Goal: Task Accomplishment & Management: Manage account settings

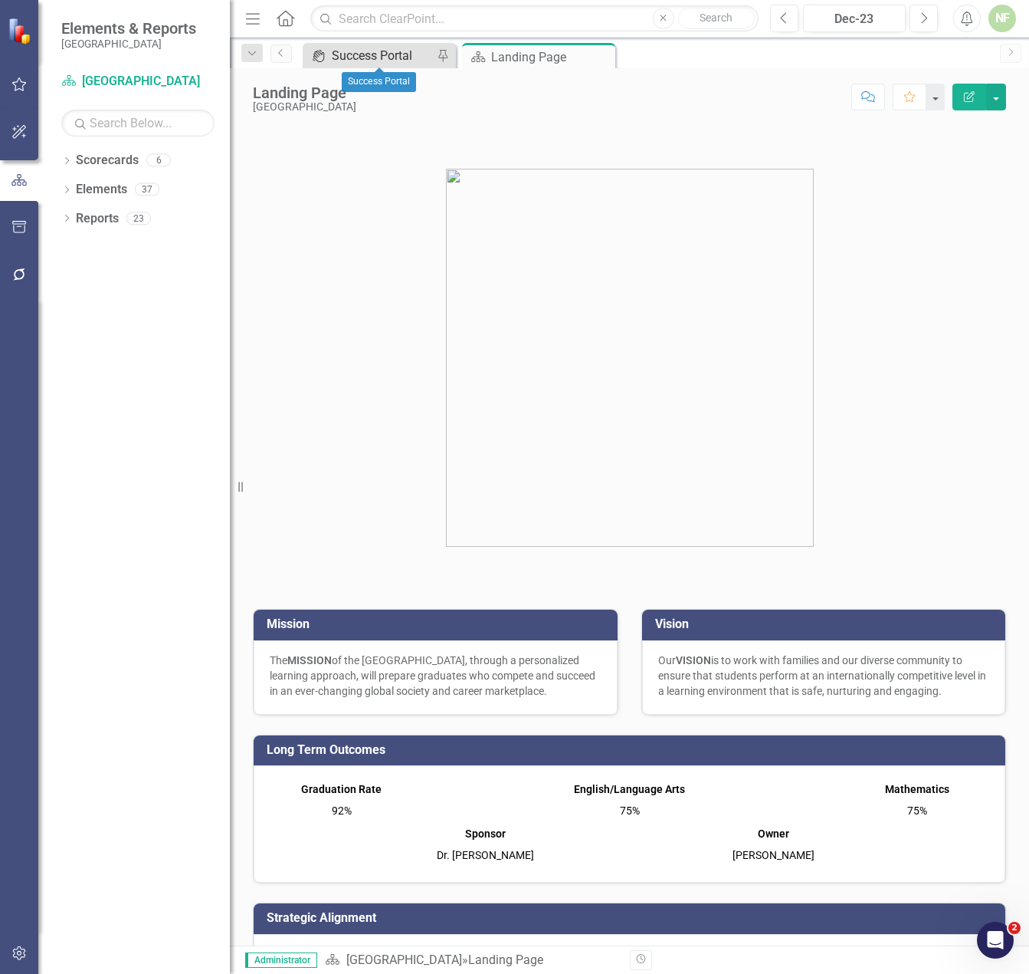
click at [376, 57] on div "Success Portal" at bounding box center [382, 55] width 101 height 19
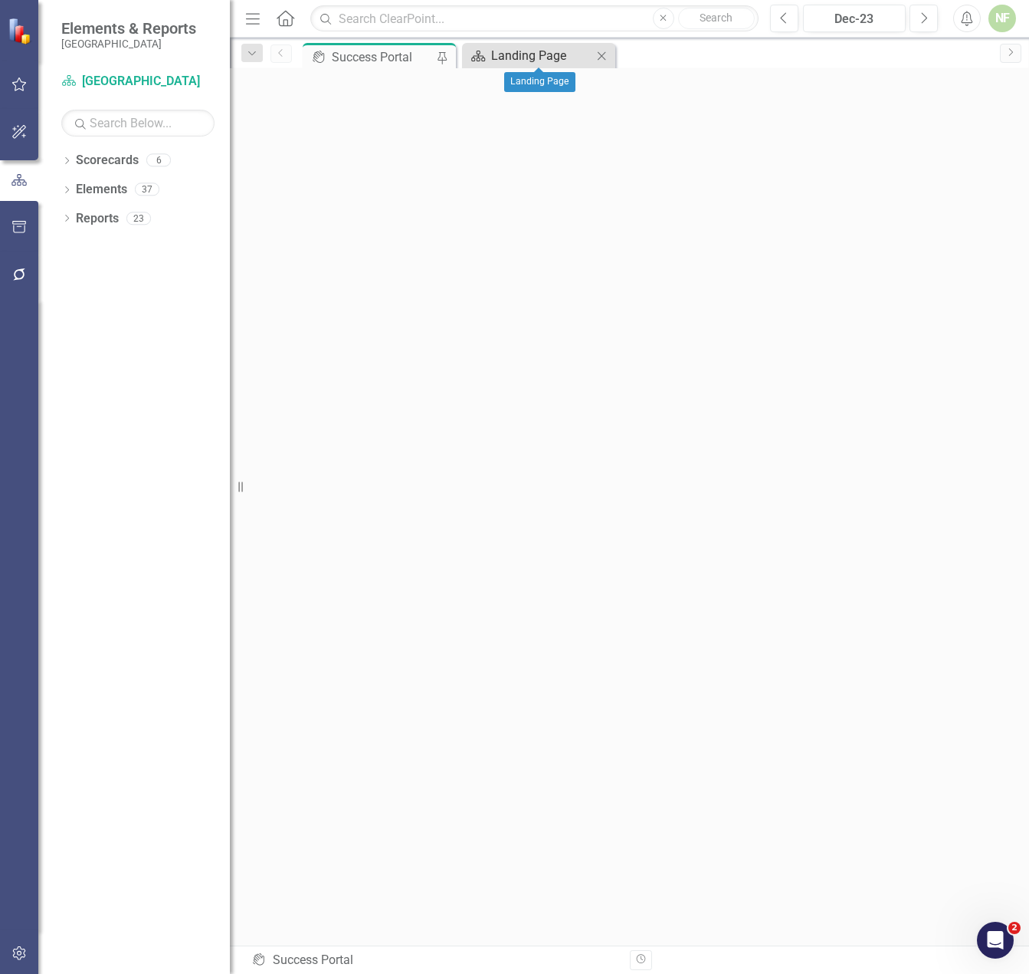
click at [553, 64] on div "Landing Page" at bounding box center [541, 55] width 101 height 19
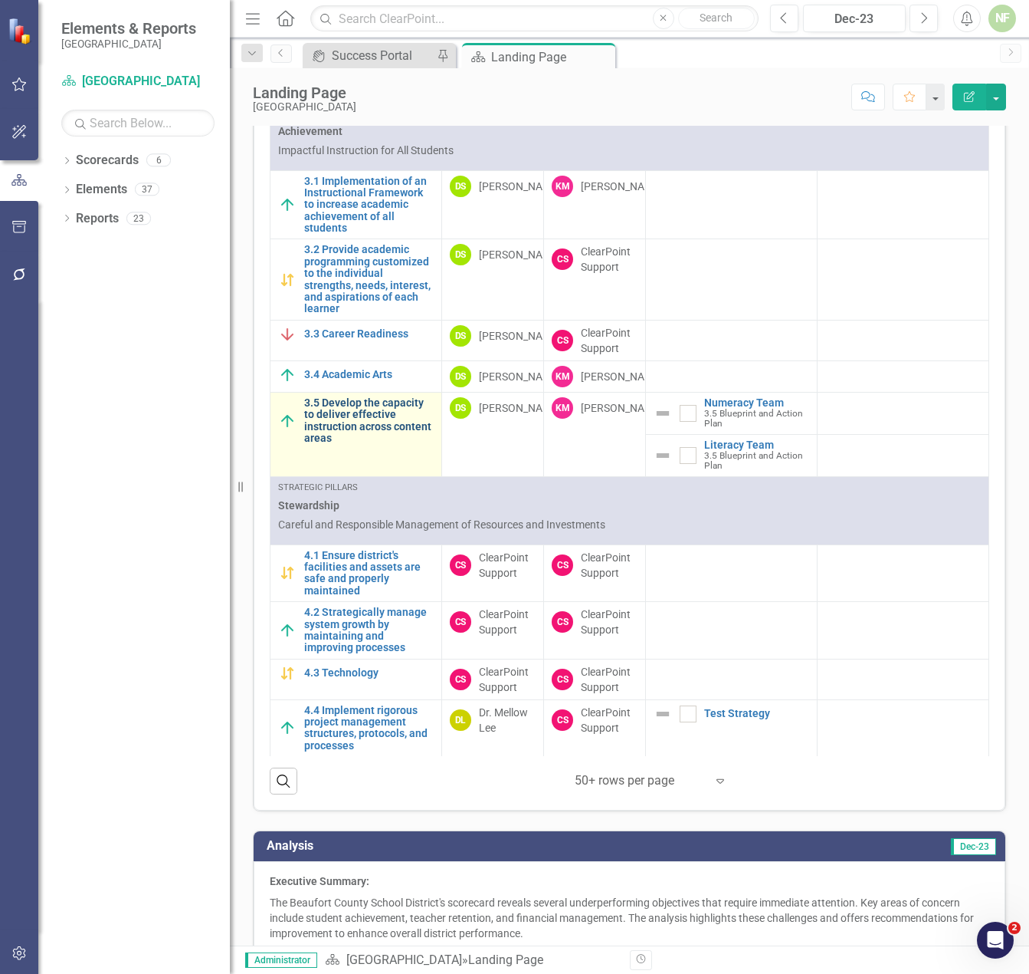
scroll to position [1226, 0]
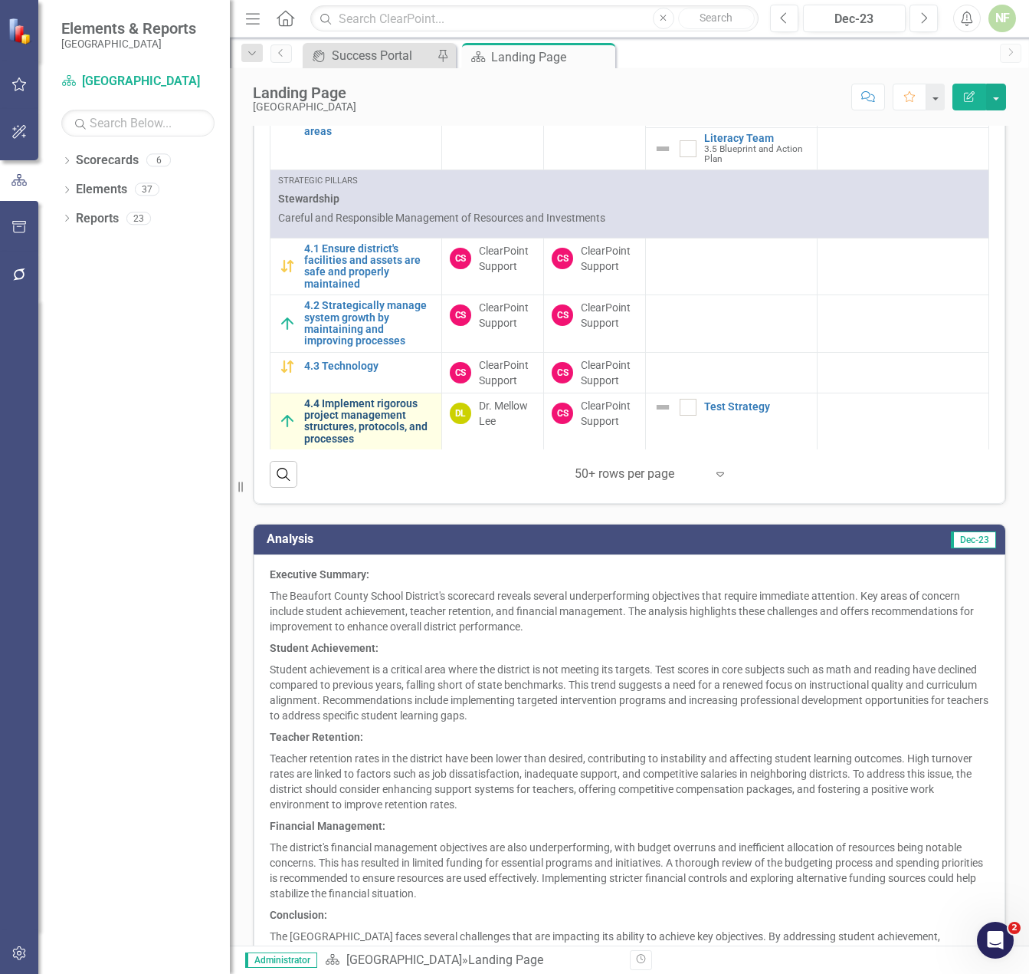
click at [379, 437] on link "4.4 Implement rigorous project management structures, protocols, and processes" at bounding box center [369, 422] width 130 height 48
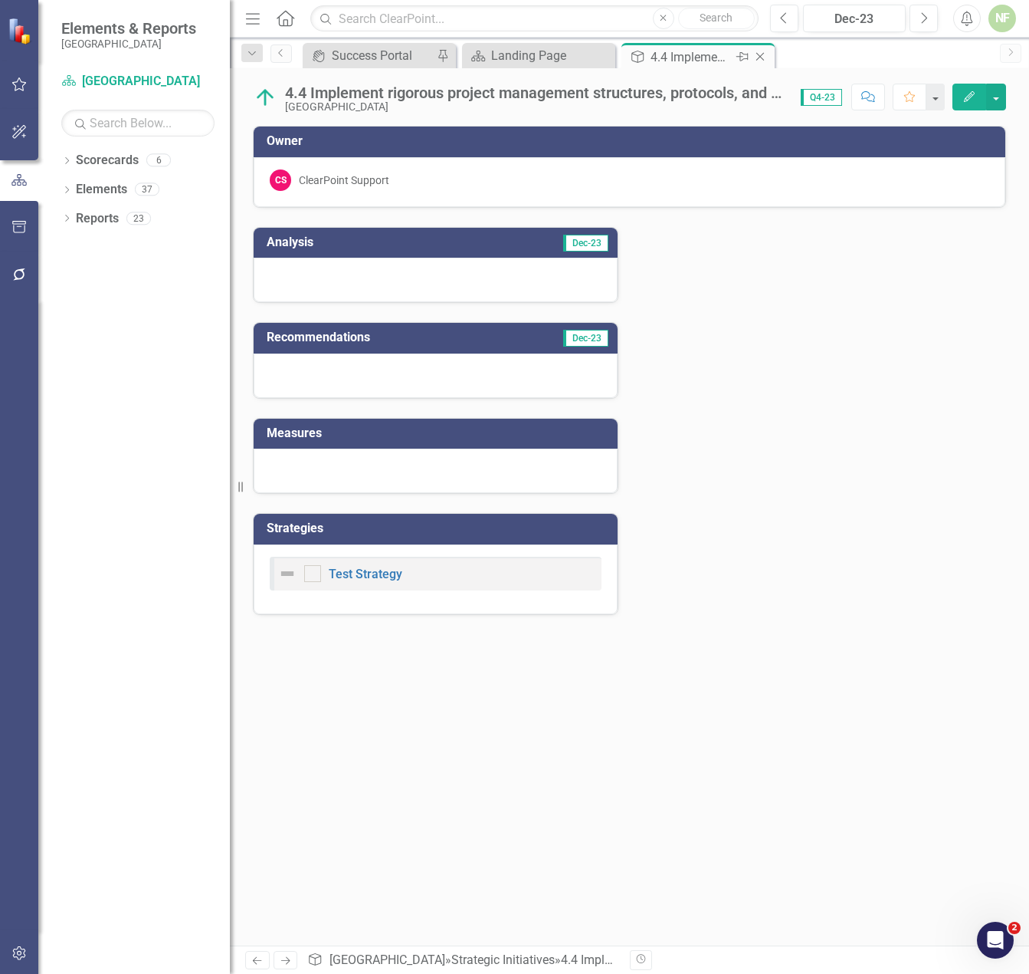
click at [658, 57] on div "4.4 Implement rigorous project management structures, protocols, and processes" at bounding box center [692, 57] width 82 height 19
click at [572, 59] on div "Landing Page" at bounding box center [541, 55] width 101 height 19
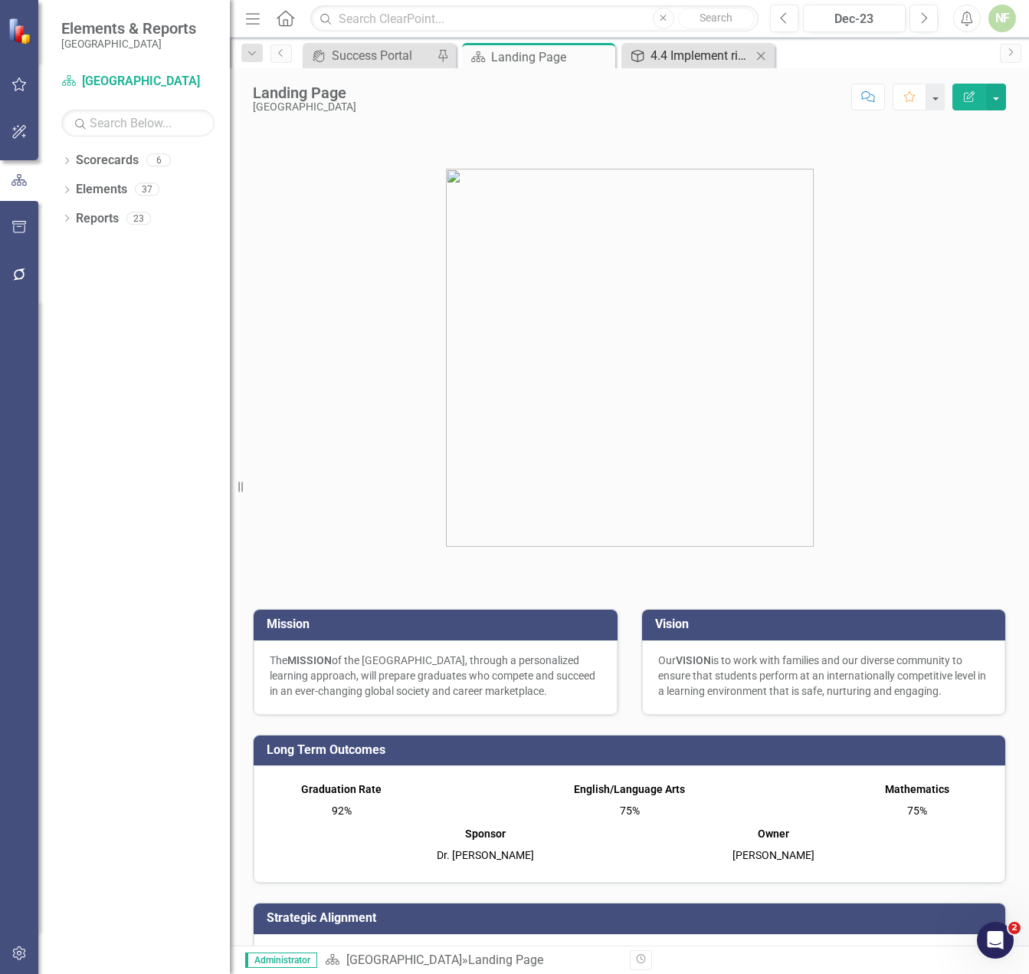
click at [718, 54] on div "4.4 Implement rigorous project management structures, protocols, and processes" at bounding box center [701, 55] width 101 height 19
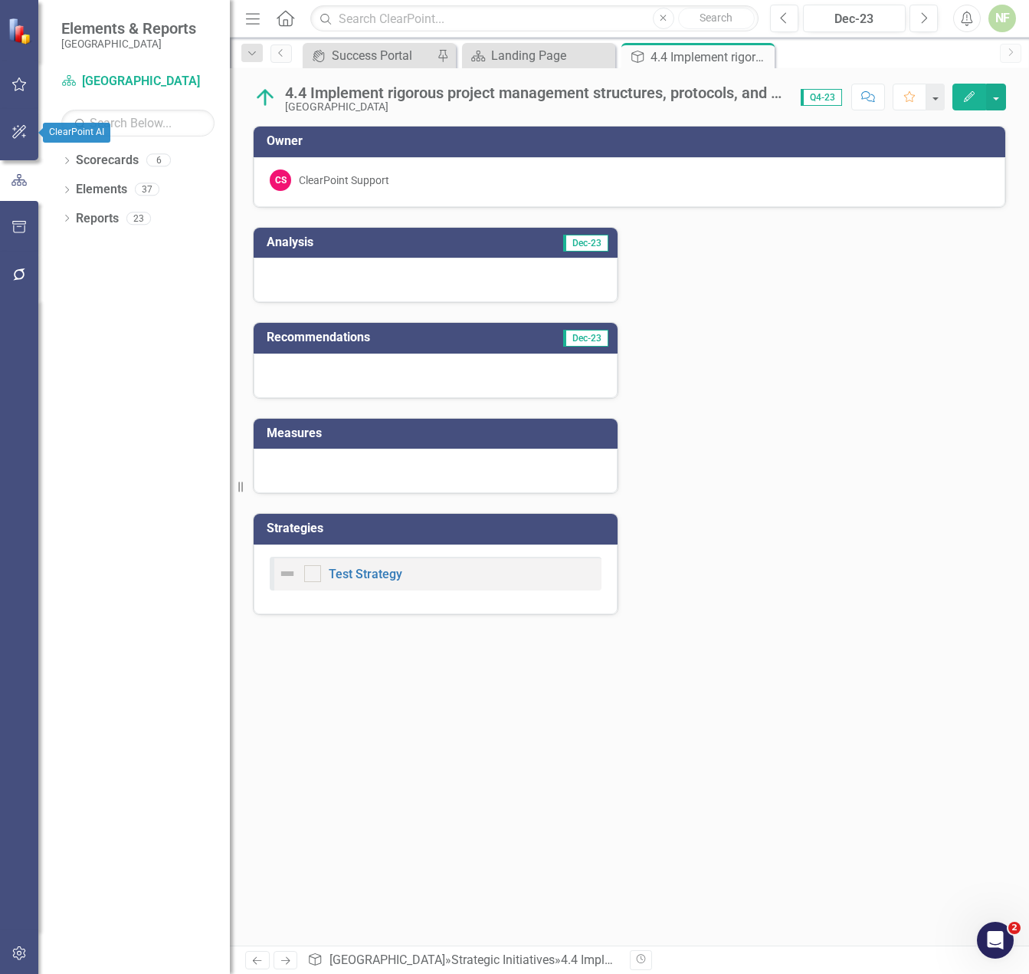
click at [6, 134] on button "button" at bounding box center [19, 133] width 34 height 32
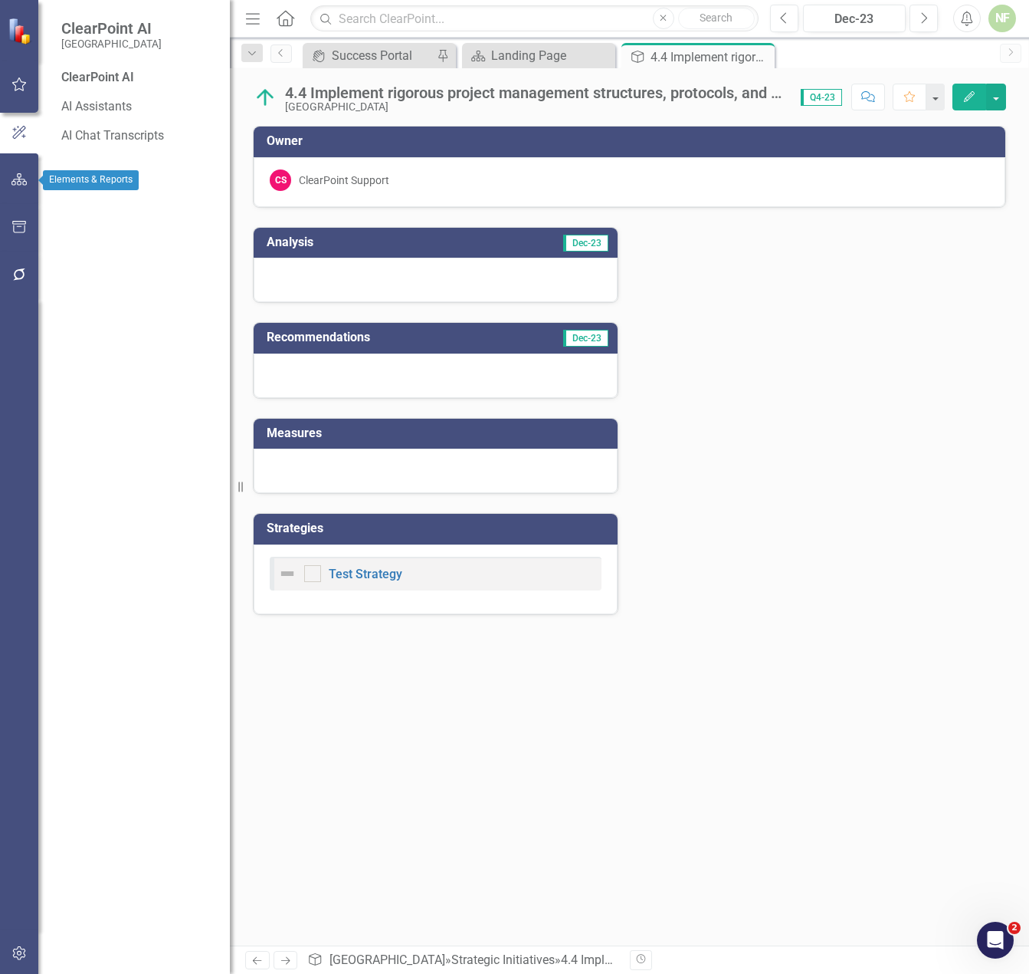
click at [28, 182] on button "button" at bounding box center [19, 180] width 34 height 32
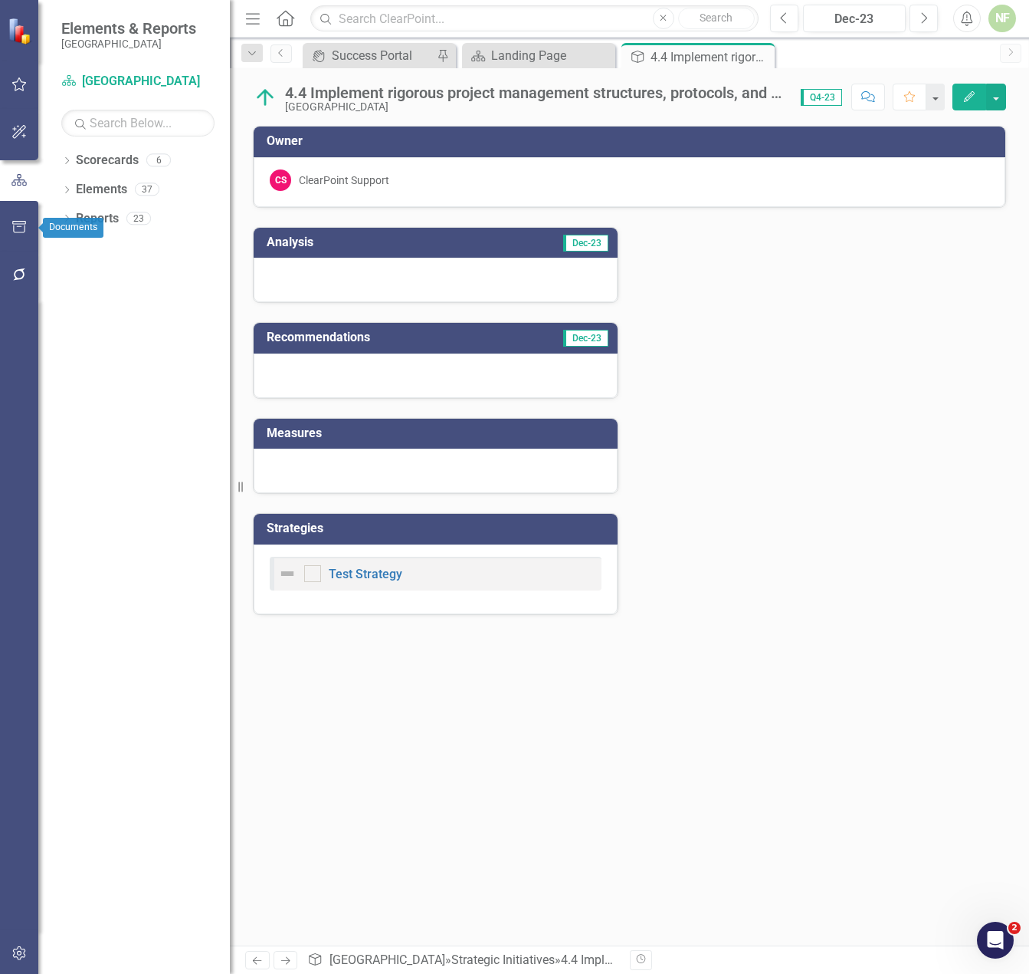
click at [29, 225] on button "button" at bounding box center [19, 228] width 34 height 32
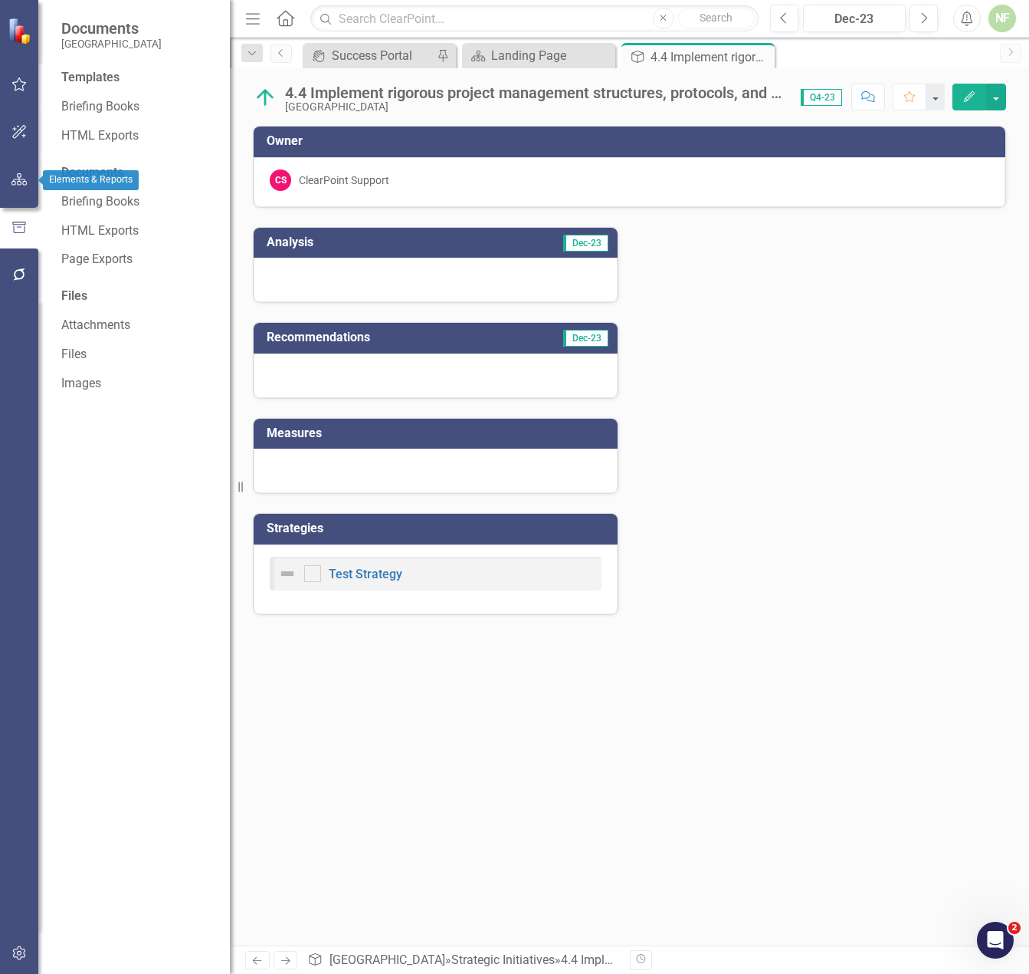
click at [25, 186] on icon "button" at bounding box center [19, 179] width 16 height 12
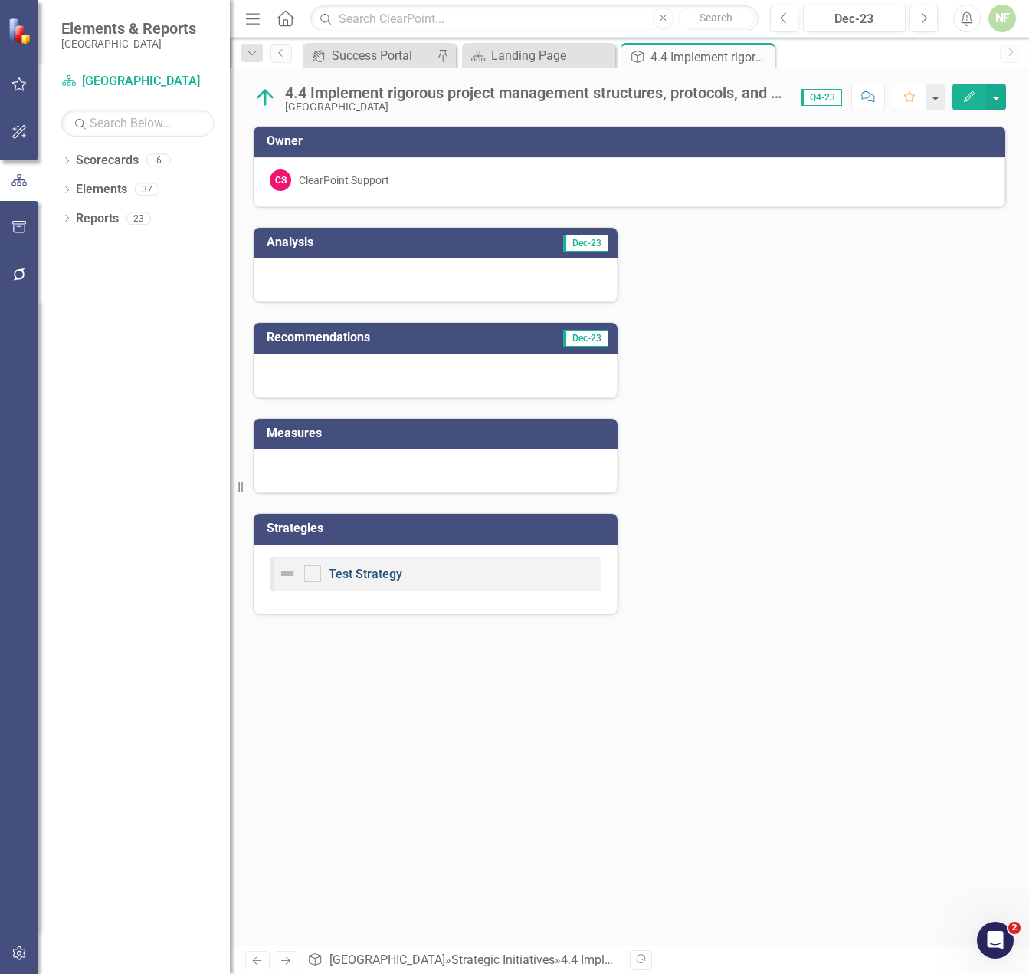
click at [363, 573] on link "Test Strategy" at bounding box center [366, 573] width 74 height 15
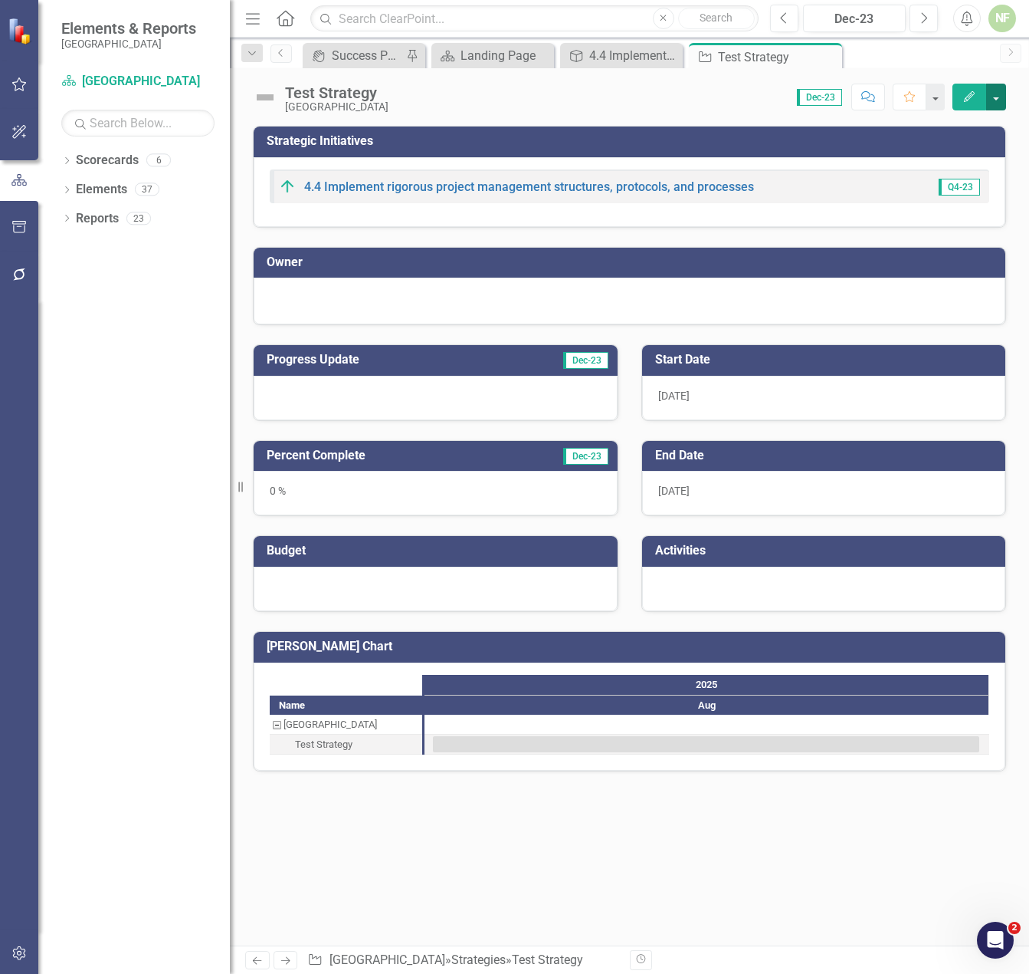
click at [1002, 97] on button "button" at bounding box center [997, 97] width 20 height 27
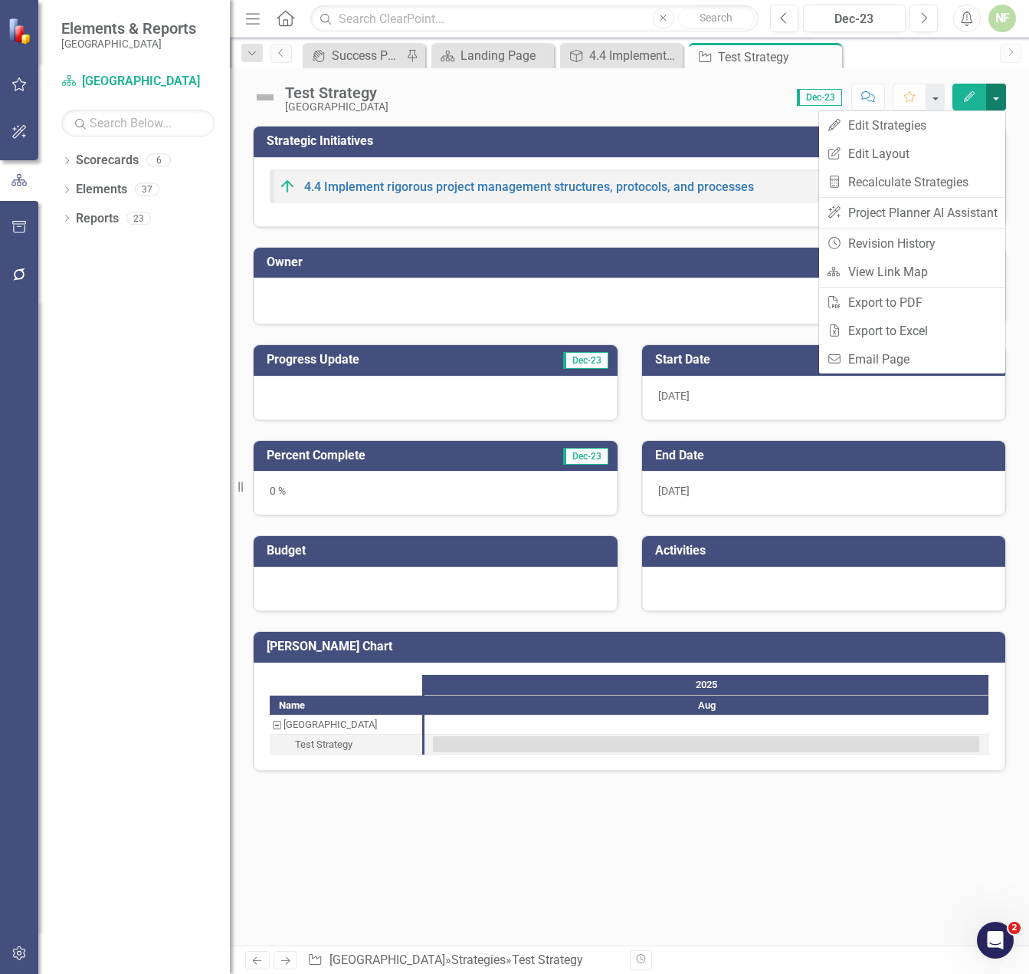
click at [1003, 97] on button "button" at bounding box center [997, 97] width 20 height 27
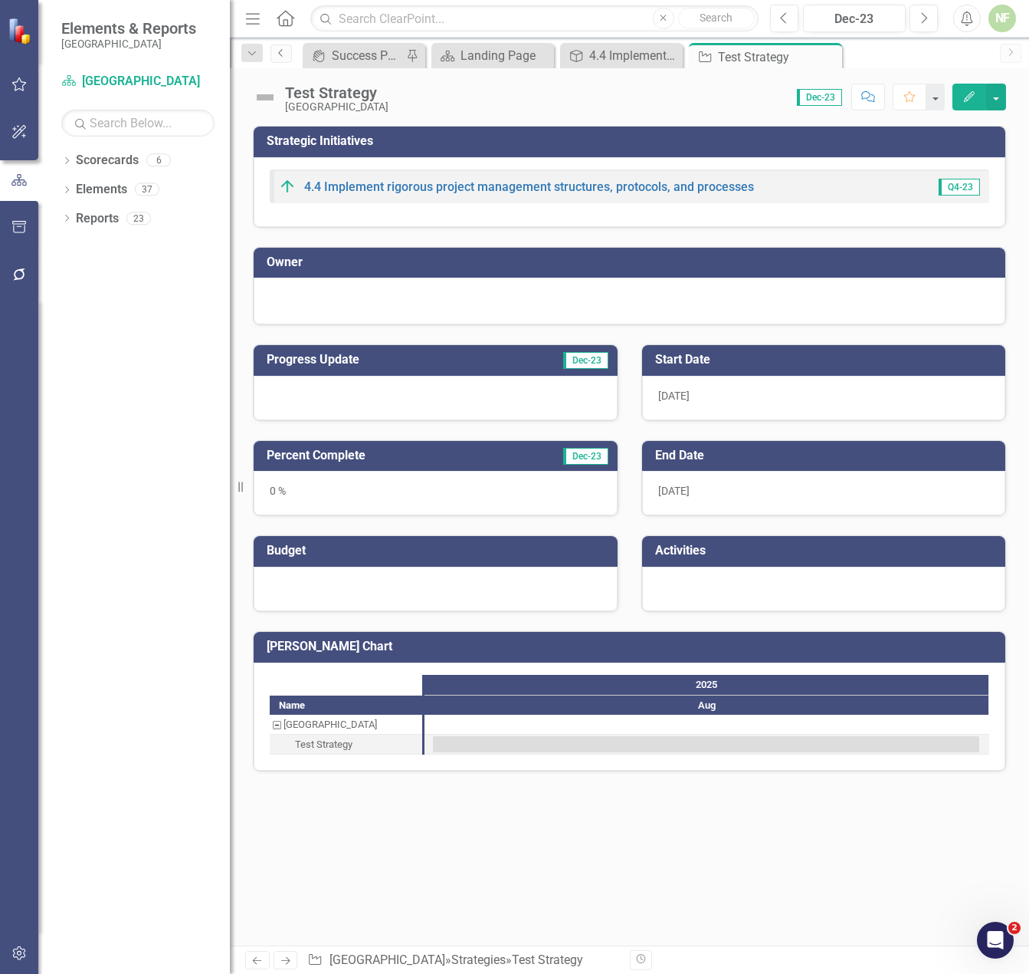
click at [285, 48] on icon "Previous" at bounding box center [281, 52] width 12 height 9
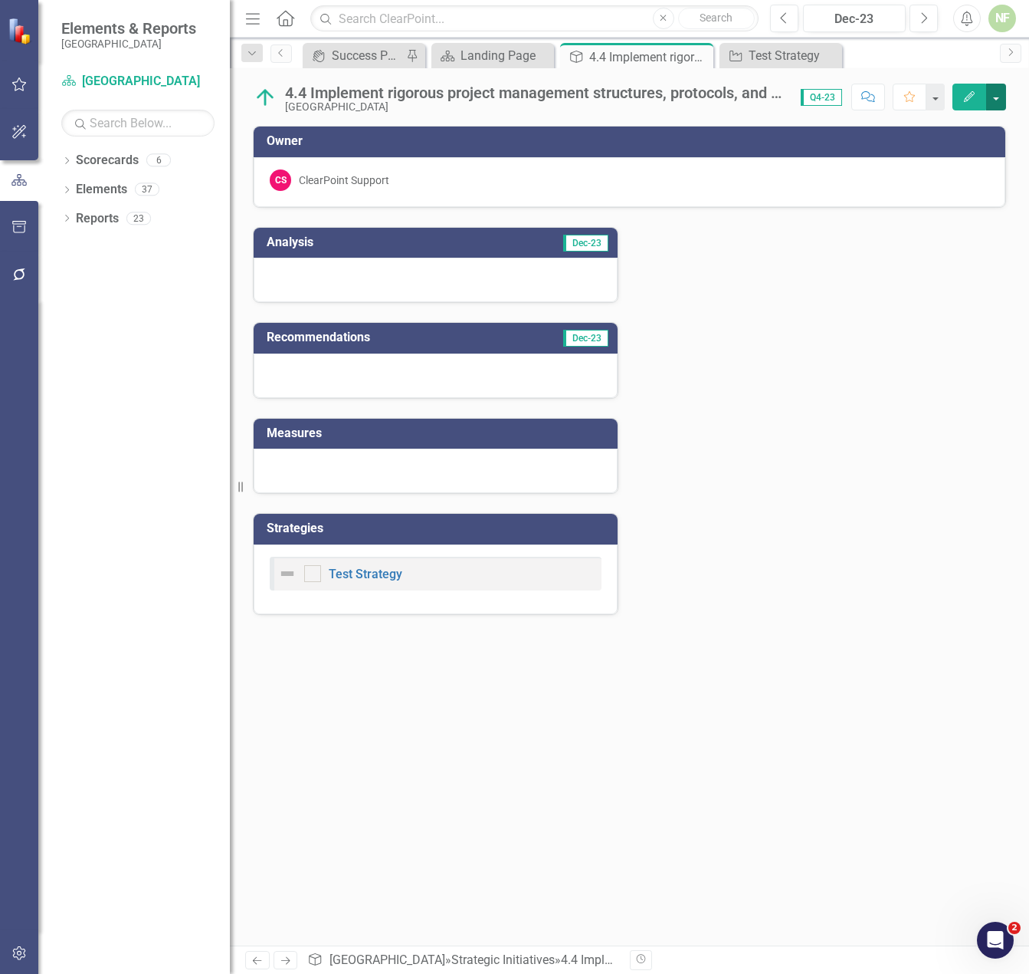
click at [1003, 100] on button "button" at bounding box center [997, 97] width 20 height 27
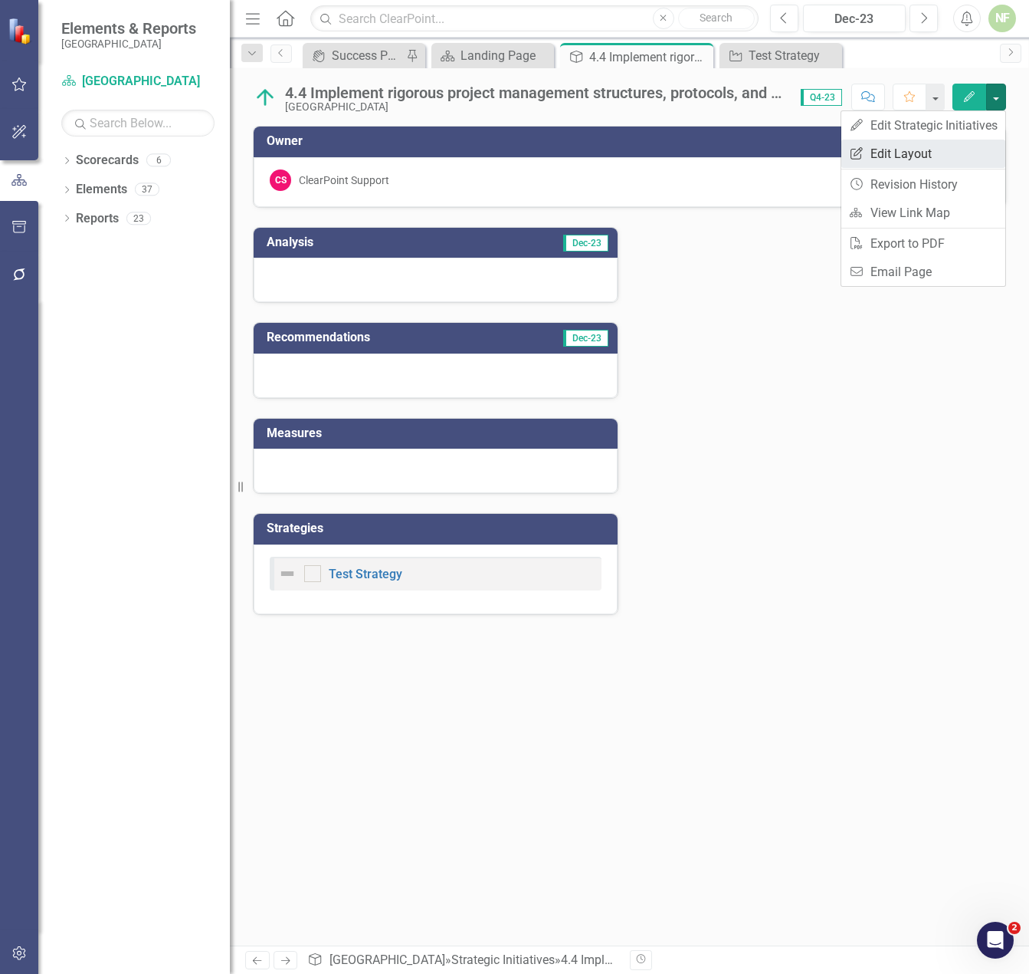
click at [917, 149] on link "Edit Report Edit Layout" at bounding box center [924, 154] width 164 height 28
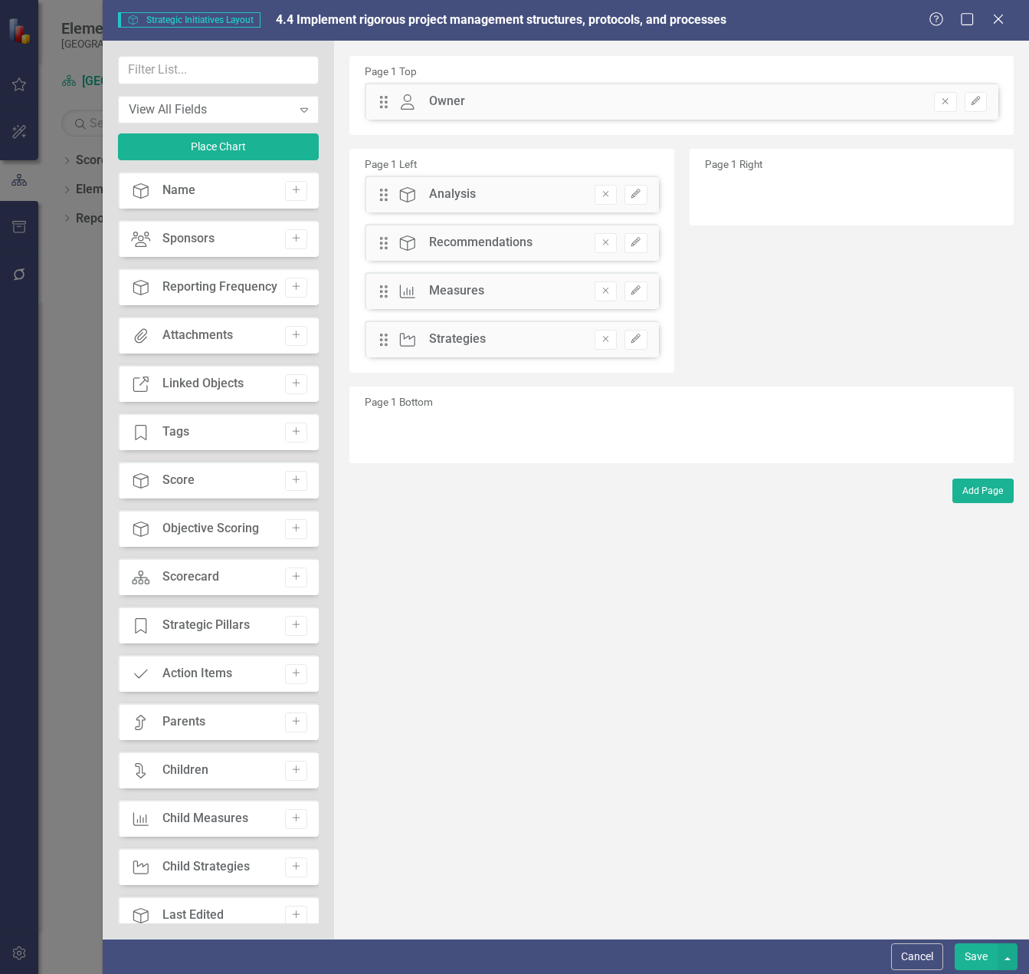
click at [1006, 8] on div "Strategic Initiatives Strategic Initiatives Layout 4.4 Implement rigorous proje…" at bounding box center [566, 20] width 927 height 41
click at [1000, 16] on icon "Close" at bounding box center [998, 18] width 19 height 15
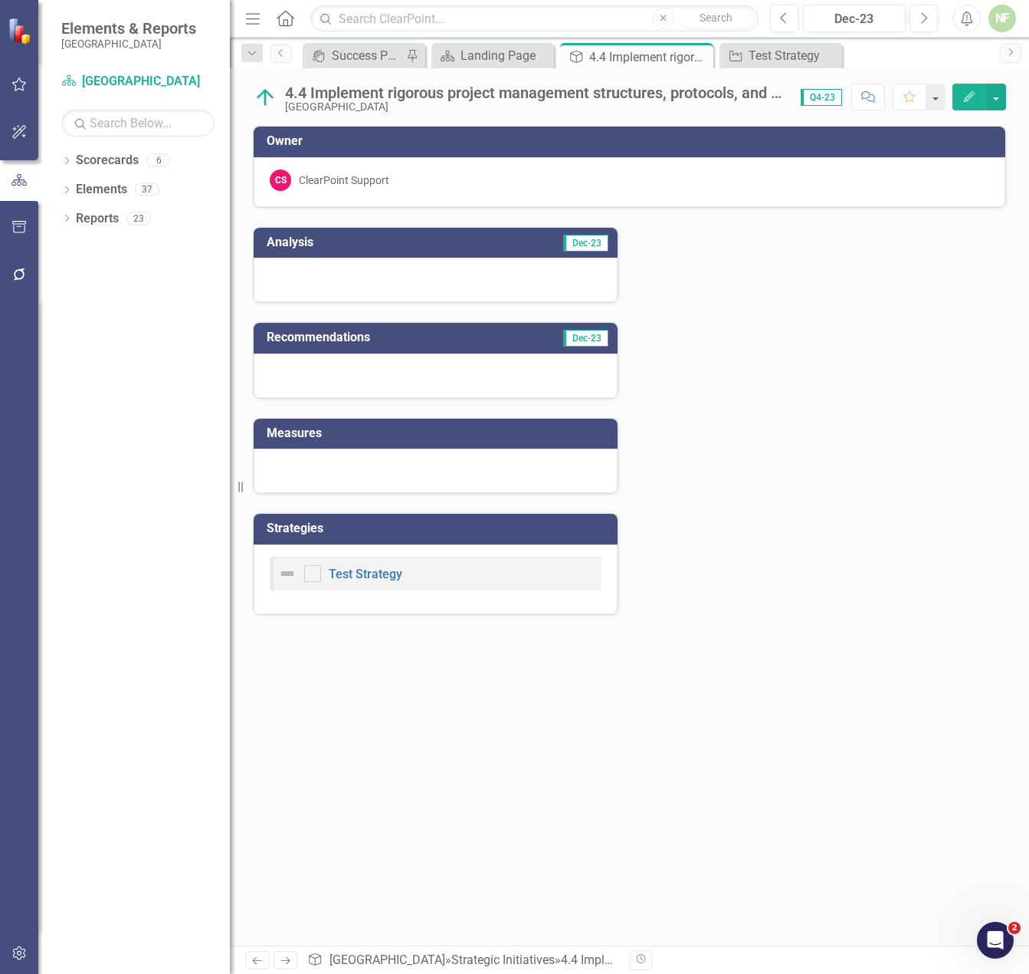
click at [760, 359] on div "Analysis Dec-23 Recommendations Dec-23 Measures Strategies Test Strategy" at bounding box center [629, 411] width 777 height 407
click at [238, 485] on icon "Resize" at bounding box center [243, 487] width 15 height 12
click at [999, 100] on button "button" at bounding box center [997, 97] width 20 height 27
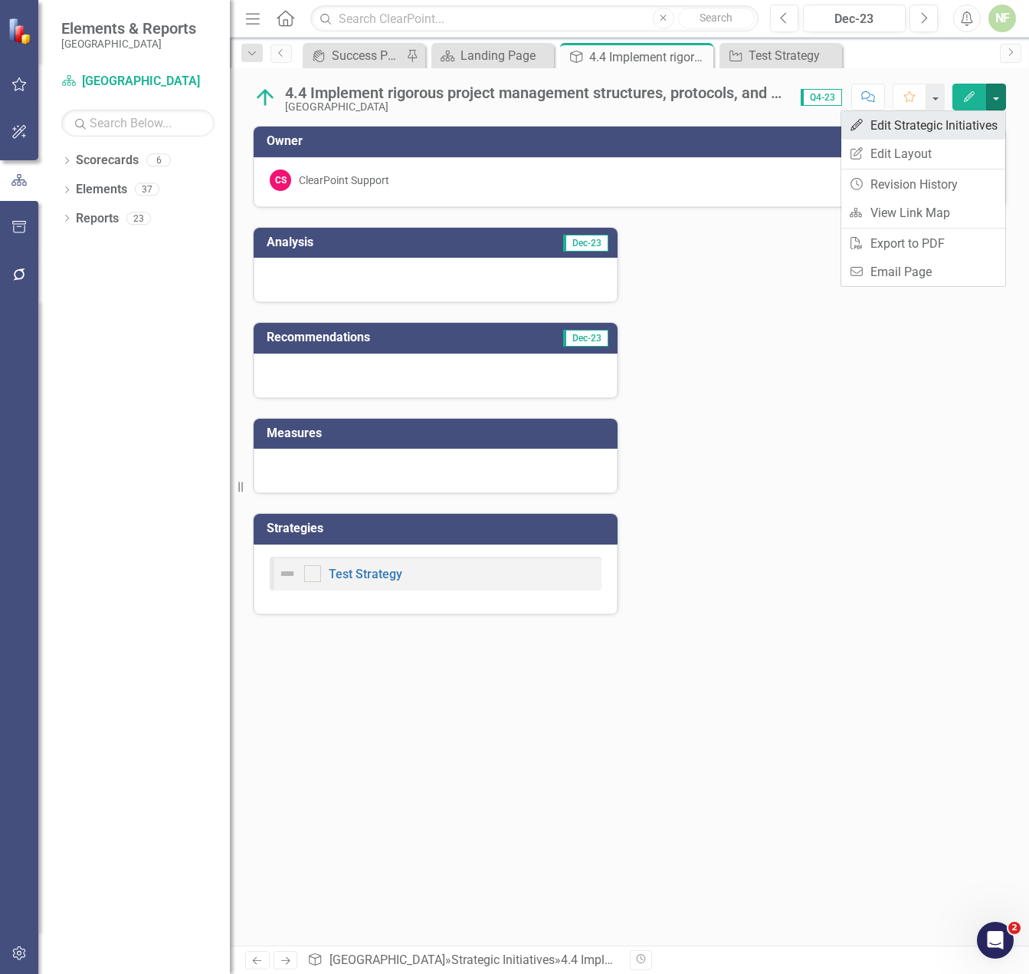
click at [987, 122] on link "Edit Edit Strategic Initiatives" at bounding box center [924, 125] width 164 height 28
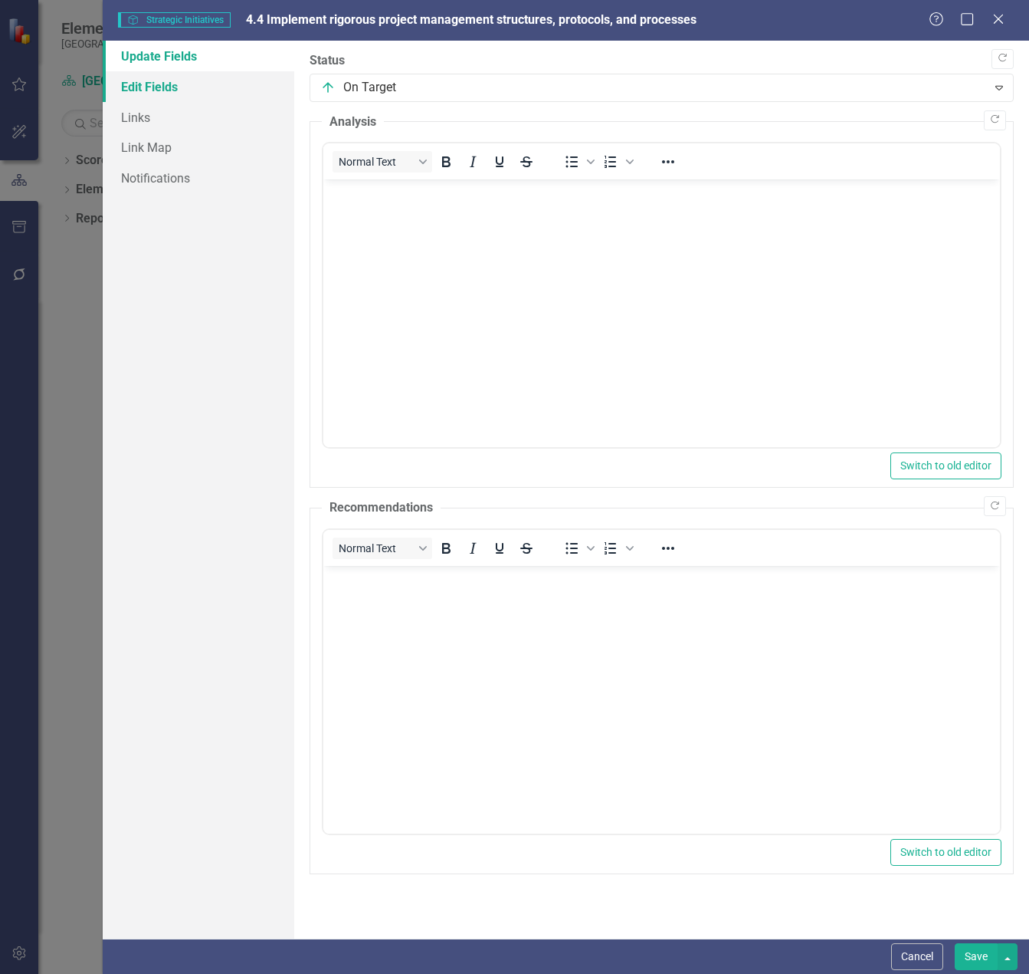
click at [176, 97] on link "Edit Fields" at bounding box center [199, 86] width 192 height 31
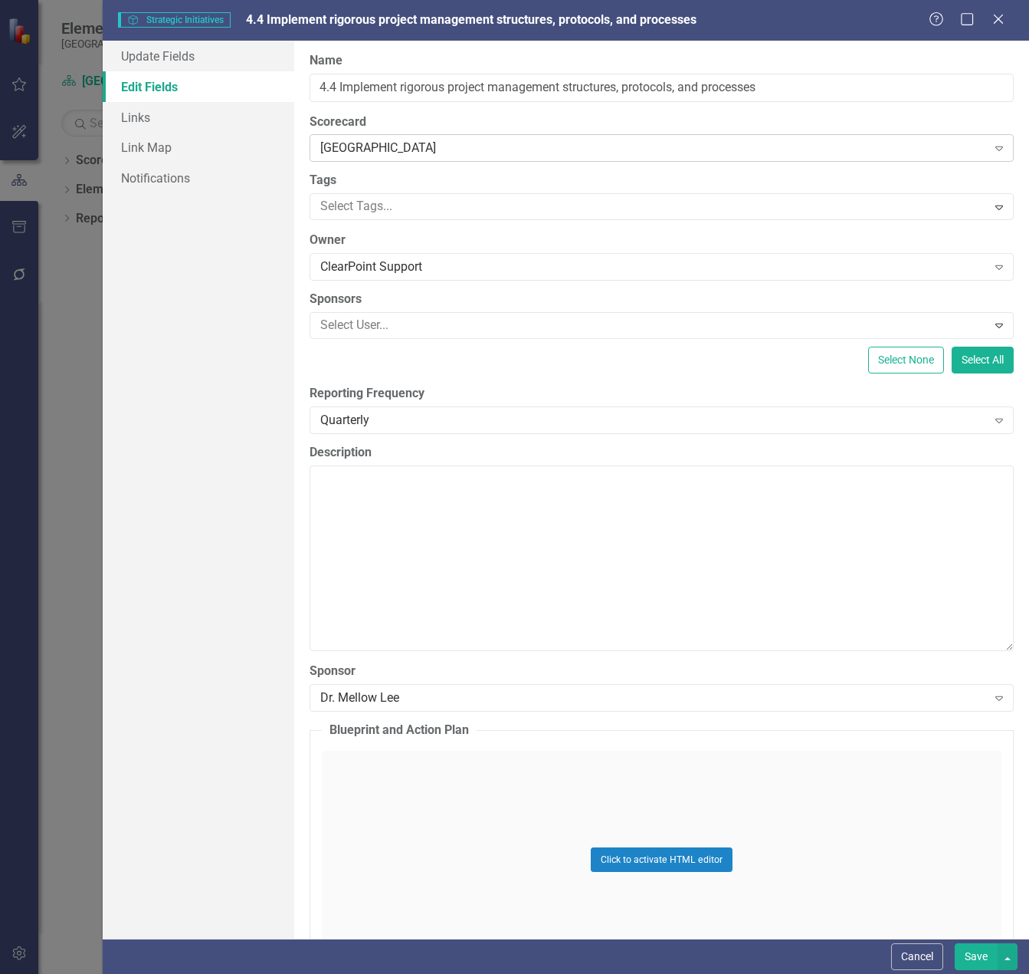
click at [421, 153] on div "[GEOGRAPHIC_DATA]" at bounding box center [653, 149] width 666 height 18
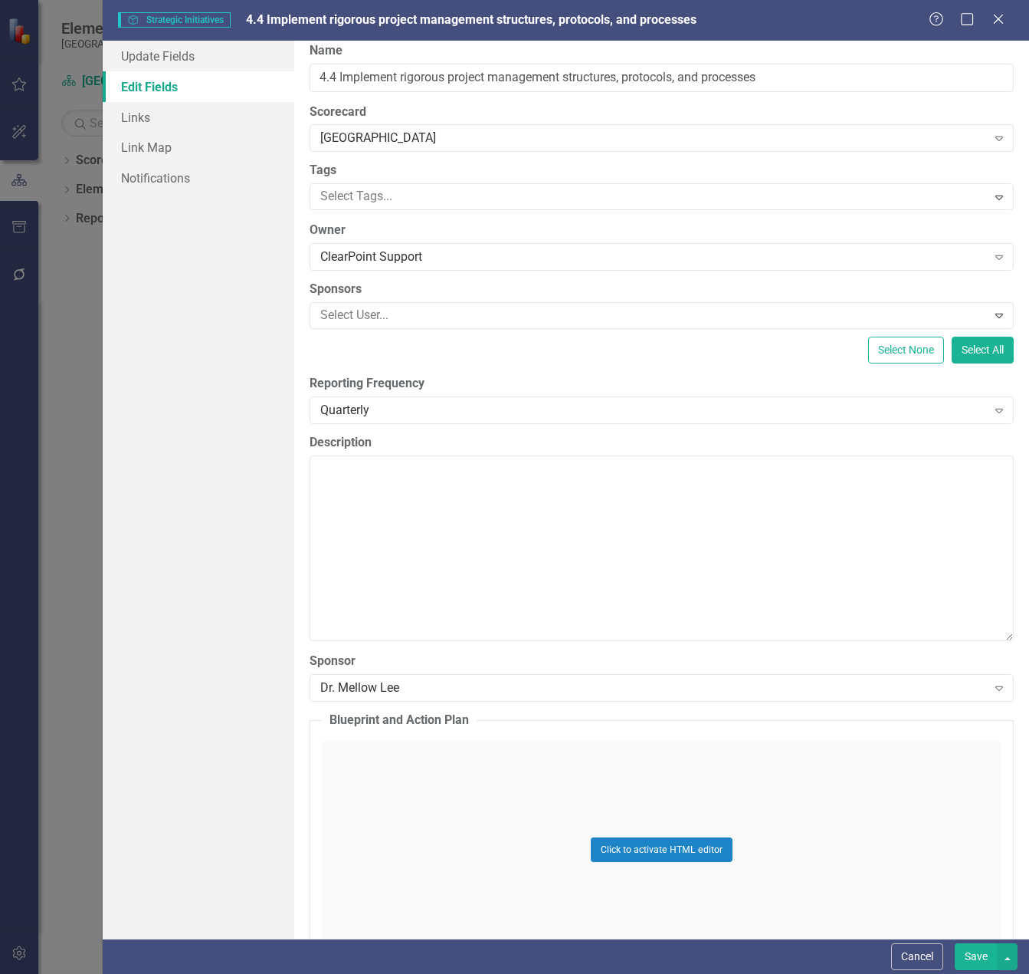
scroll to position [163, 0]
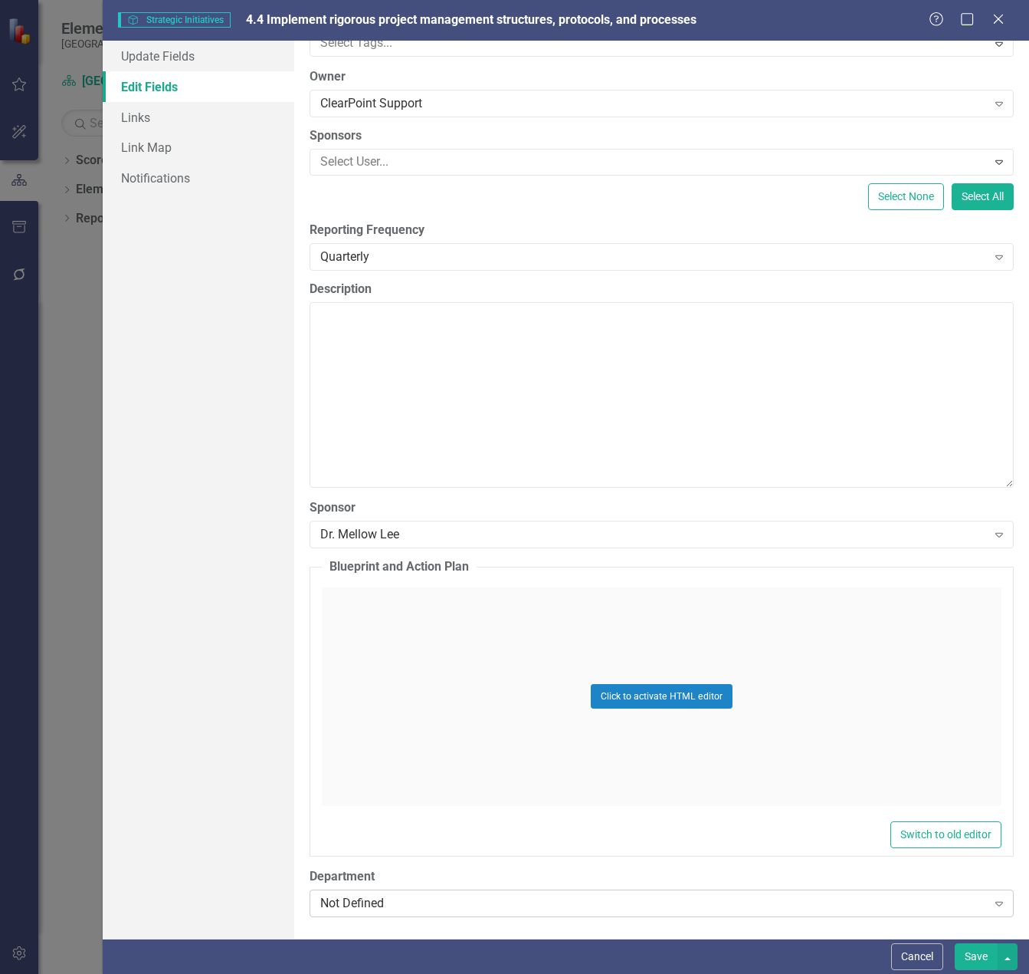
click at [992, 898] on icon "Expand" at bounding box center [999, 903] width 15 height 12
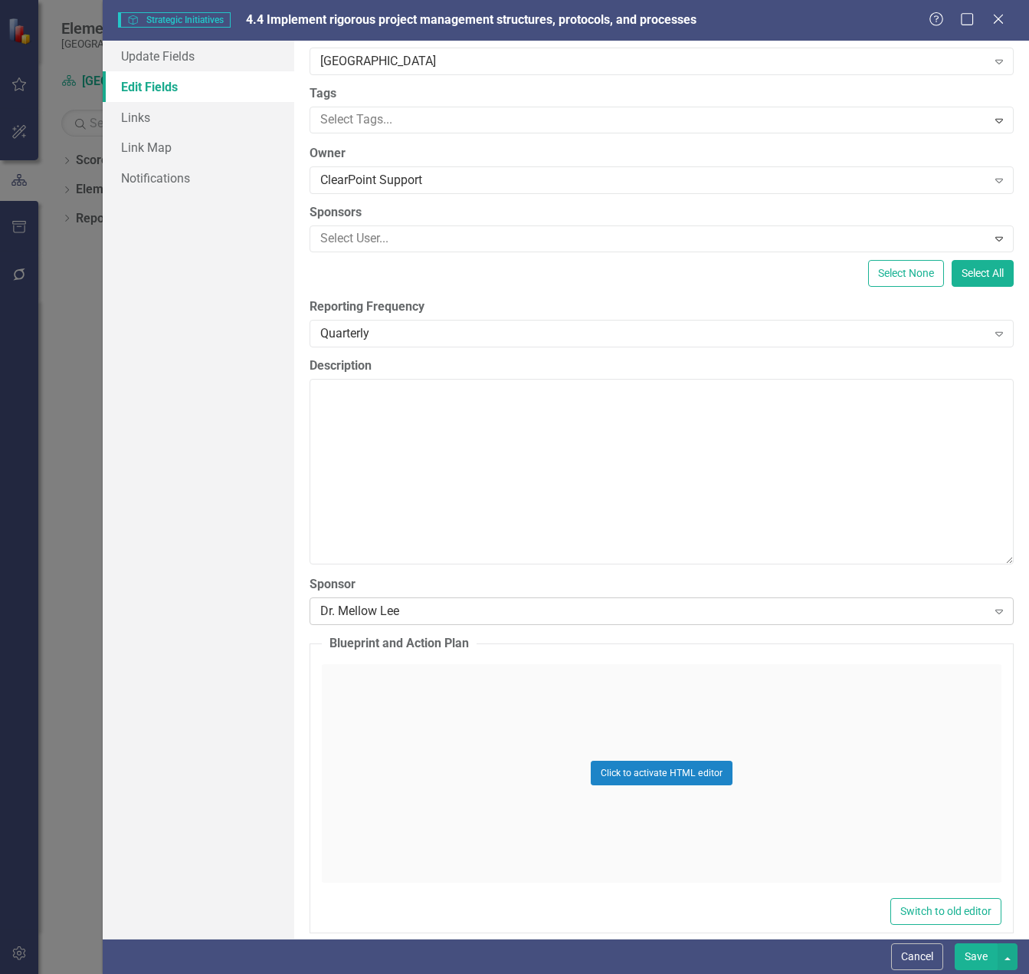
scroll to position [0, 0]
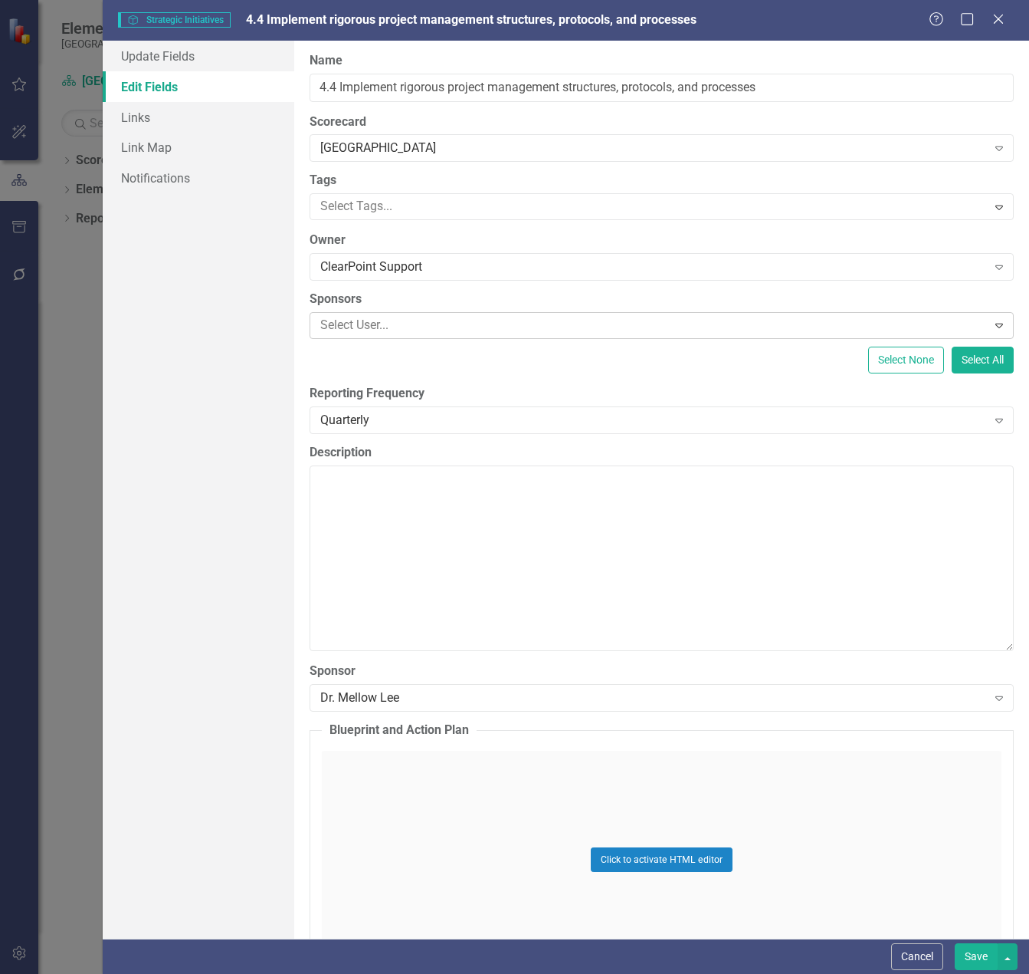
click at [374, 319] on div at bounding box center [650, 325] width 672 height 21
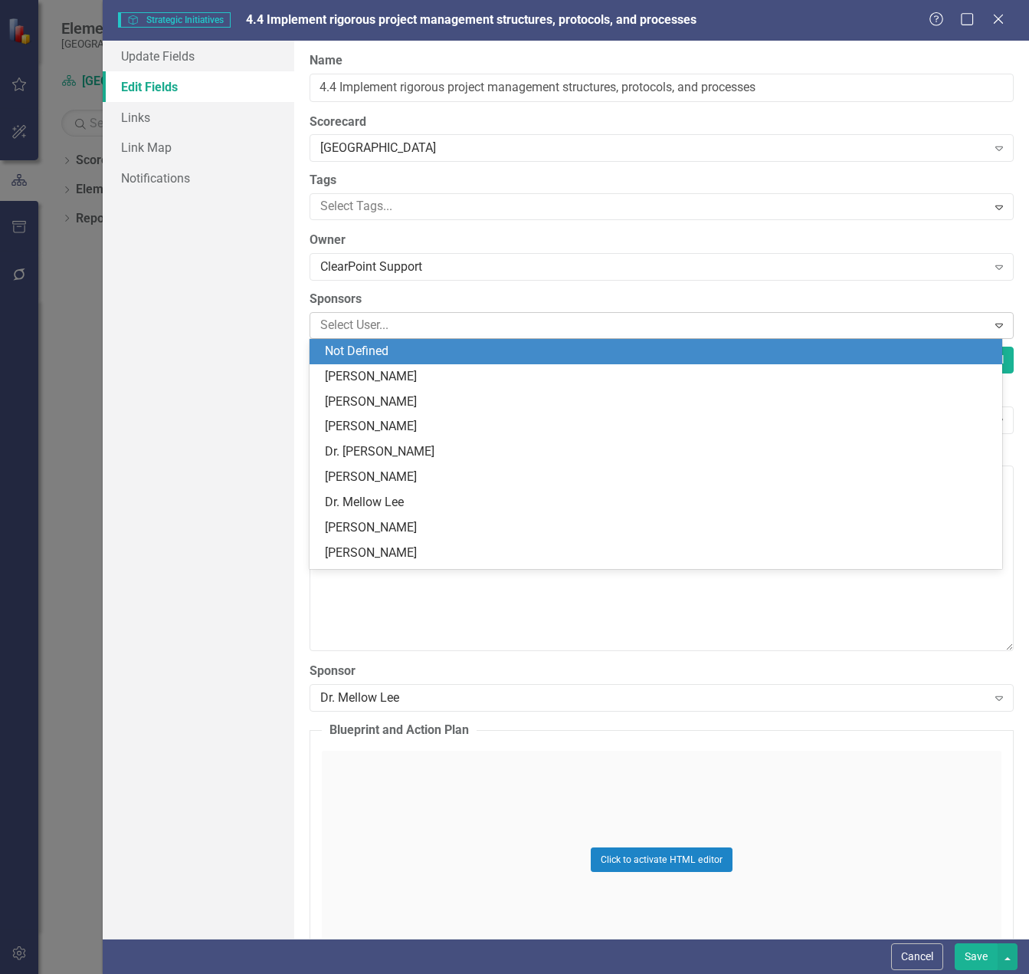
click at [359, 318] on div at bounding box center [650, 325] width 672 height 21
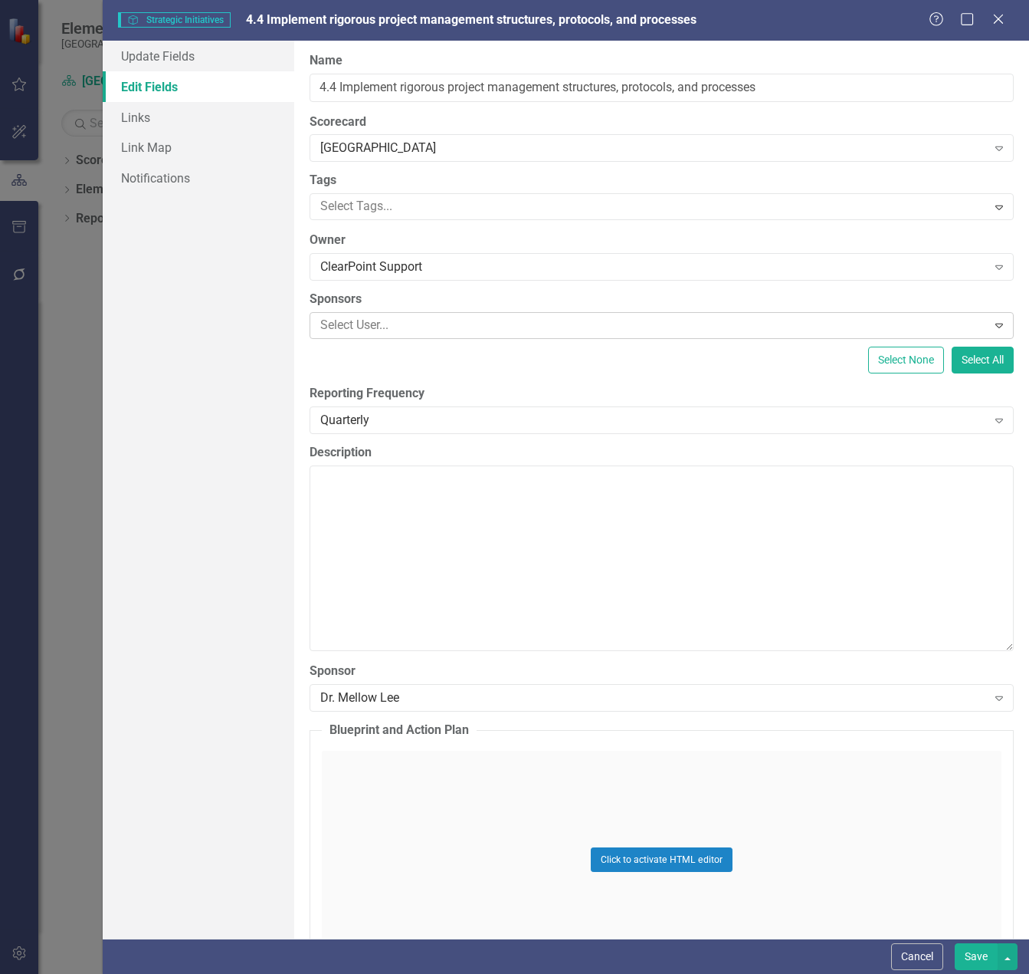
click at [359, 318] on div at bounding box center [650, 325] width 672 height 21
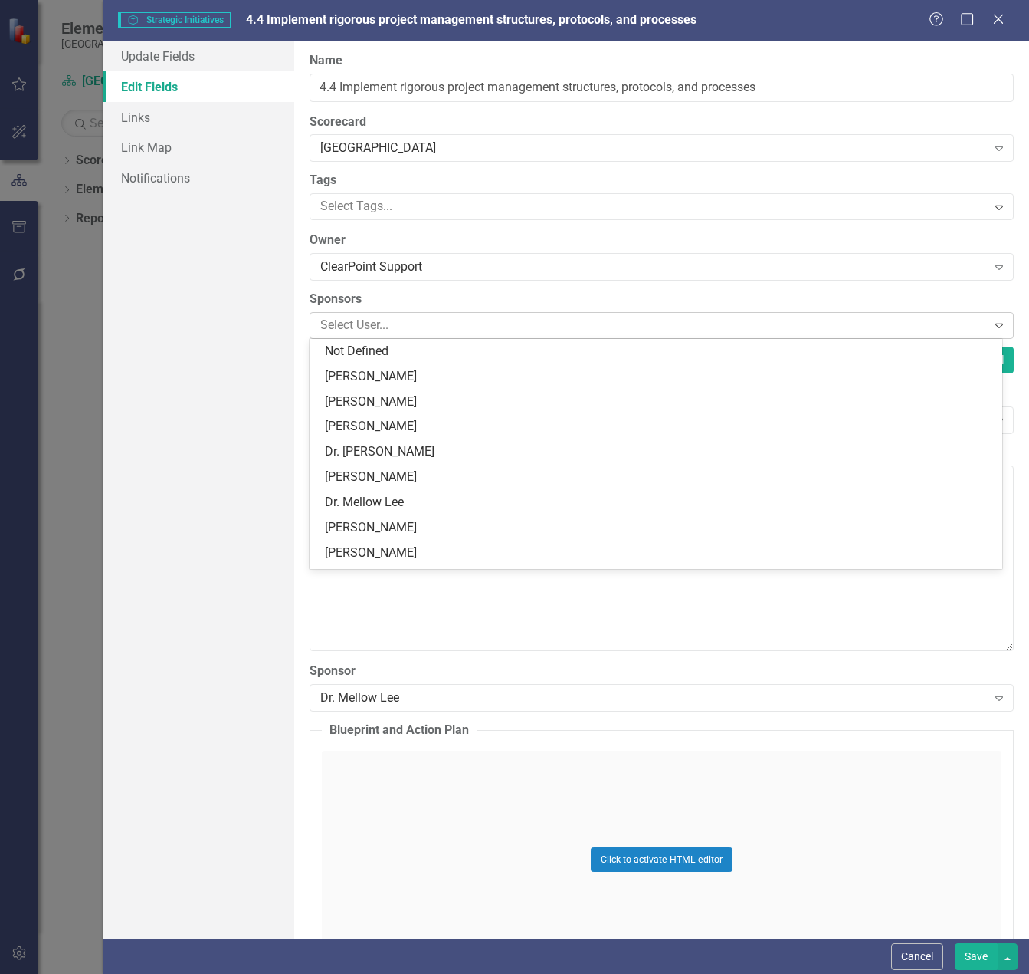
click at [359, 318] on div at bounding box center [650, 325] width 672 height 21
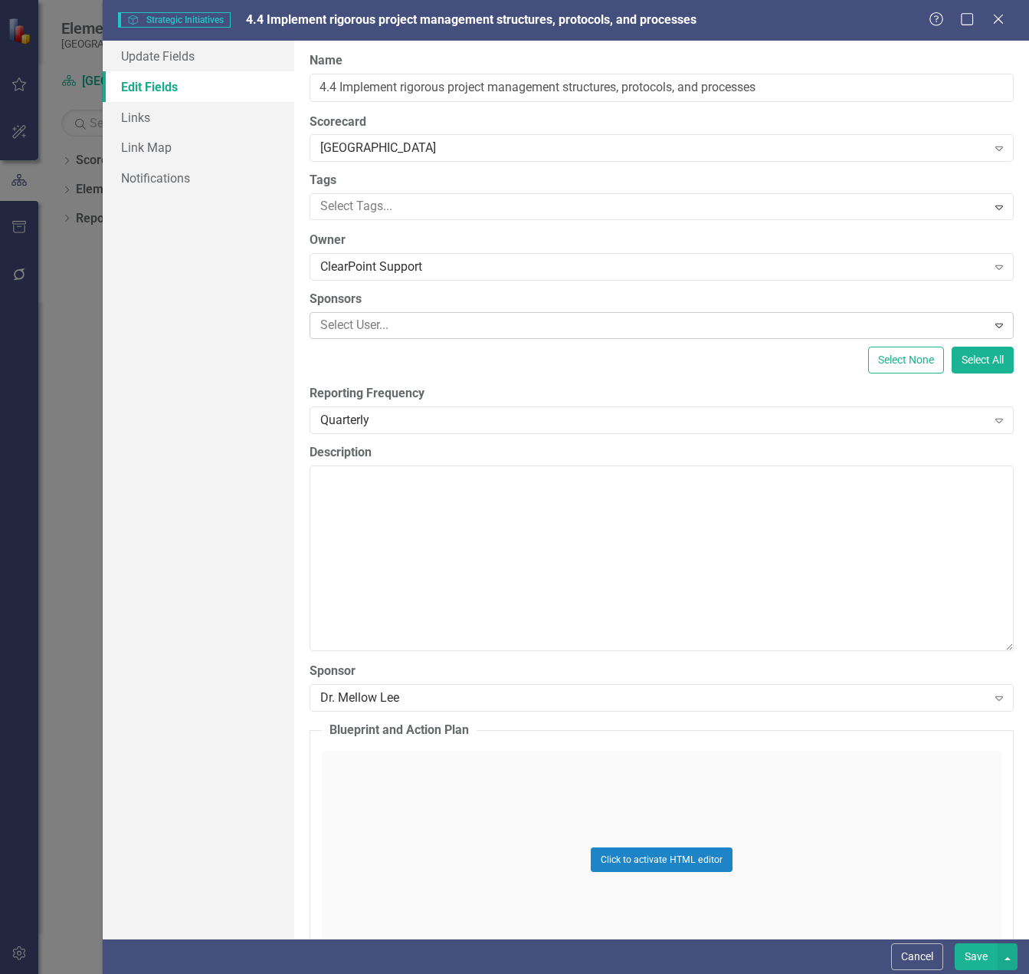
click at [359, 318] on div at bounding box center [650, 325] width 672 height 21
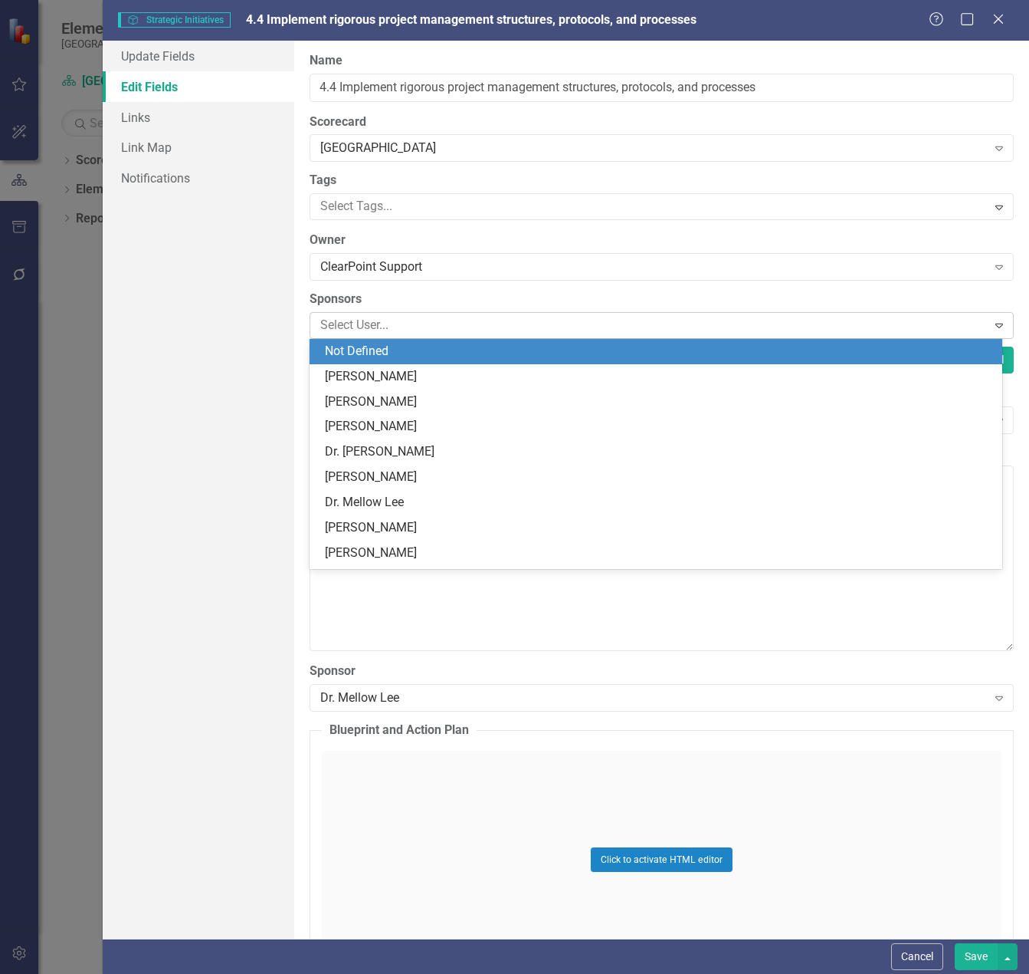
click at [410, 325] on div at bounding box center [650, 325] width 672 height 21
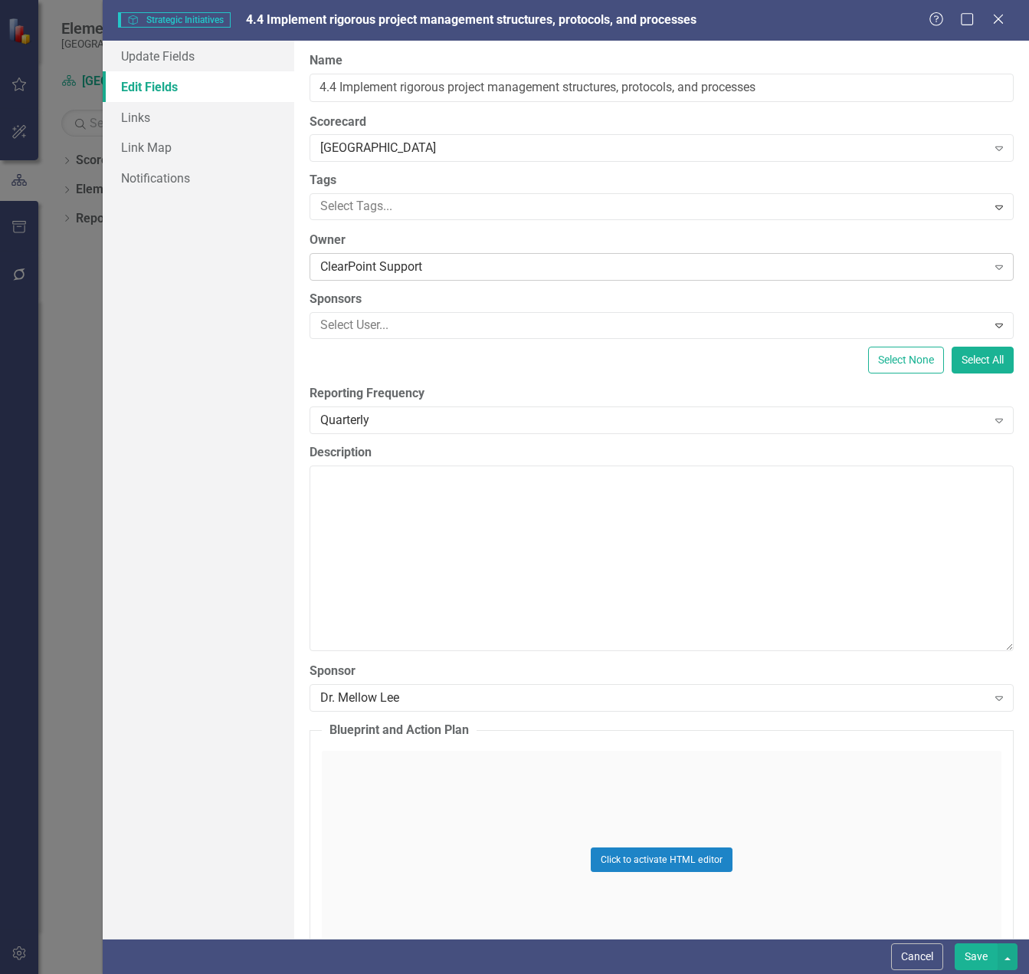
click at [399, 262] on div "ClearPoint Support" at bounding box center [653, 267] width 666 height 18
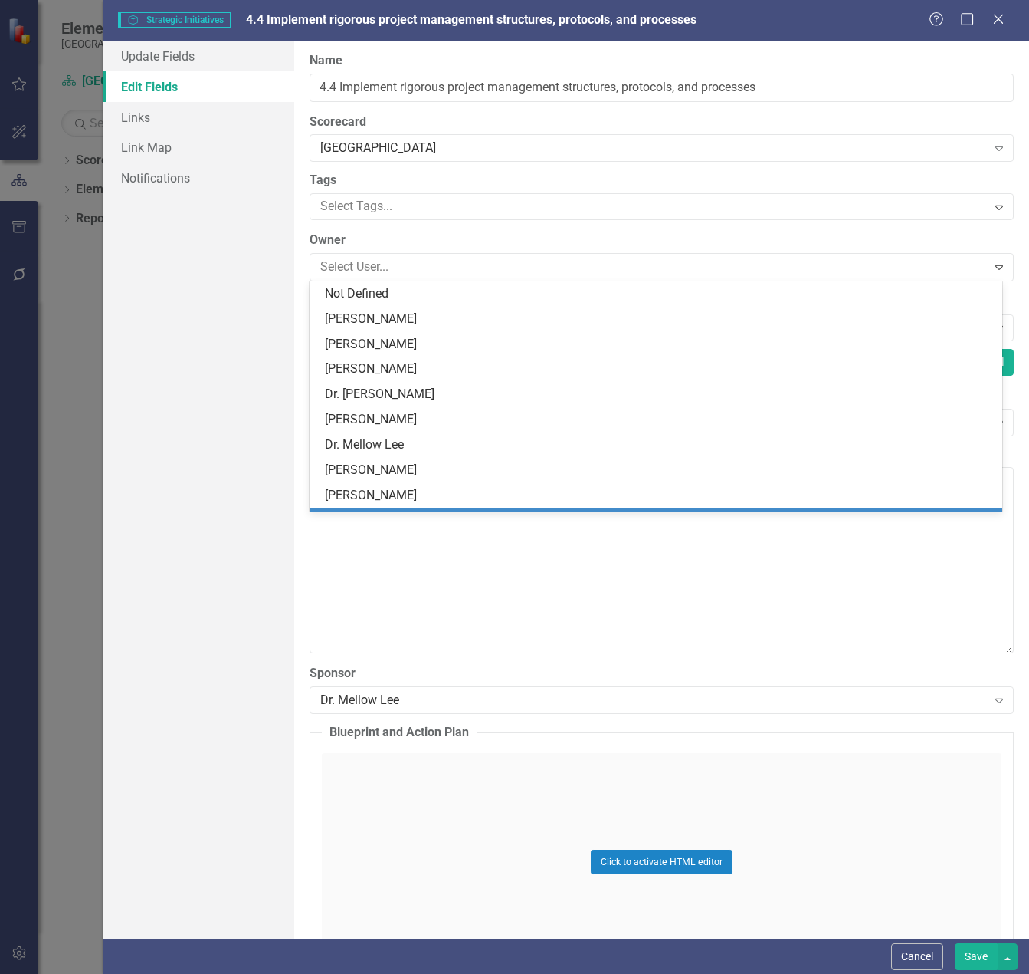
scroll to position [97, 0]
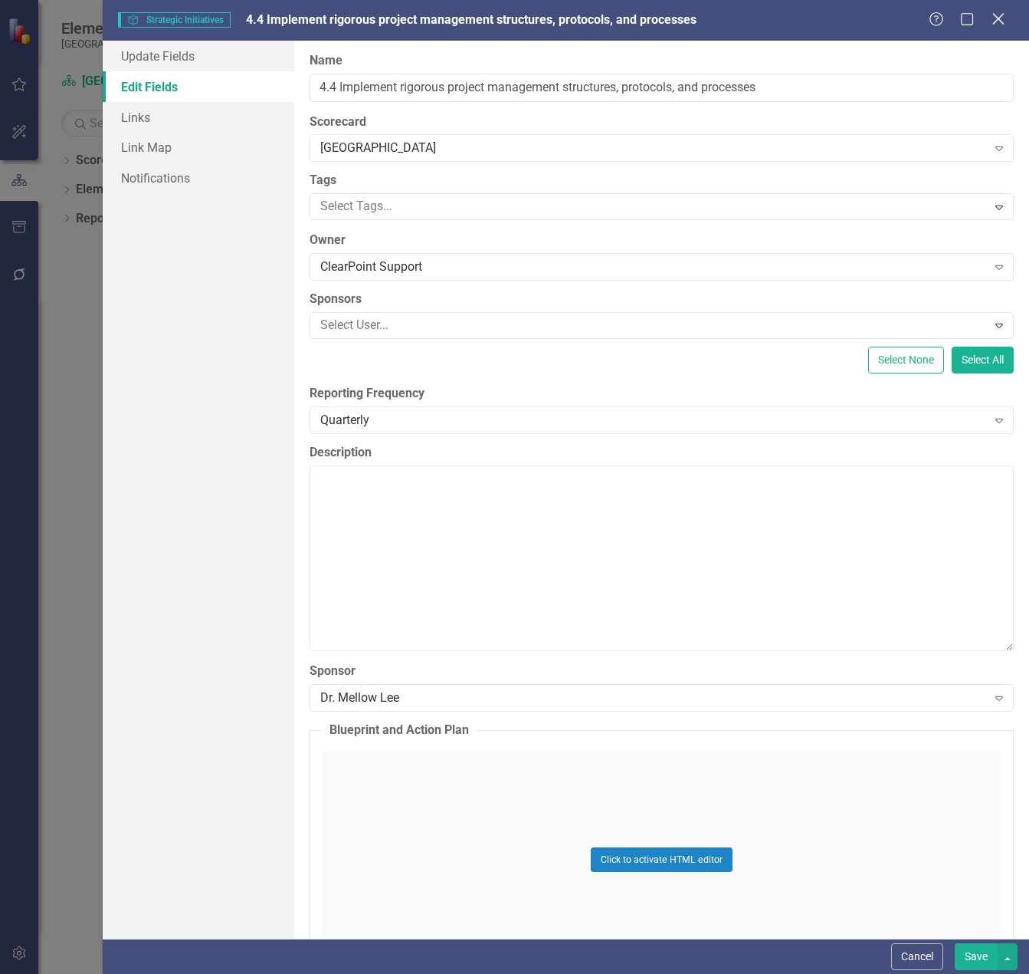
click at [997, 15] on icon "Close" at bounding box center [998, 18] width 19 height 15
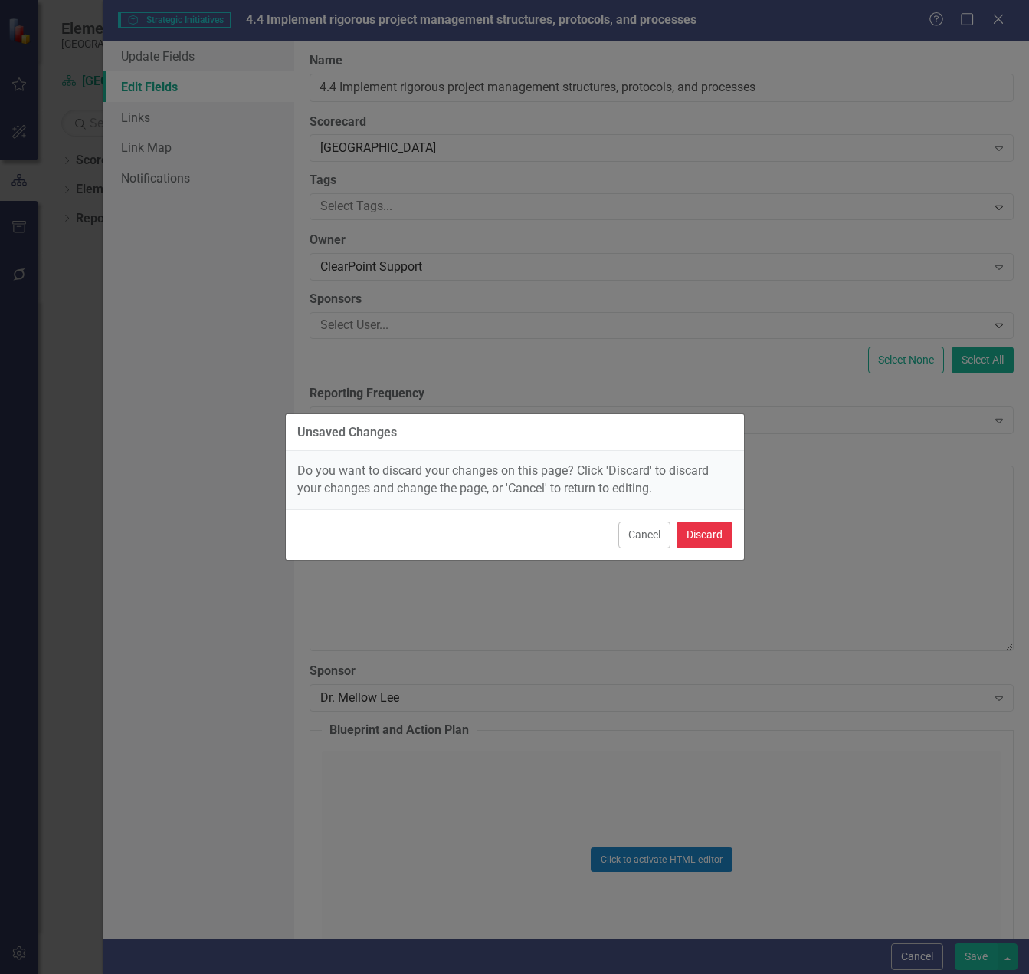
click at [708, 543] on button "Discard" at bounding box center [705, 534] width 56 height 27
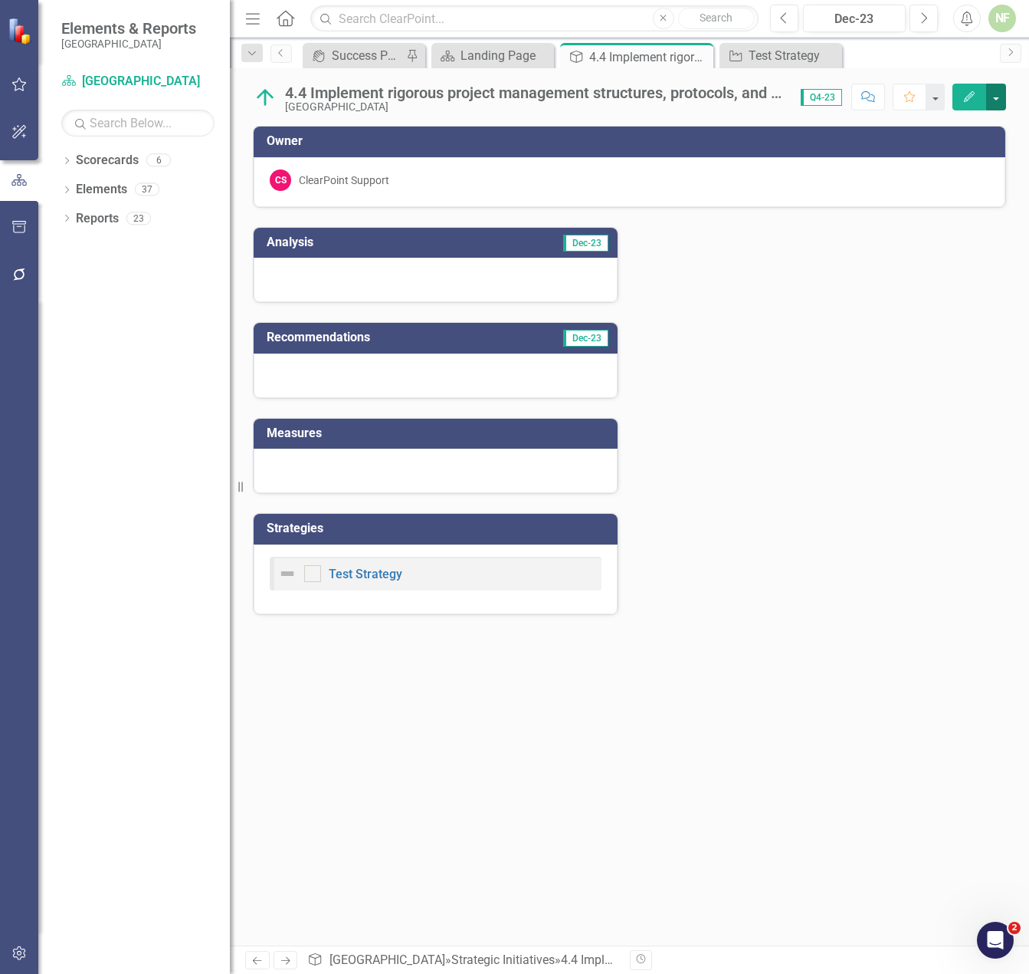
click at [993, 96] on button "button" at bounding box center [997, 97] width 20 height 27
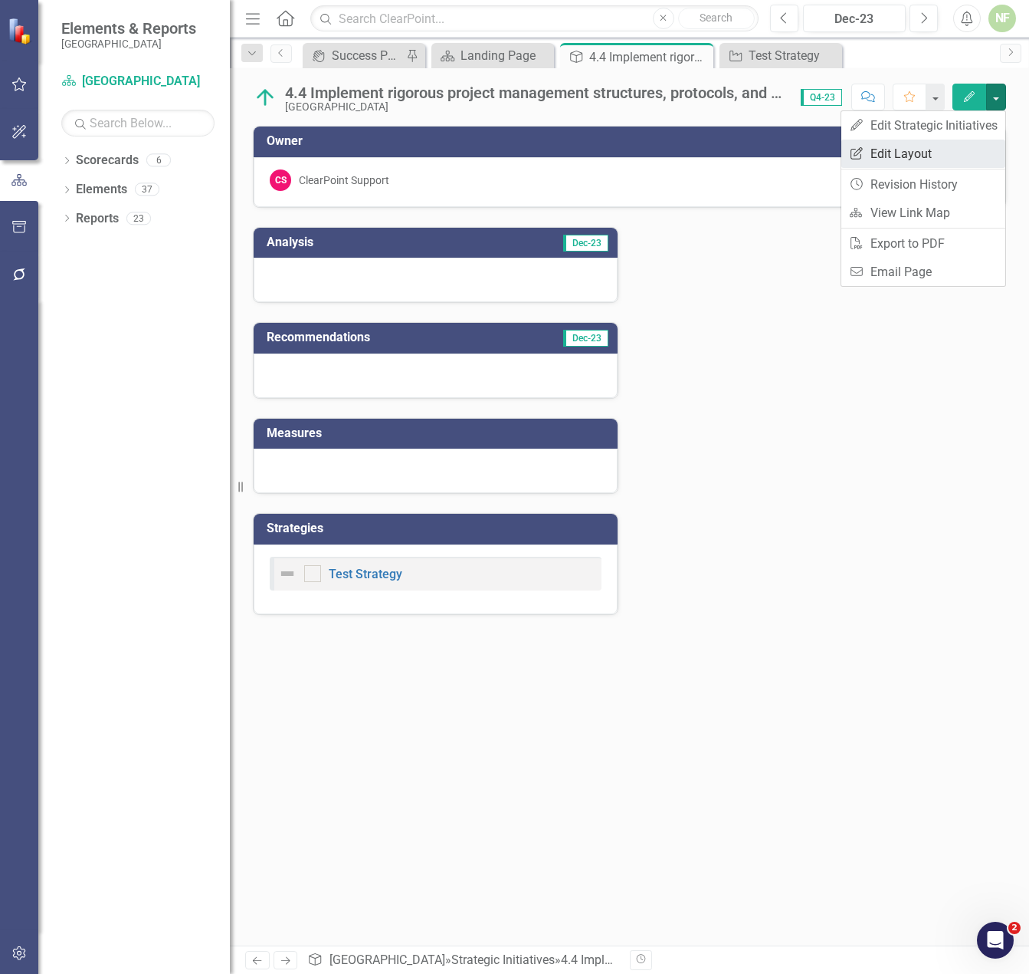
click at [883, 155] on link "Edit Report Edit Layout" at bounding box center [924, 154] width 164 height 28
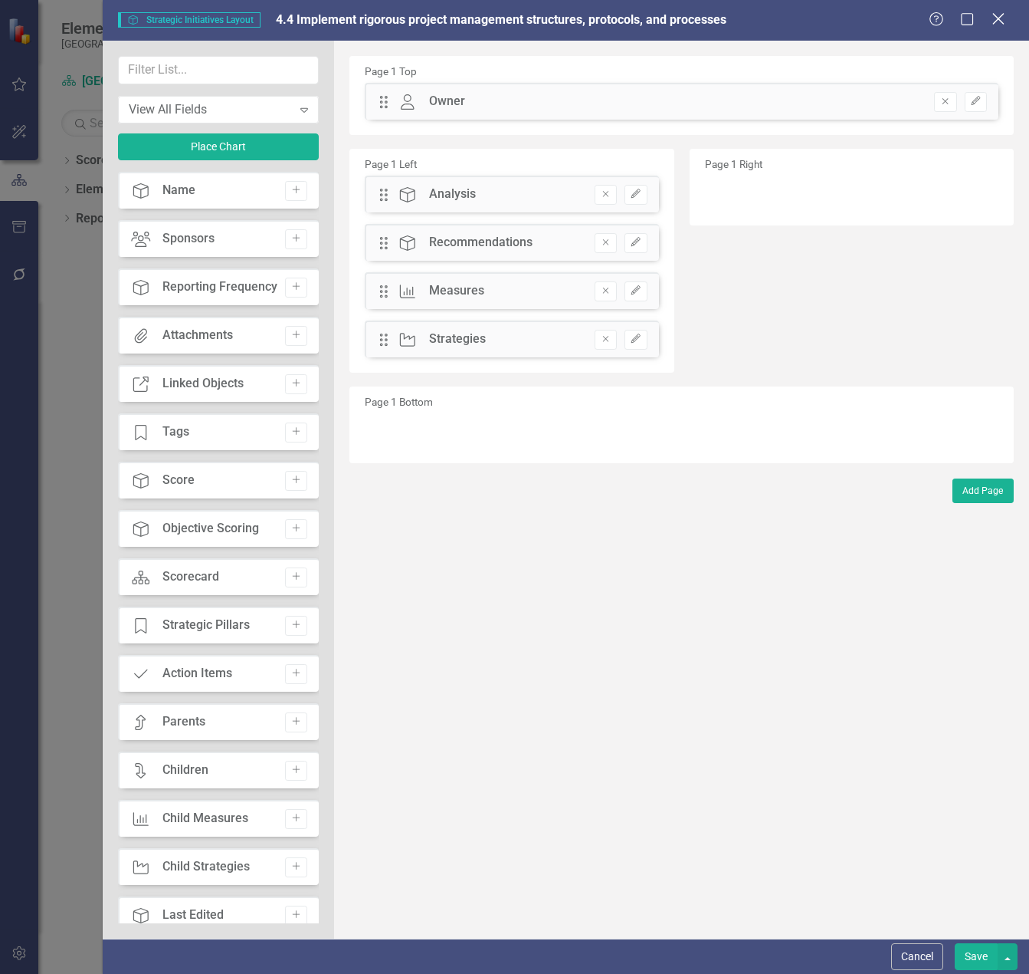
click at [1002, 19] on icon "Close" at bounding box center [998, 18] width 19 height 15
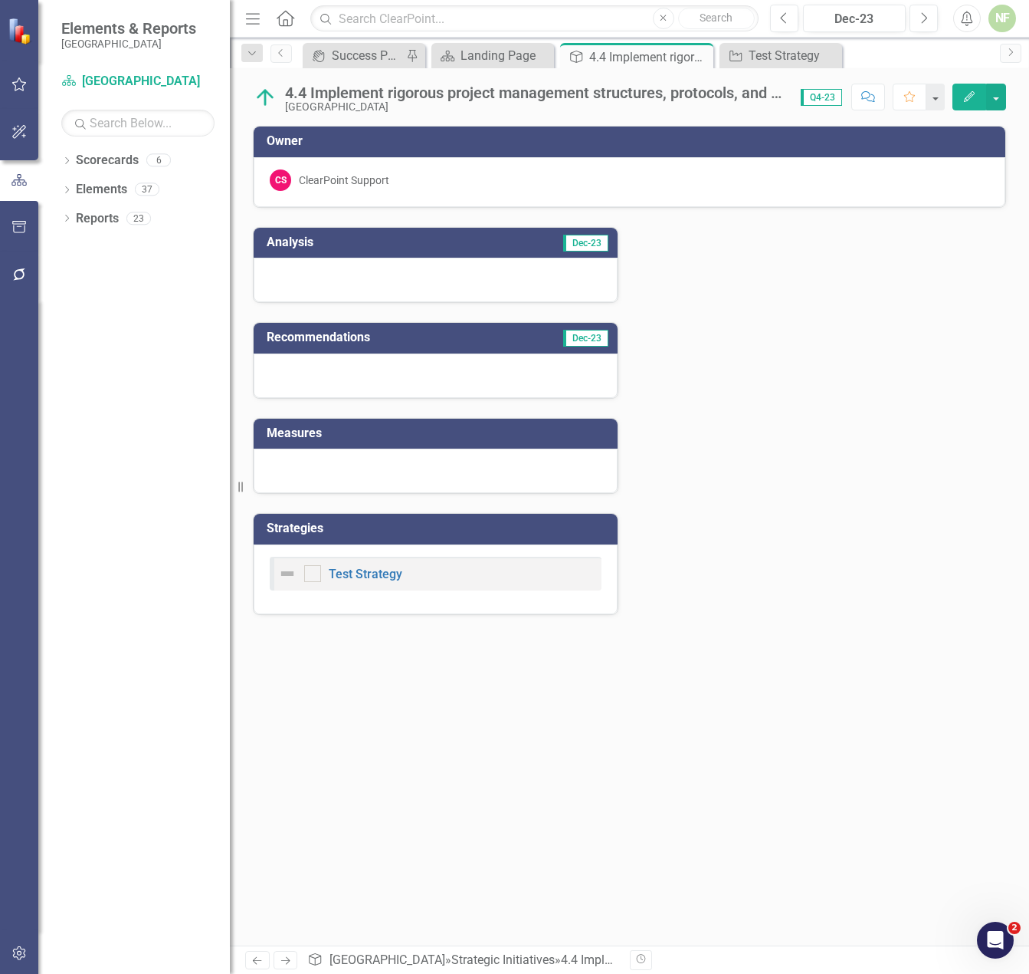
click at [352, 173] on div "ClearPoint Support" at bounding box center [344, 179] width 90 height 15
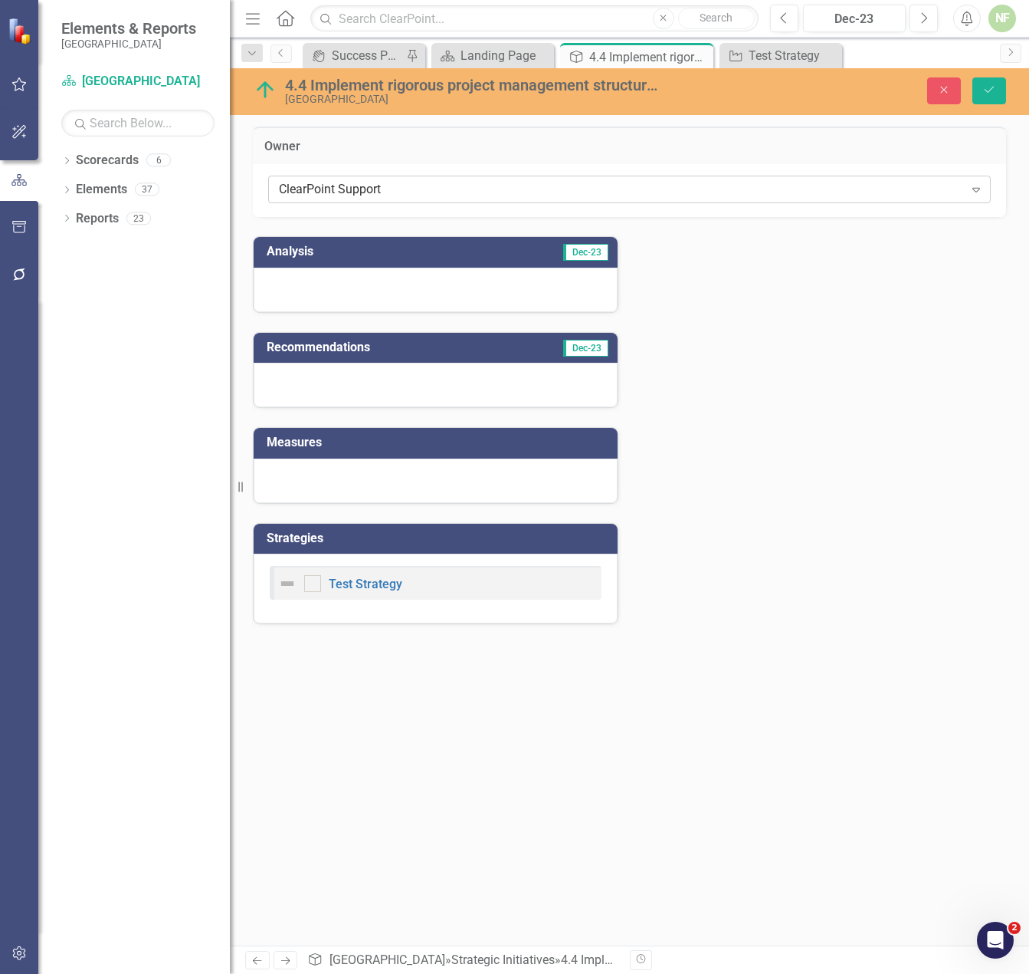
click at [419, 190] on div "ClearPoint Support" at bounding box center [621, 190] width 685 height 18
click at [801, 401] on div "Analysis Dec-23 Recommendations Dec-23 Measures Strategies Test Strategy" at bounding box center [629, 420] width 777 height 407
click at [568, 86] on div "4.4 Implement rigorous project management structures, protocols, and processes" at bounding box center [475, 85] width 380 height 17
click at [823, 471] on div "Analysis Dec-23 Recommendations Dec-23 Measures Strategies Test Strategy" at bounding box center [629, 420] width 777 height 407
click at [376, 583] on link "Test Strategy" at bounding box center [366, 583] width 74 height 15
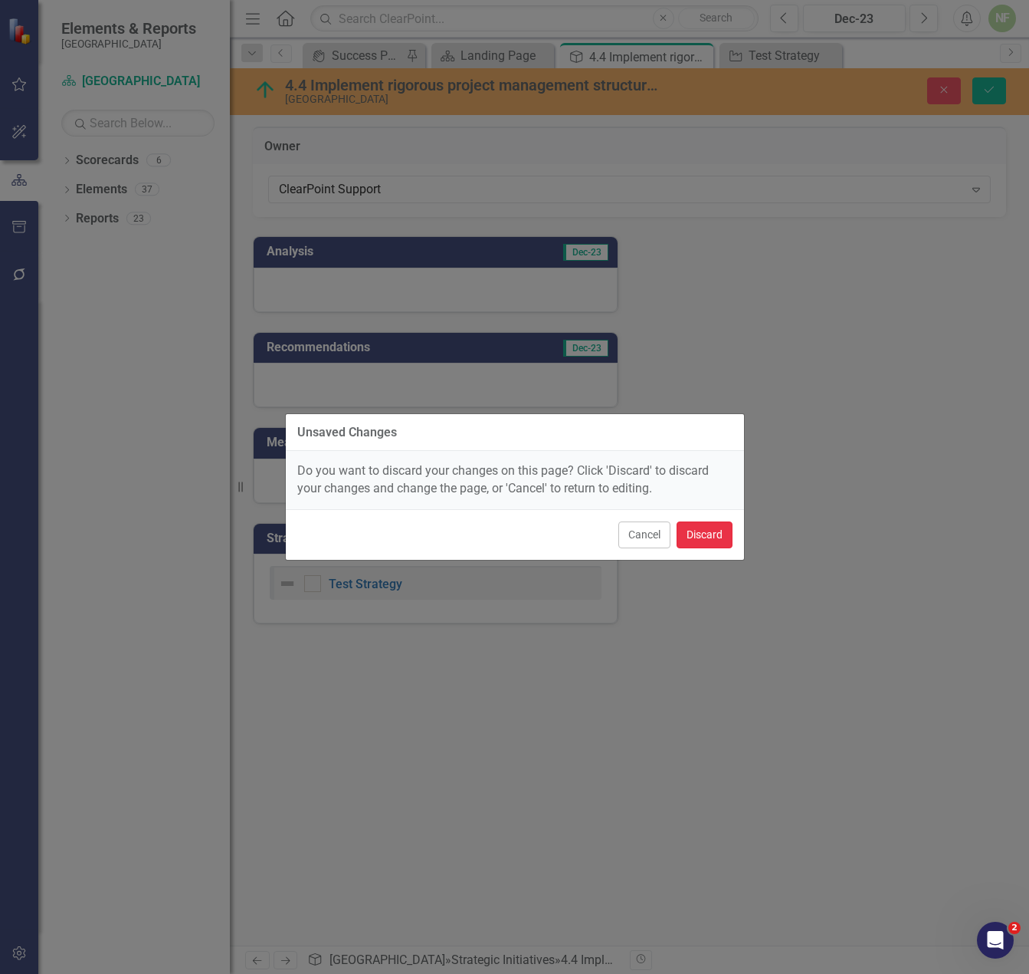
click at [701, 529] on button "Discard" at bounding box center [705, 534] width 56 height 27
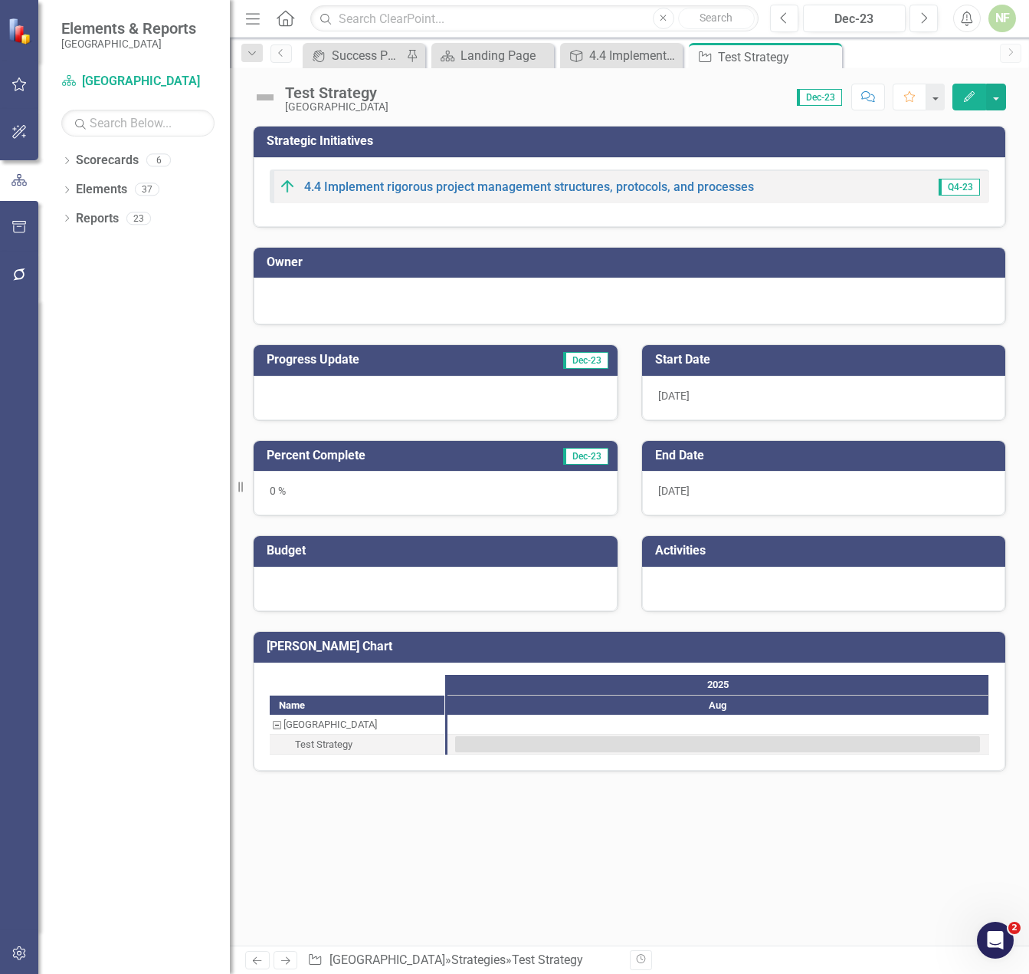
click at [315, 291] on div at bounding box center [630, 299] width 720 height 18
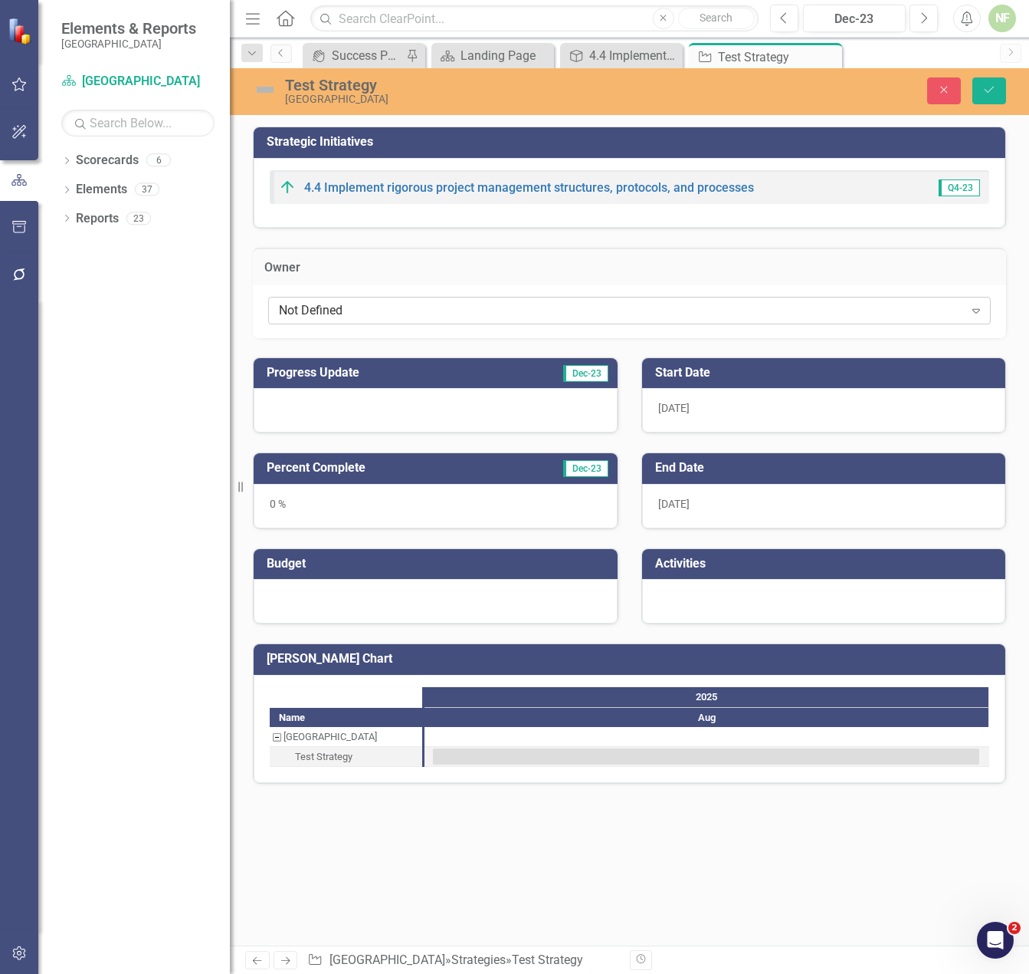
click at [323, 305] on div "Not Defined" at bounding box center [621, 310] width 685 height 18
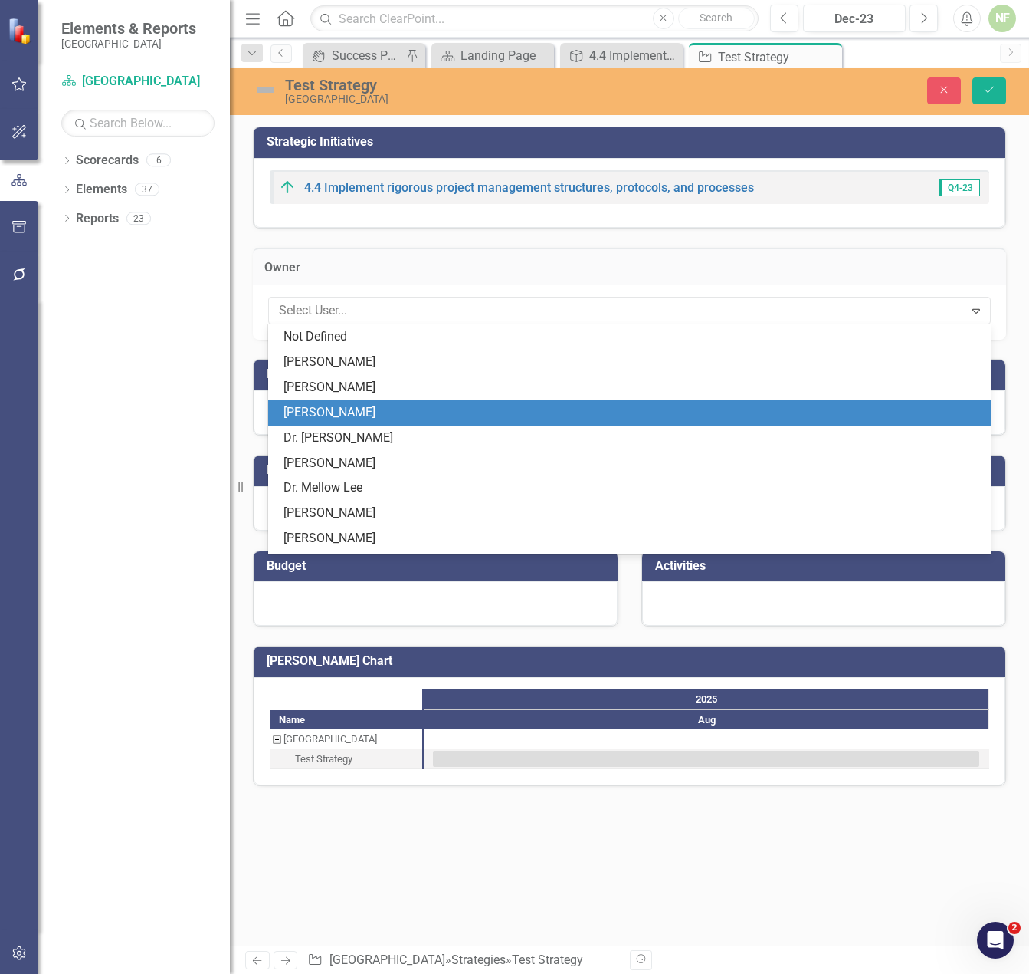
click at [182, 419] on div "Dropdown Scorecards 6 Dropdown Beaufort County School District 3.5 Blueprint an…" at bounding box center [134, 561] width 192 height 826
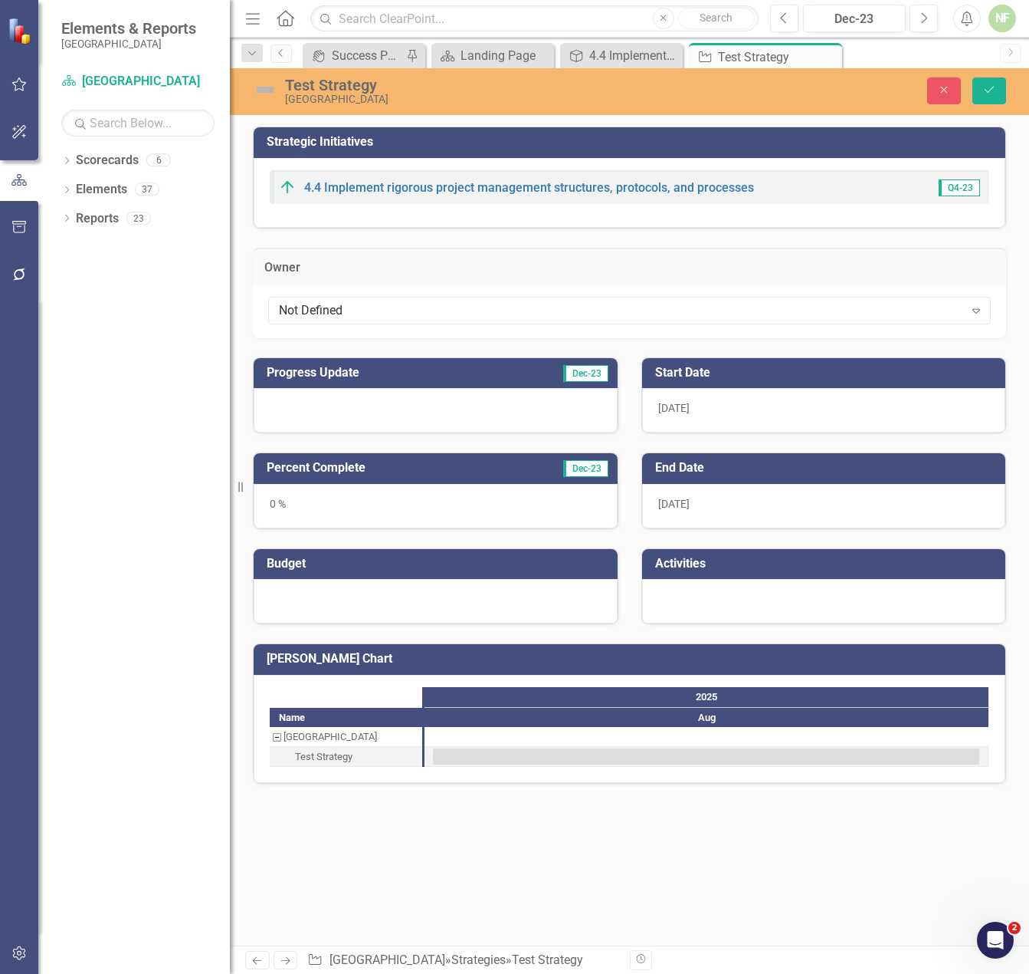
click at [347, 80] on div "Test Strategy" at bounding box center [475, 85] width 380 height 17
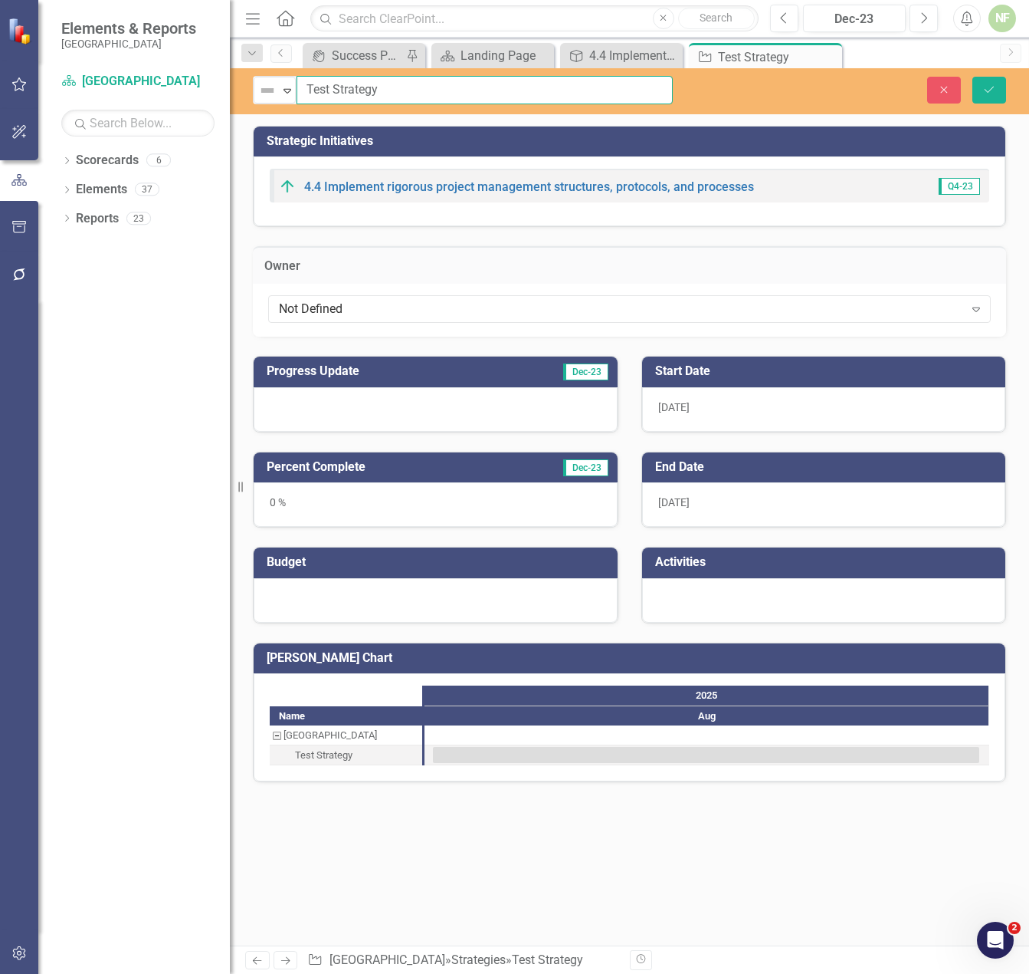
click at [353, 87] on input "Test Strategy" at bounding box center [485, 90] width 376 height 28
click at [349, 72] on div "Not Defined Expand Test Strategy Close Save" at bounding box center [630, 91] width 800 height 46
click at [344, 93] on input "Test Strategy" at bounding box center [485, 90] width 376 height 28
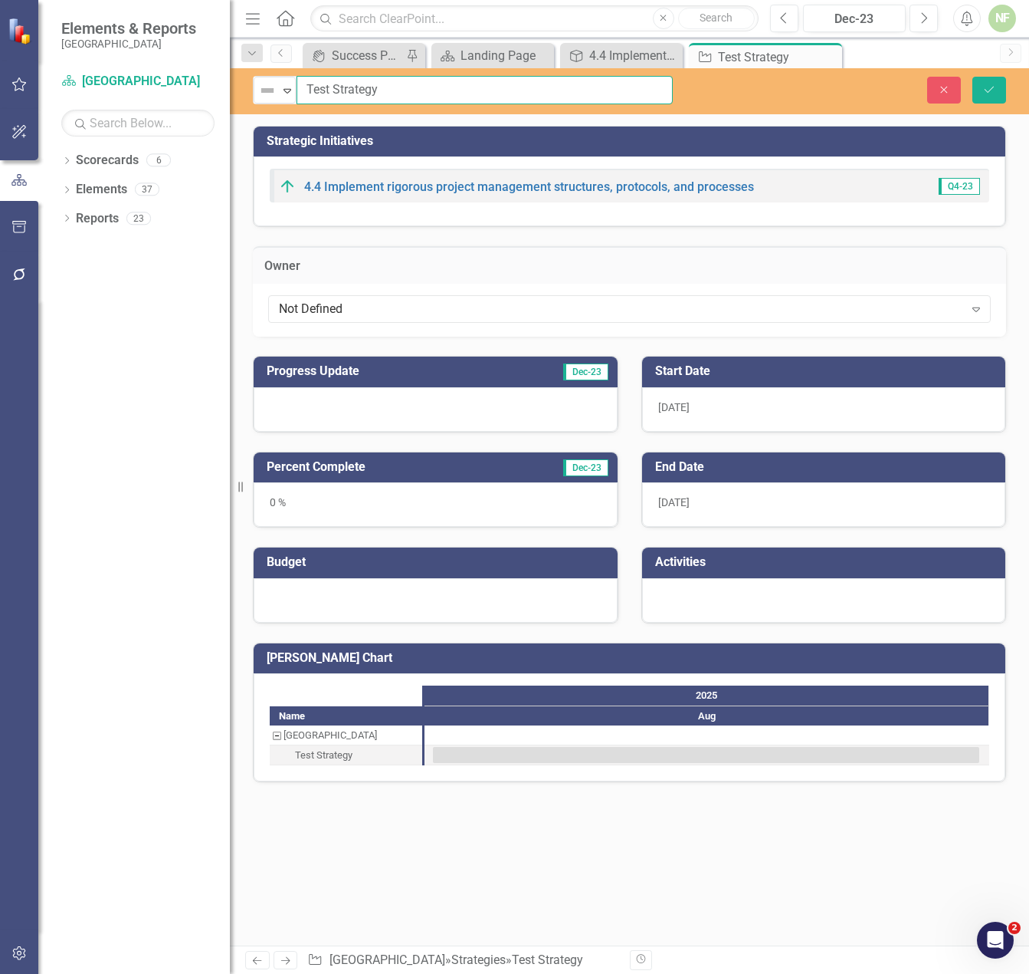
paste input "Evaluate and streamline district structures focusing on efficienc"
type input "Evaluate and streamline district structures focusing on efficiency"
click at [984, 88] on icon "Save" at bounding box center [990, 89] width 14 height 11
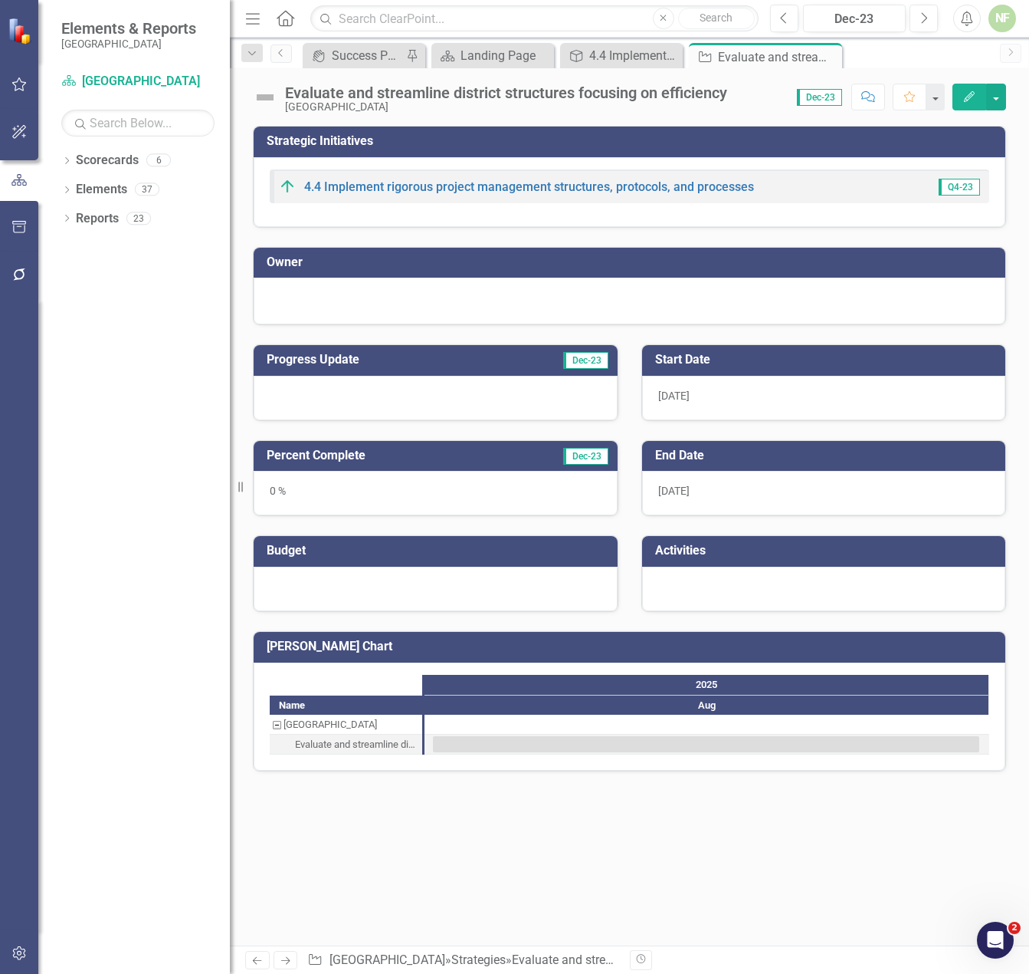
click at [800, 580] on div at bounding box center [824, 588] width 364 height 44
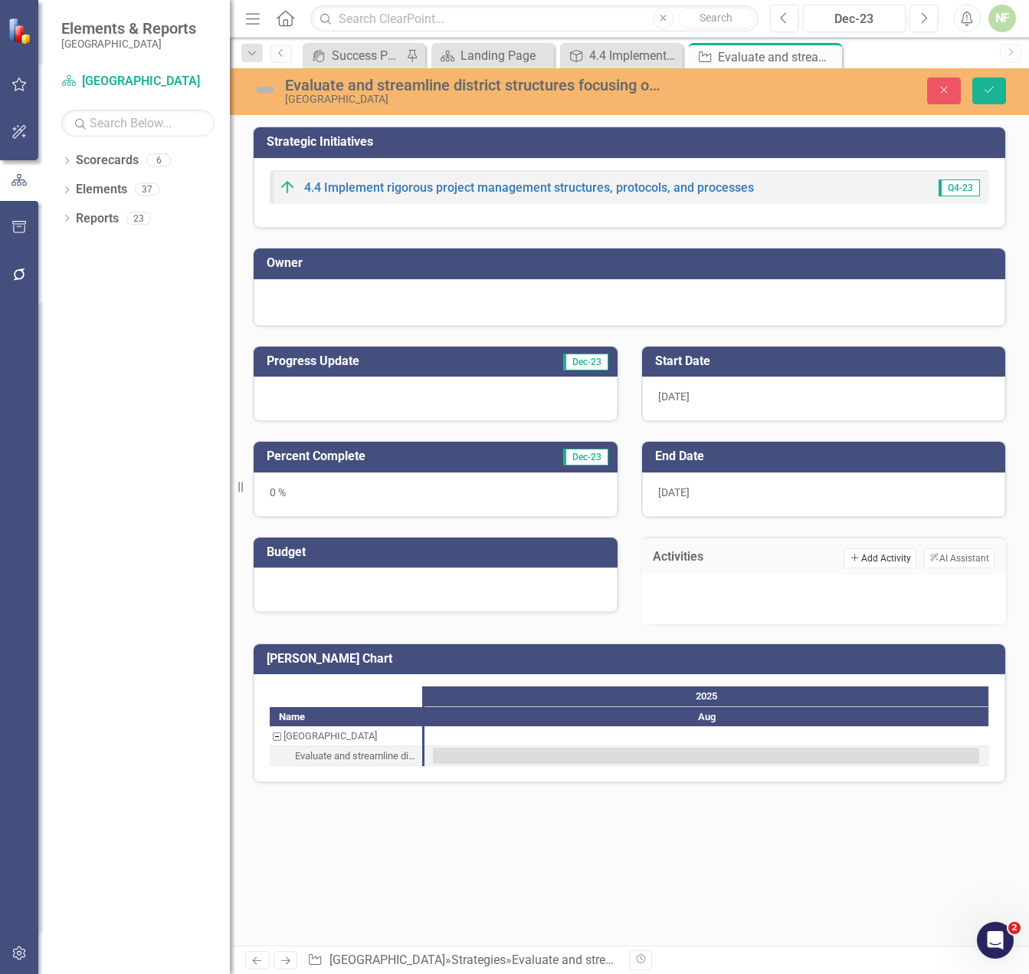
click at [889, 559] on button "Add Add Activity" at bounding box center [880, 558] width 72 height 20
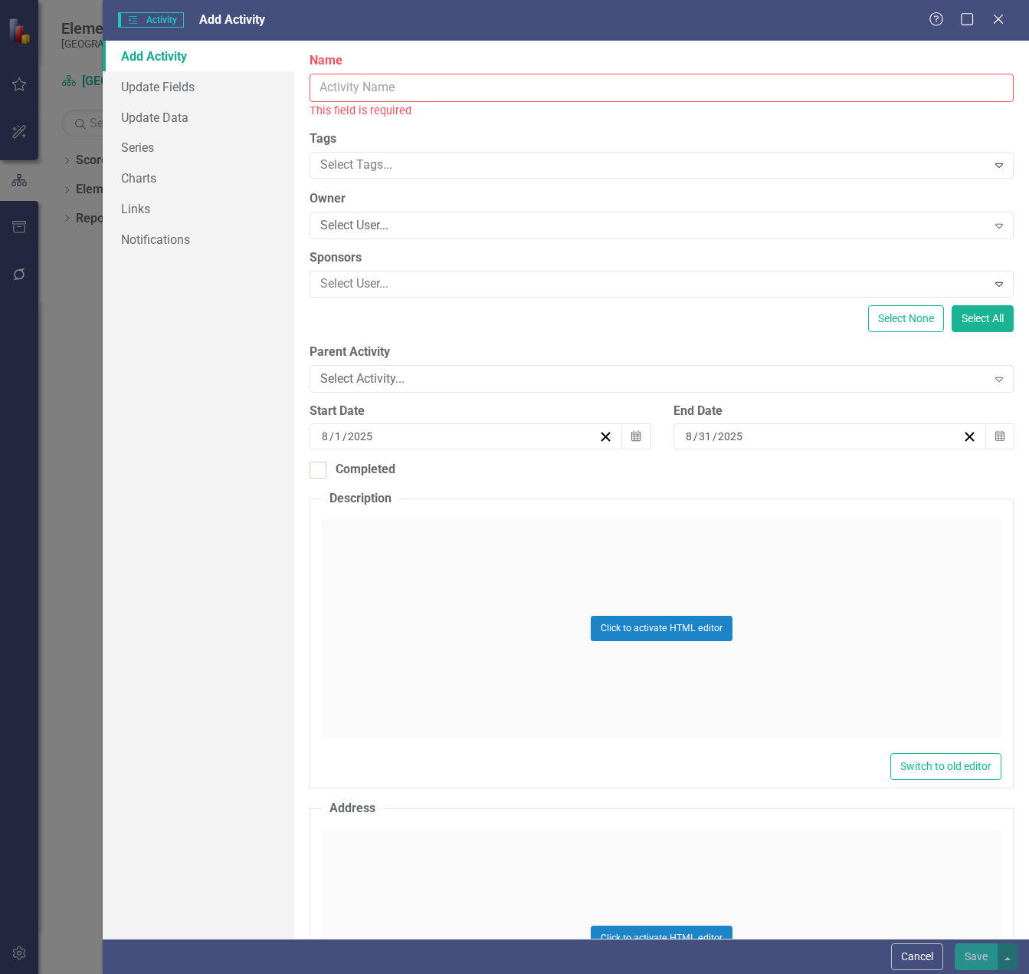
click at [340, 79] on input "Name" at bounding box center [662, 88] width 704 height 28
paste input "Chief Academic Cabinet Meetings"
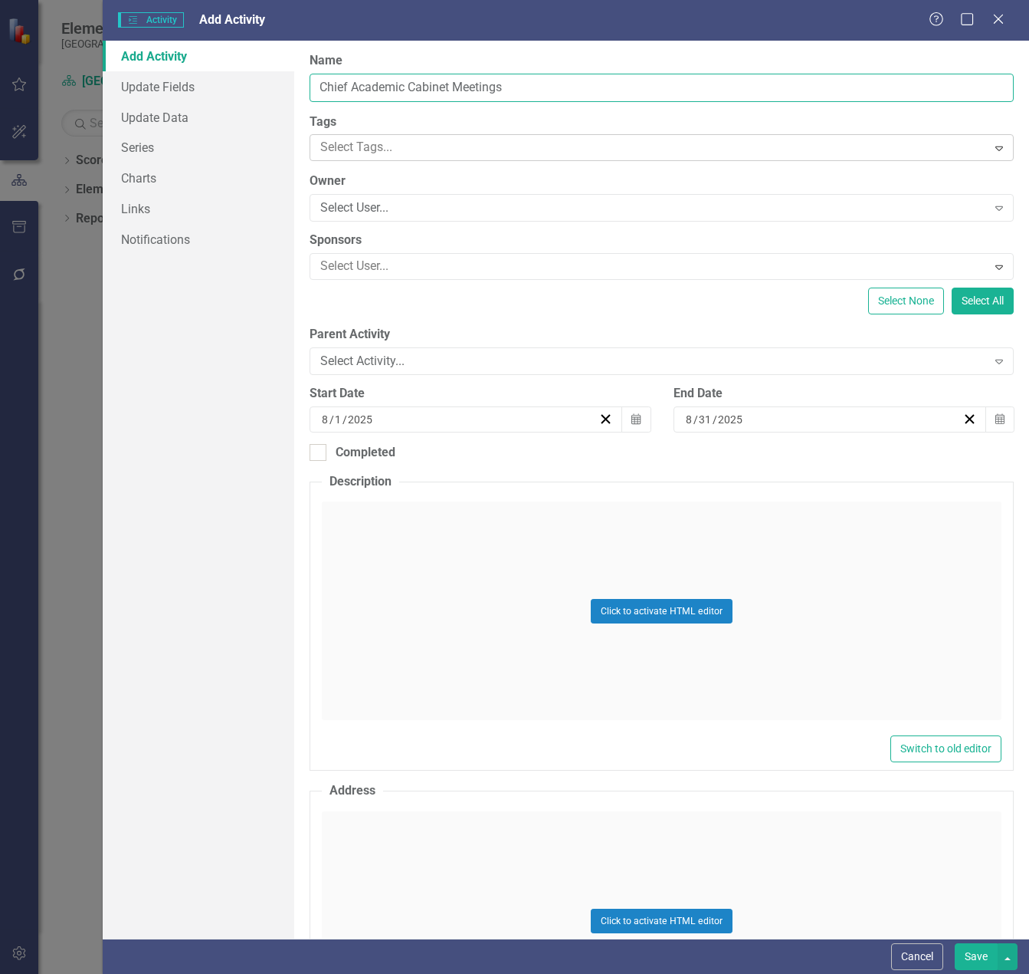
type input "Chief Academic Cabinet Meetings"
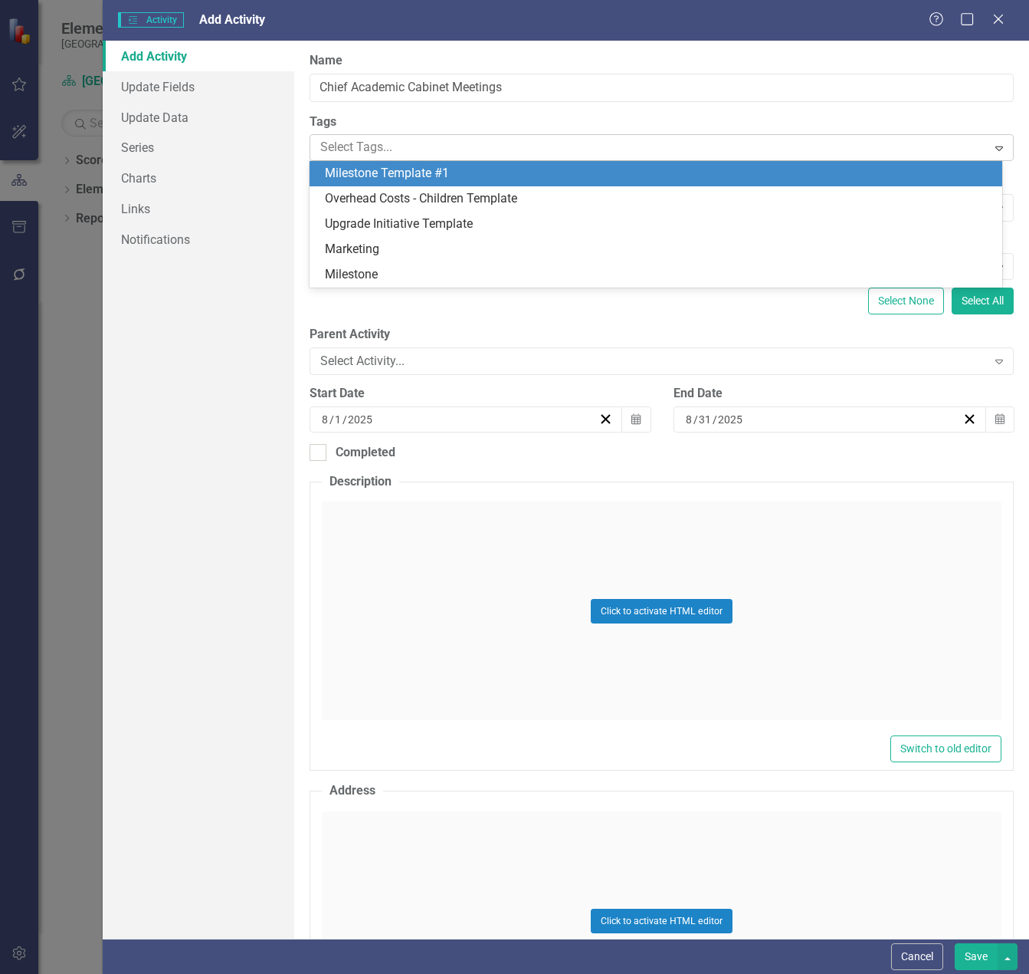
click at [410, 144] on div at bounding box center [650, 147] width 672 height 21
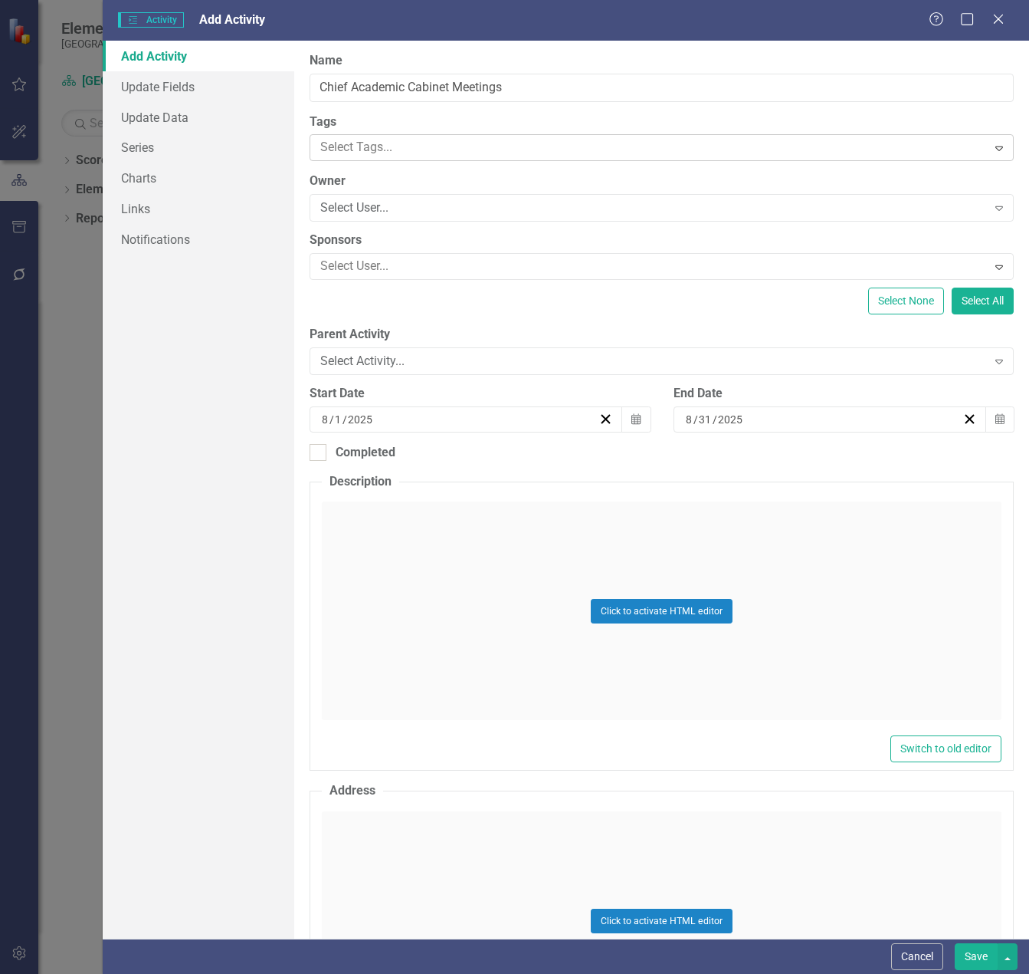
click at [408, 146] on div at bounding box center [650, 147] width 672 height 21
click at [394, 198] on div "Select User... Expand" at bounding box center [662, 208] width 704 height 28
click at [398, 364] on div "Select Activity..." at bounding box center [653, 362] width 666 height 18
click at [996, 417] on icon "button" at bounding box center [1000, 418] width 9 height 11
click at [906, 460] on button "›" at bounding box center [905, 458] width 34 height 34
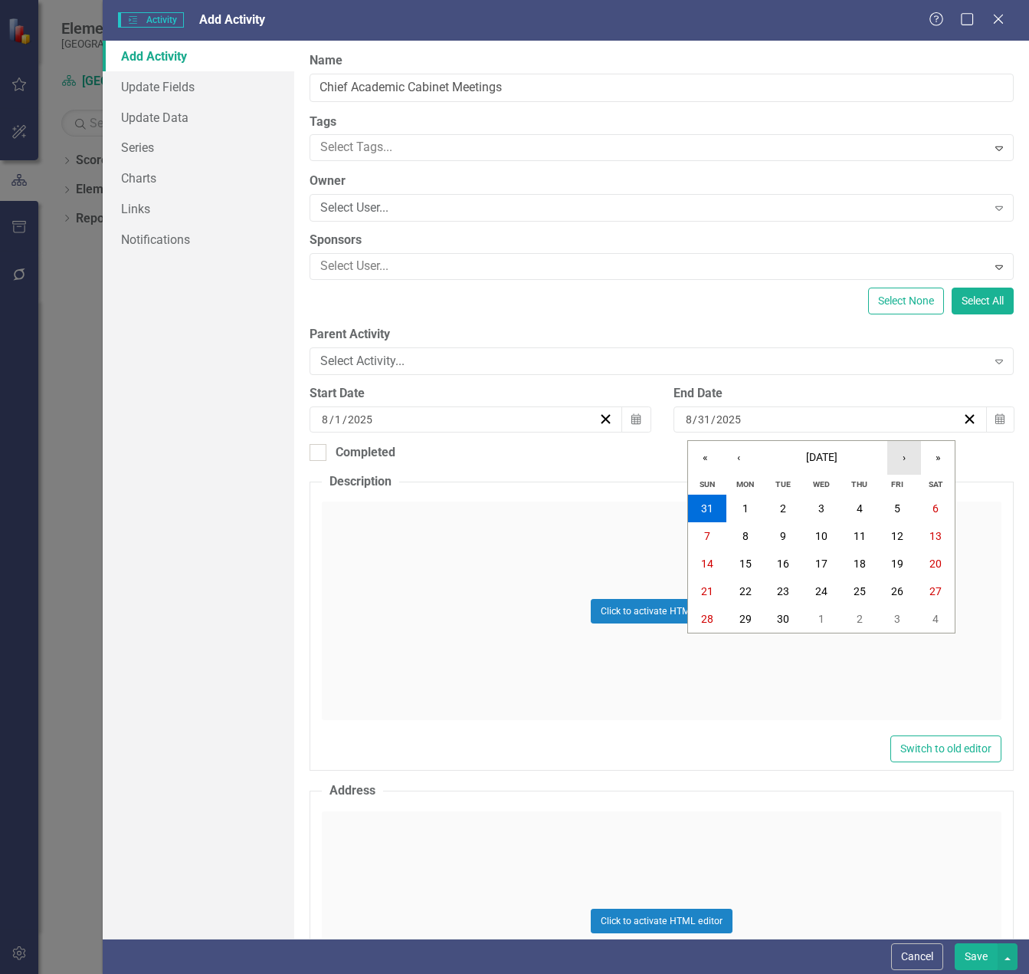
click at [906, 460] on button "›" at bounding box center [905, 458] width 34 height 34
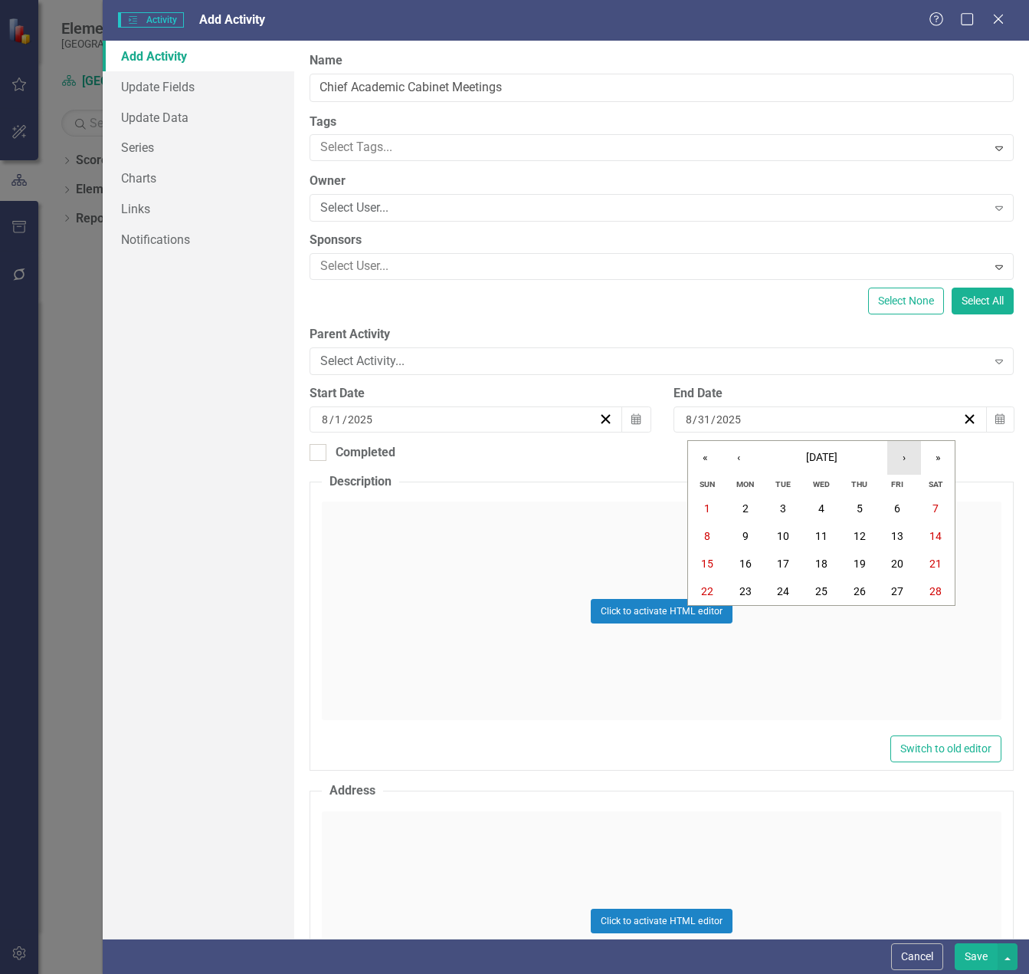
click at [906, 460] on button "›" at bounding box center [905, 458] width 34 height 34
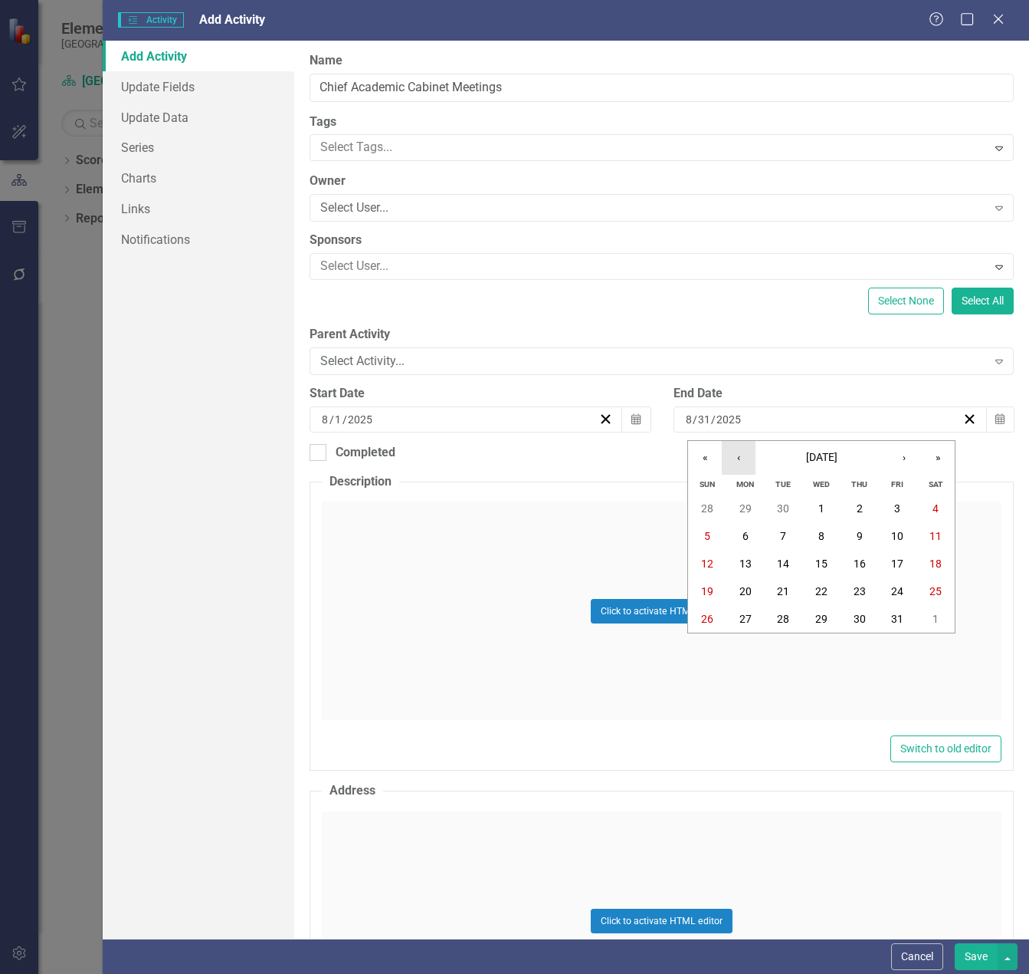
click at [744, 459] on button "‹" at bounding box center [739, 458] width 34 height 34
click at [777, 613] on button "30" at bounding box center [783, 619] width 38 height 28
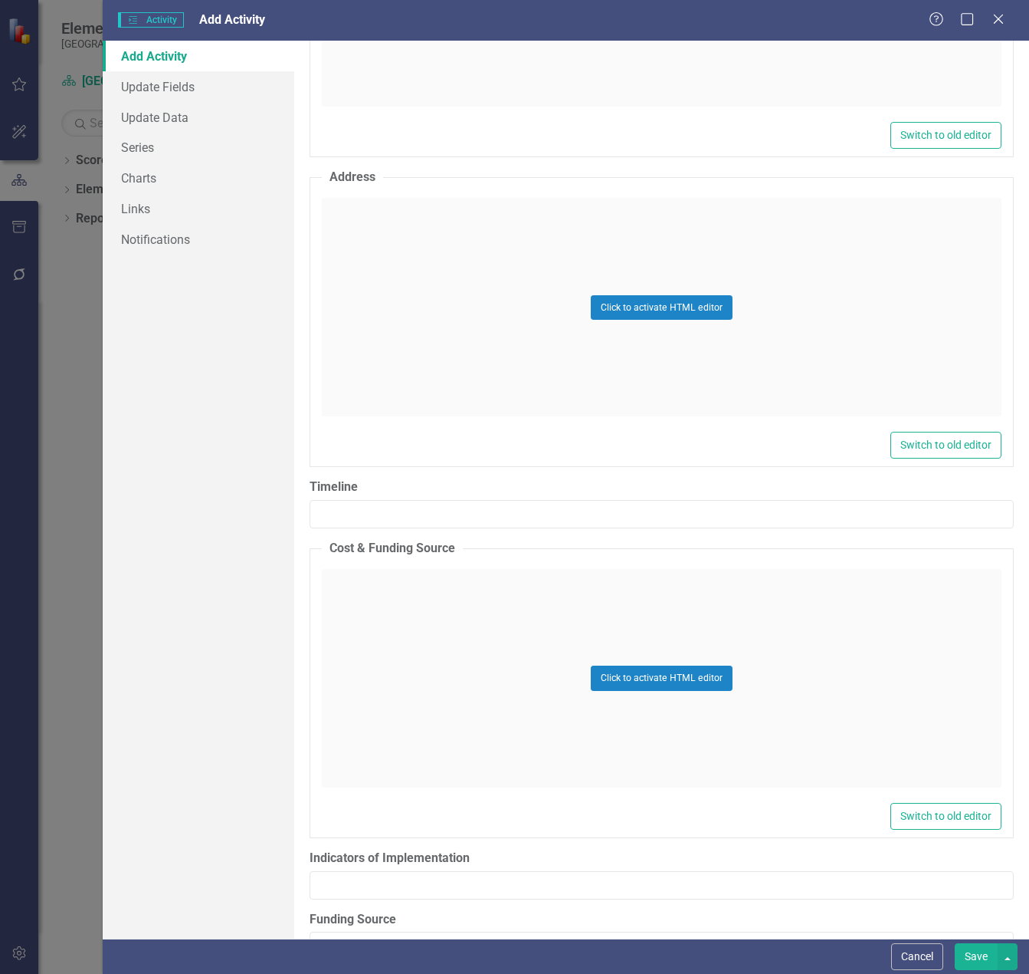
scroll to position [690, 0]
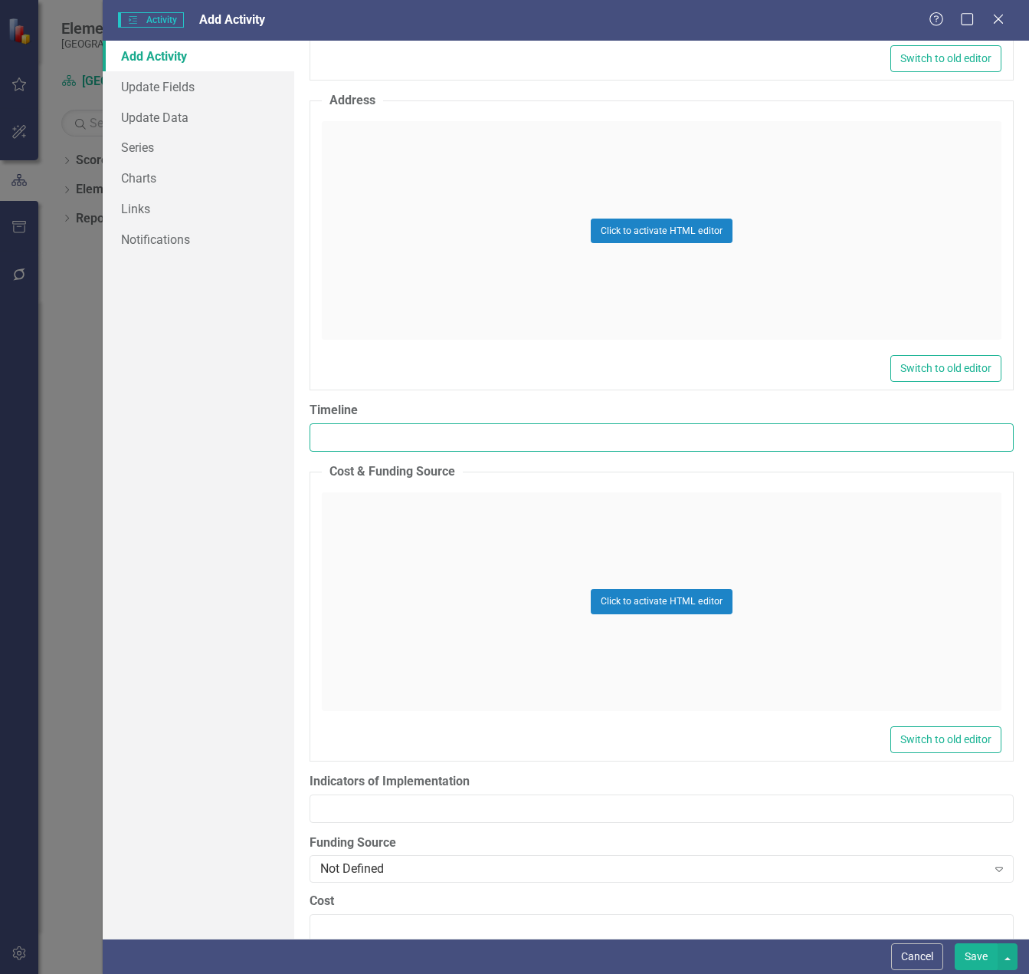
click at [517, 442] on input "Timeline" at bounding box center [662, 437] width 704 height 28
paste input "[DATE]-[DATE]"
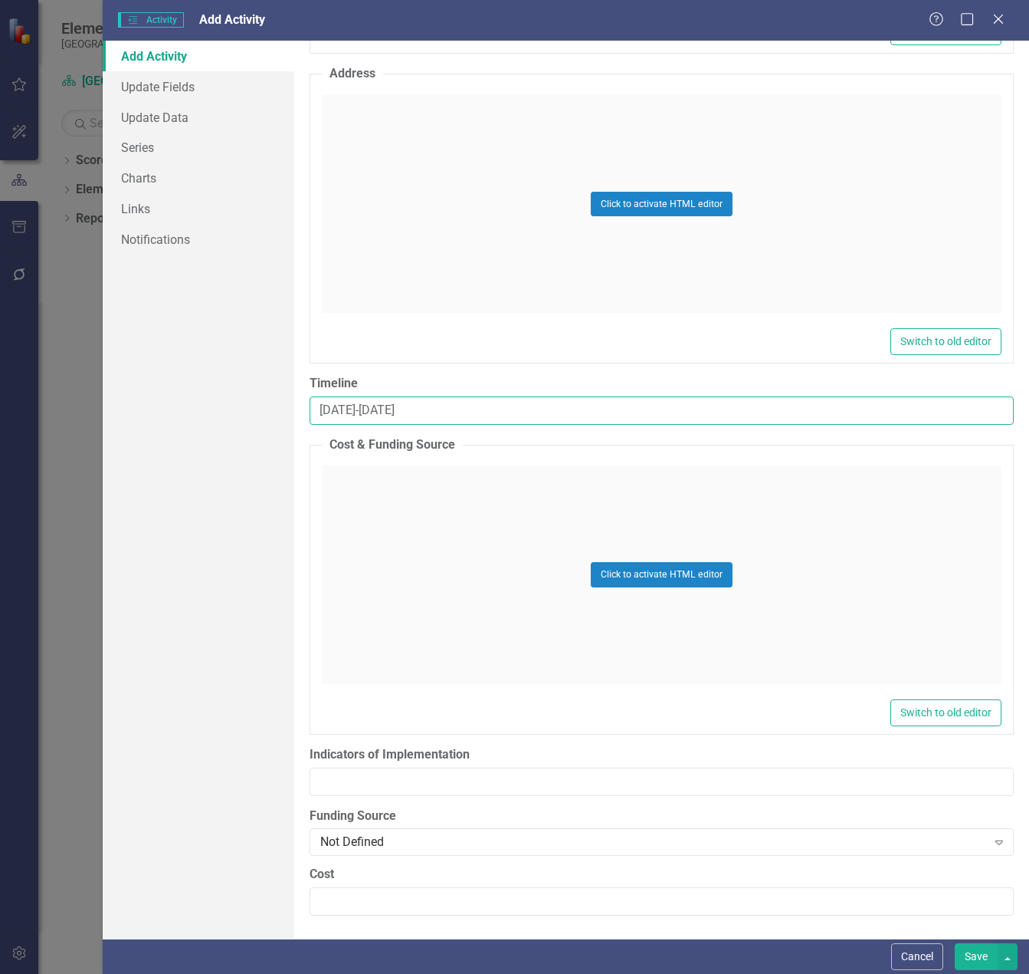
type input "[DATE]-[DATE]"
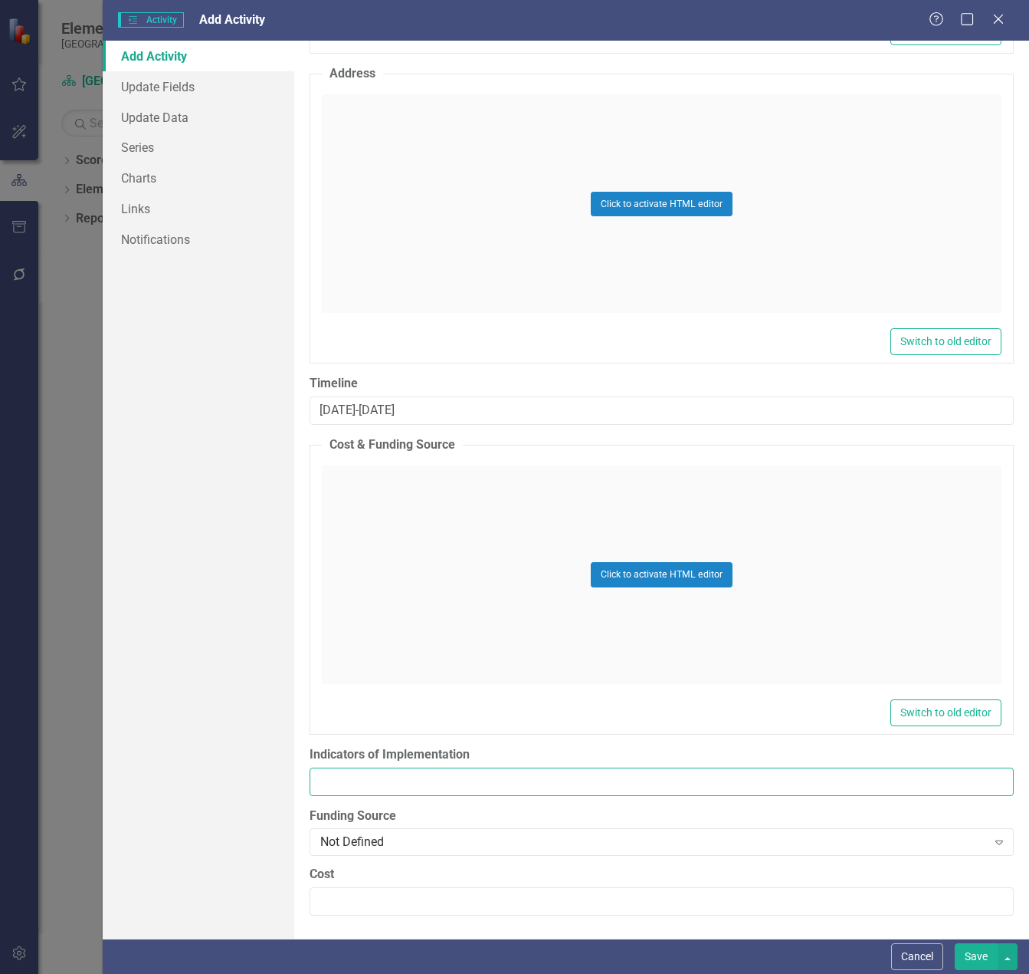
click at [345, 779] on input "Indicators of Implementation" at bounding box center [662, 781] width 704 height 28
paste input "Agendas, Notes, and Follow-up Actions"
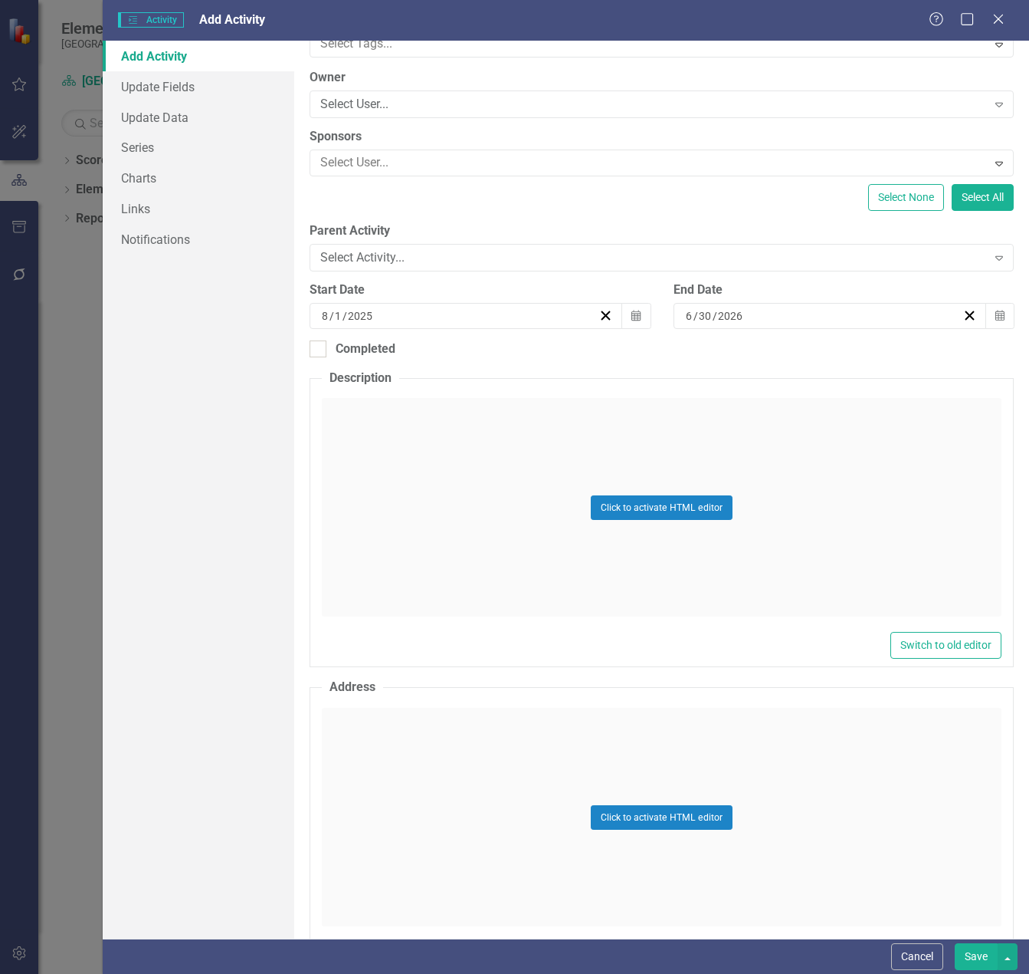
scroll to position [0, 0]
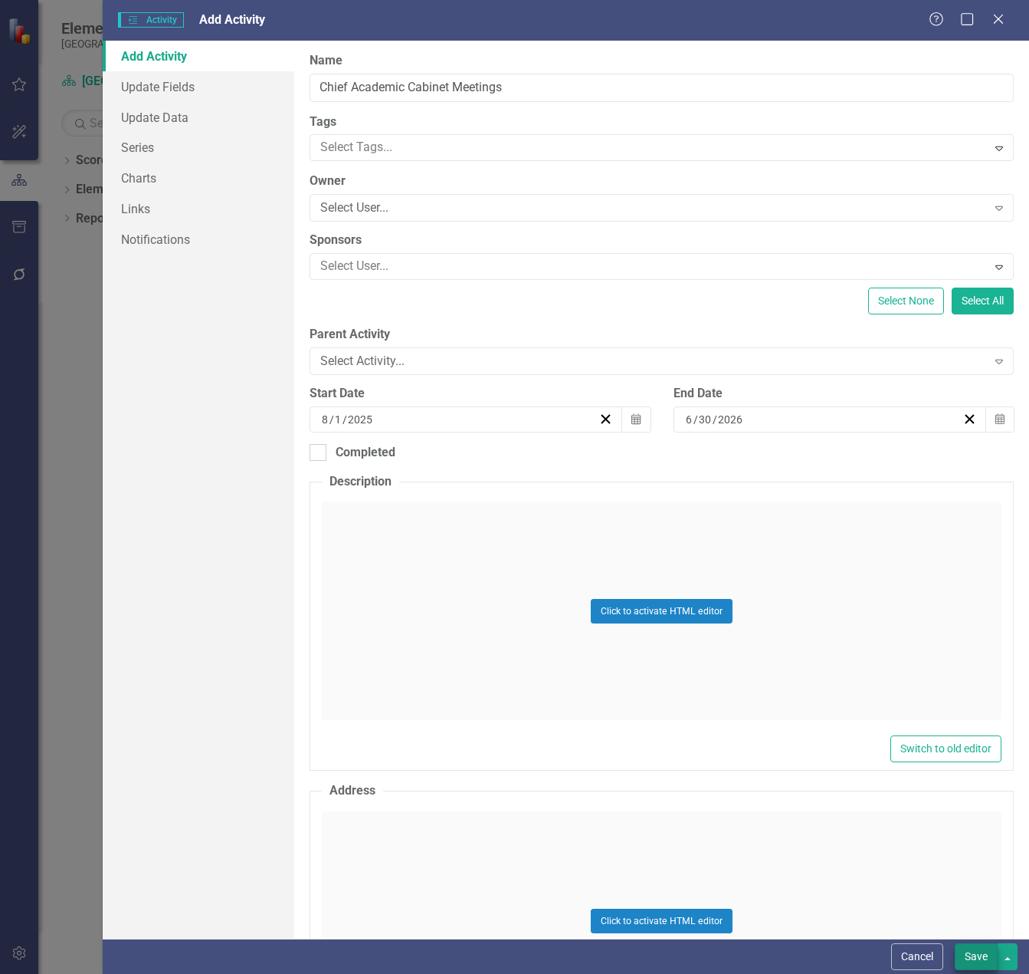
type input "Agendas, Notes, and Follow-up Actions"
click at [977, 953] on button "Save" at bounding box center [976, 956] width 43 height 27
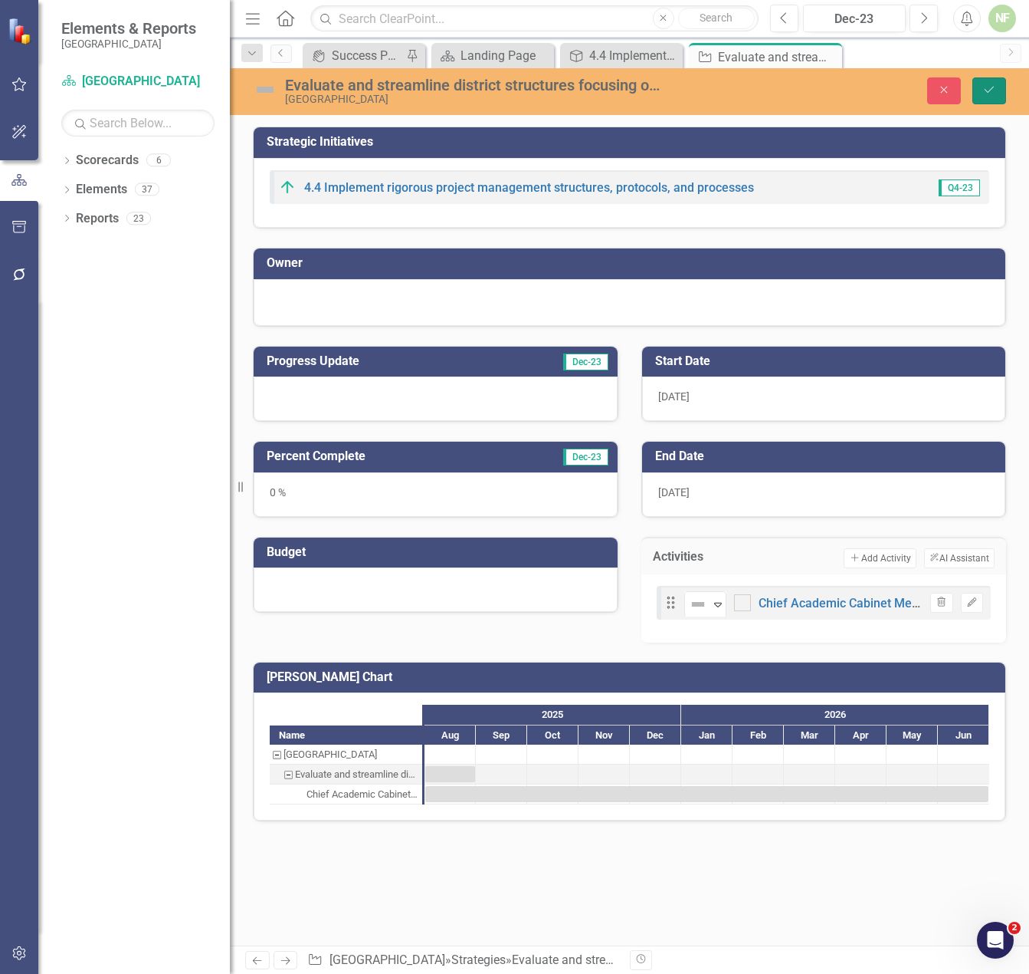
click at [993, 94] on icon "Save" at bounding box center [990, 89] width 14 height 11
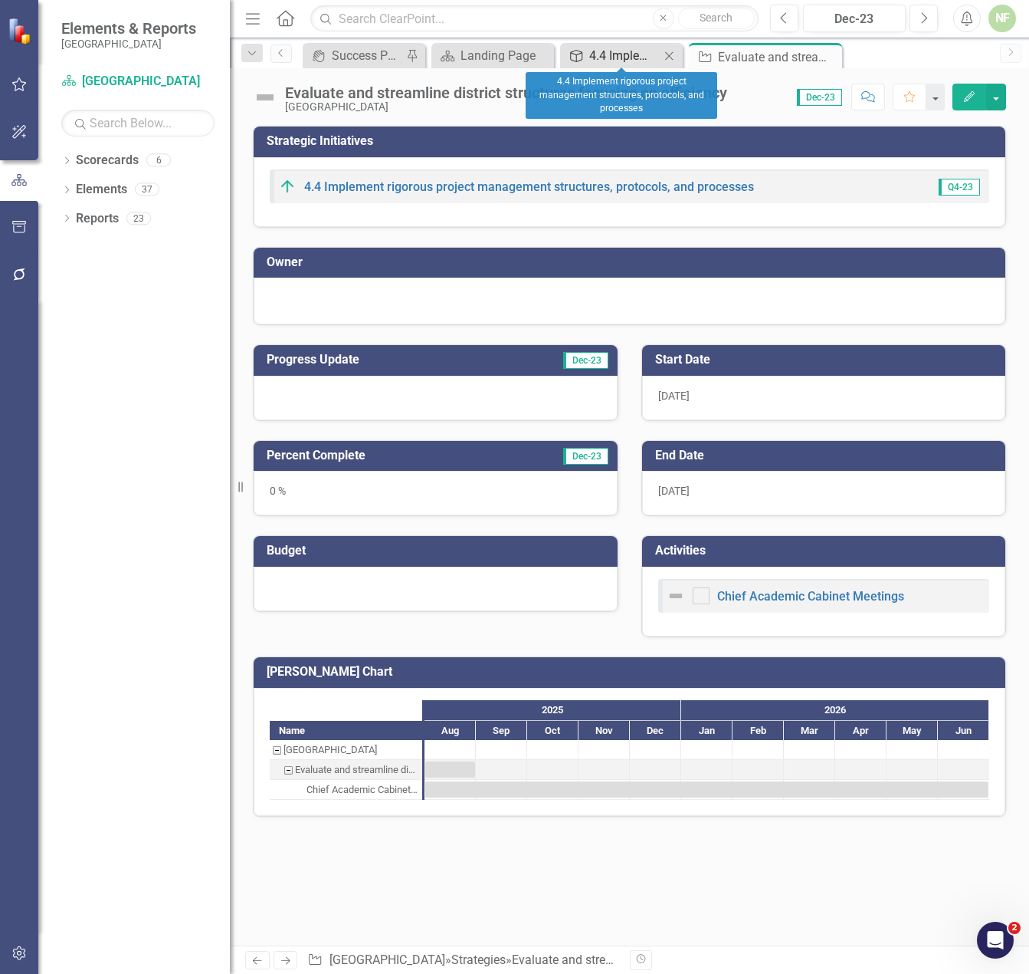
click at [621, 61] on div "4.4 Implement rigorous project management structures, protocols, and processes" at bounding box center [624, 55] width 71 height 19
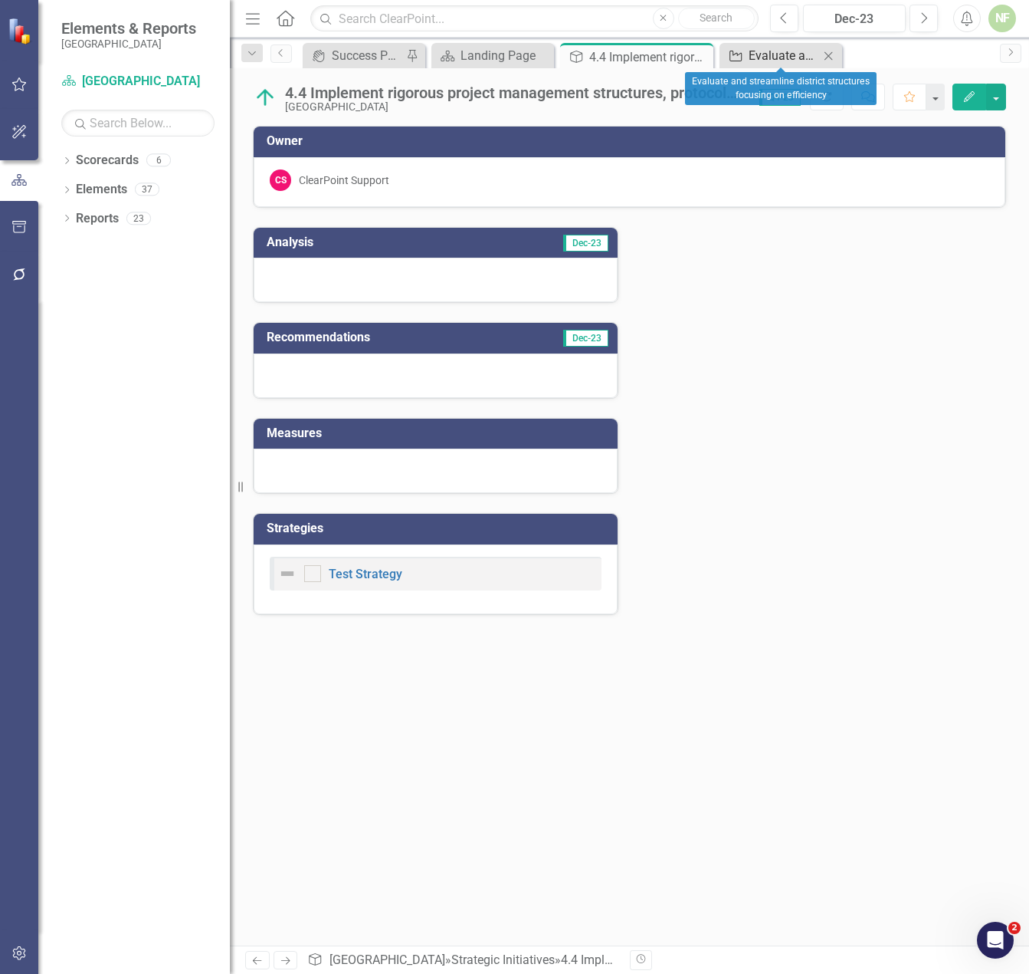
click at [793, 55] on div "Evaluate and streamline district structures focusing on efficiency" at bounding box center [784, 55] width 71 height 19
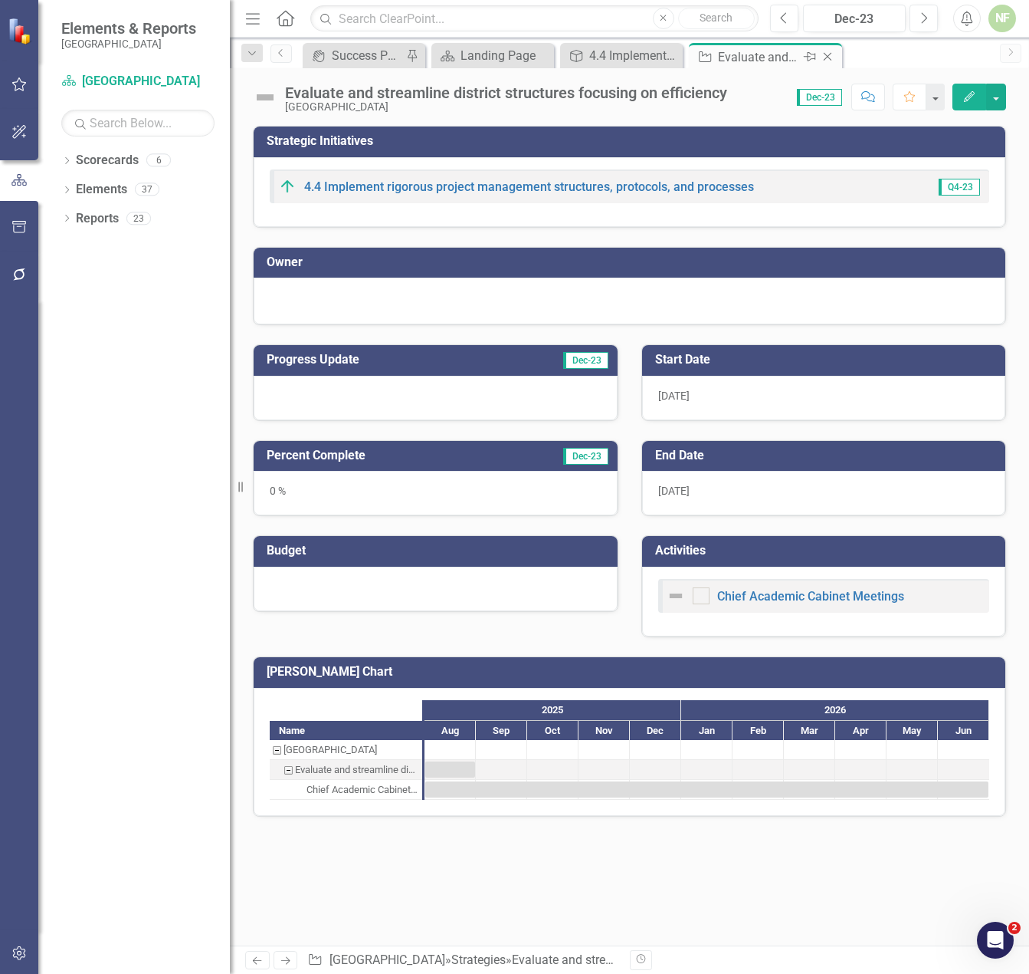
click at [828, 54] on icon "Close" at bounding box center [827, 57] width 15 height 12
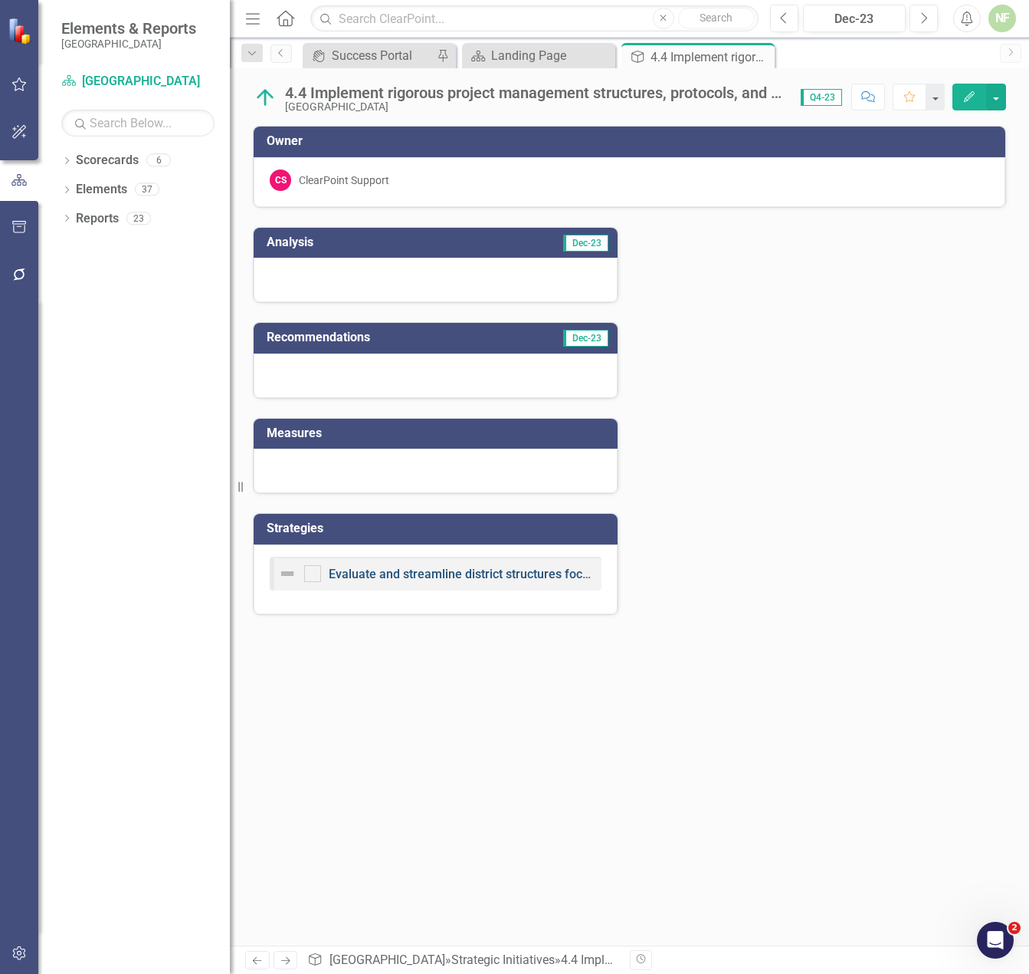
click at [475, 576] on link "Evaluate and streamline district structures focusing on efficiency" at bounding box center [507, 573] width 356 height 15
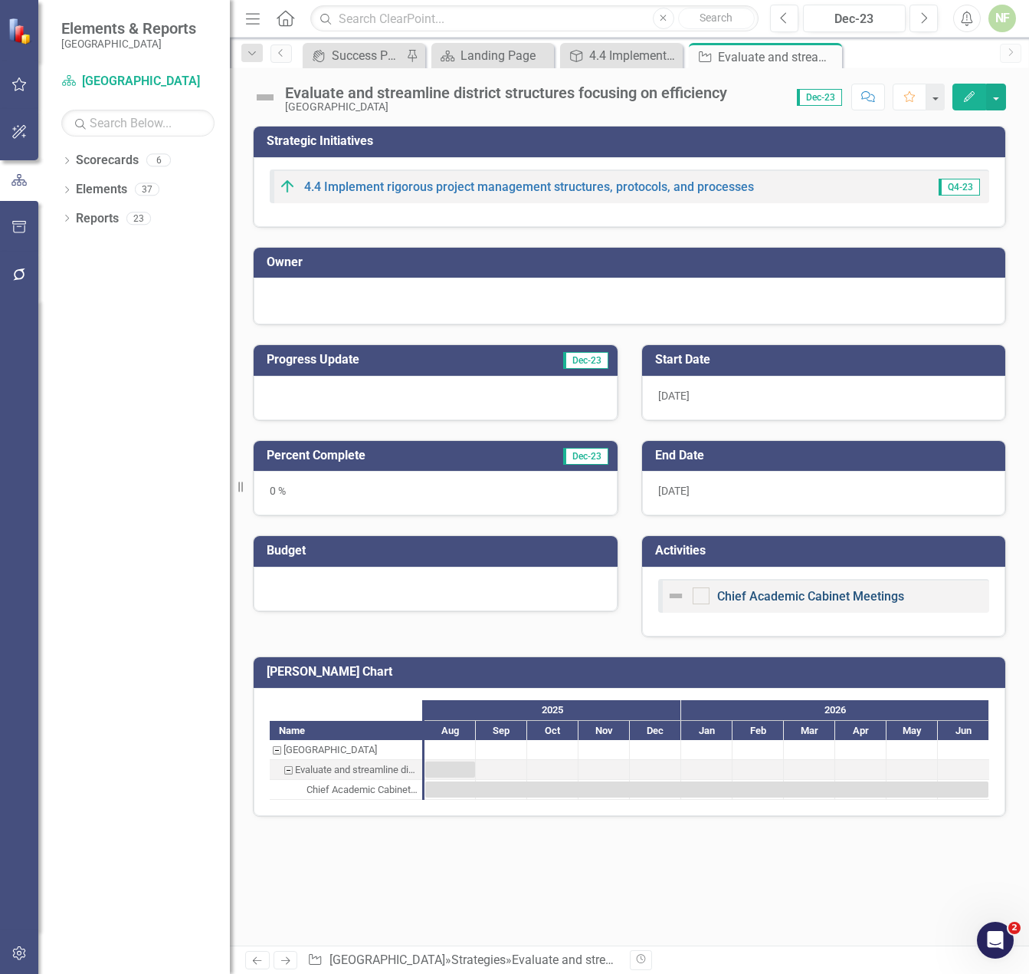
click at [797, 590] on link "Chief Academic Cabinet Meetings" at bounding box center [811, 596] width 187 height 15
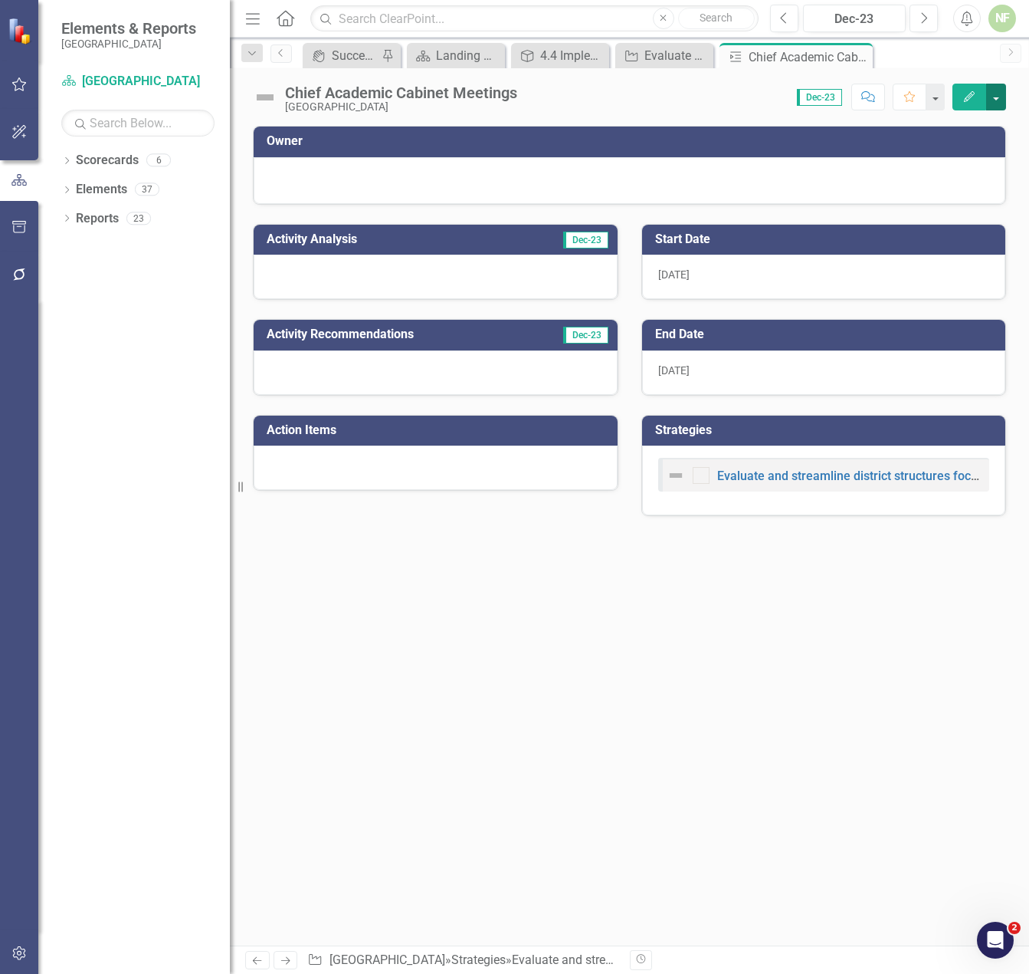
click at [990, 108] on button "button" at bounding box center [997, 97] width 20 height 27
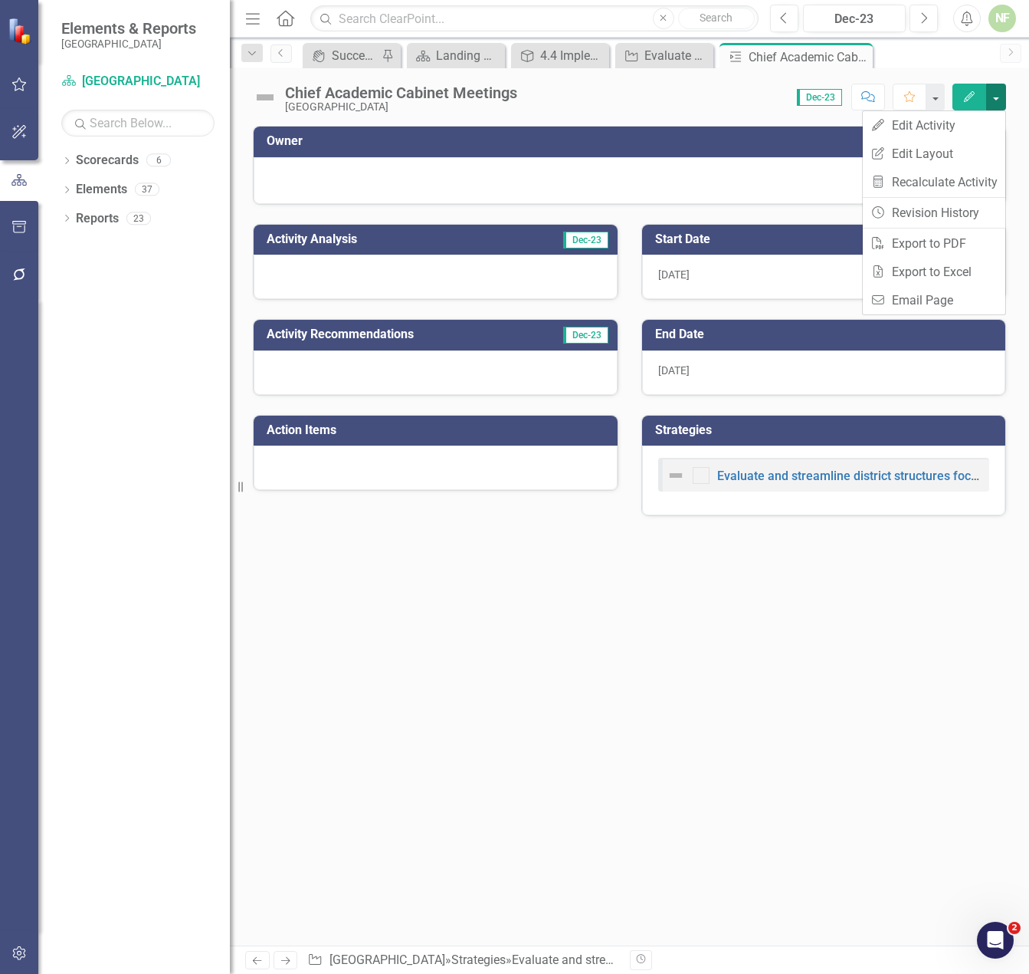
click at [997, 95] on button "button" at bounding box center [997, 97] width 20 height 27
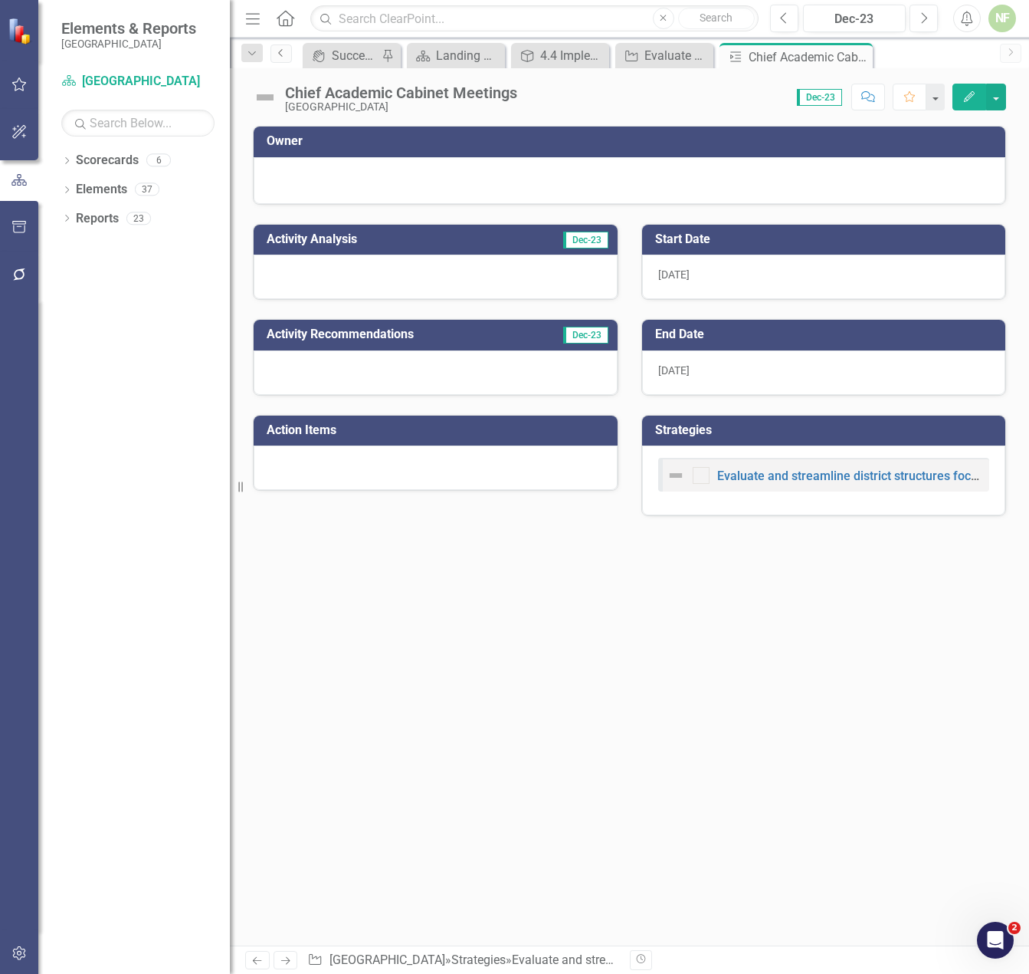
click at [277, 51] on icon "Previous" at bounding box center [281, 52] width 12 height 9
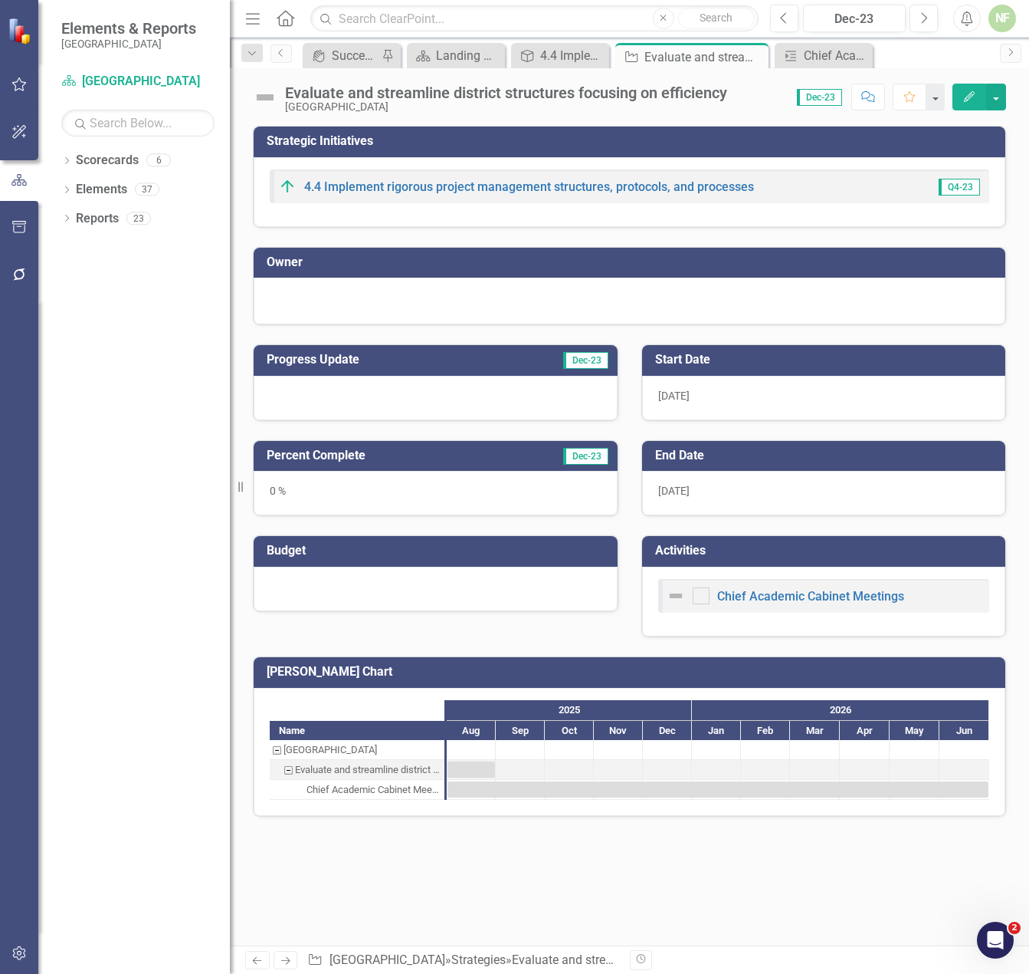
click at [847, 629] on div "Chief Academic Cabinet Meetings" at bounding box center [824, 601] width 364 height 70
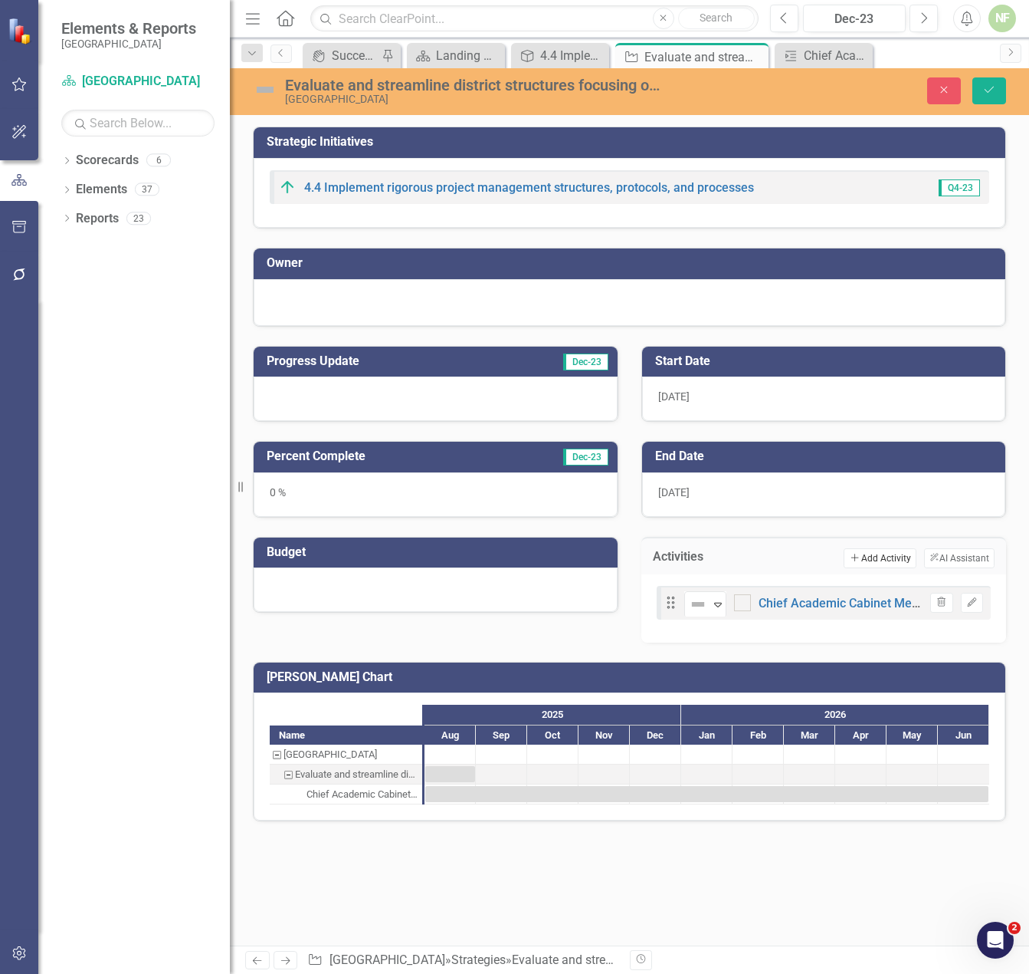
click at [887, 559] on button "Add Add Activity" at bounding box center [880, 558] width 72 height 20
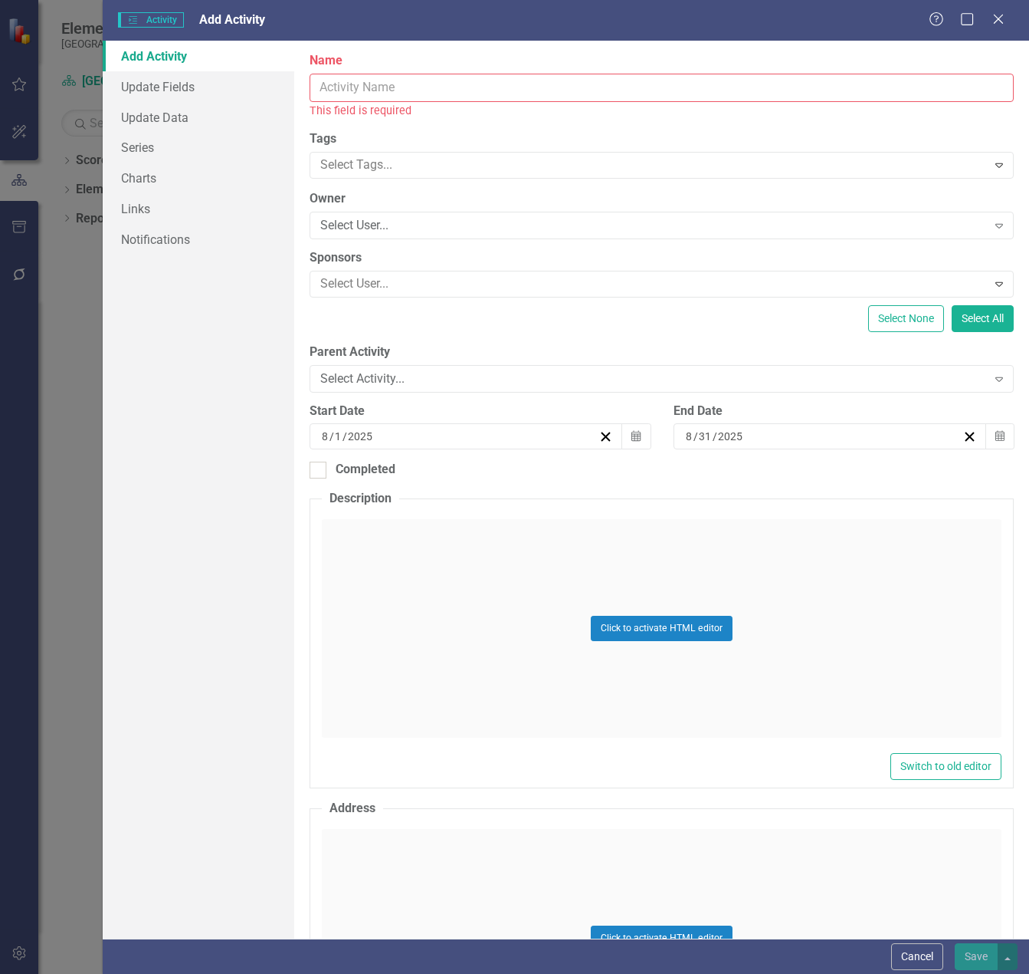
click at [352, 87] on input "Name" at bounding box center [662, 88] width 704 height 28
paste input "Academic Cabinet Meetings"
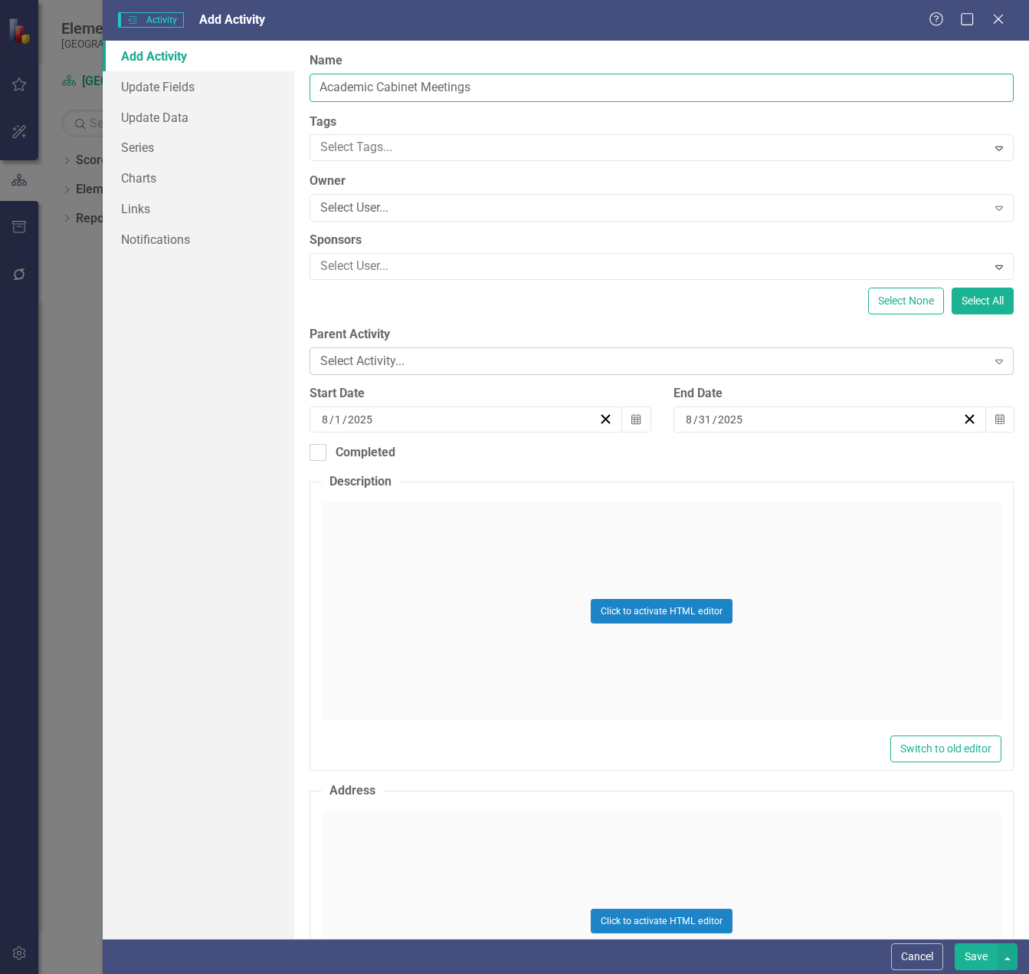
type input "Academic Cabinet Meetings"
click at [391, 363] on div "Select Activity..." at bounding box center [653, 362] width 666 height 18
click at [402, 314] on div "Select None Select All" at bounding box center [662, 300] width 704 height 27
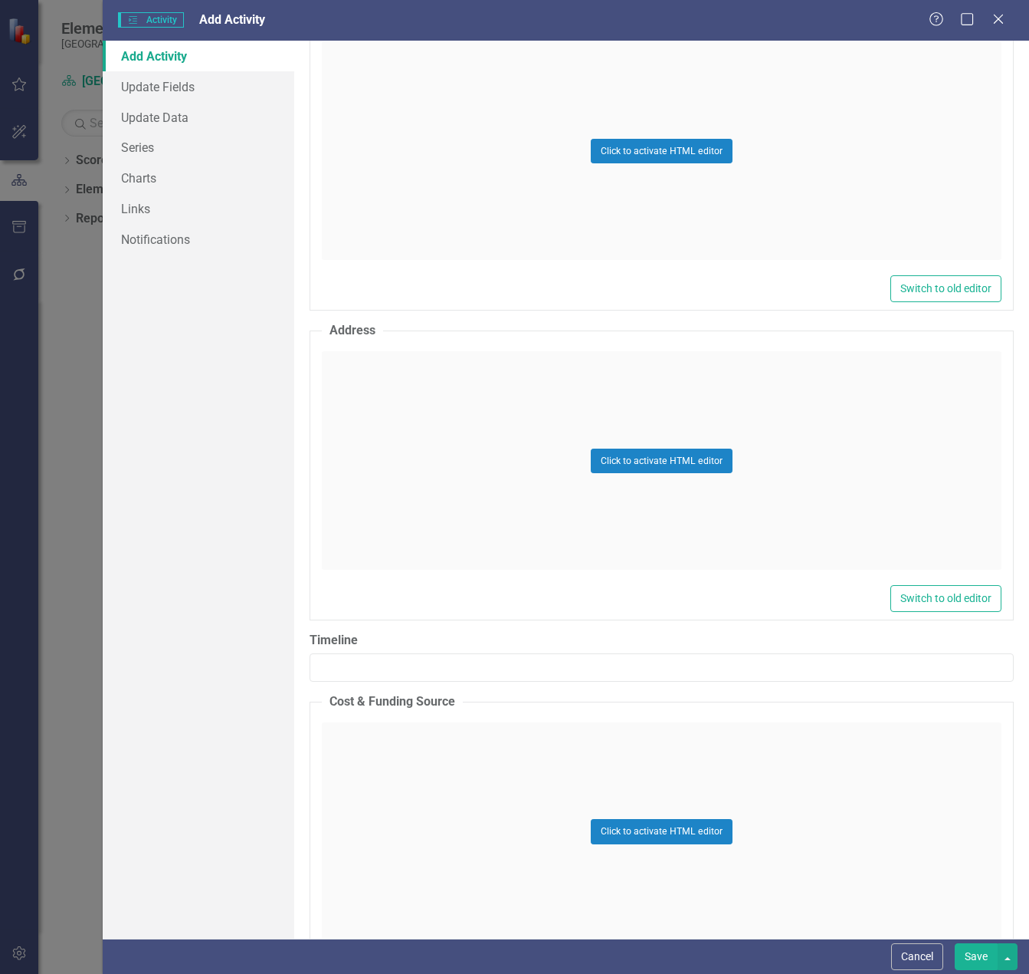
scroll to position [717, 0]
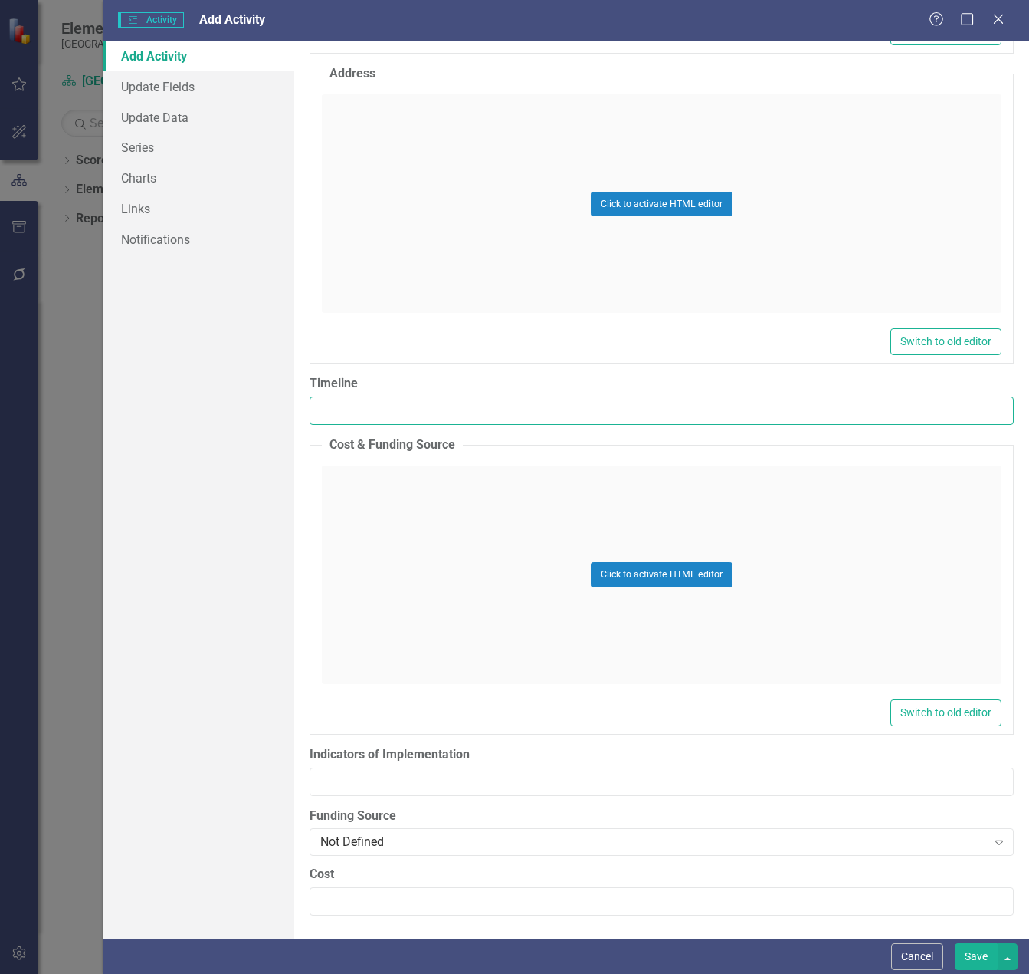
click at [442, 412] on input "Timeline" at bounding box center [662, 410] width 704 height 28
paste input "[DATE]-[DATE]"
type input "[DATE]-[DATE]"
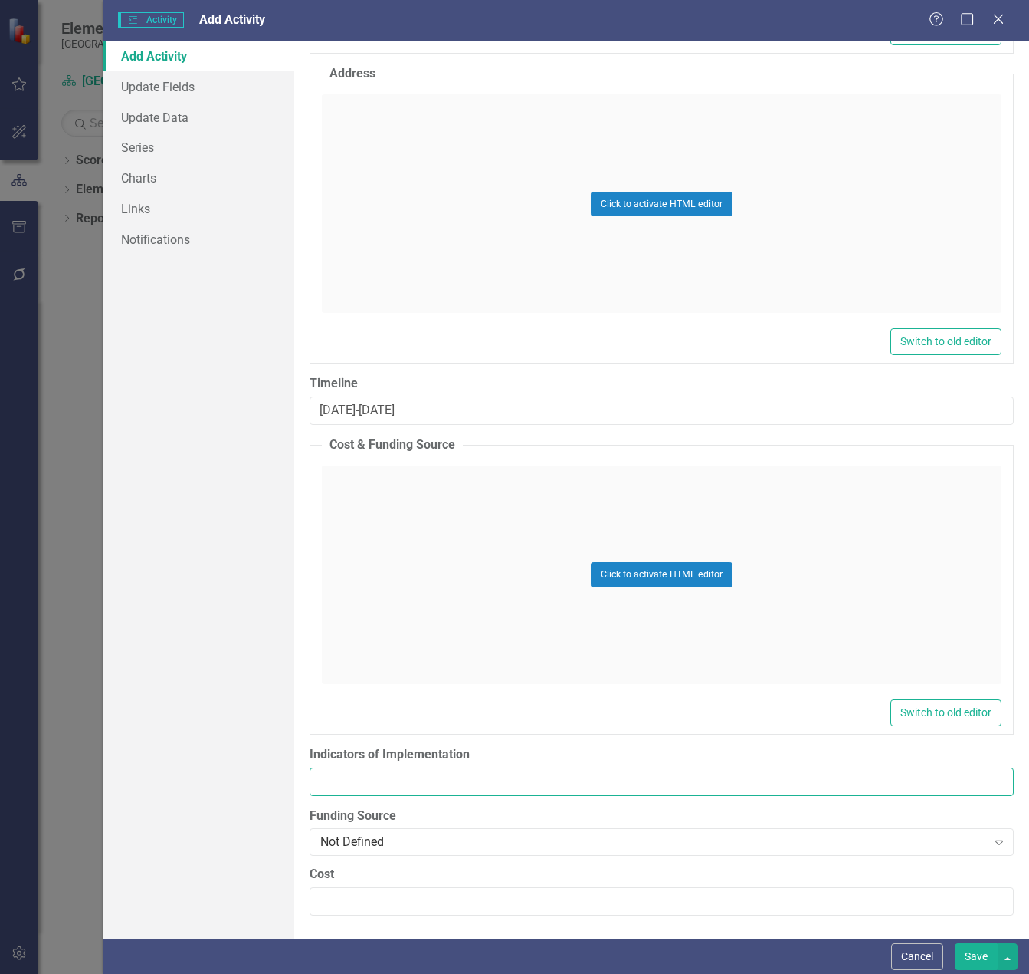
click at [409, 783] on input "Indicators of Implementation" at bounding box center [662, 781] width 704 height 28
paste input "Agendas, Notes, and Follow-up Actions"
type input "Agendas, Notes, and Follow-up Actions"
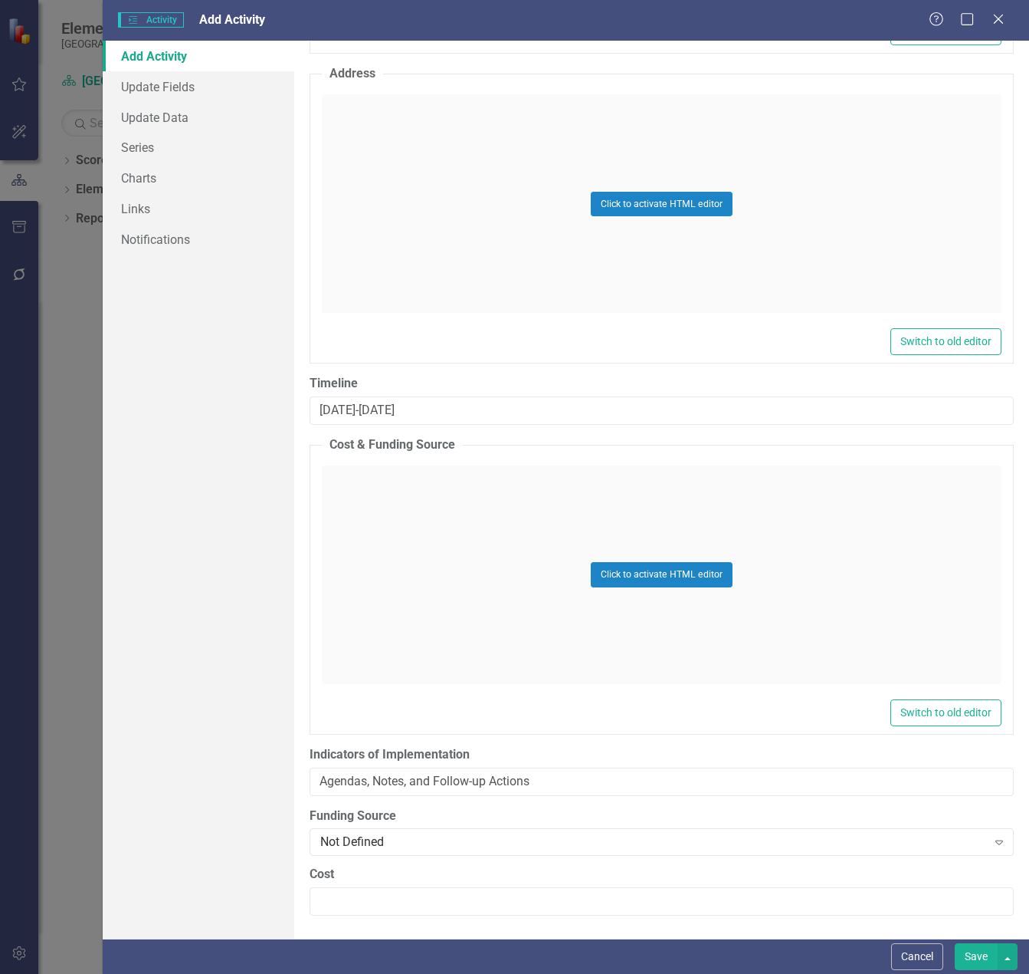
click at [236, 741] on div "Add Activity Update Fields Update Data Series Charts Links Notifications" at bounding box center [199, 490] width 192 height 898
click at [964, 957] on button "Save" at bounding box center [976, 956] width 43 height 27
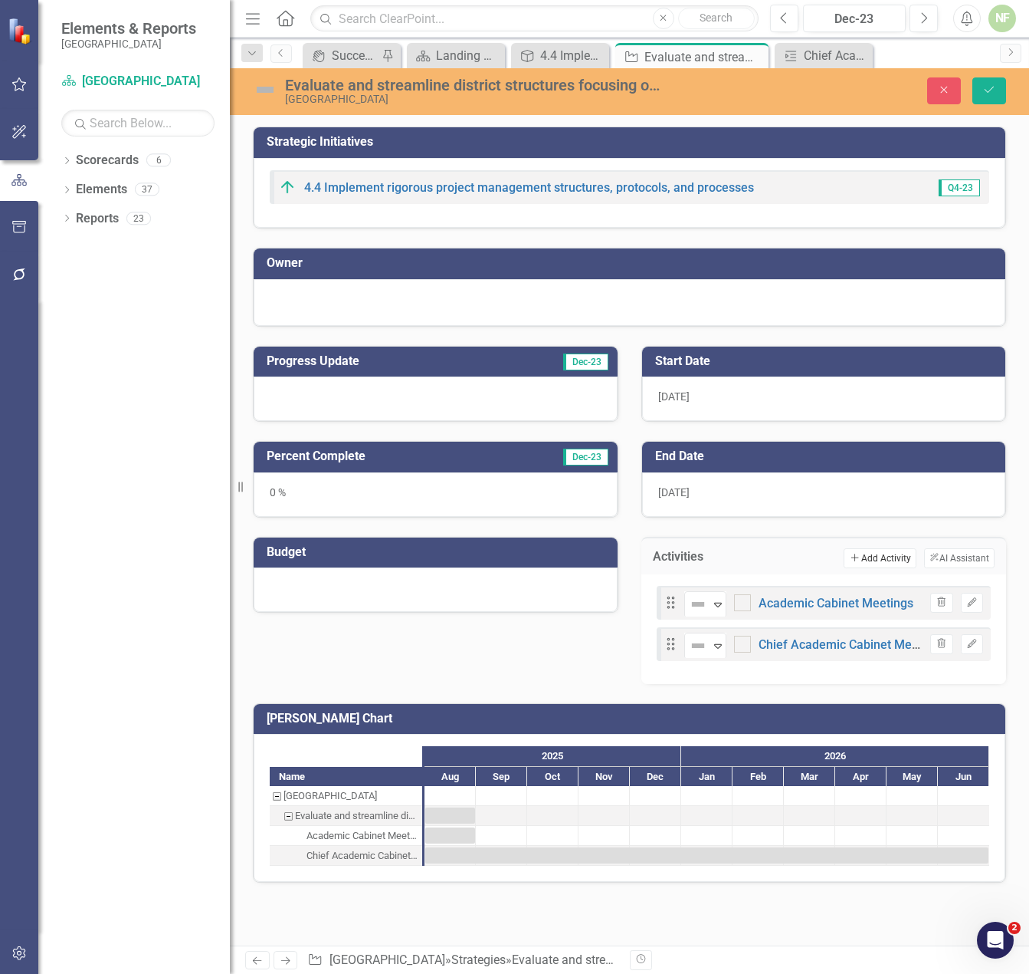
click at [894, 554] on button "Add Add Activity" at bounding box center [880, 558] width 72 height 20
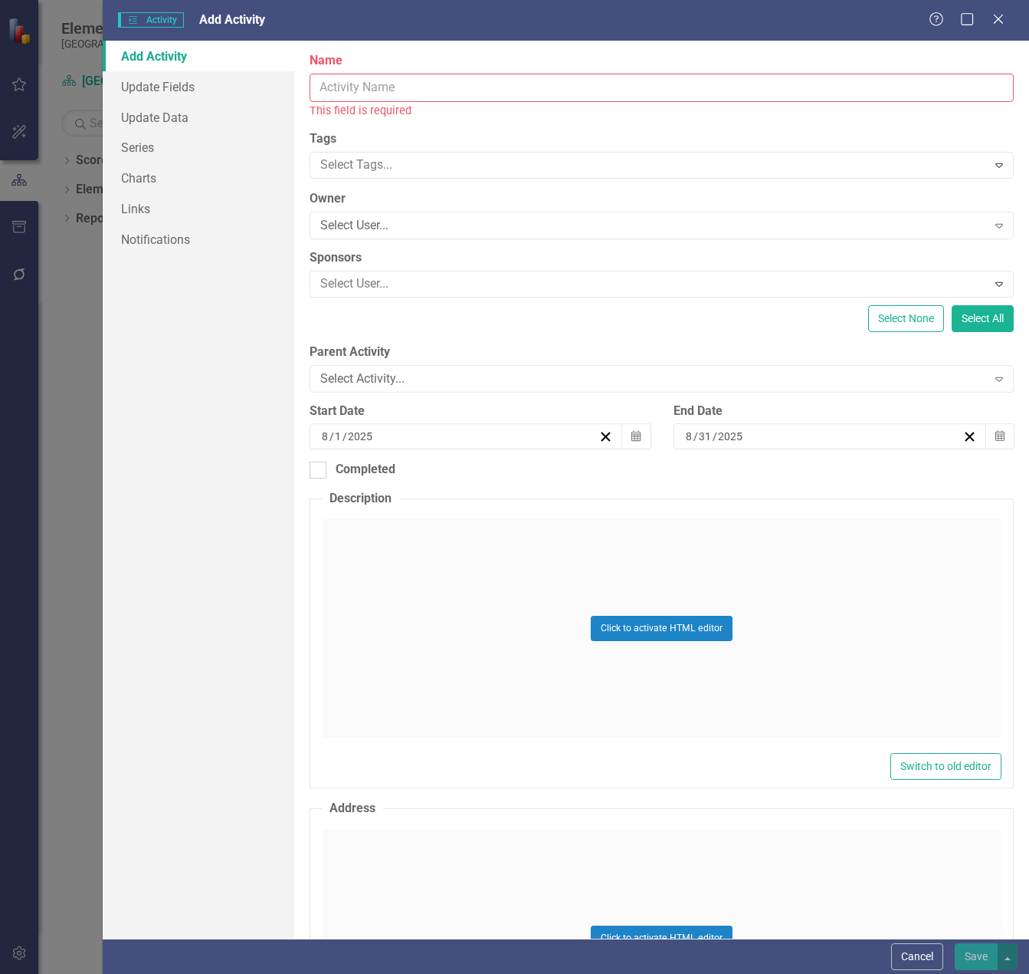
click at [427, 91] on input "Name" at bounding box center [662, 88] width 704 height 28
paste input "Instructional Reviews"
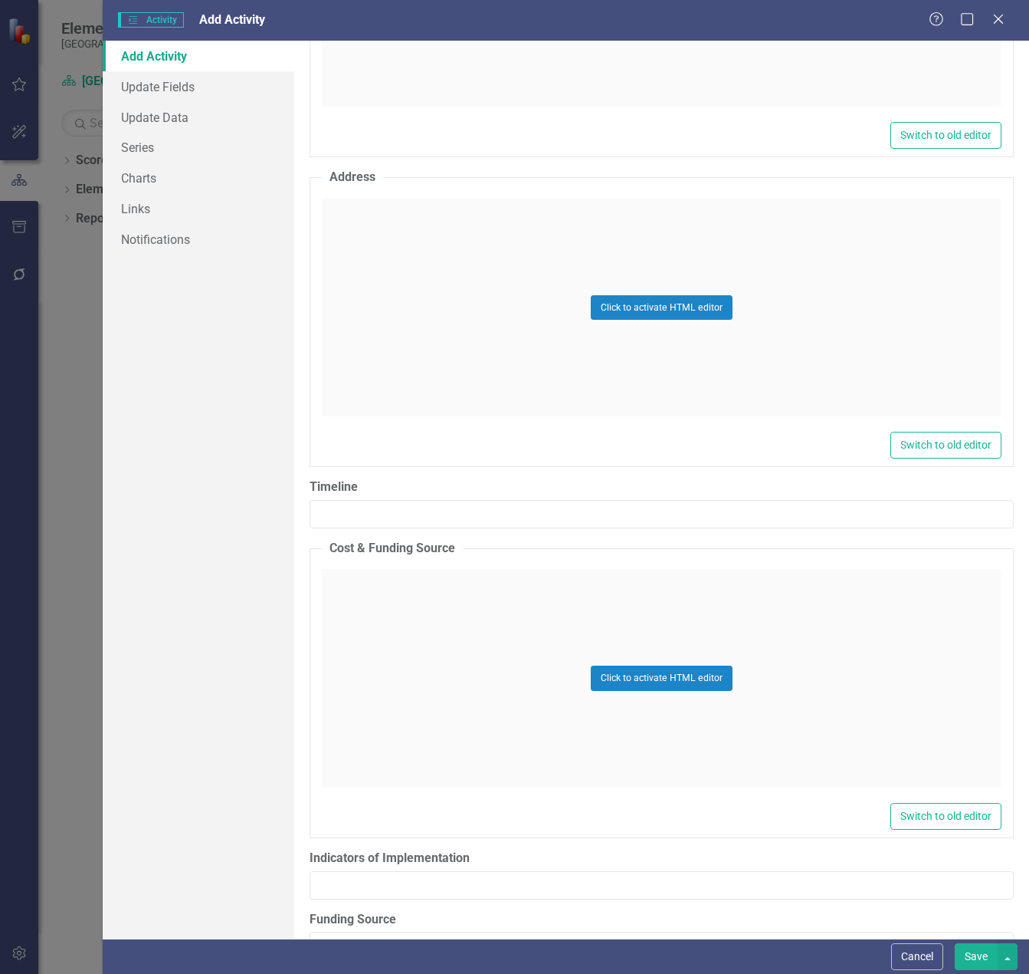
scroll to position [690, 0]
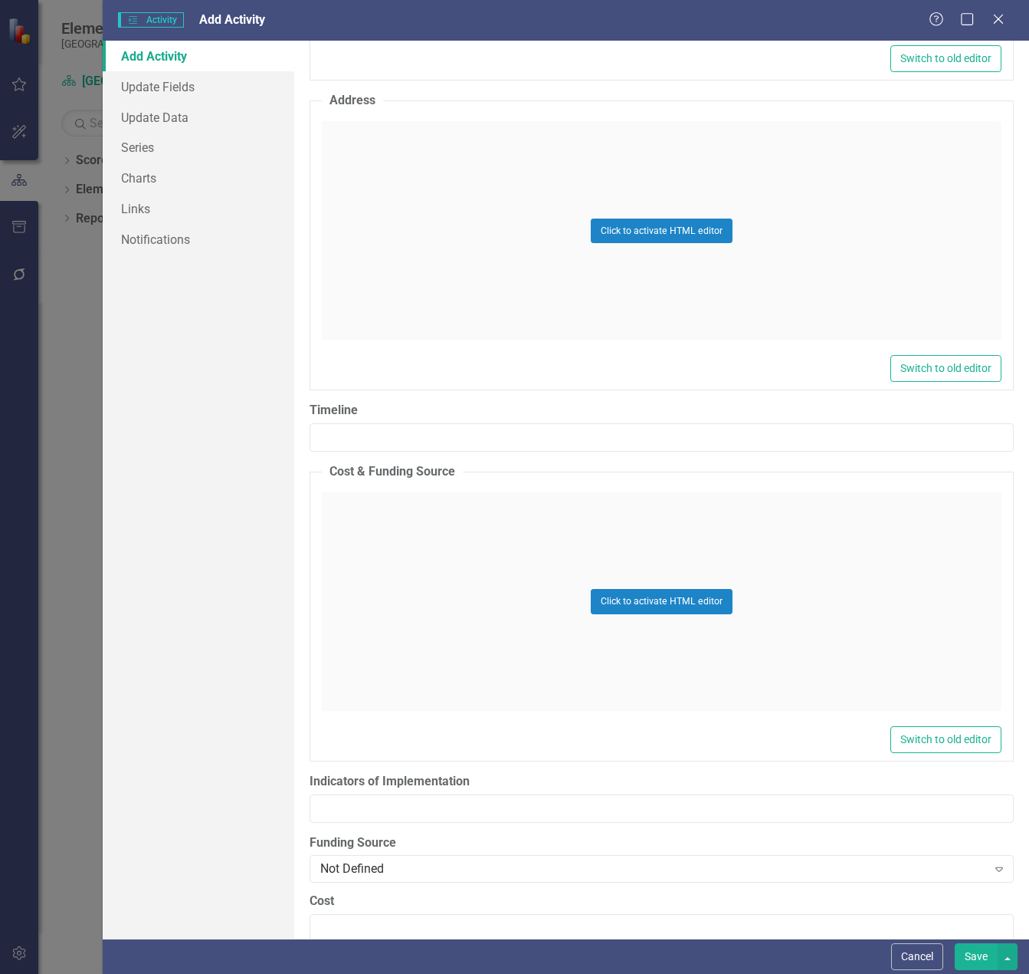
type input "Instructional Reviews"
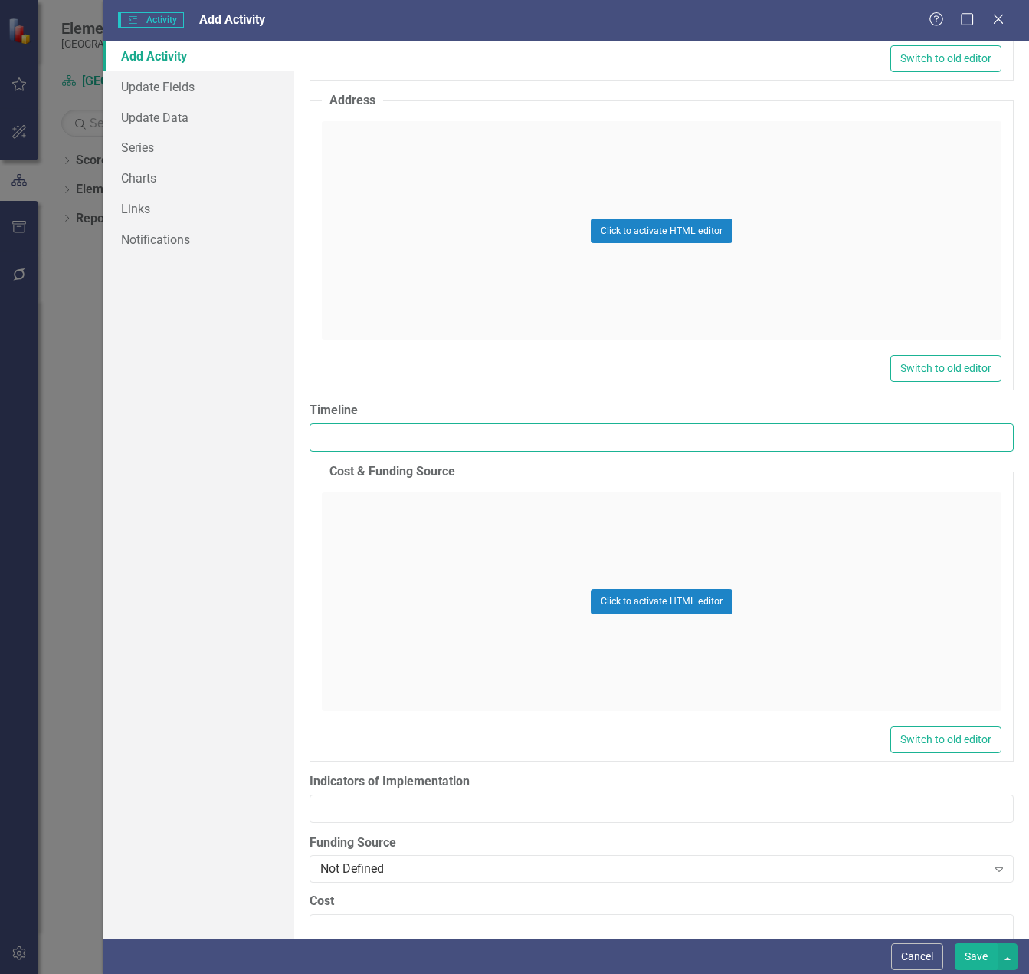
click at [528, 435] on input "Timeline" at bounding box center [662, 437] width 704 height 28
paste input "[DATE]-[DATE]"
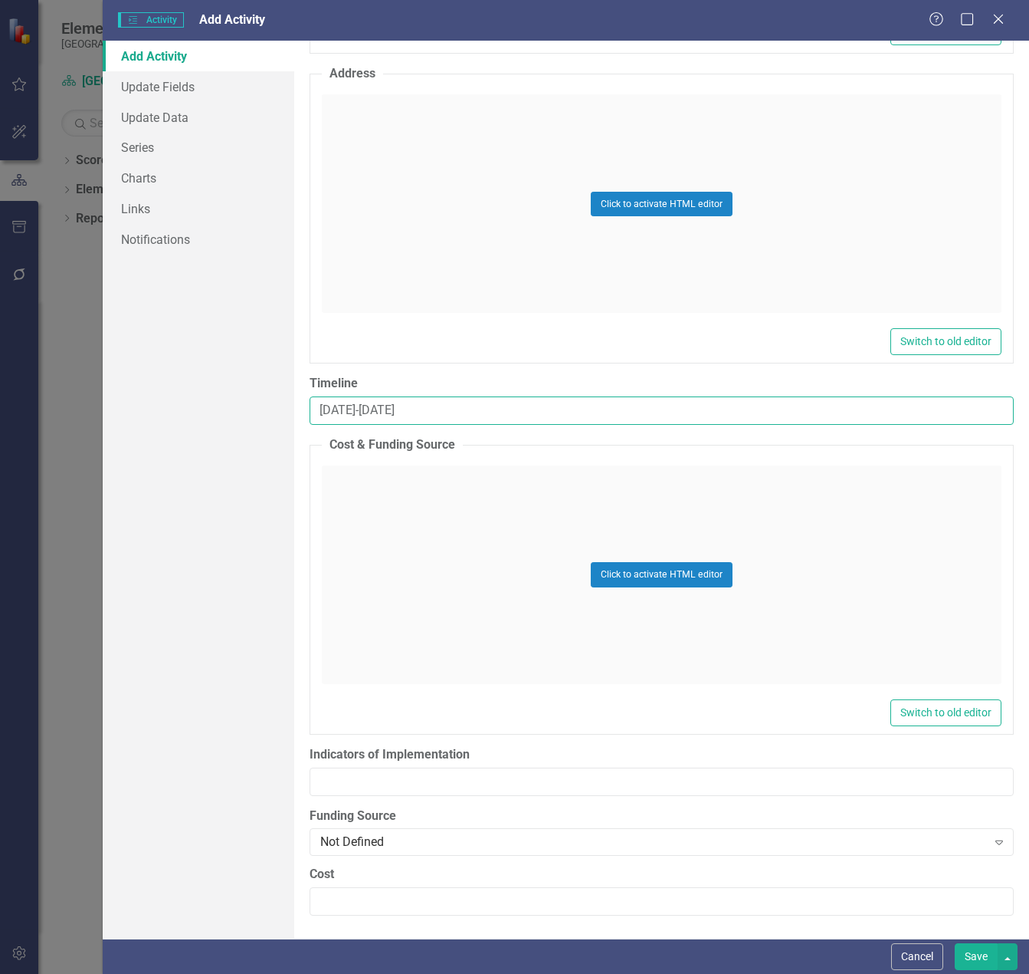
type input "[DATE]-[DATE]"
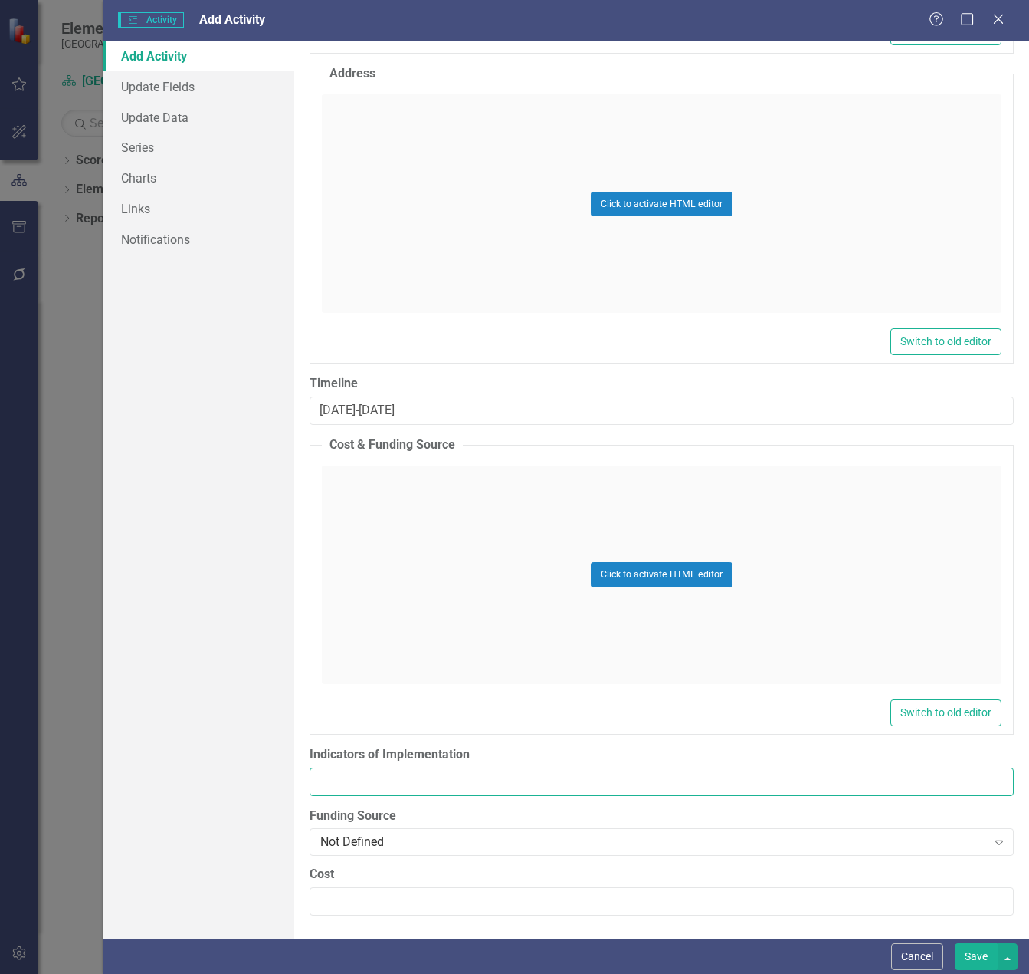
click at [458, 777] on input "Indicators of Implementation" at bounding box center [662, 781] width 704 height 28
paste input "Agendas and Action Plans"
type input "Agendas and Action Plans"
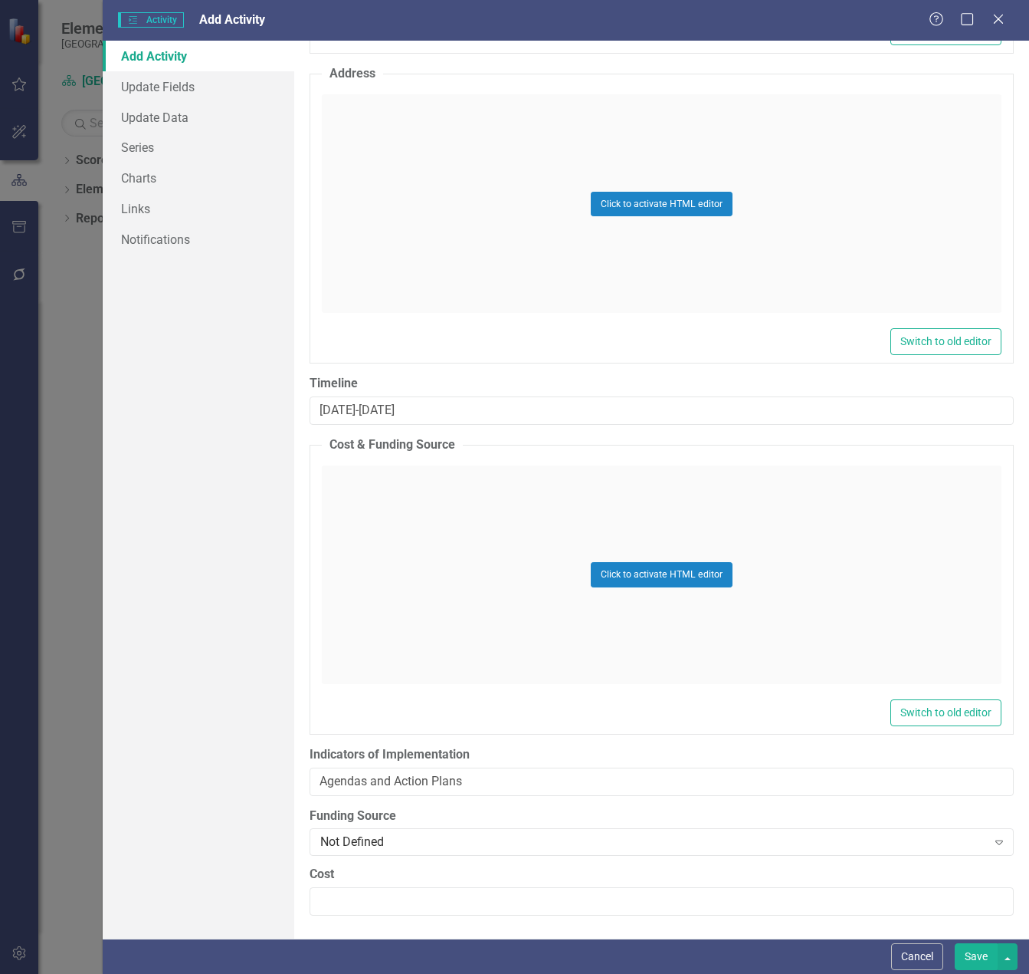
click at [978, 956] on button "Save" at bounding box center [976, 956] width 43 height 27
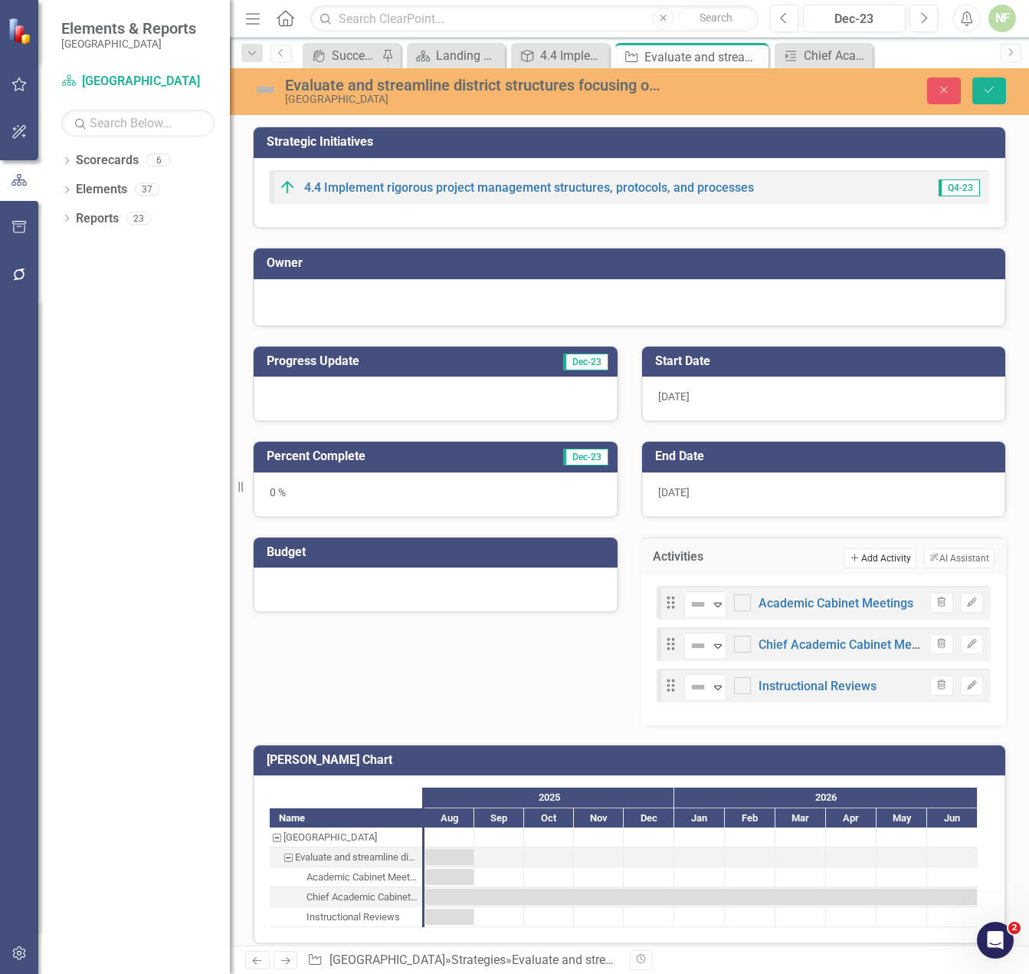
click at [875, 548] on button "Add Add Activity" at bounding box center [880, 558] width 72 height 20
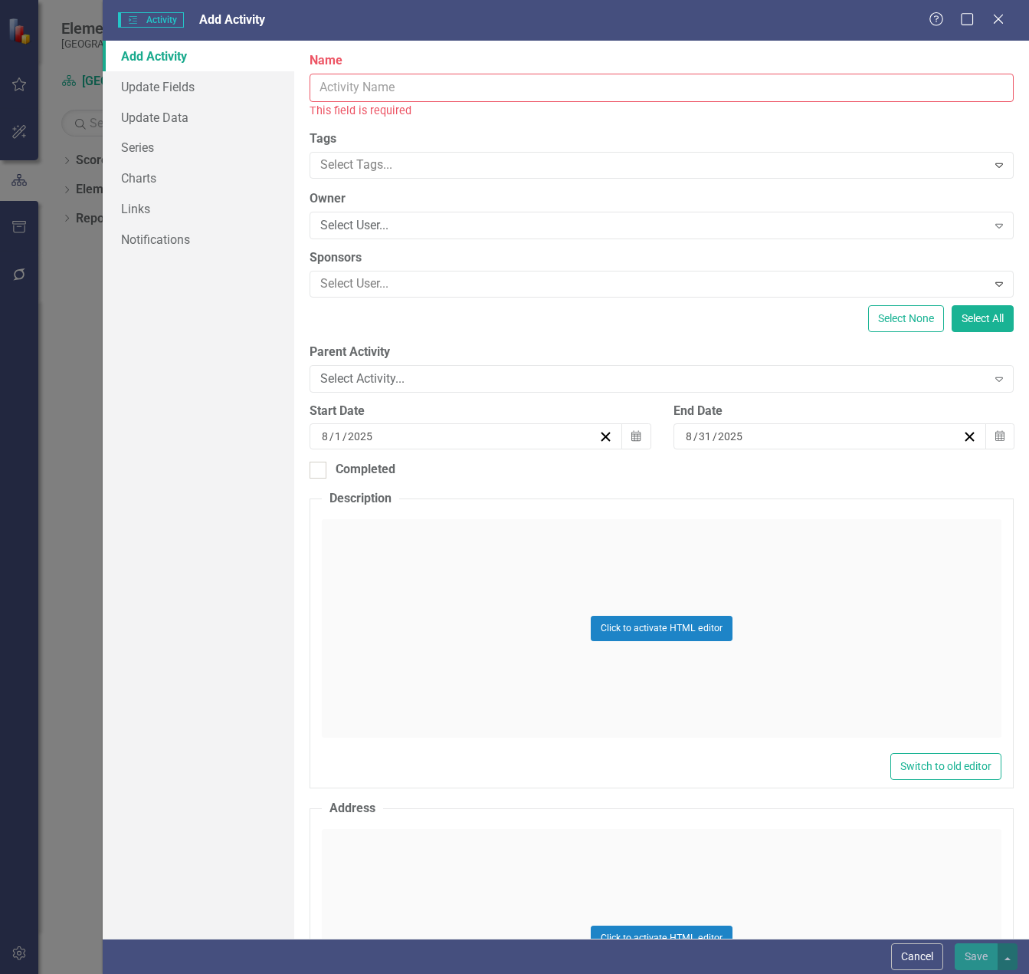
click at [387, 79] on input "Name" at bounding box center [662, 88] width 704 height 28
paste input "Data Coms"
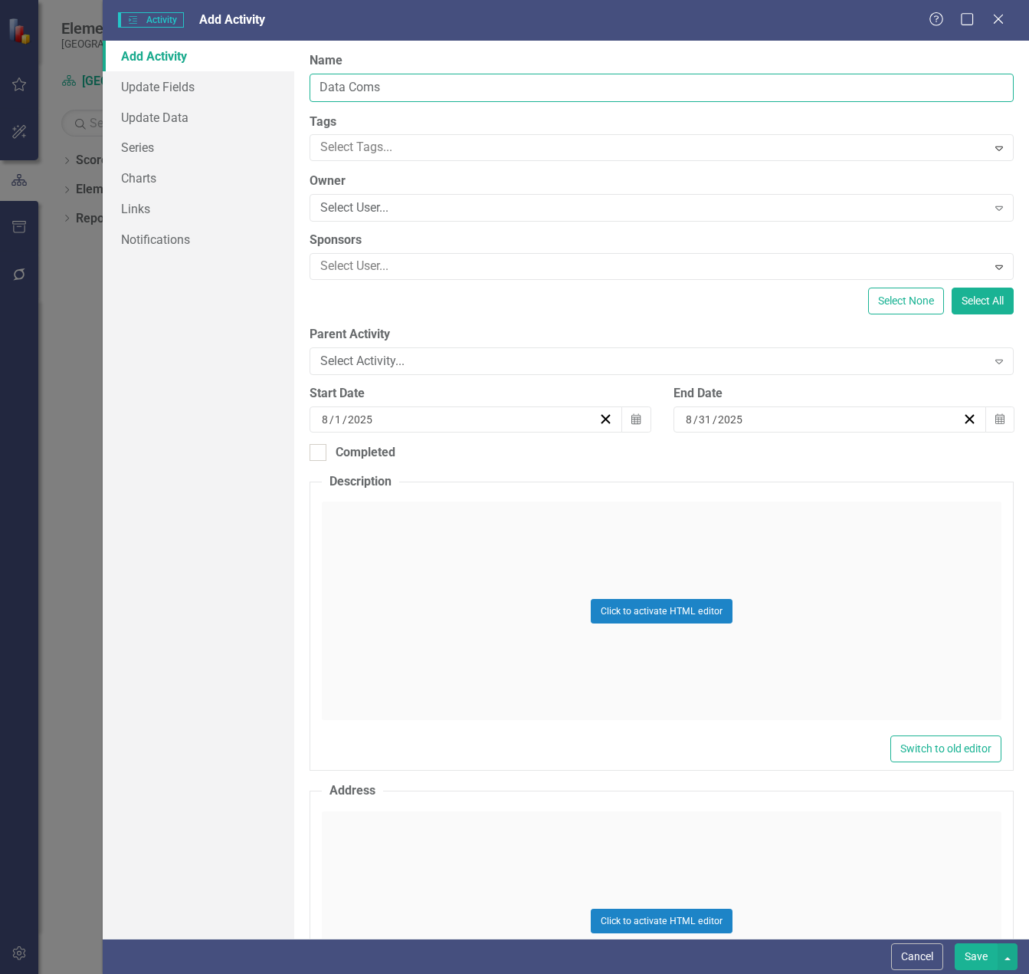
type input "Data Coms"
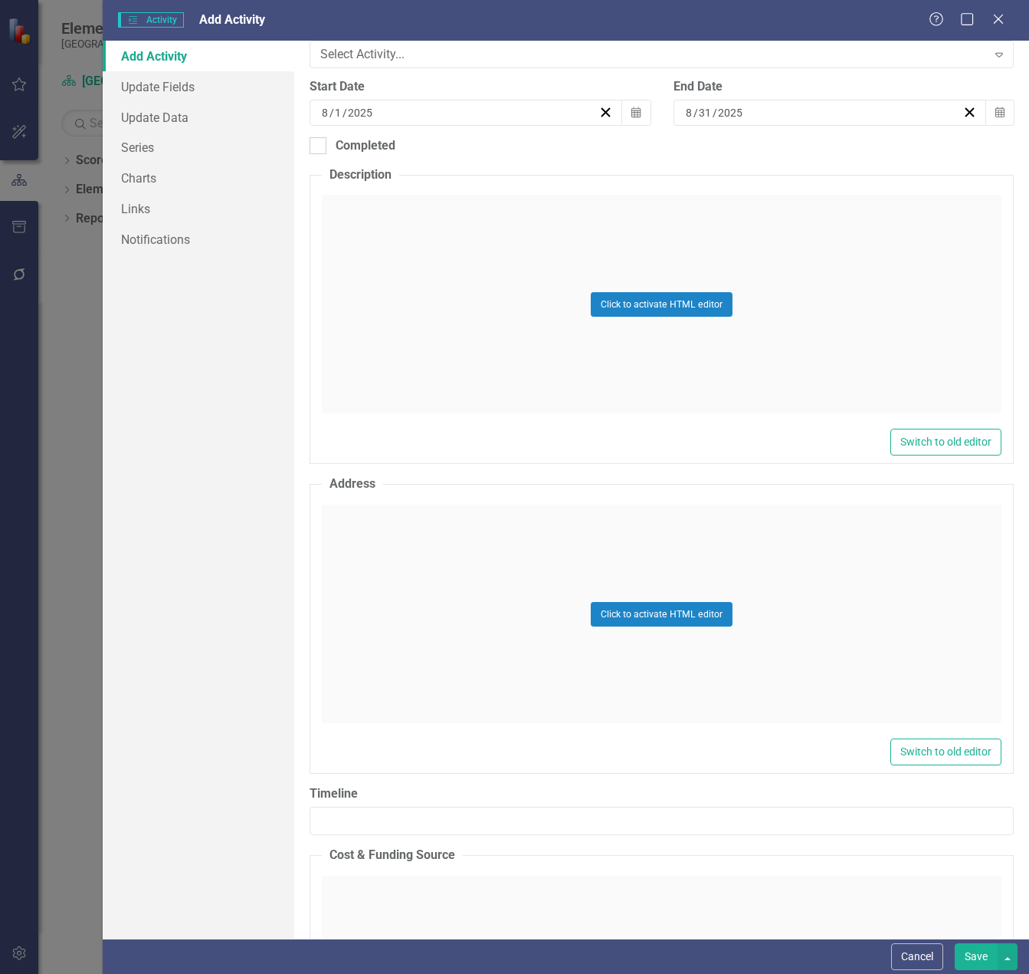
scroll to position [690, 0]
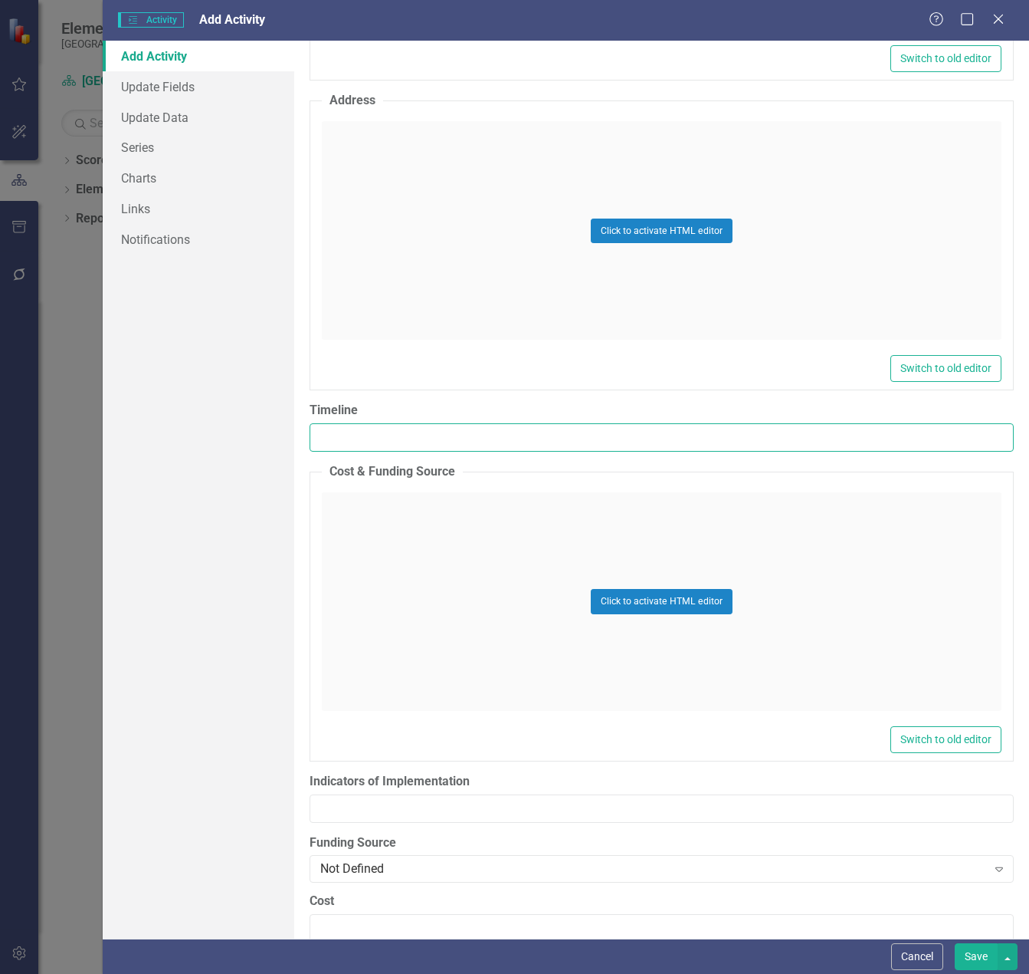
click at [336, 432] on input "Timeline" at bounding box center [662, 437] width 704 height 28
paste input "[DATE]"
type input "[DATE]"
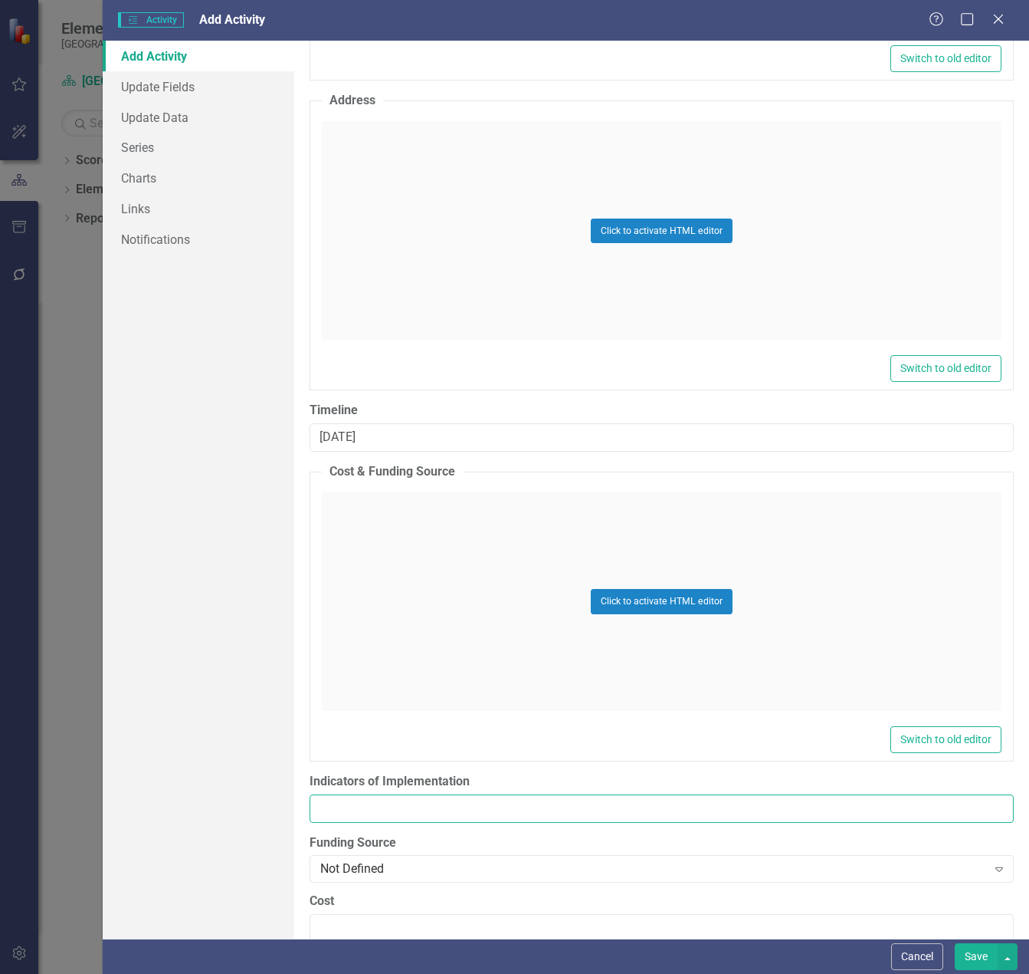
click at [504, 809] on input "Indicators of Implementation" at bounding box center [662, 808] width 704 height 28
paste input "Agendas and presentations"
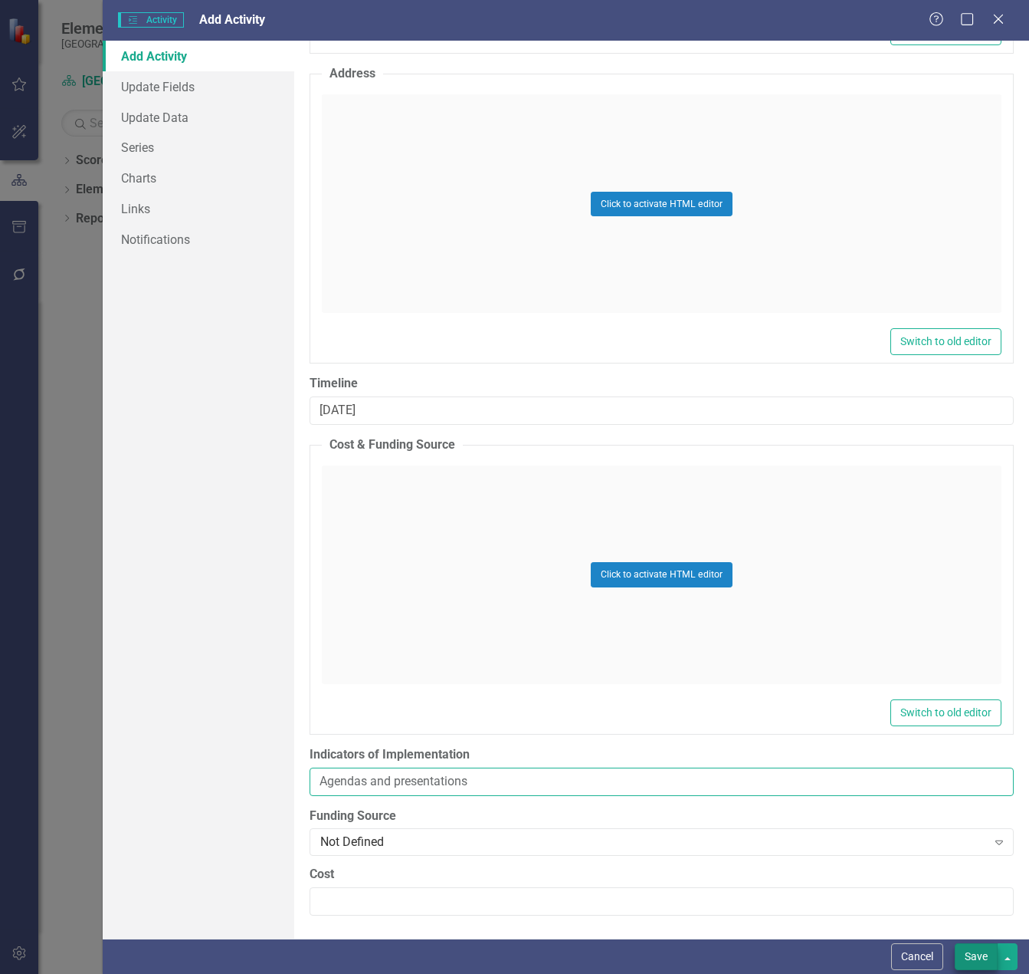
type input "Agendas and presentations"
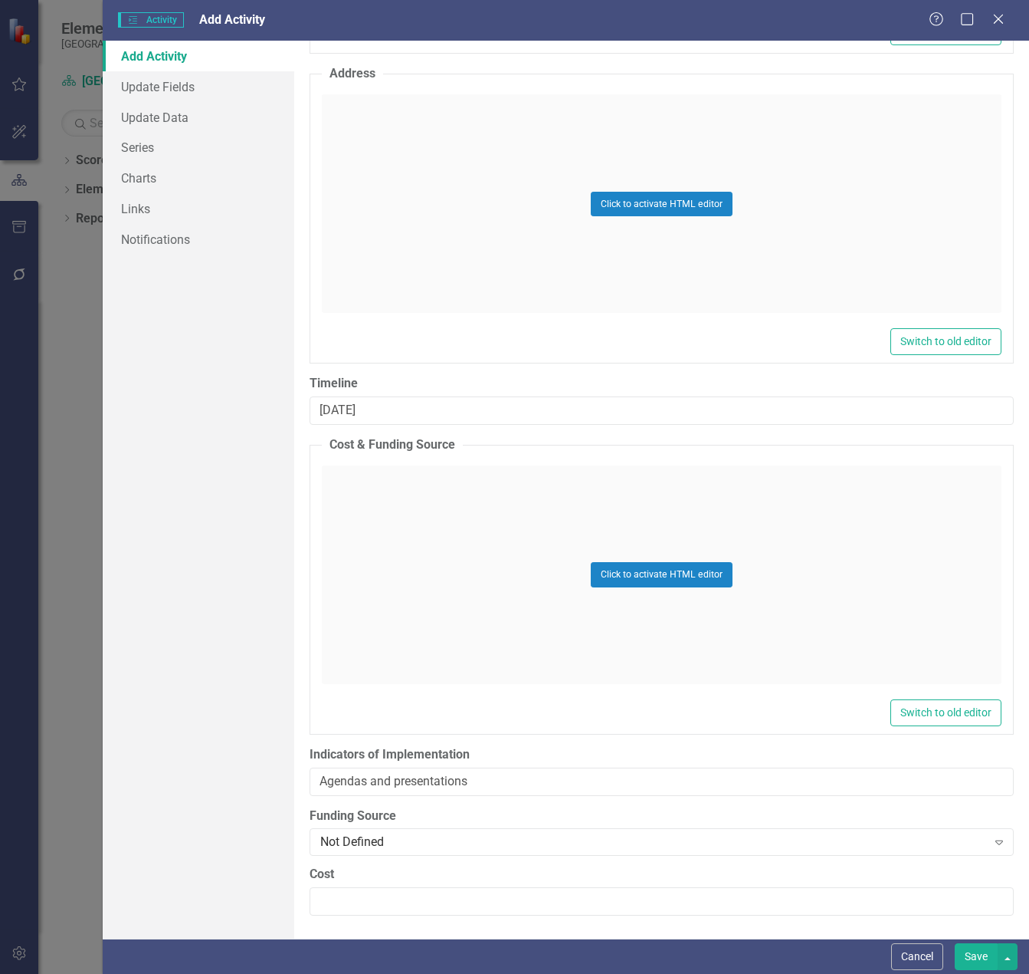
click at [975, 954] on button "Save" at bounding box center [976, 956] width 43 height 27
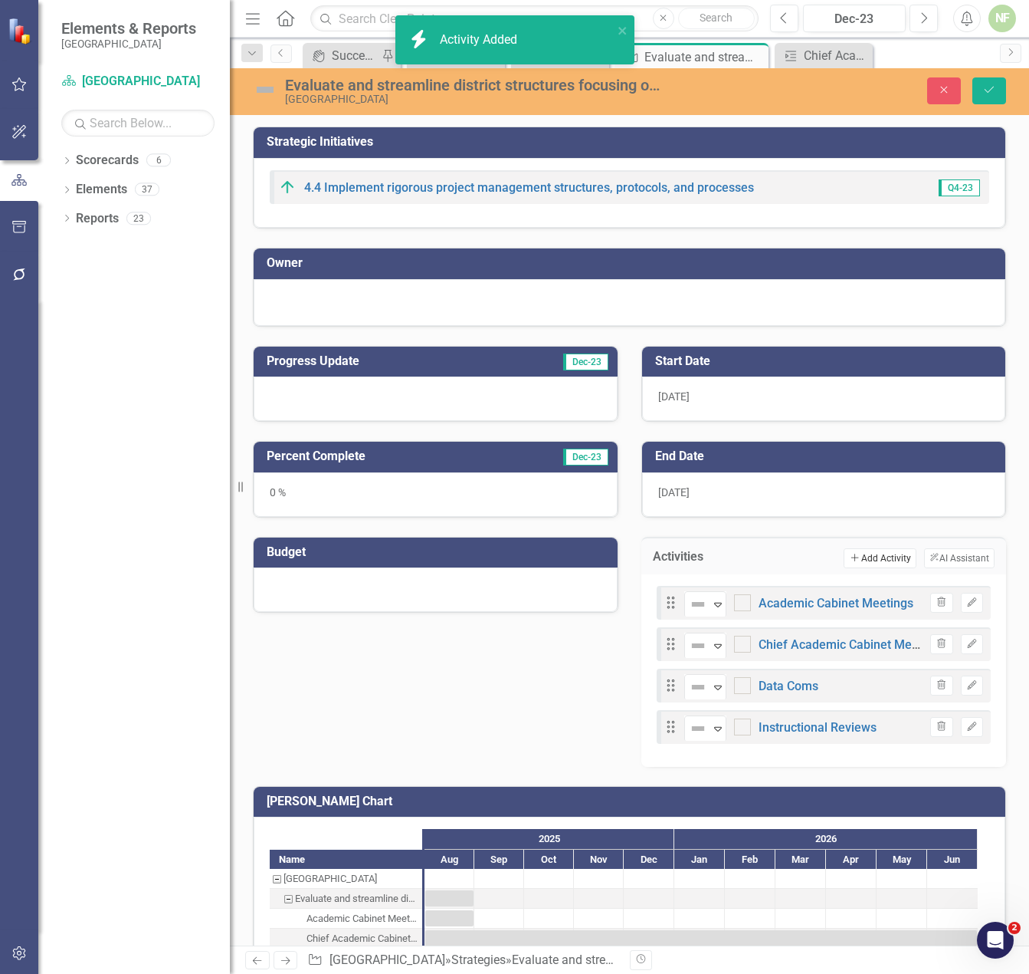
click at [876, 555] on button "Add Add Activity" at bounding box center [880, 558] width 72 height 20
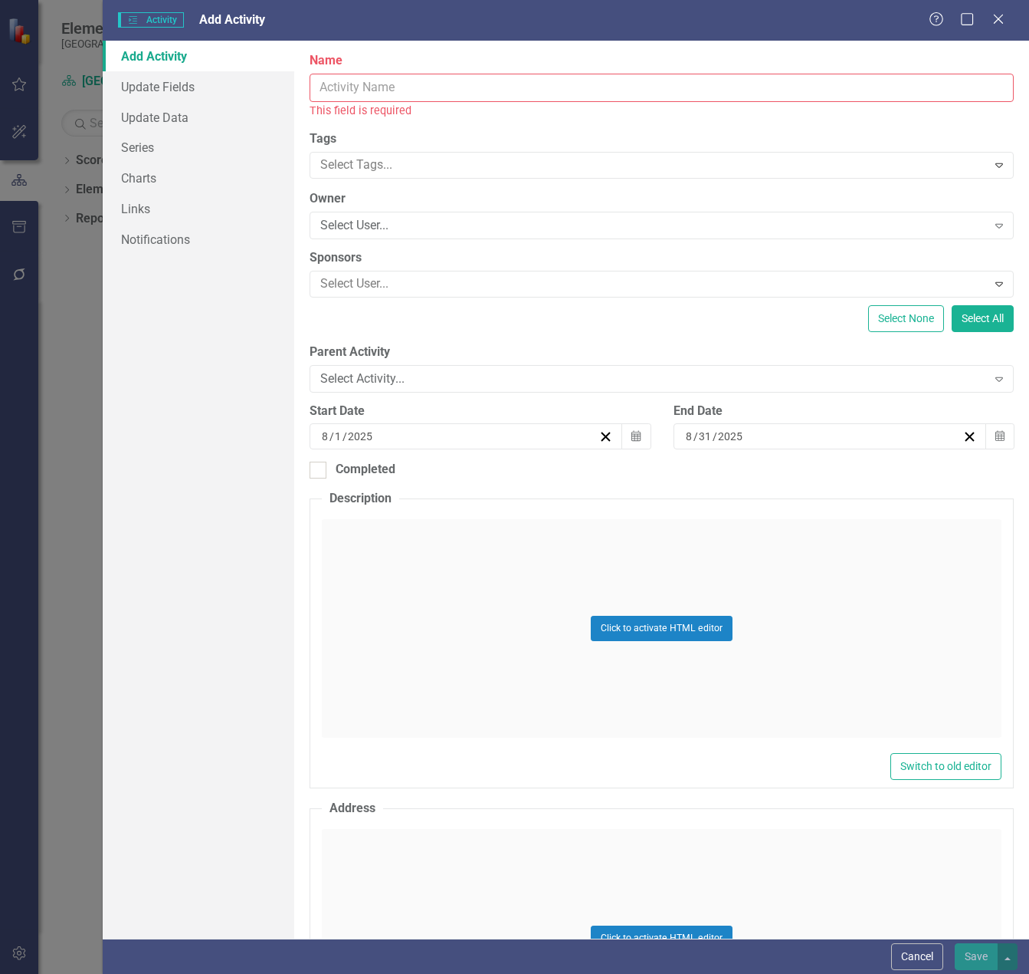
click at [379, 88] on input "Name" at bounding box center [662, 88] width 704 height 28
paste input "Scheduling and Curriculum Resource Guide"
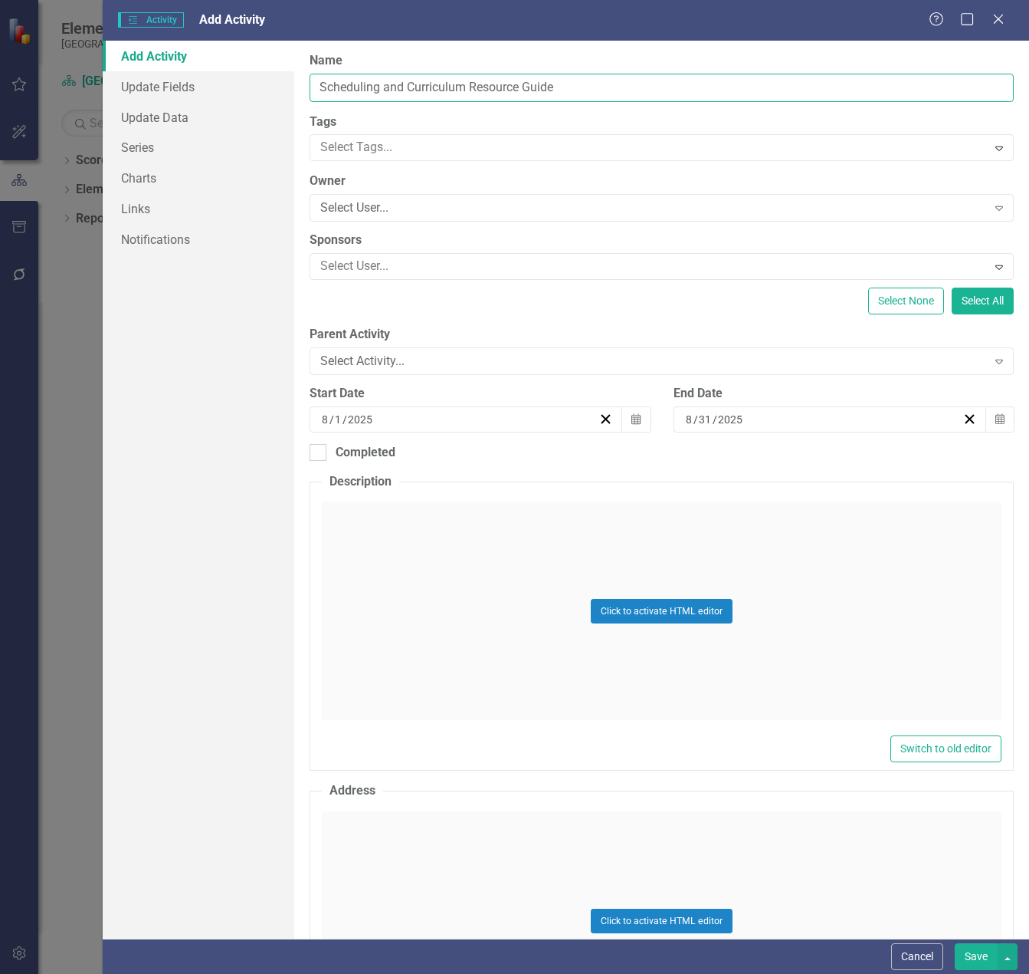
type input "Scheduling and Curriculum Resource Guide"
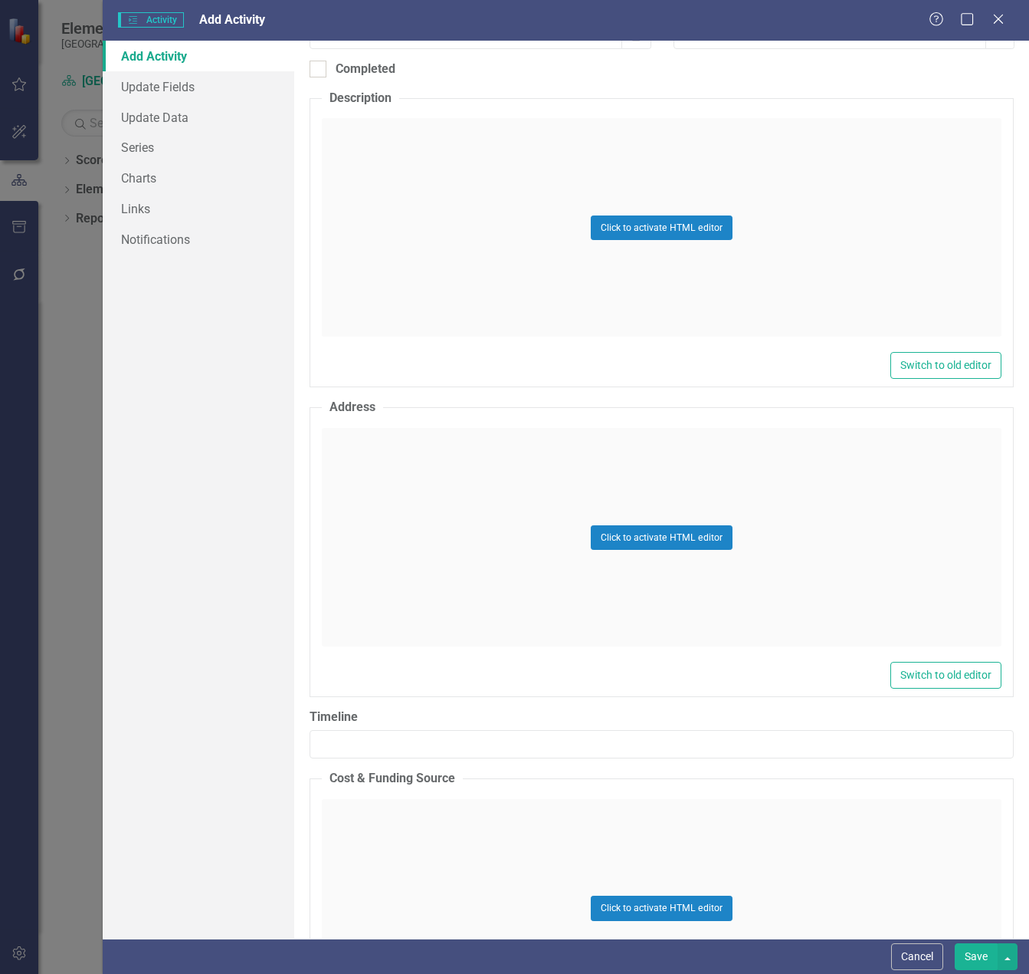
scroll to position [613, 0]
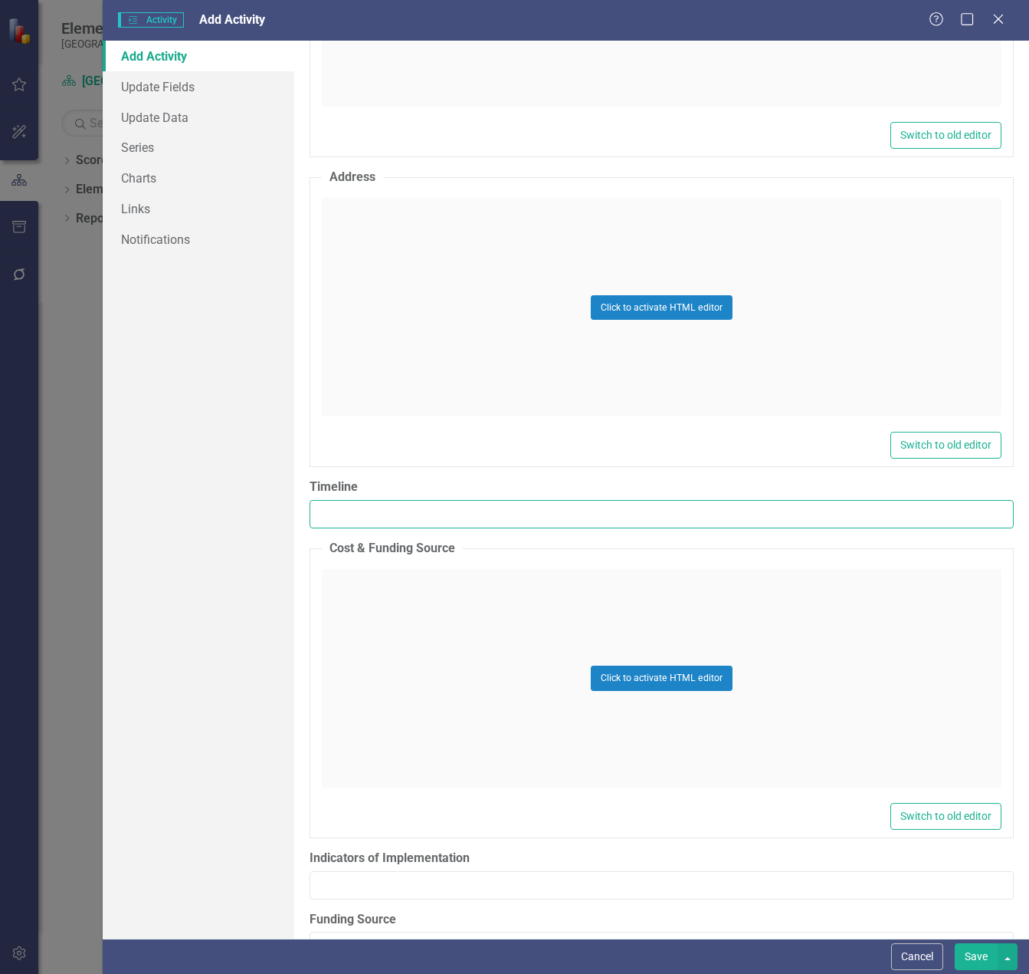
click at [423, 518] on input "Timeline" at bounding box center [662, 514] width 704 height 28
paste input "[DATE]"
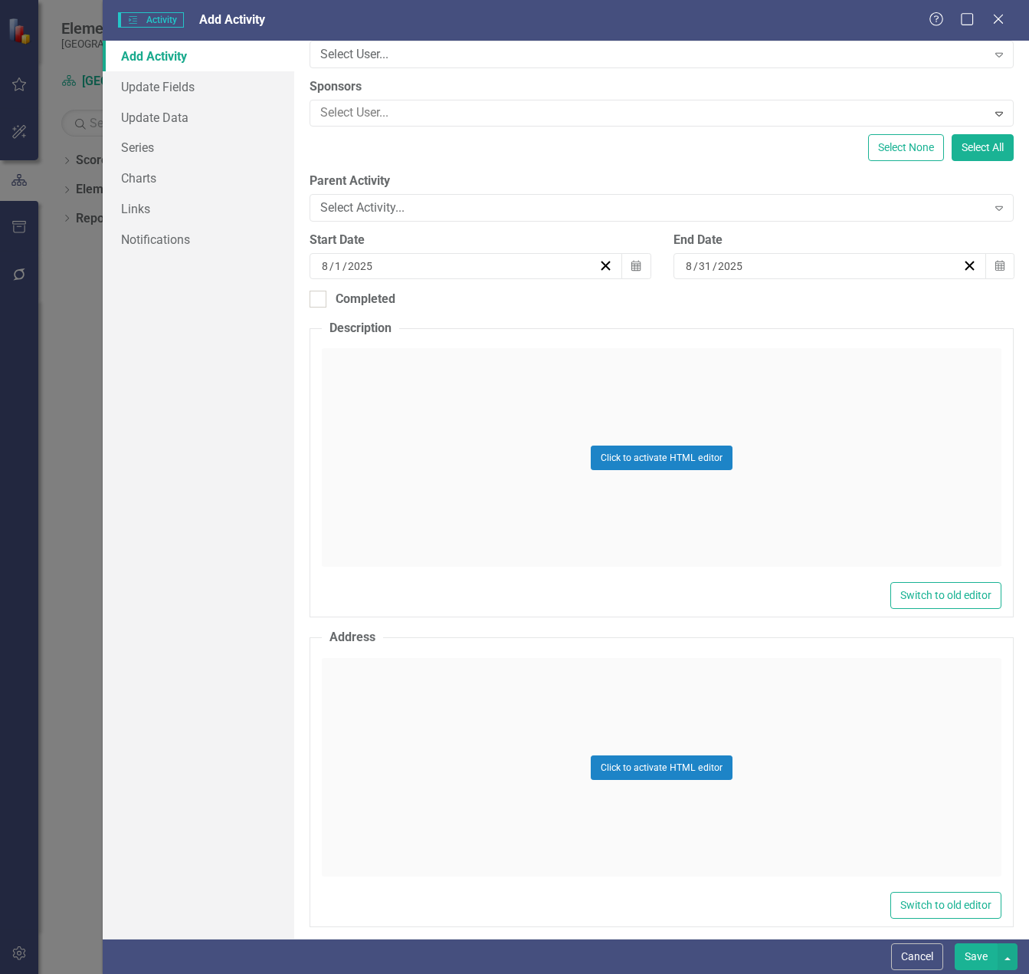
scroll to position [0, 0]
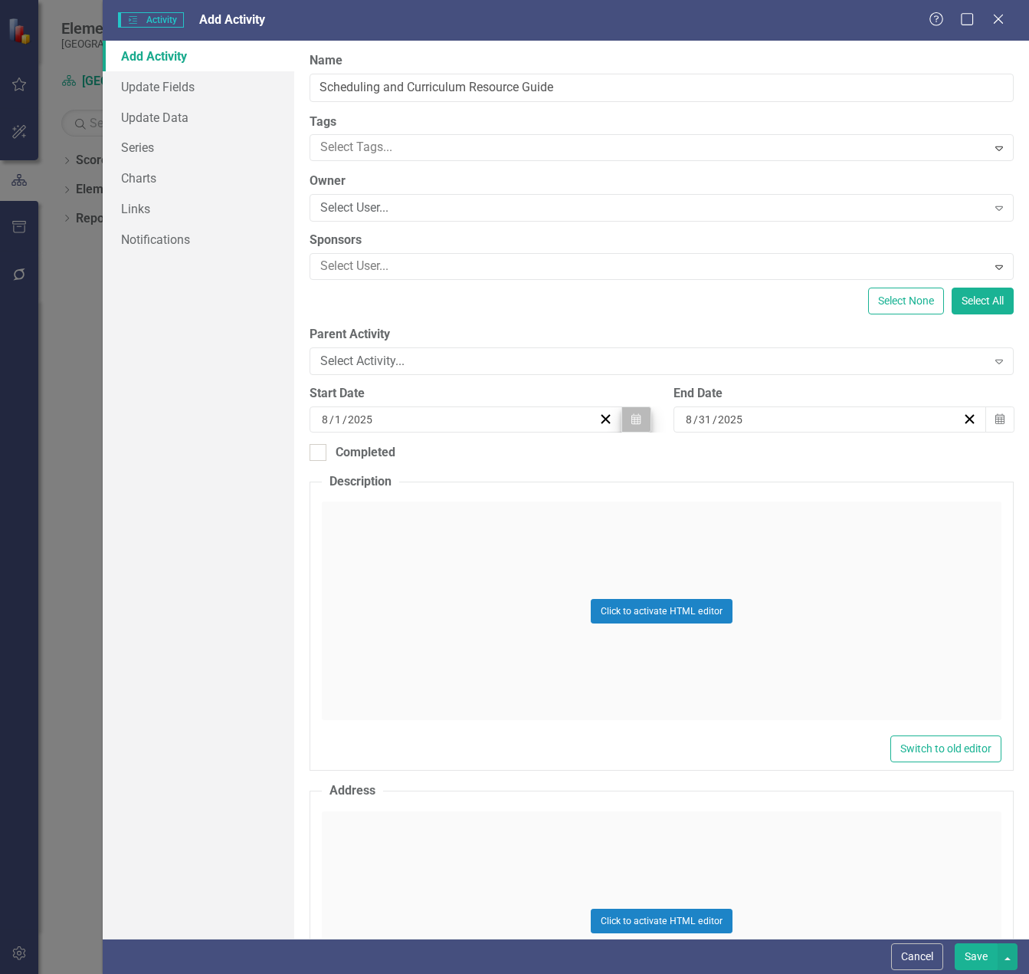
type input "[DATE]"
click at [632, 419] on icon "button" at bounding box center [636, 418] width 9 height 11
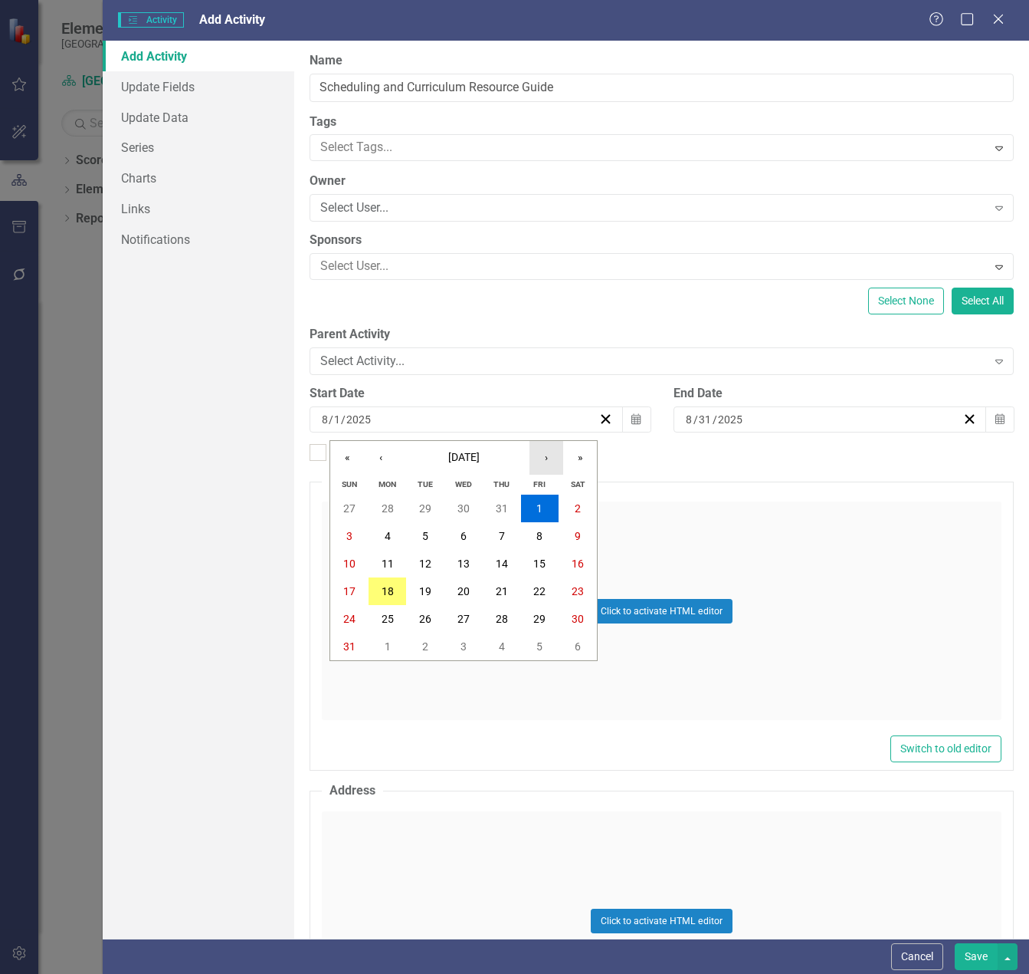
click at [545, 454] on button "›" at bounding box center [547, 458] width 34 height 34
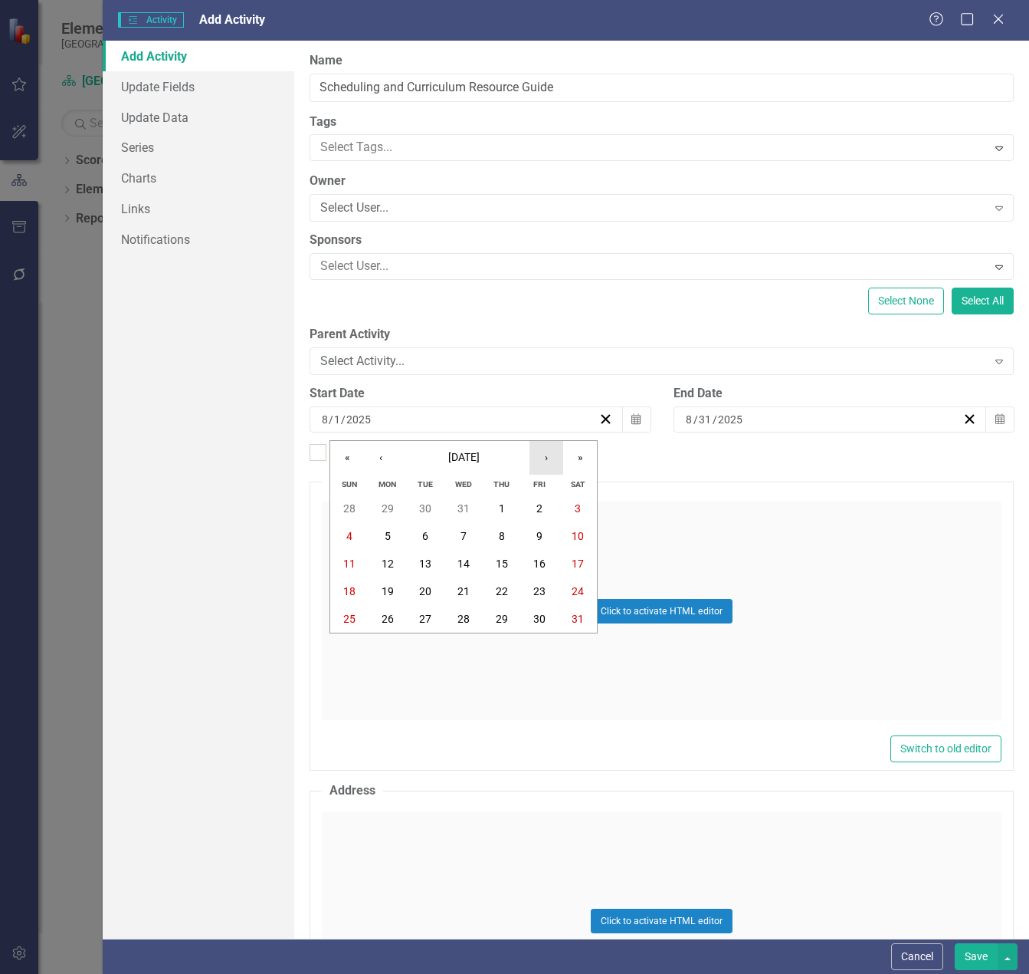
click at [545, 454] on button "›" at bounding box center [547, 458] width 34 height 34
click at [347, 502] on abbr "1" at bounding box center [349, 508] width 6 height 12
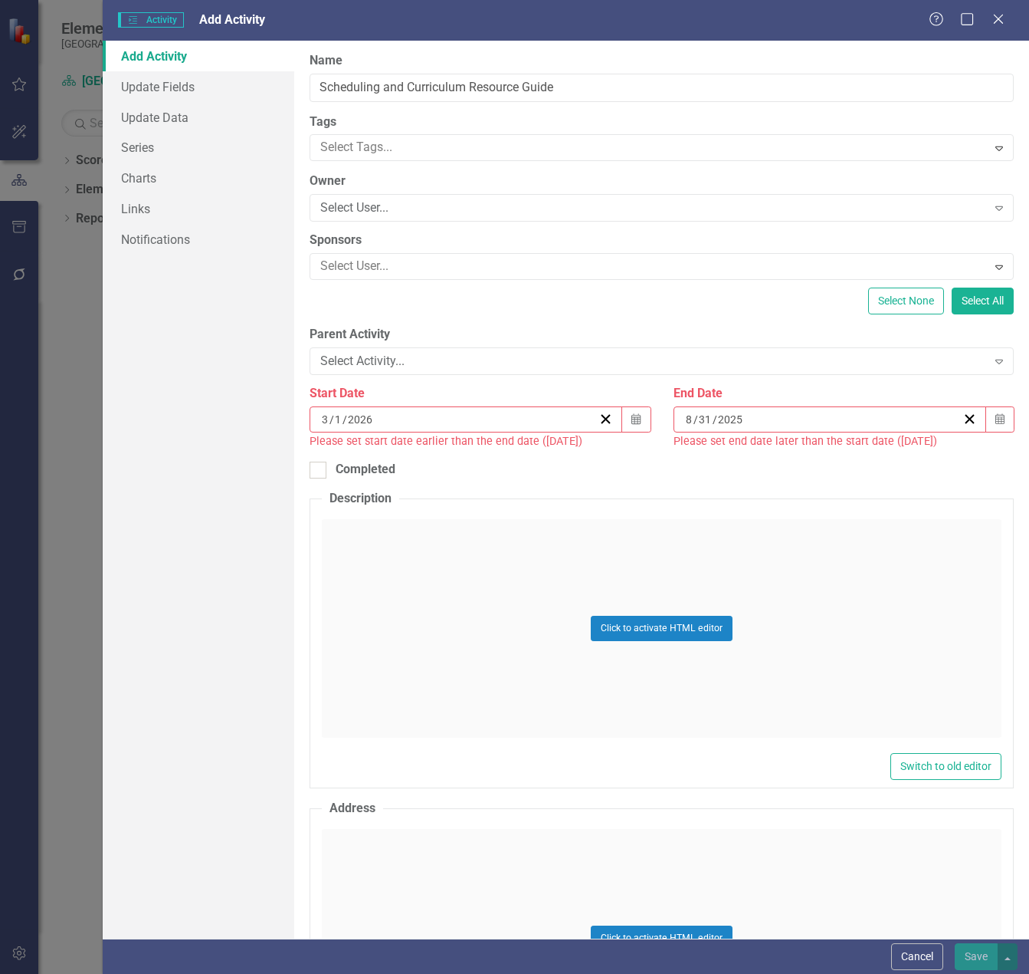
click at [739, 423] on div "[DATE]" at bounding box center [823, 419] width 279 height 15
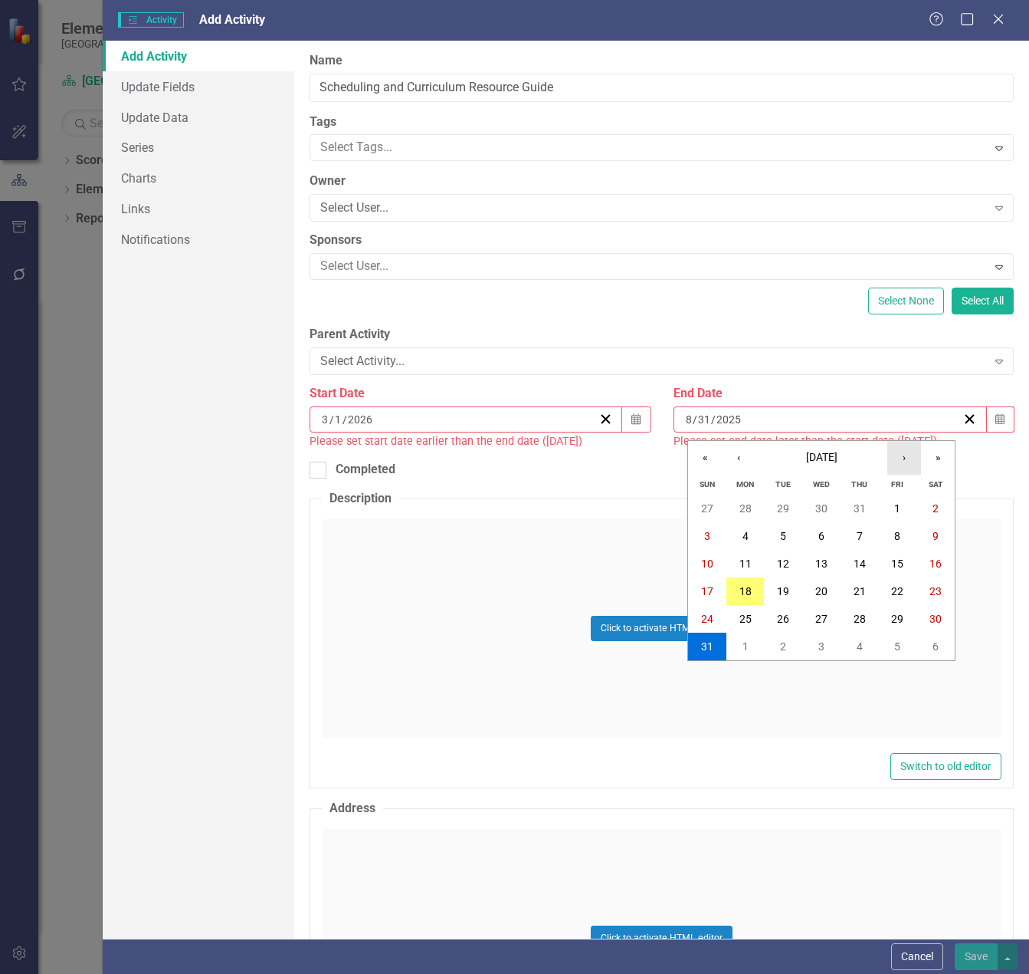
click at [907, 464] on button "›" at bounding box center [905, 458] width 34 height 34
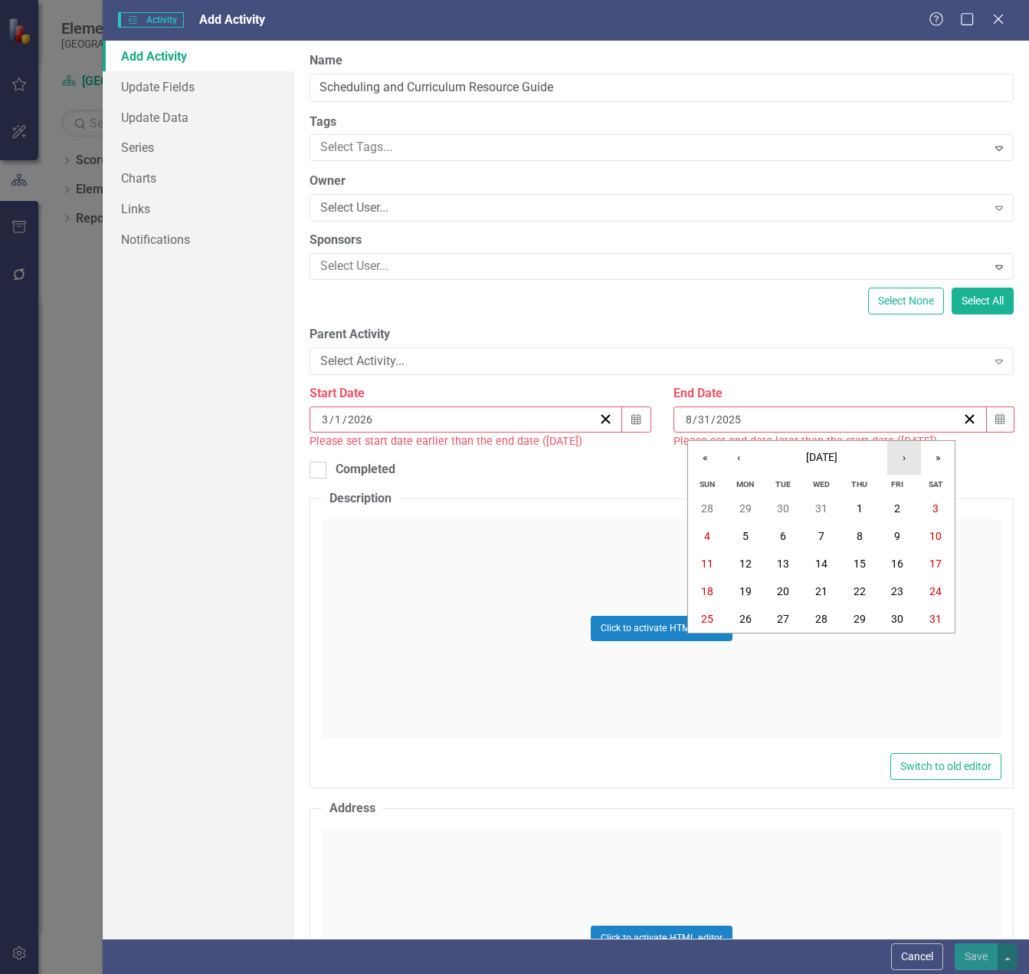
click at [907, 464] on button "›" at bounding box center [905, 458] width 34 height 34
click at [787, 616] on abbr "31" at bounding box center [783, 618] width 12 height 12
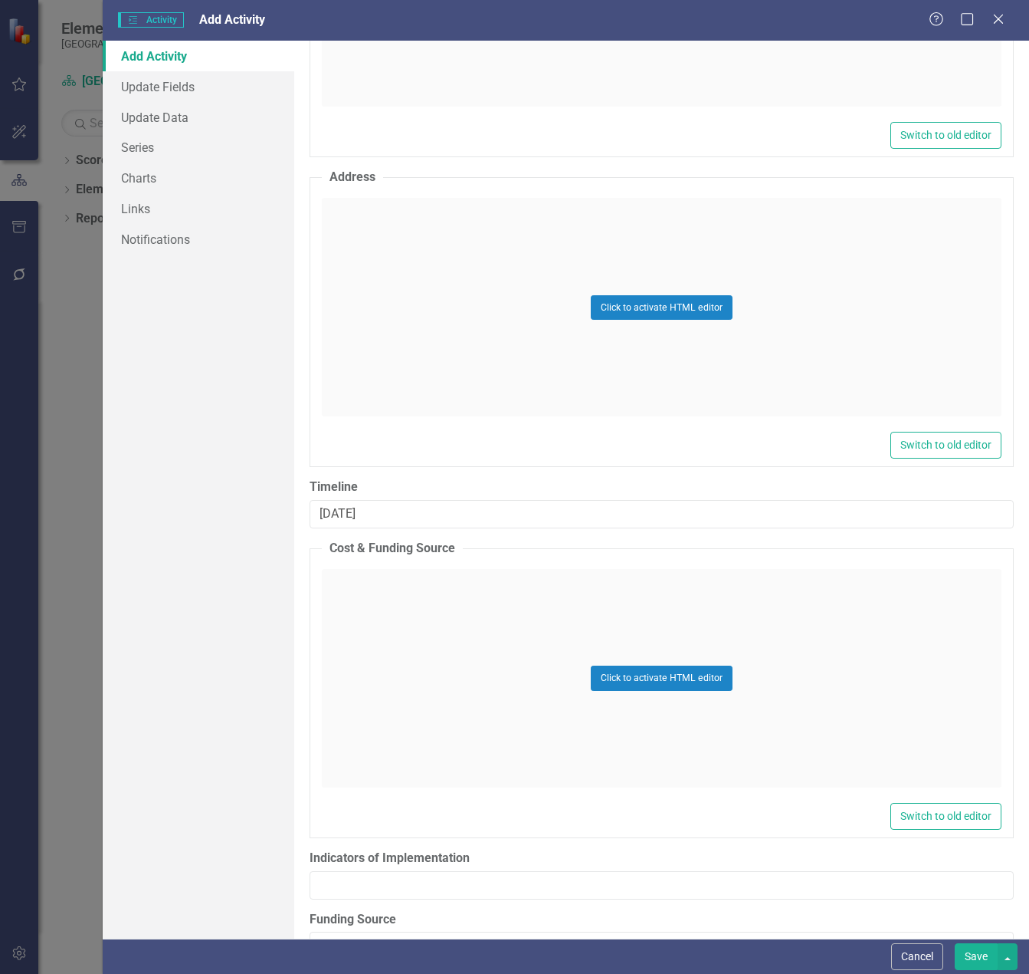
scroll to position [717, 0]
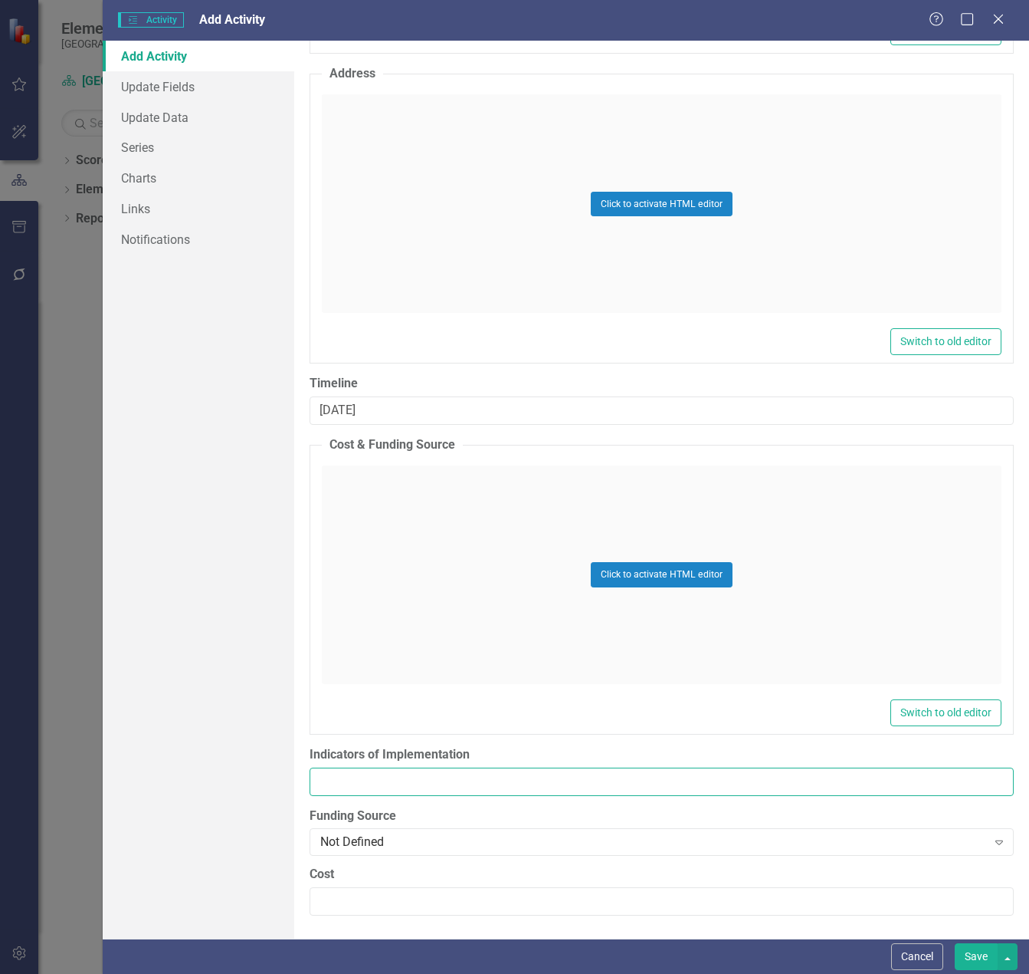
click at [365, 767] on input "Indicators of Implementation" at bounding box center [662, 781] width 704 height 28
paste input "Agendas, Notes, Document"
type input "Agendas, Notes, Document"
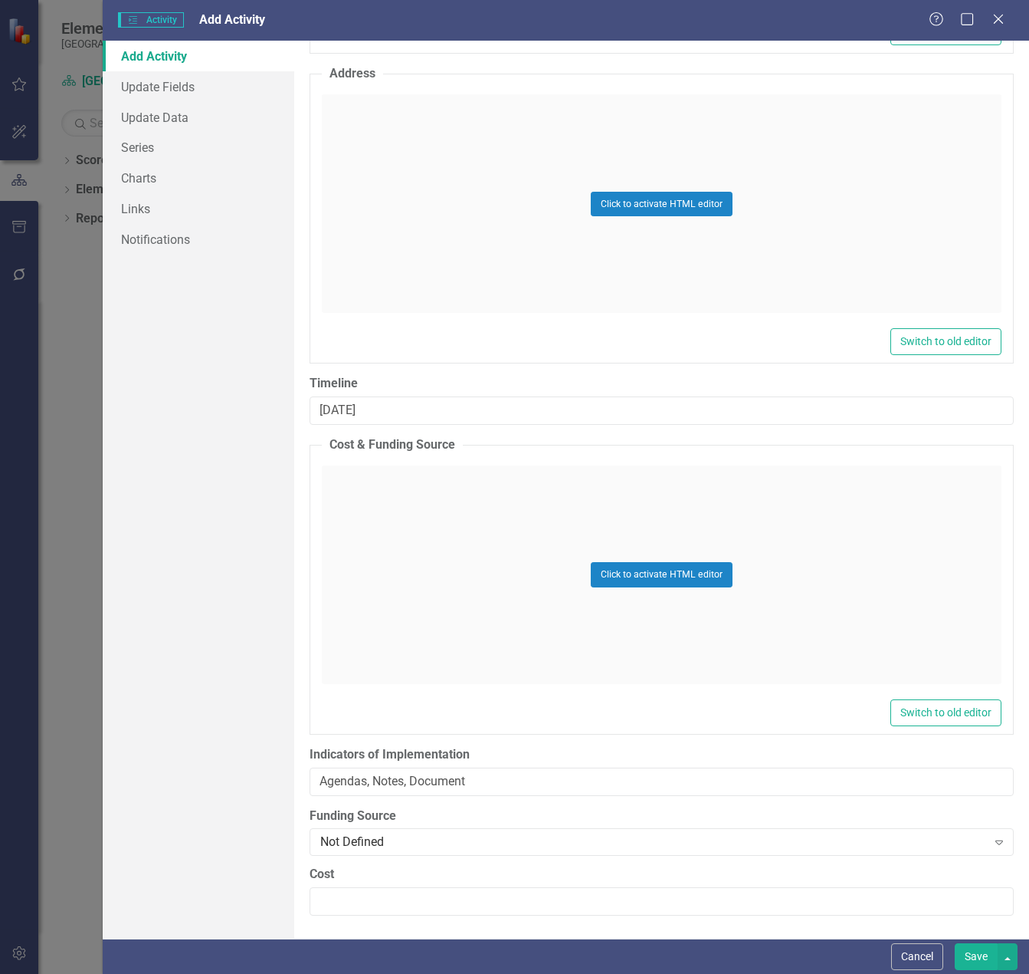
click at [242, 764] on div "Add Activity Update Fields Update Data Series Charts Links Notifications" at bounding box center [199, 490] width 192 height 898
click at [979, 947] on button "Save" at bounding box center [976, 956] width 43 height 27
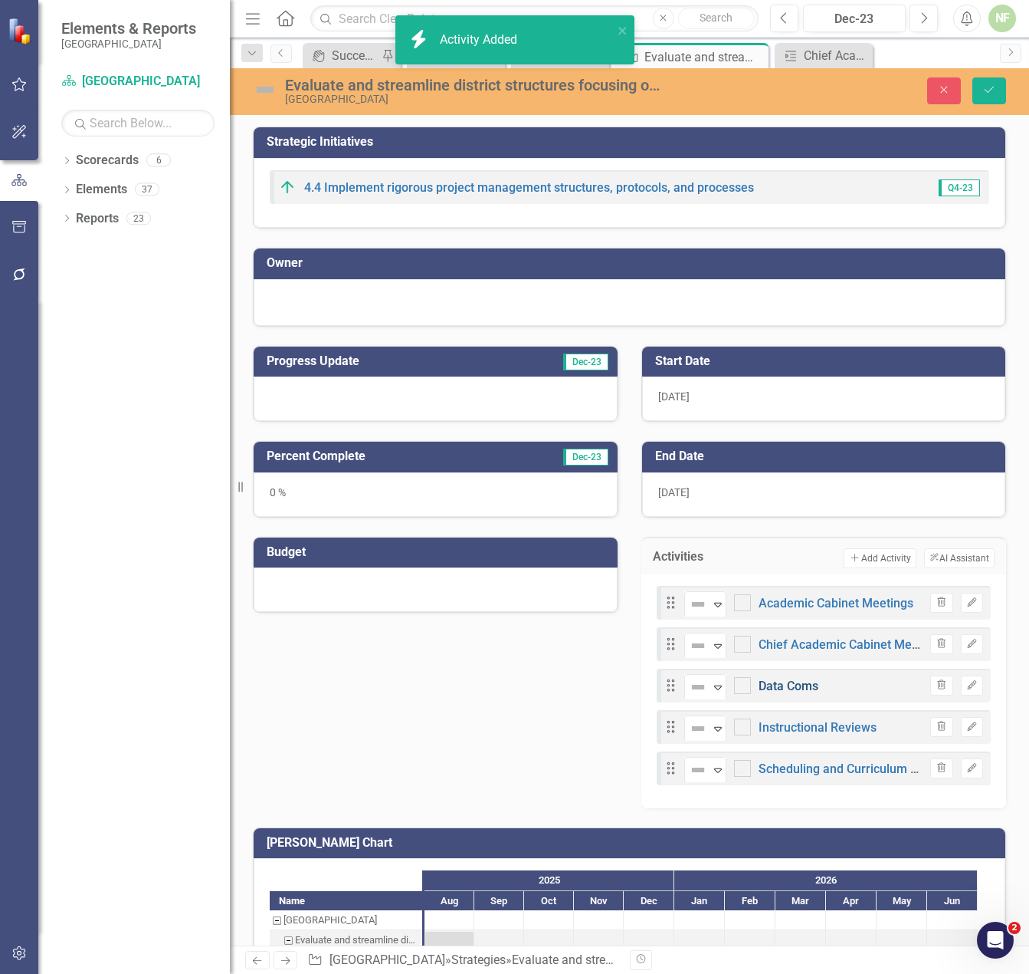
click at [786, 687] on link "Data Coms" at bounding box center [789, 685] width 60 height 15
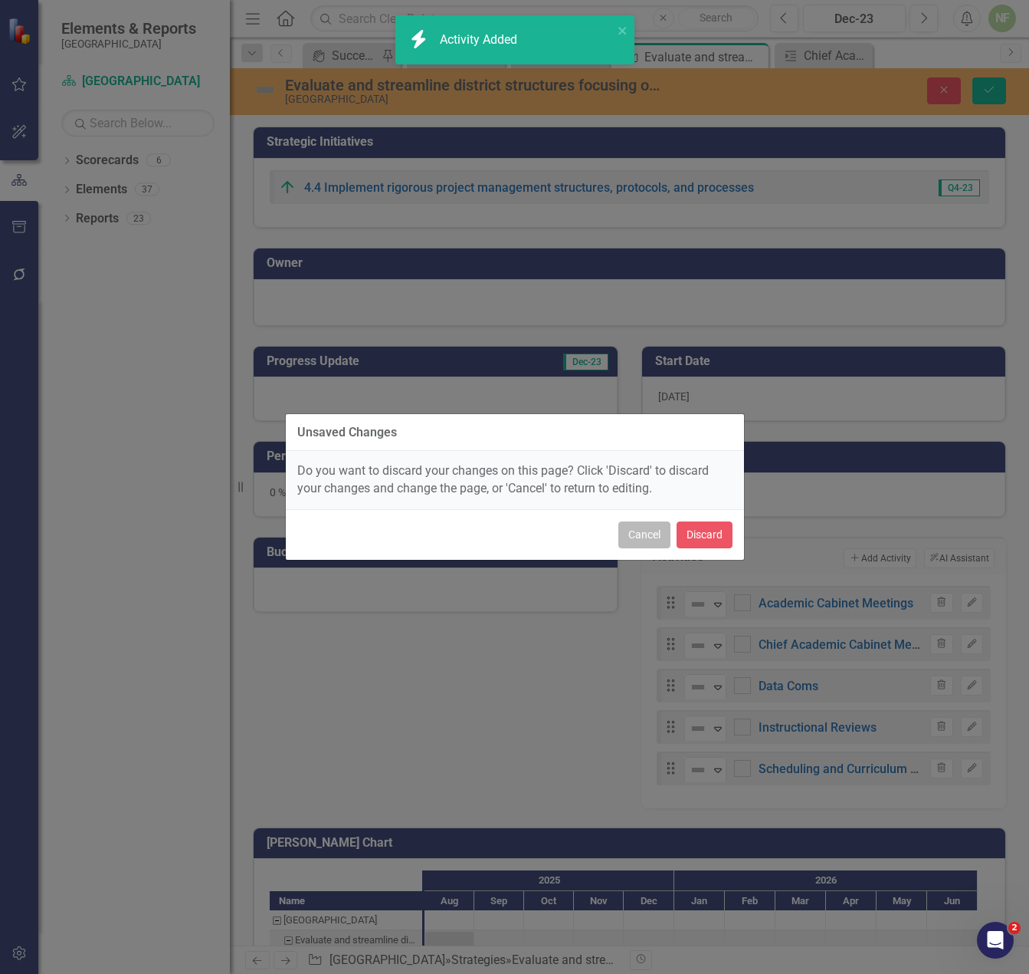
click at [631, 541] on button "Cancel" at bounding box center [645, 534] width 52 height 27
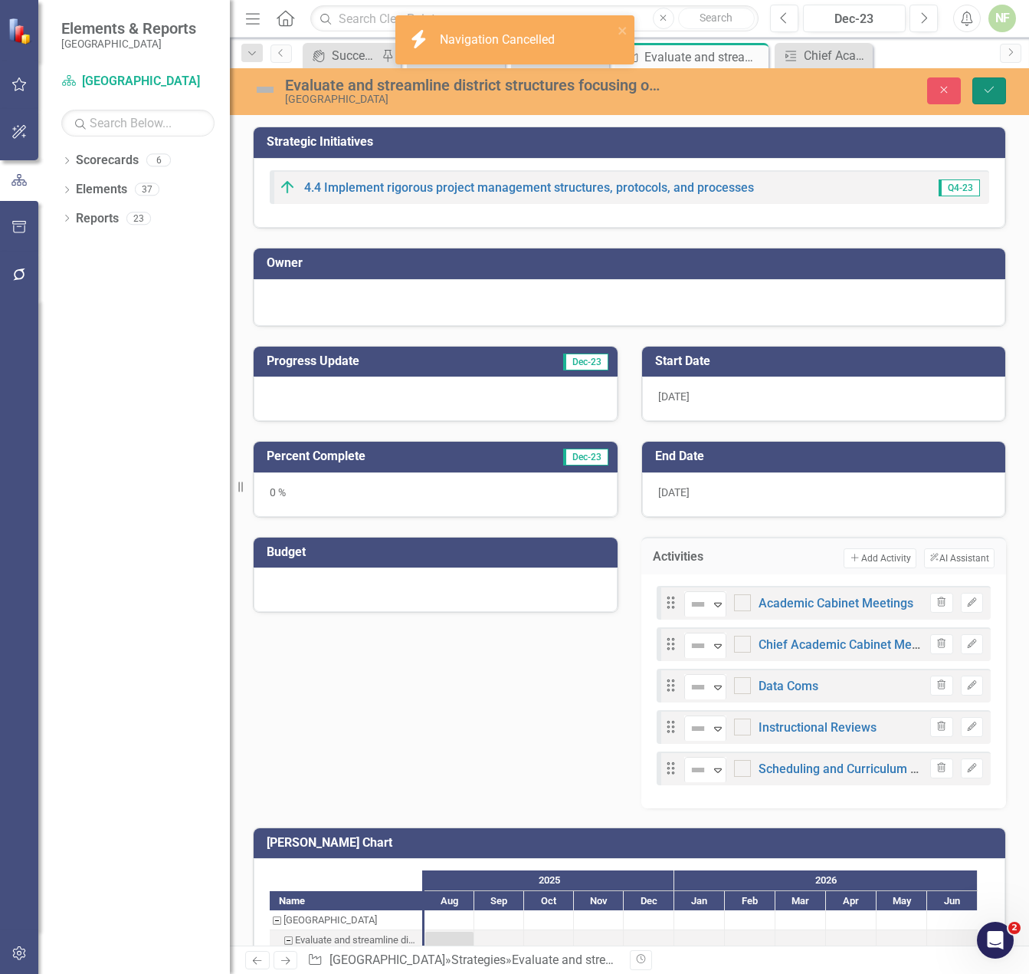
click at [997, 88] on button "Save" at bounding box center [990, 90] width 34 height 27
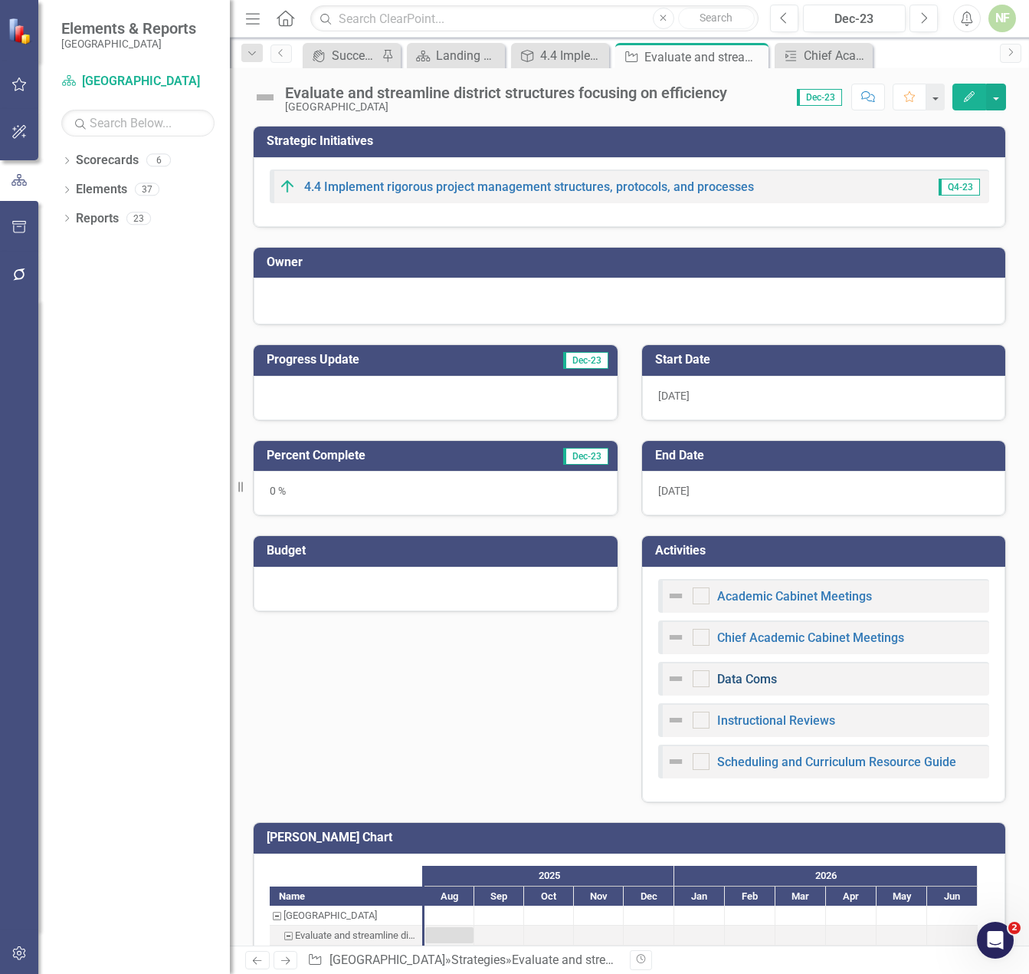
click at [740, 681] on link "Data Coms" at bounding box center [748, 679] width 60 height 15
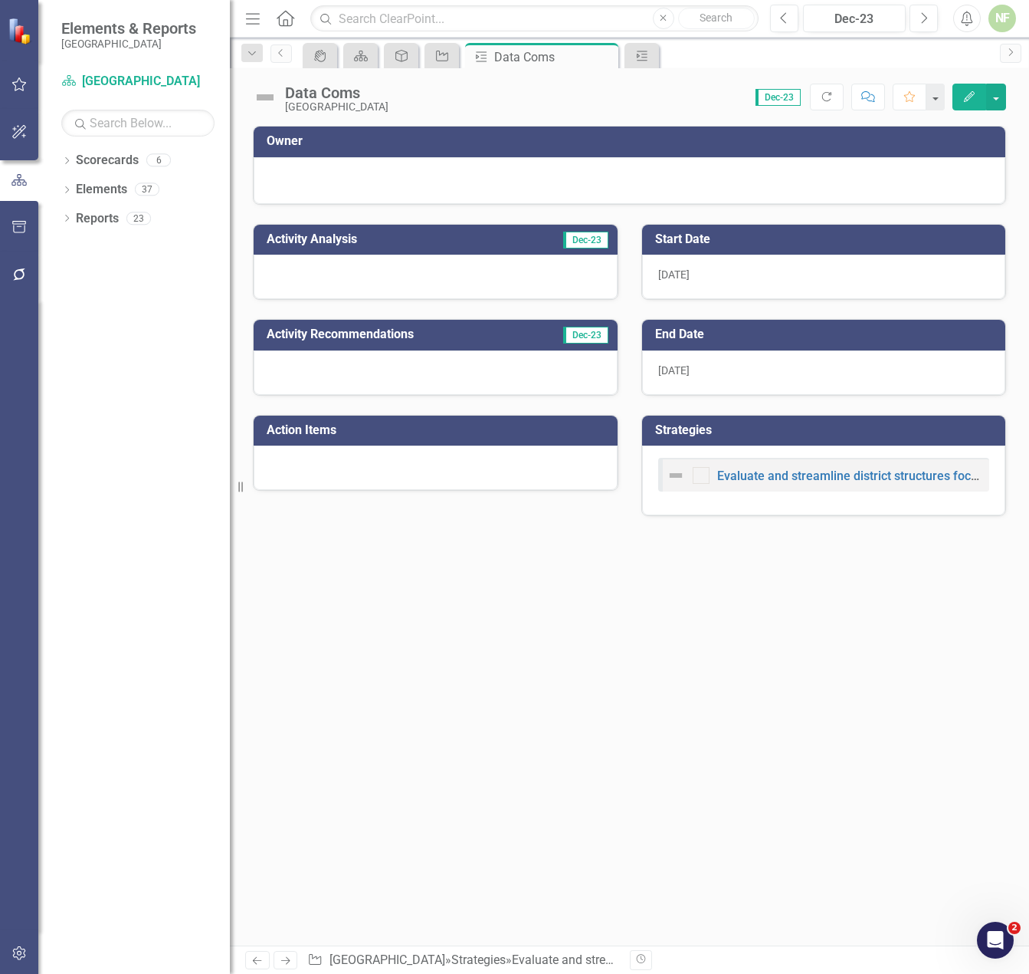
click at [717, 340] on h3 "End Date" at bounding box center [826, 334] width 343 height 14
click at [721, 261] on div "[DATE]" at bounding box center [824, 276] width 364 height 44
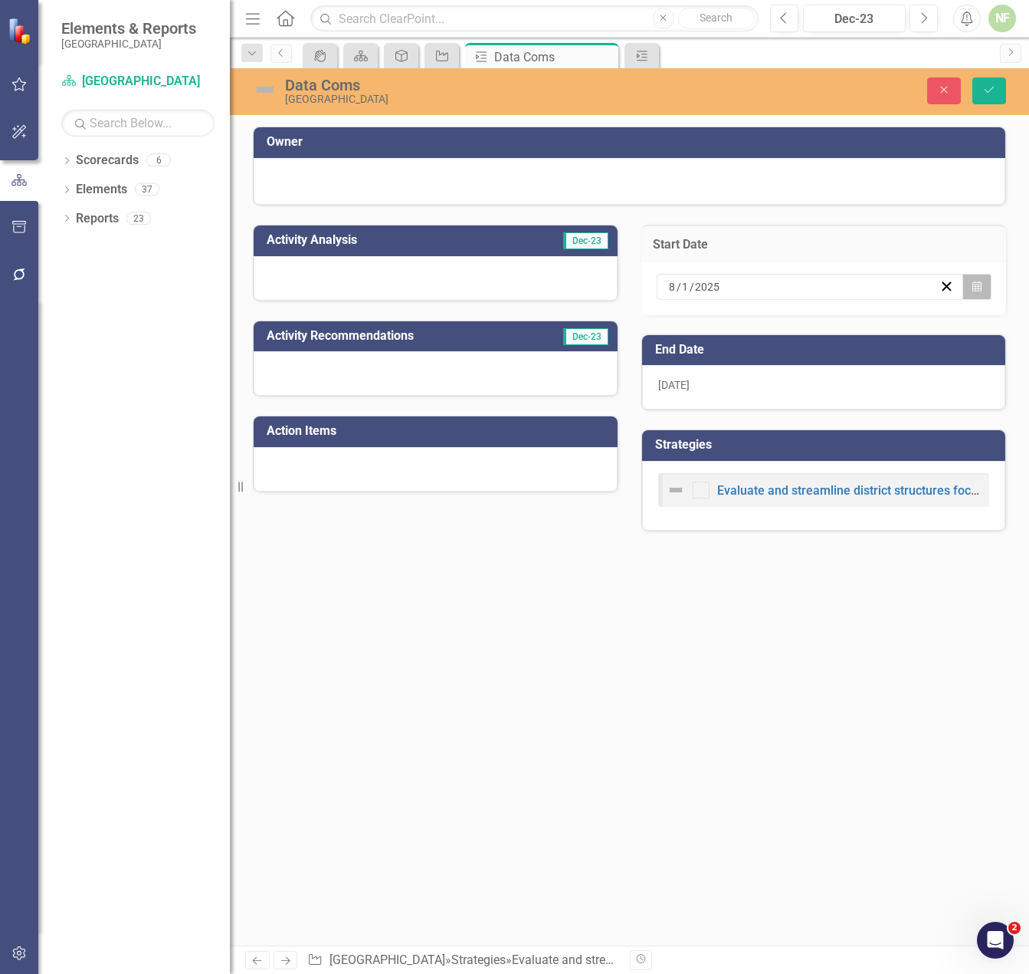
click at [975, 281] on icon "button" at bounding box center [977, 286] width 9 height 11
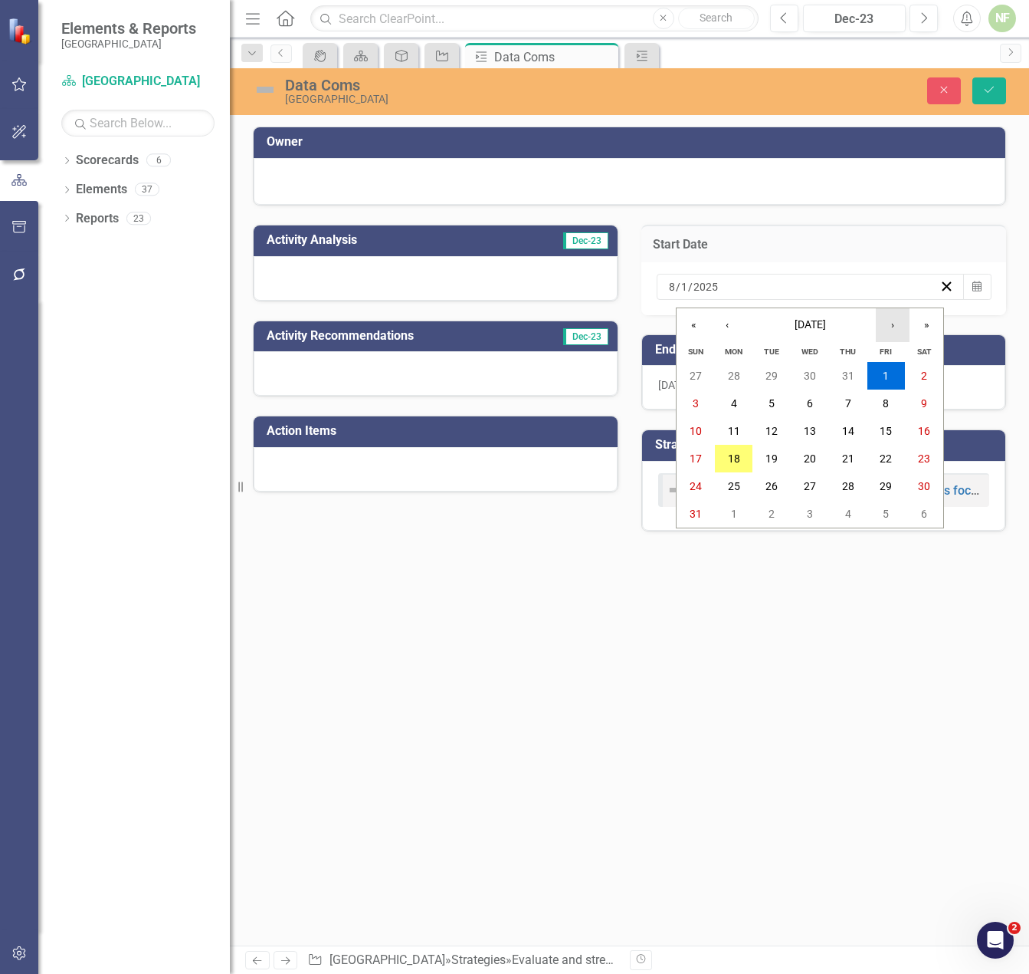
click at [895, 322] on button "›" at bounding box center [893, 325] width 34 height 34
click at [709, 327] on button "«" at bounding box center [694, 325] width 34 height 34
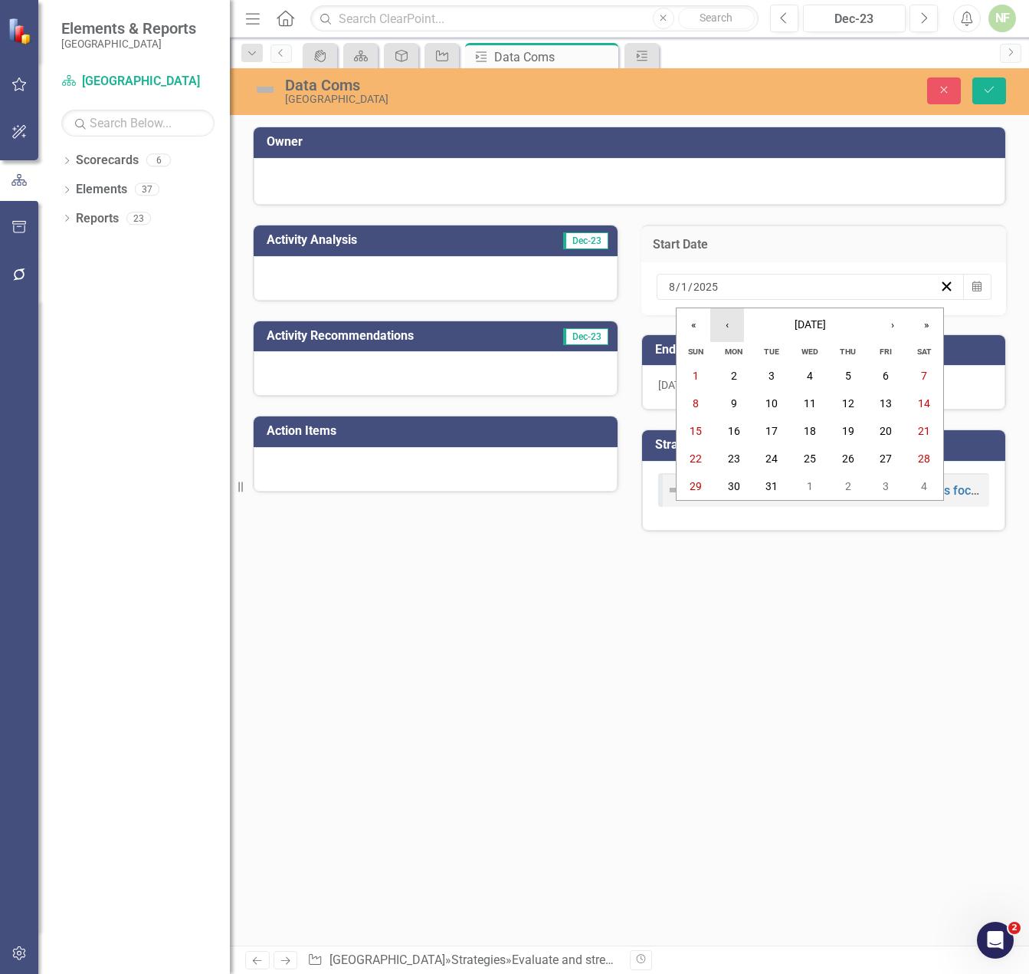
click at [721, 324] on button "‹" at bounding box center [728, 325] width 34 height 34
click at [924, 315] on button "»" at bounding box center [927, 325] width 34 height 34
click at [728, 323] on button "‹" at bounding box center [728, 325] width 34 height 34
click at [806, 373] on button "1" at bounding box center [810, 376] width 38 height 28
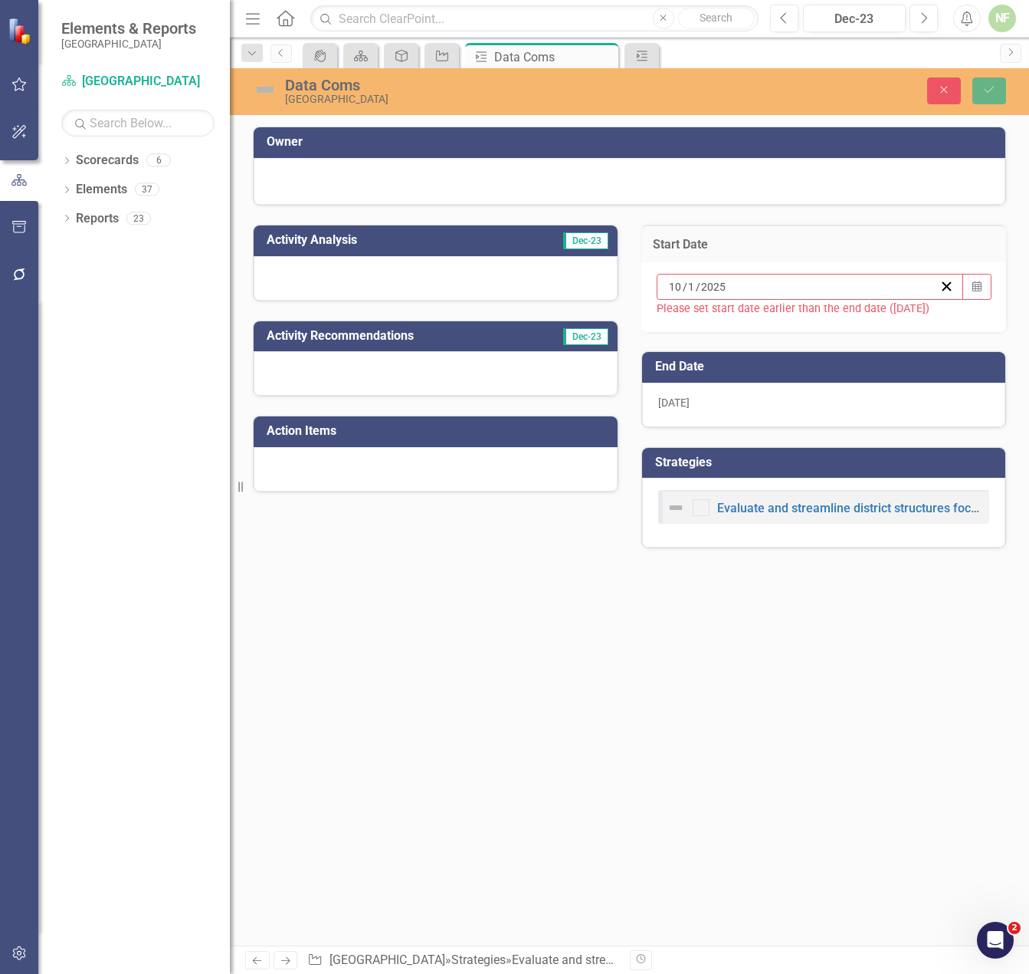
click at [751, 402] on div "[DATE]" at bounding box center [824, 405] width 364 height 44
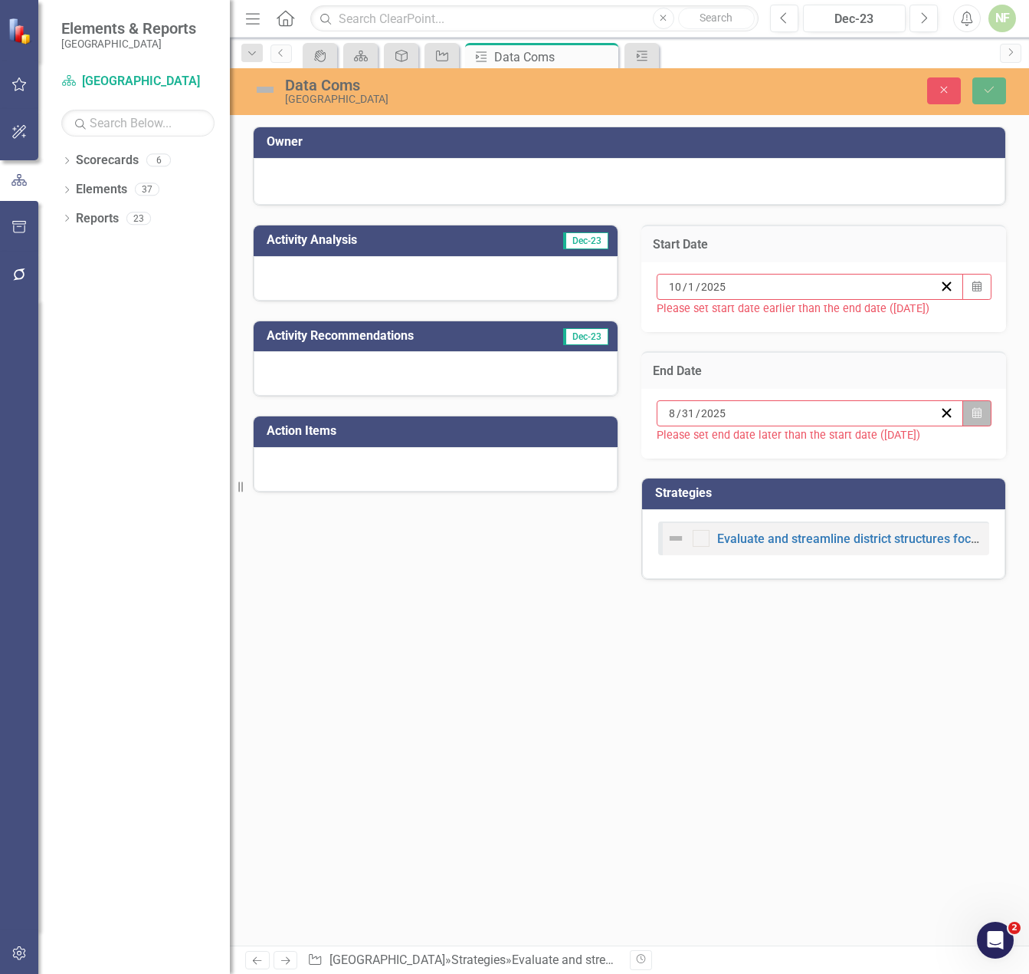
click at [983, 414] on button "Calendar" at bounding box center [977, 413] width 29 height 26
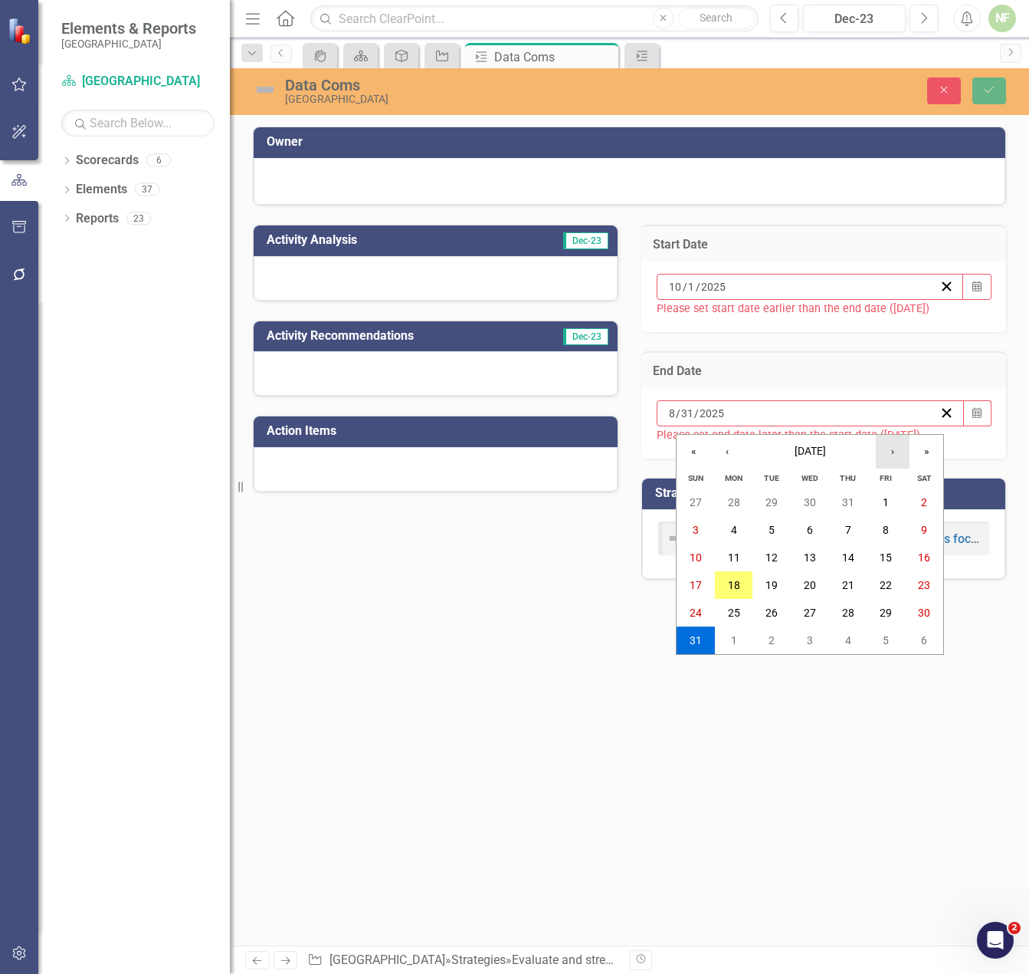
click at [889, 442] on button "›" at bounding box center [893, 452] width 34 height 34
click at [891, 607] on abbr "31" at bounding box center [886, 612] width 12 height 12
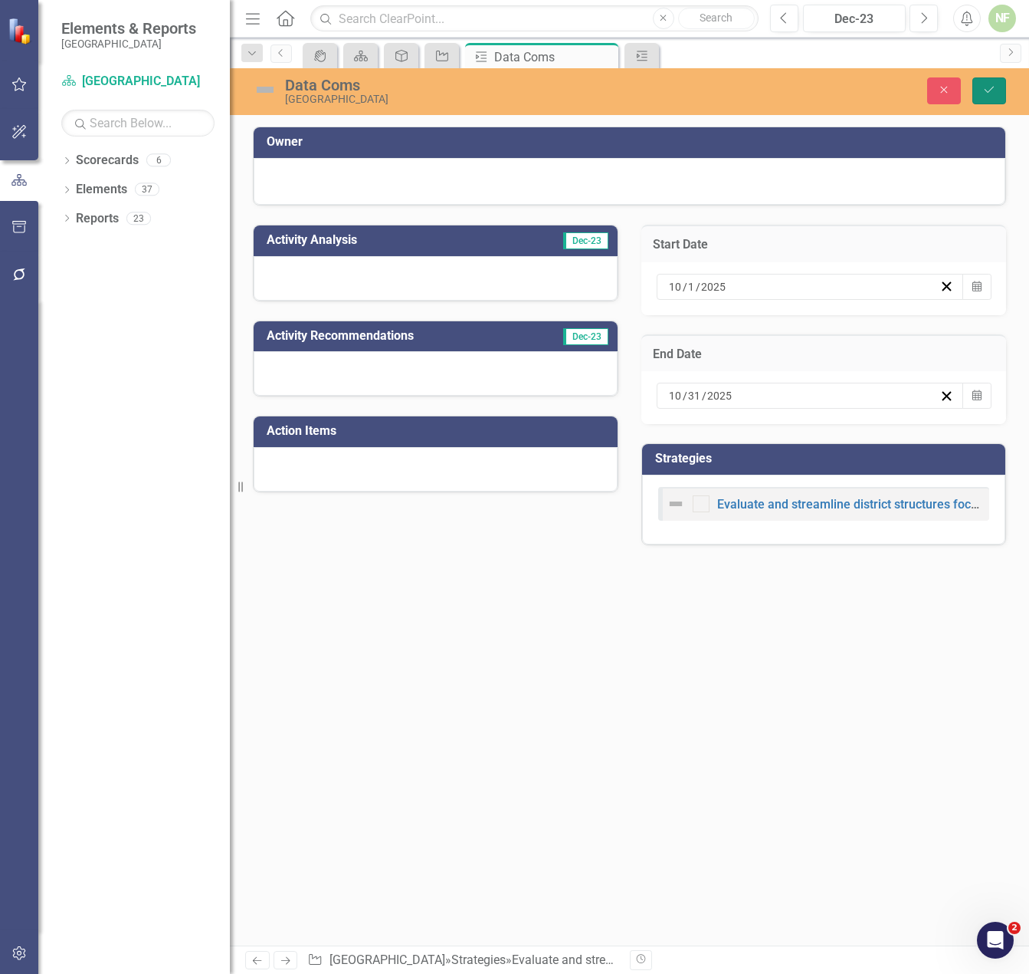
click at [989, 92] on icon "submit" at bounding box center [989, 90] width 9 height 6
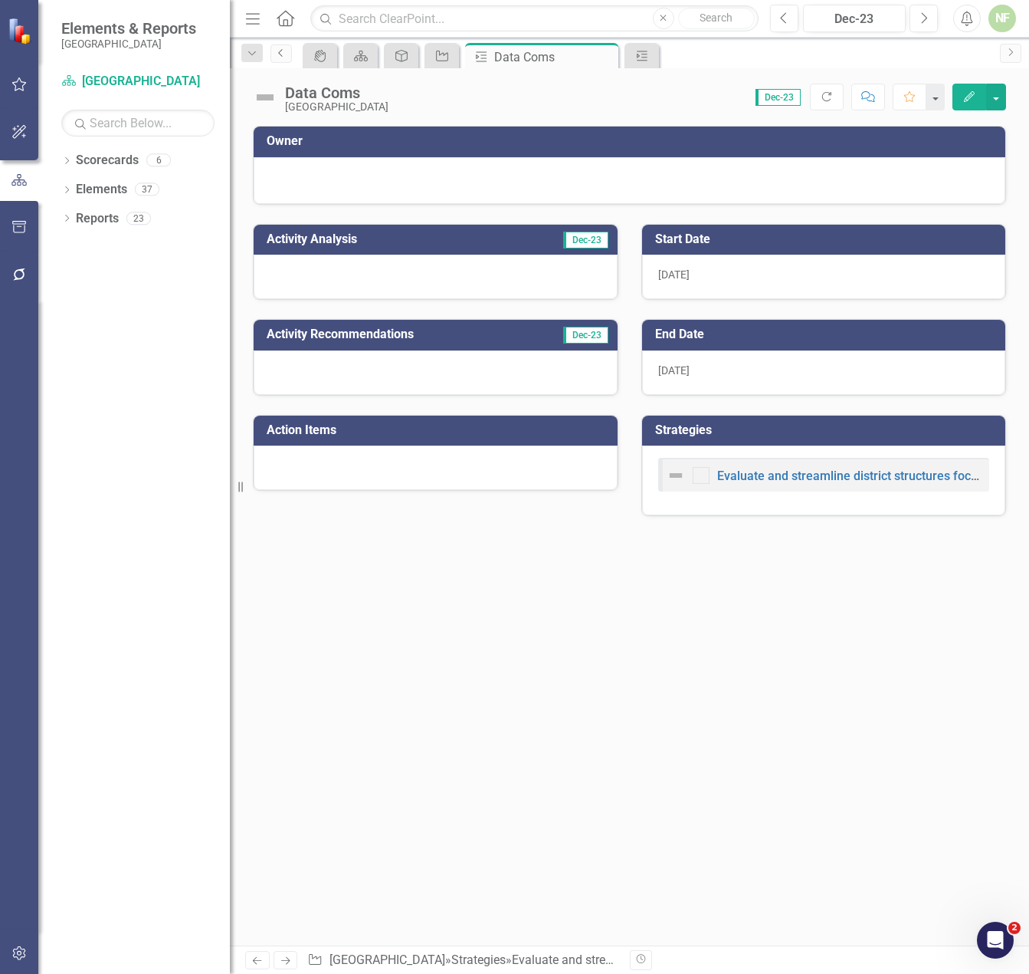
click at [285, 56] on icon "Previous" at bounding box center [281, 52] width 12 height 9
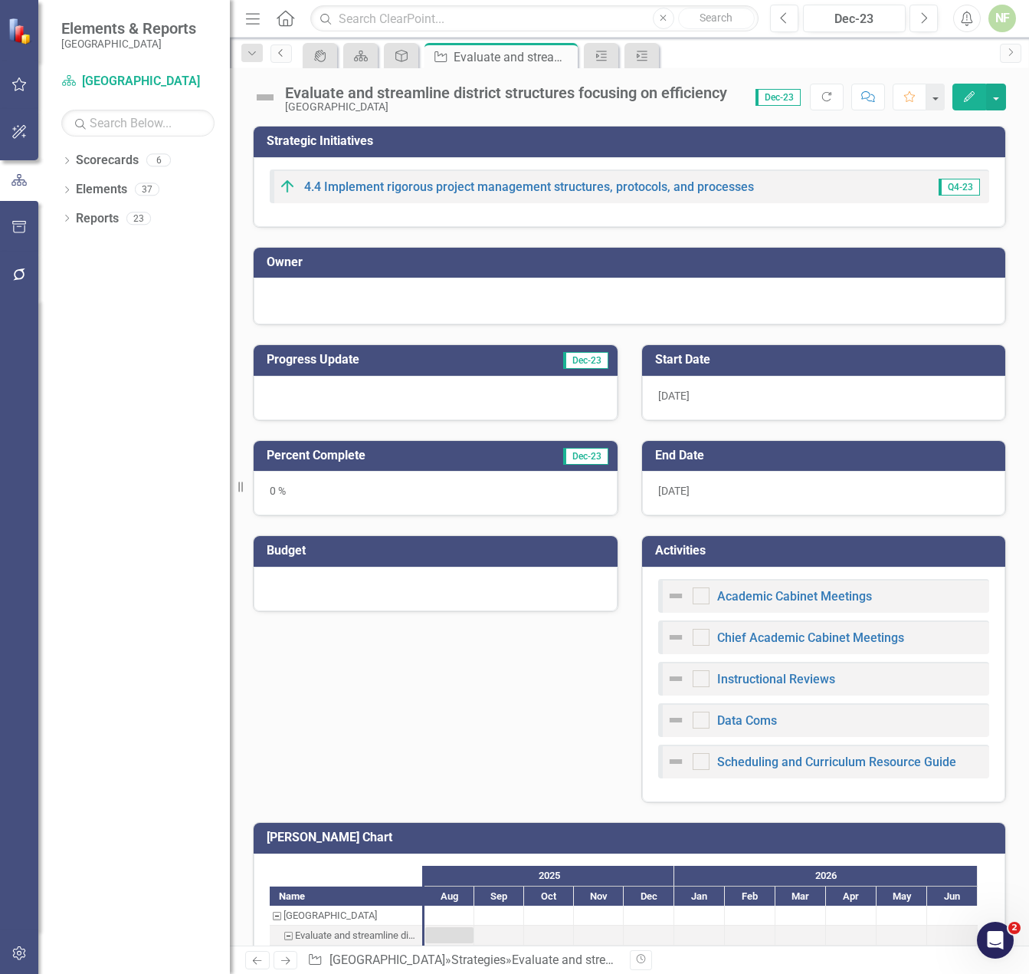
click at [285, 56] on icon "Previous" at bounding box center [281, 52] width 12 height 9
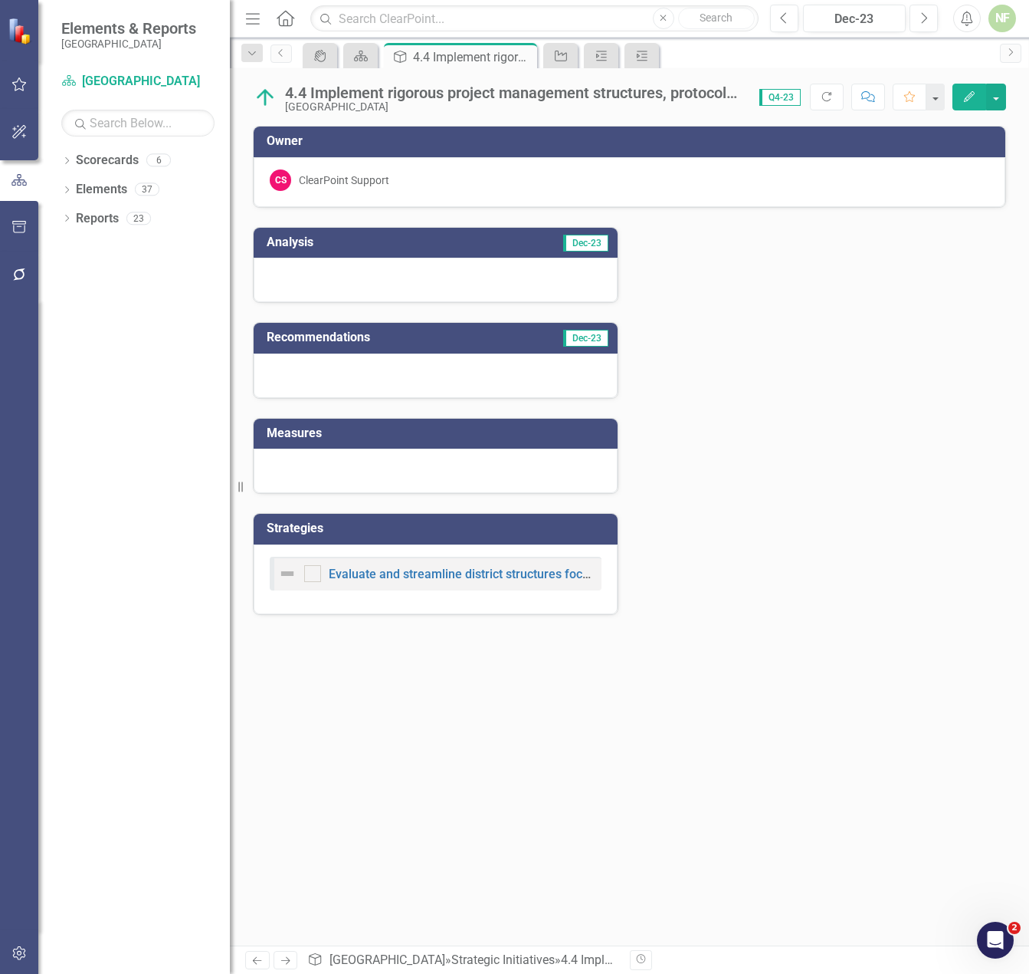
click at [332, 600] on div "Evaluate and streamline district structures focusing on efficiency" at bounding box center [436, 579] width 364 height 70
click at [349, 607] on div "Evaluate and streamline district structures focusing on efficiency" at bounding box center [436, 579] width 364 height 70
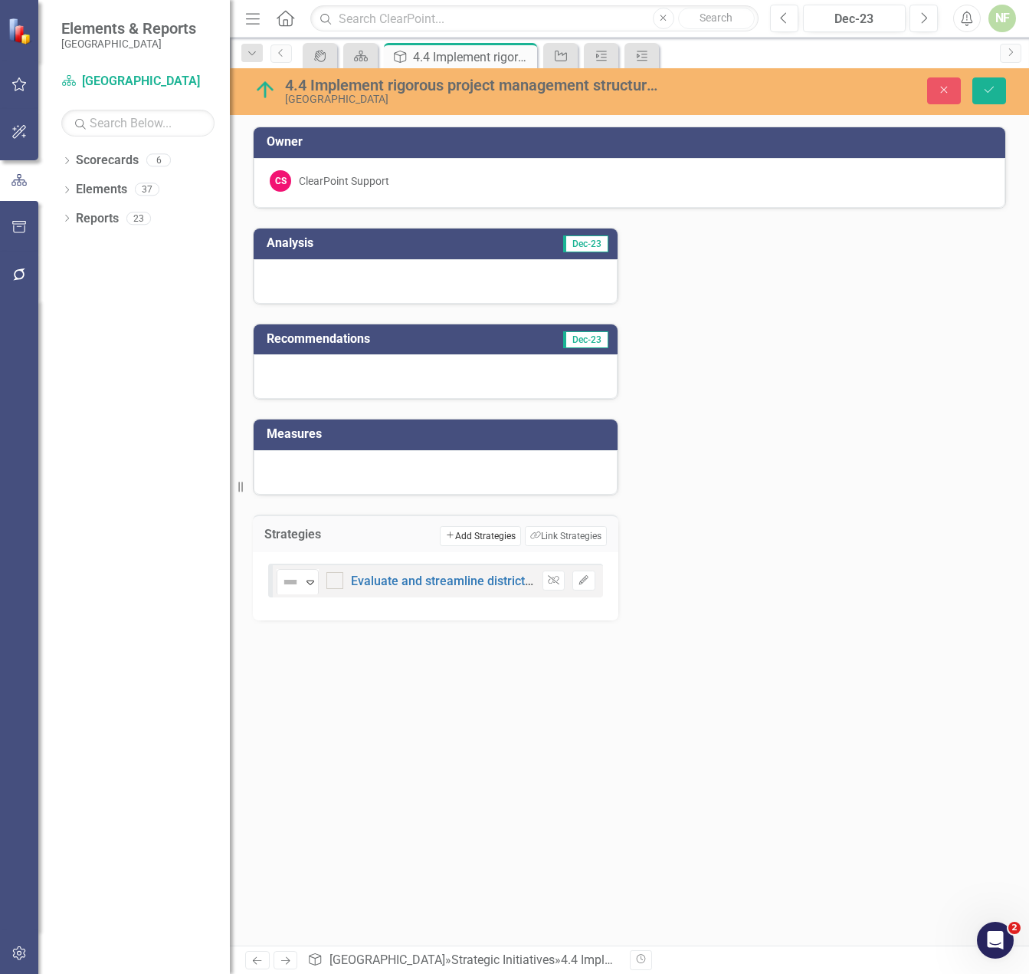
click at [483, 538] on button "Add Add Strategies" at bounding box center [480, 536] width 81 height 20
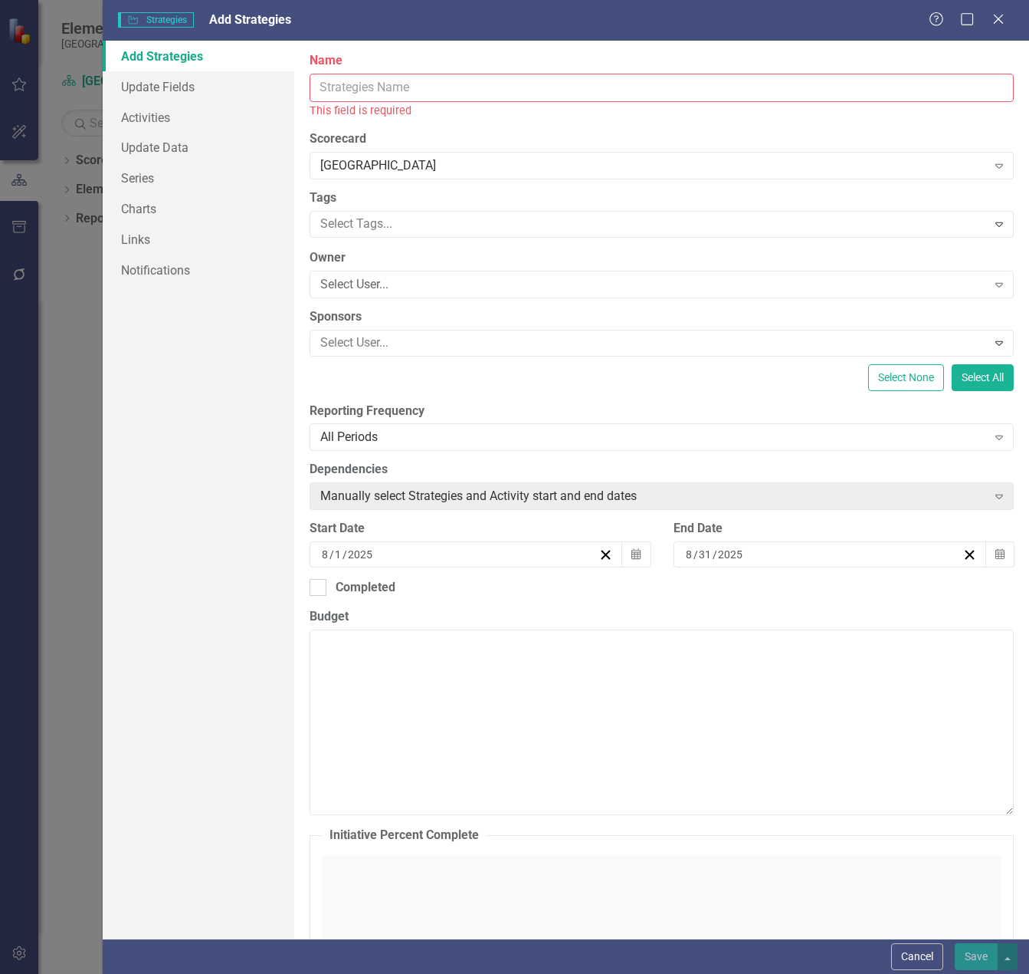
click at [381, 99] on input "Name" at bounding box center [662, 88] width 704 height 28
paste input "Apply Academic Return on Investment Strategies"
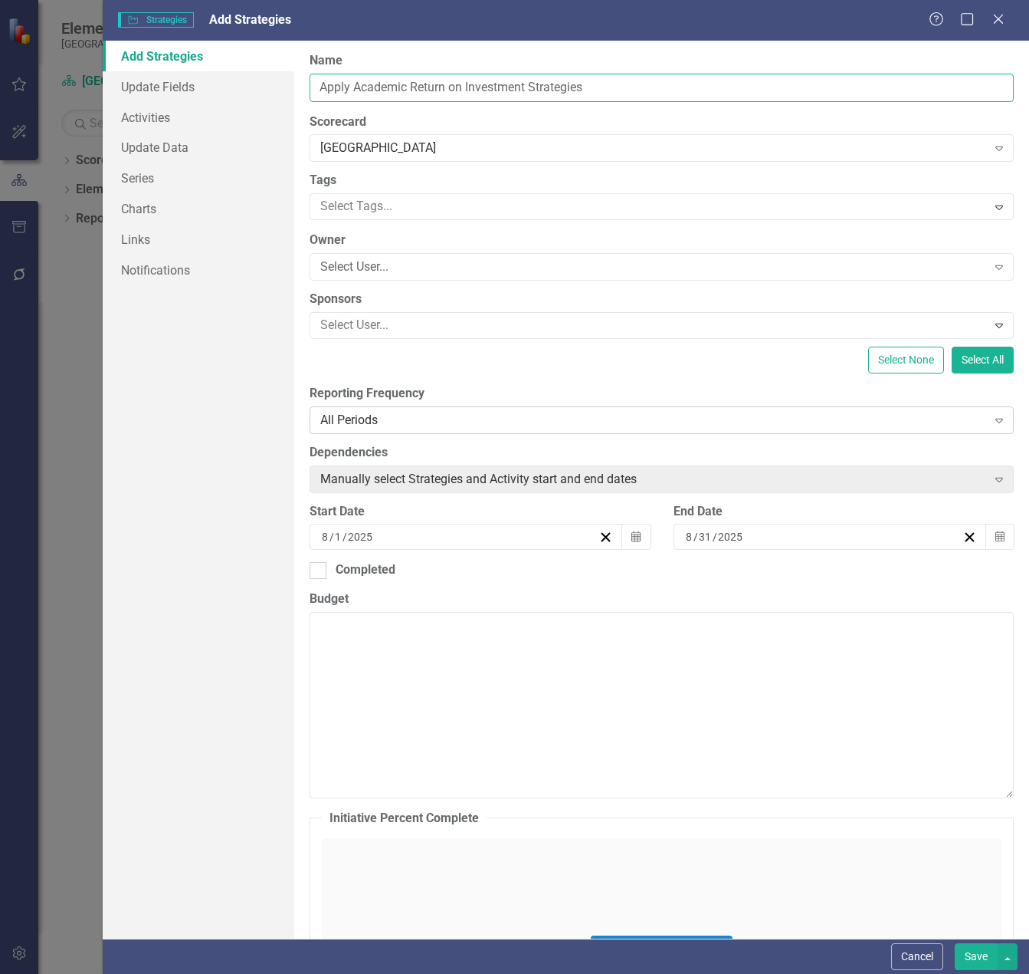
type input "Apply Academic Return on Investment Strategies"
click at [408, 417] on div "All Periods" at bounding box center [653, 420] width 666 height 18
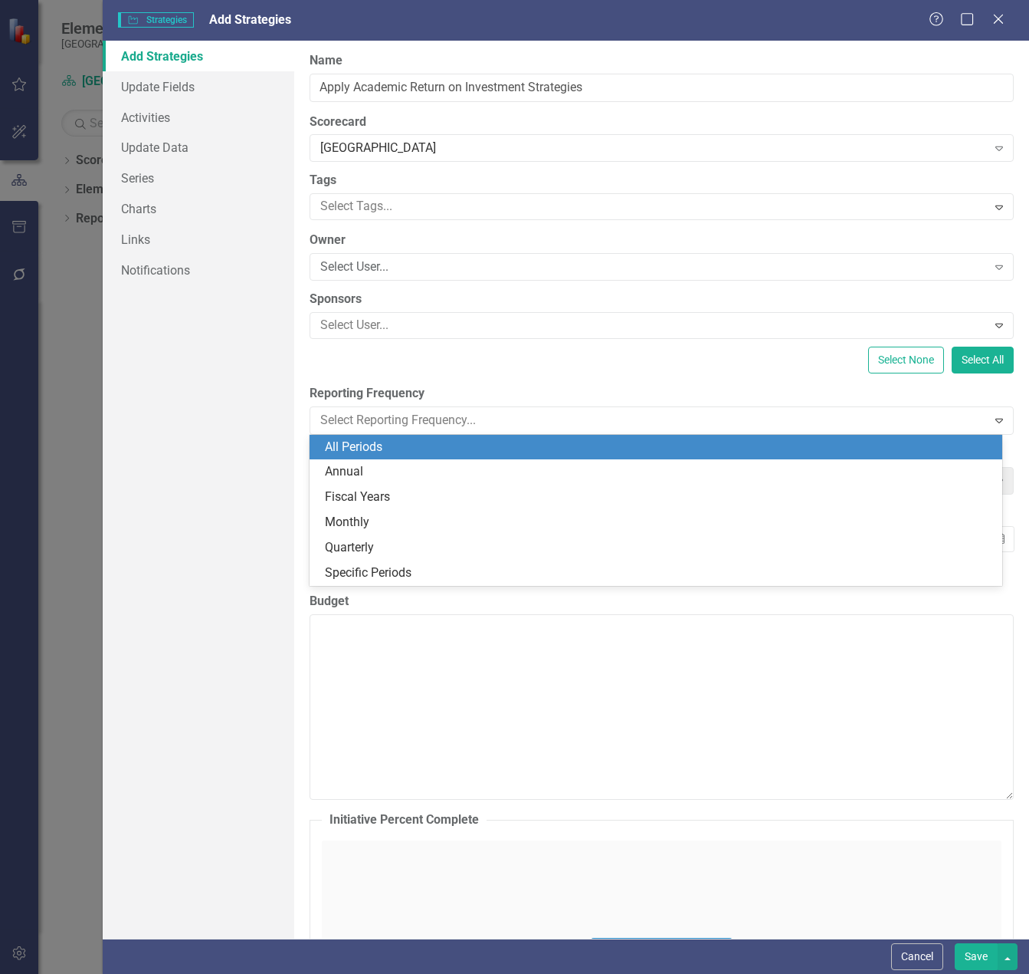
click at [422, 386] on label "Reporting Frequency" at bounding box center [662, 394] width 704 height 18
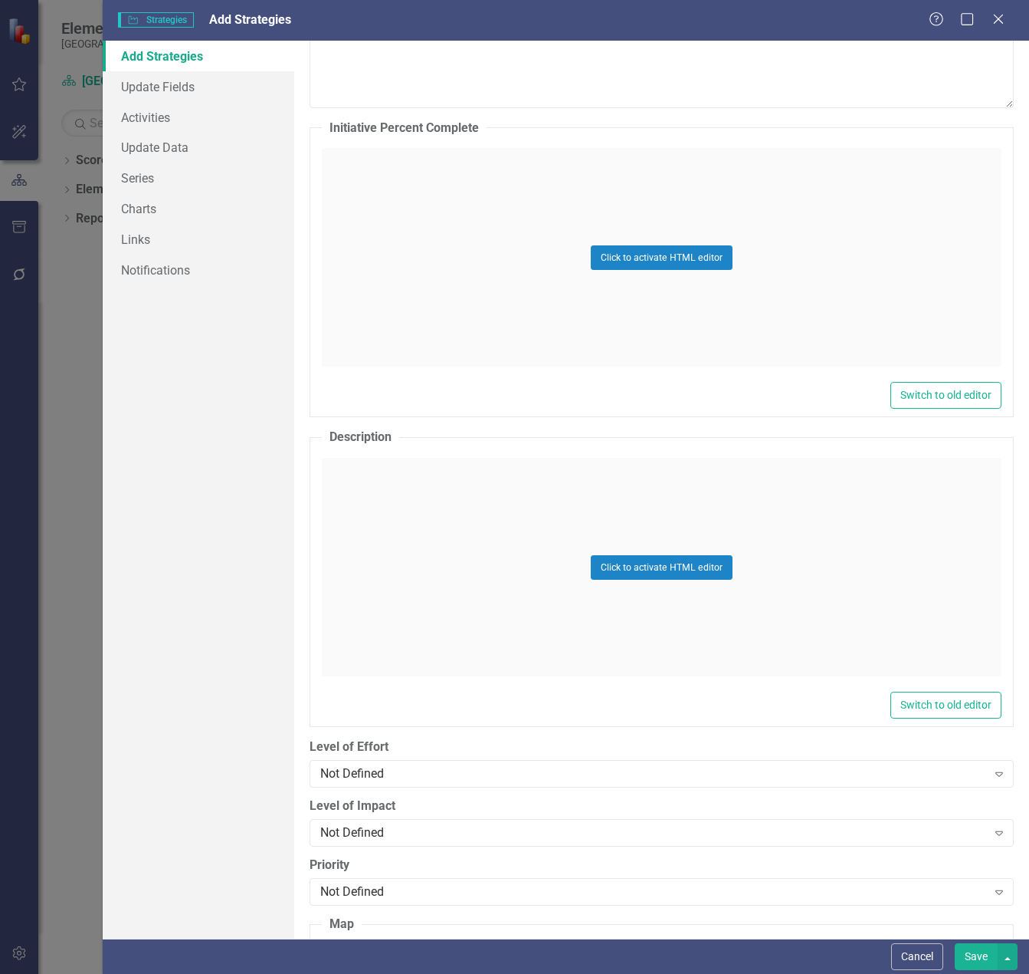
scroll to position [1046, 0]
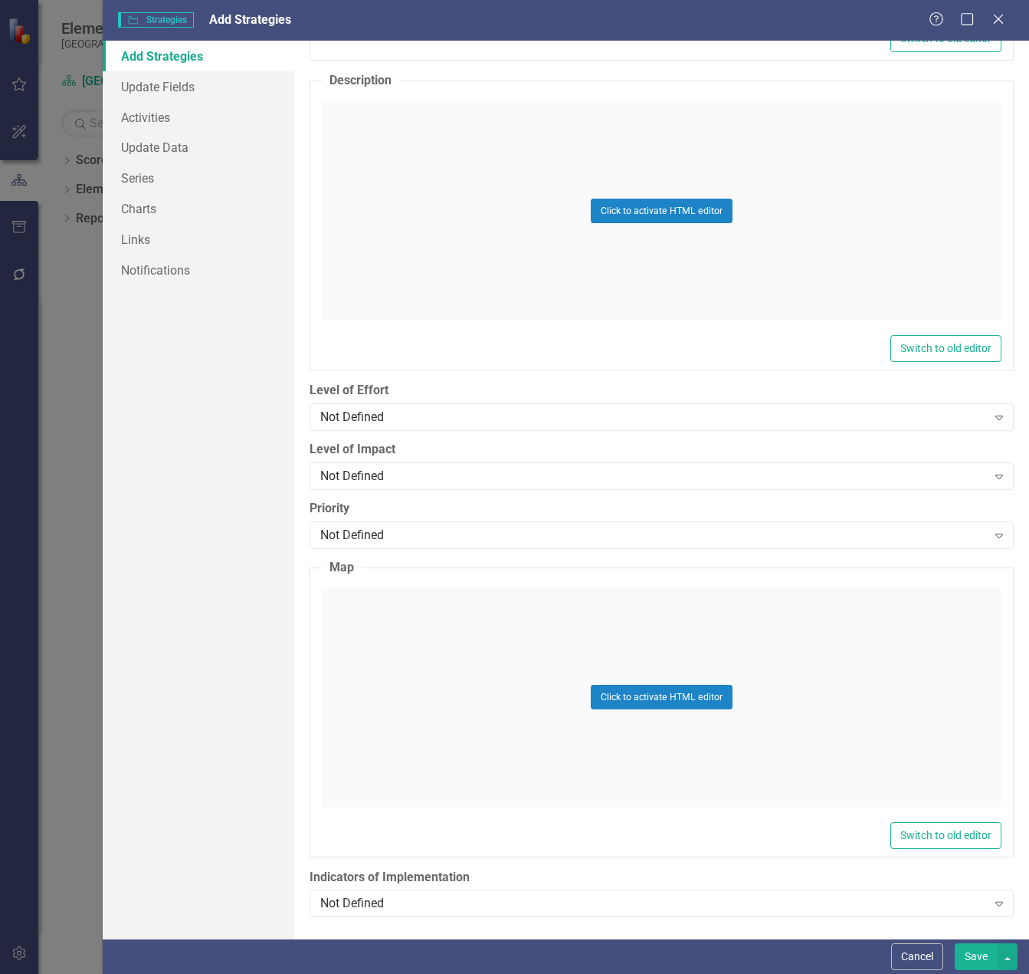
click at [968, 954] on button "Save" at bounding box center [976, 956] width 43 height 27
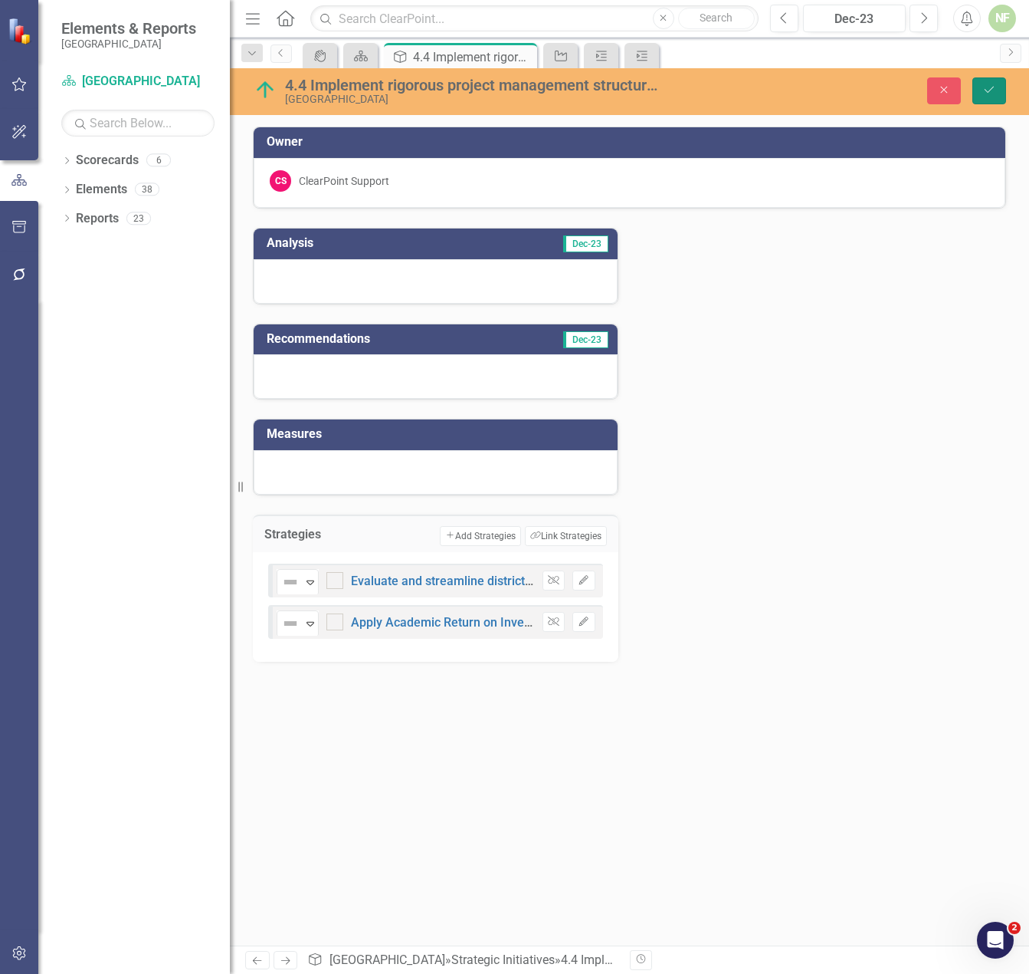
click at [983, 81] on button "Save" at bounding box center [990, 90] width 34 height 27
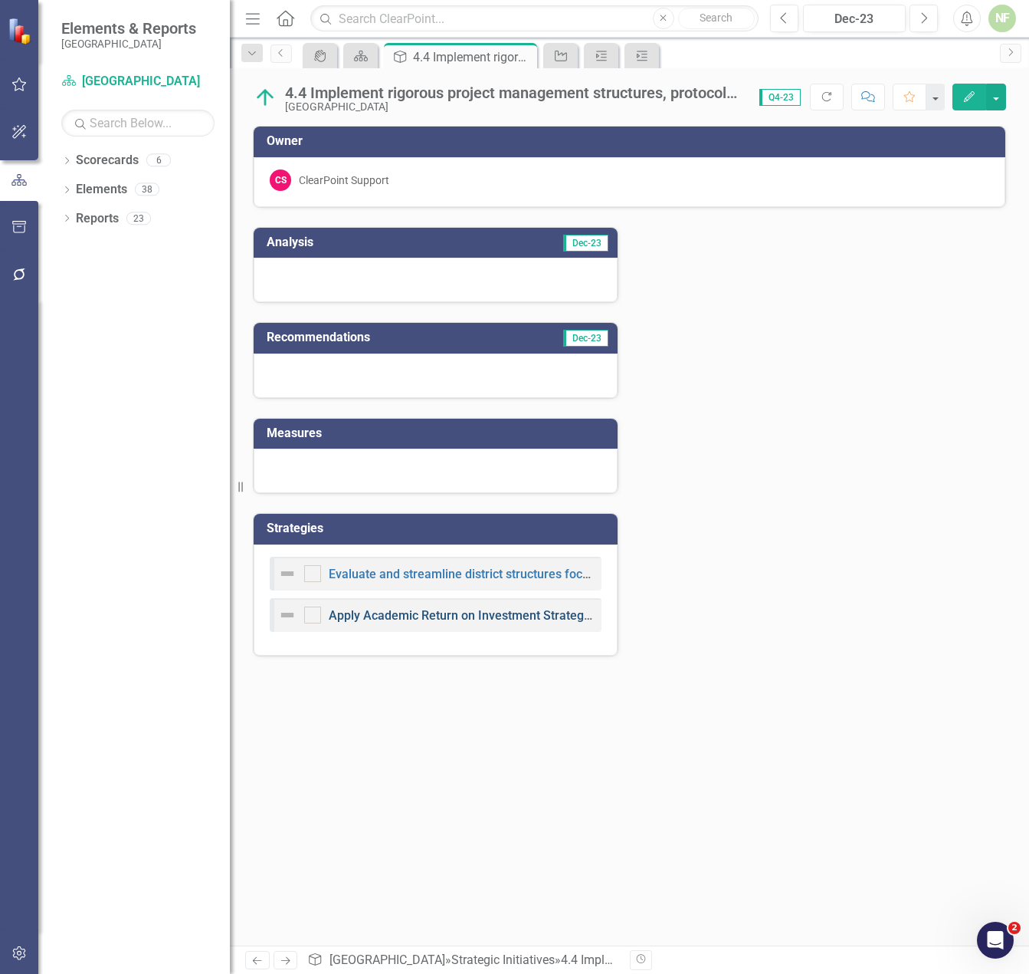
click at [414, 618] on link "Apply Academic Return on Investment Strategies" at bounding box center [464, 615] width 271 height 15
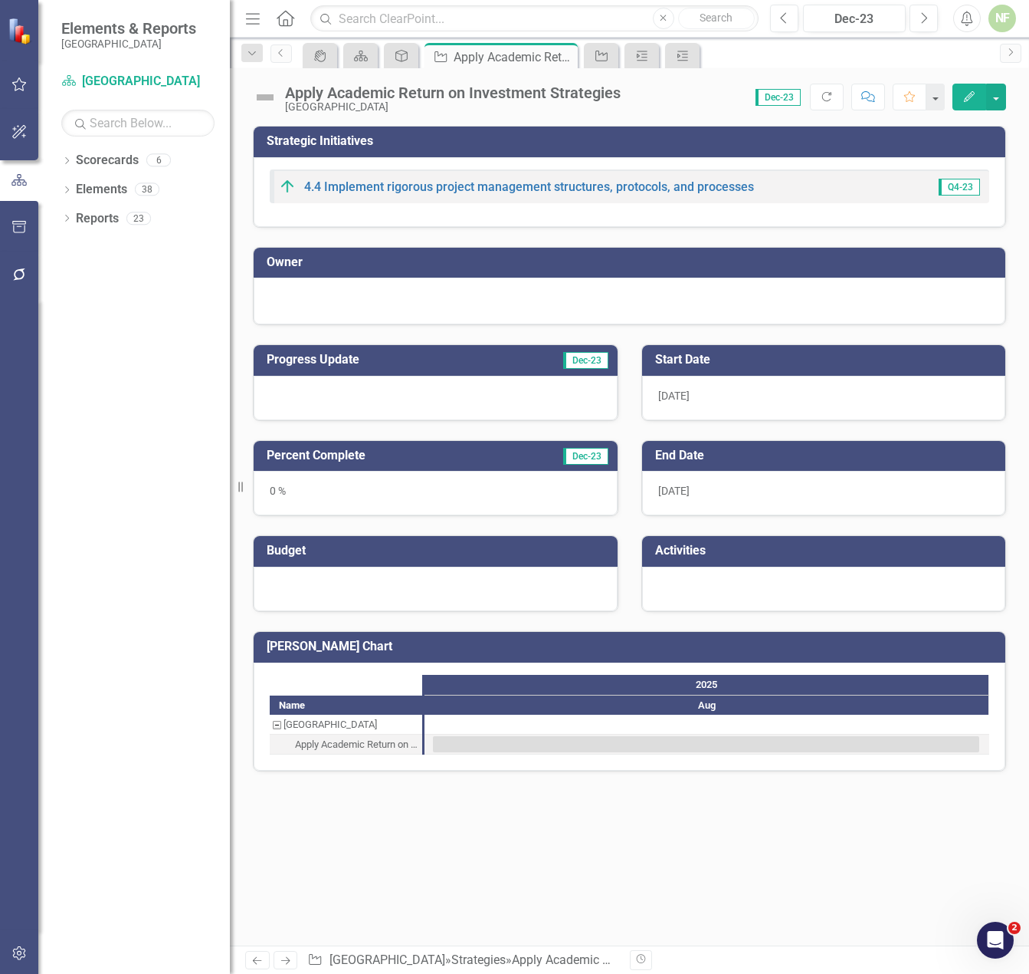
click at [725, 603] on div at bounding box center [824, 588] width 364 height 44
click at [867, 588] on div at bounding box center [824, 588] width 364 height 44
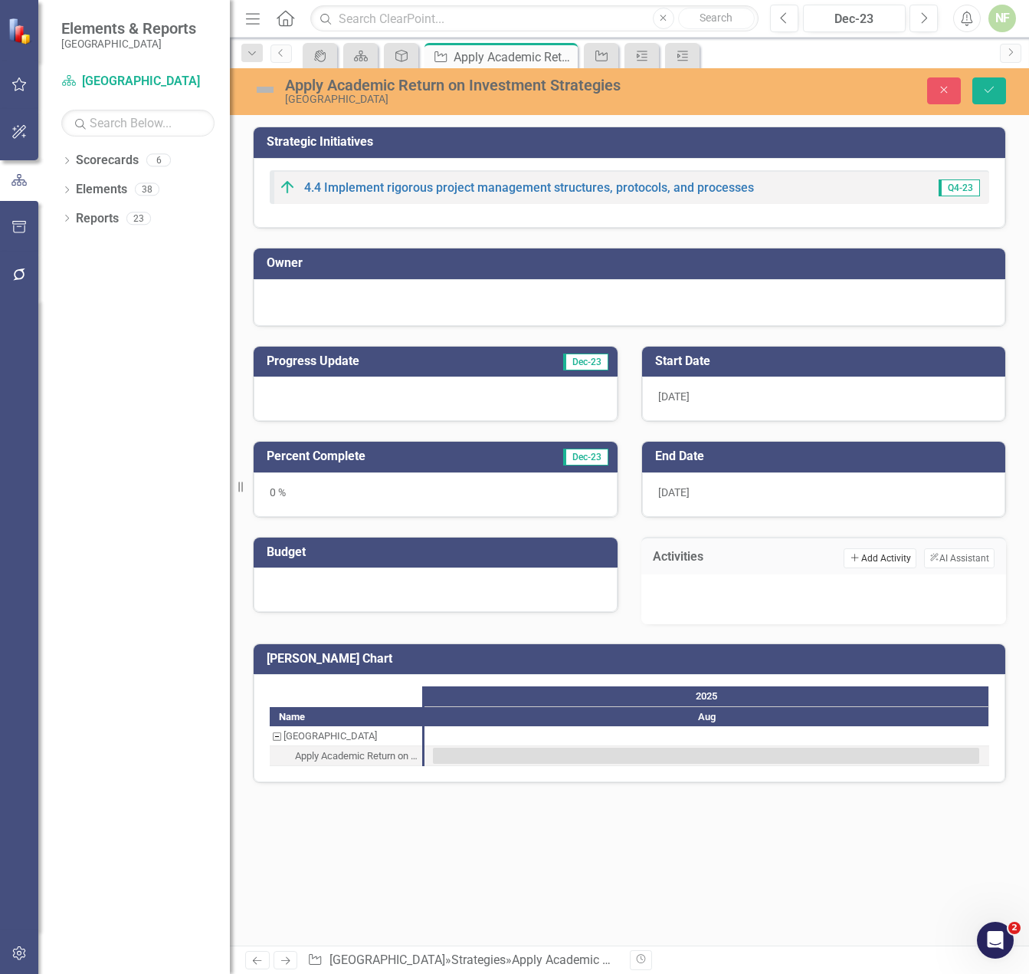
click at [876, 562] on button "Add Add Activity" at bounding box center [880, 558] width 72 height 20
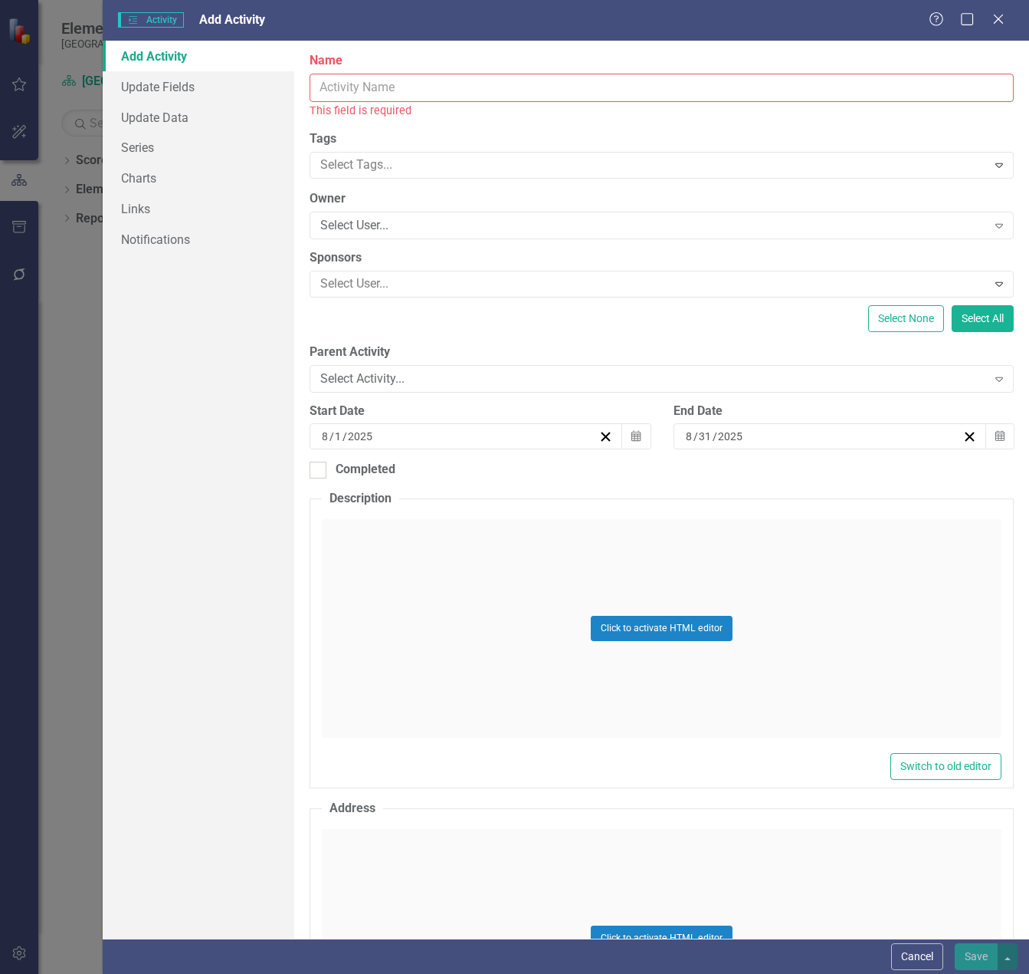
click at [481, 86] on input "Name" at bounding box center [662, 88] width 704 height 28
paste input "Master Board Analysis"
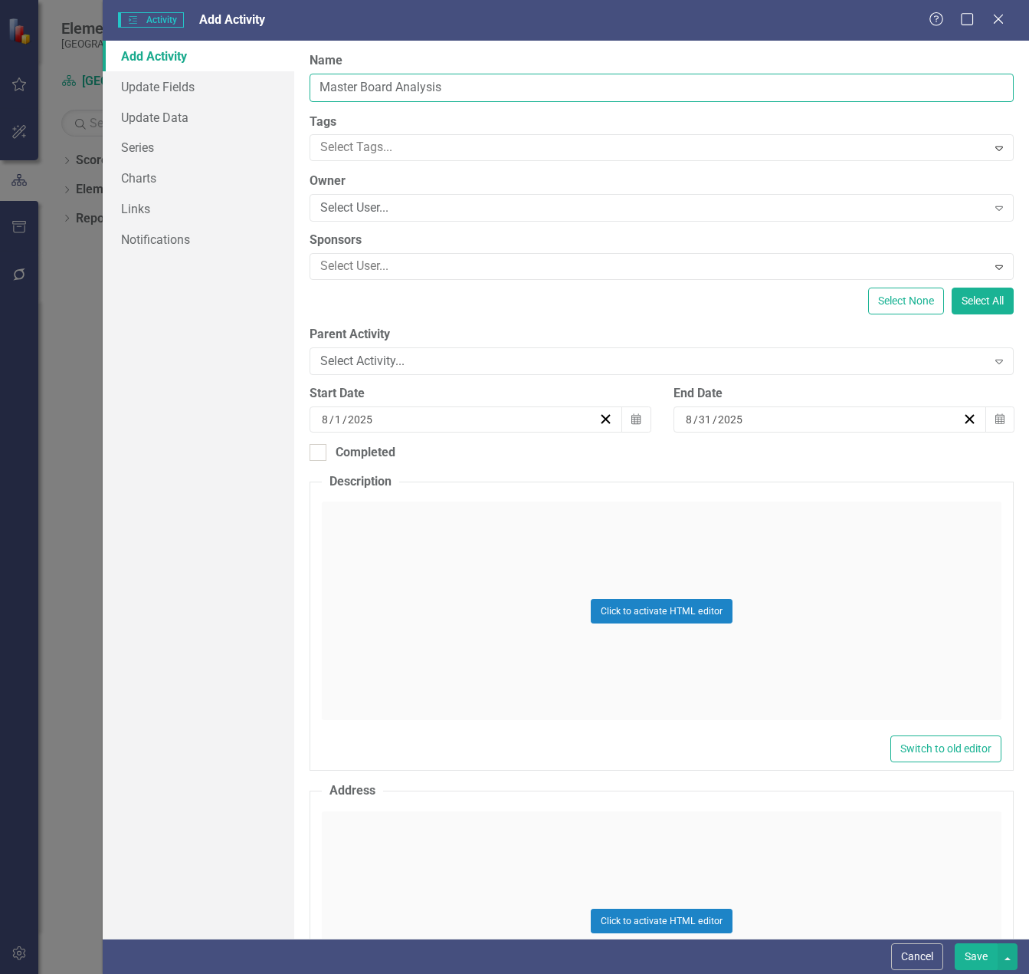
type input "Master Board Analysis"
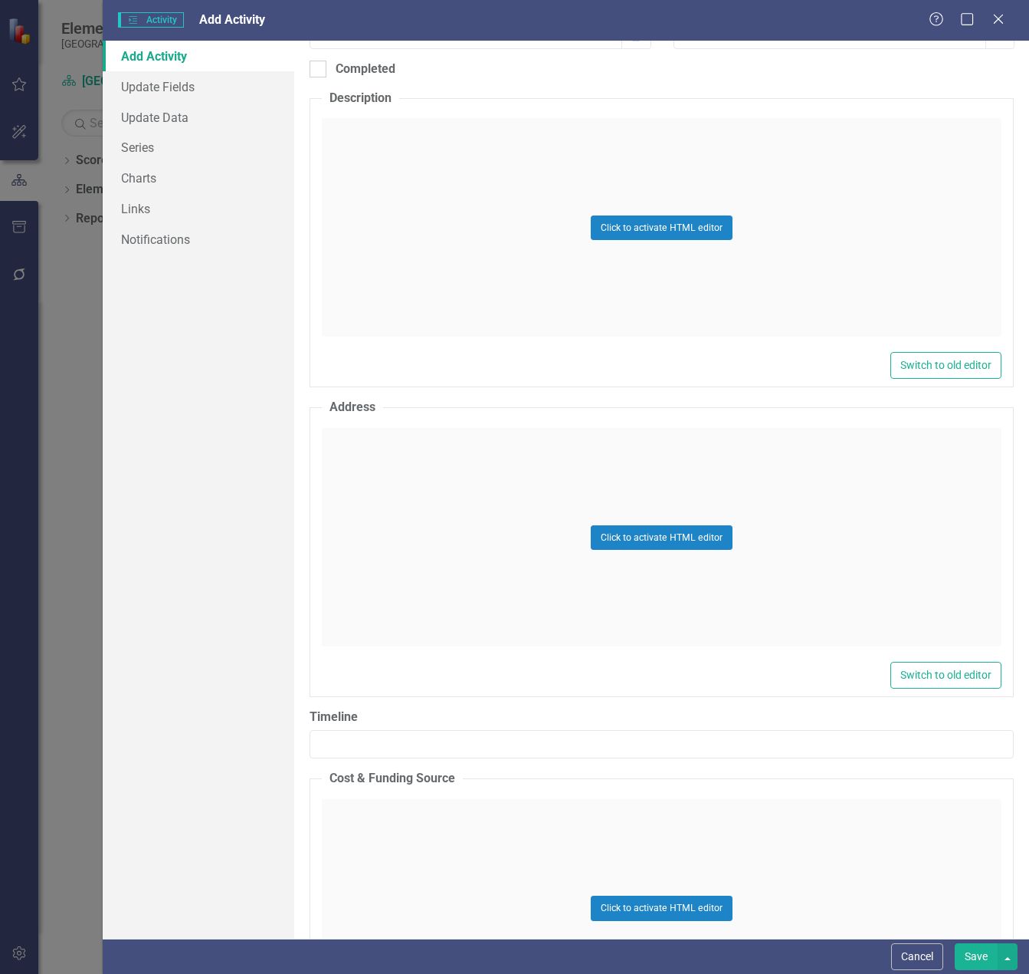
scroll to position [537, 0]
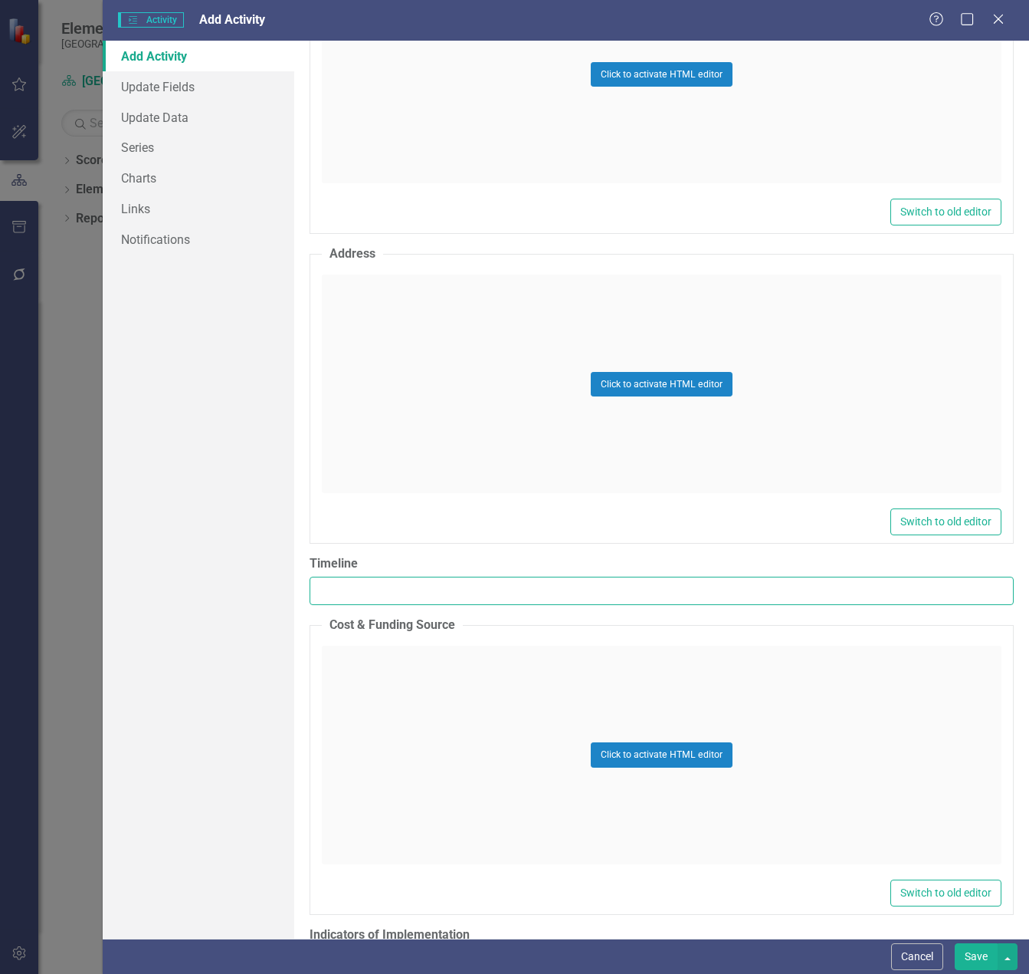
click at [394, 587] on input "Timeline" at bounding box center [662, 590] width 704 height 28
paste input "[DATE]- [DATE]"
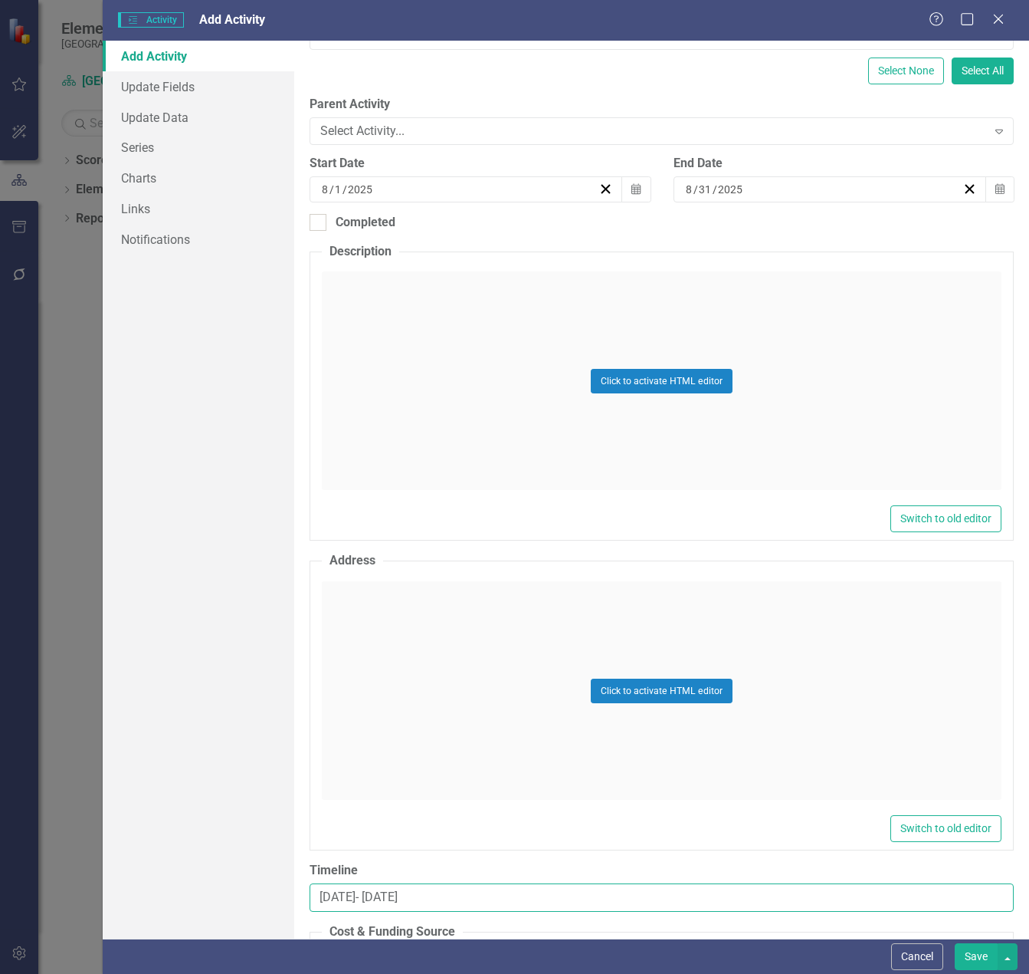
scroll to position [153, 0]
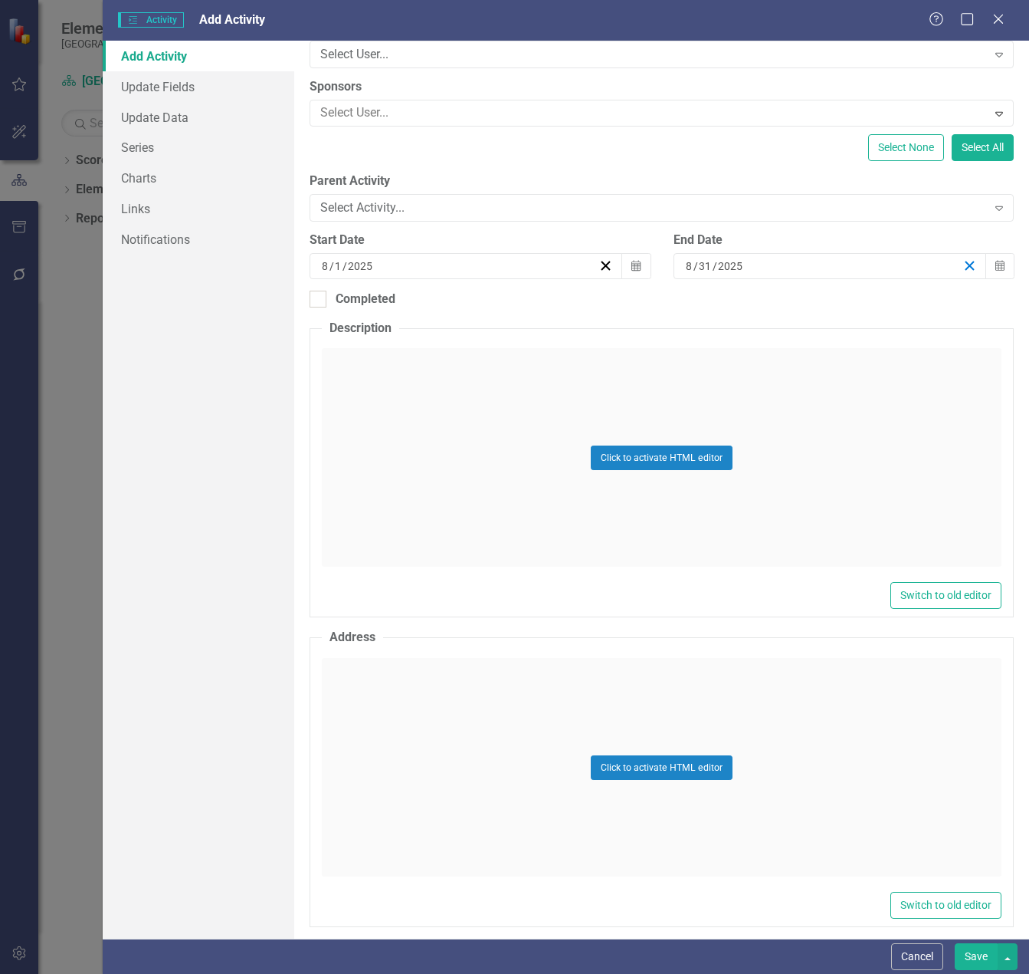
type input "[DATE]- [DATE]"
click at [963, 270] on icon "button" at bounding box center [970, 265] width 15 height 15
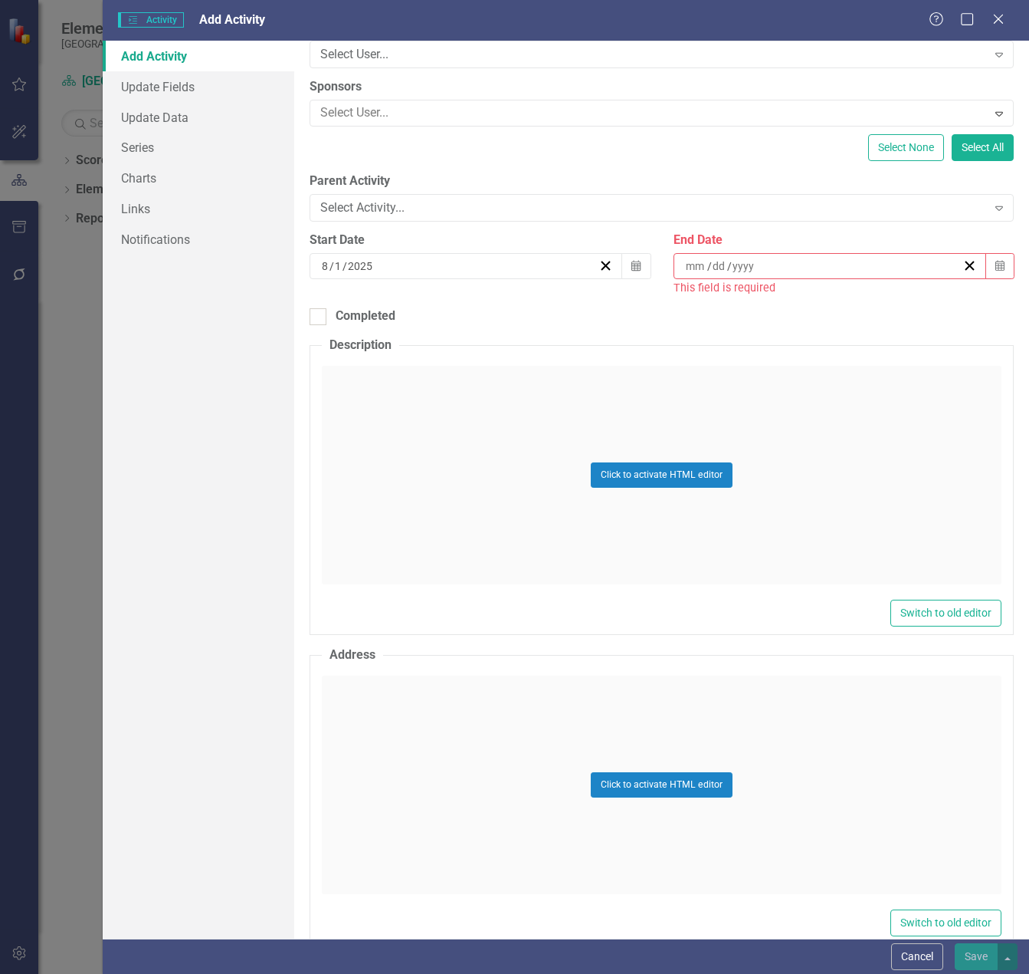
click at [522, 270] on div "[DATE]" at bounding box center [459, 265] width 279 height 15
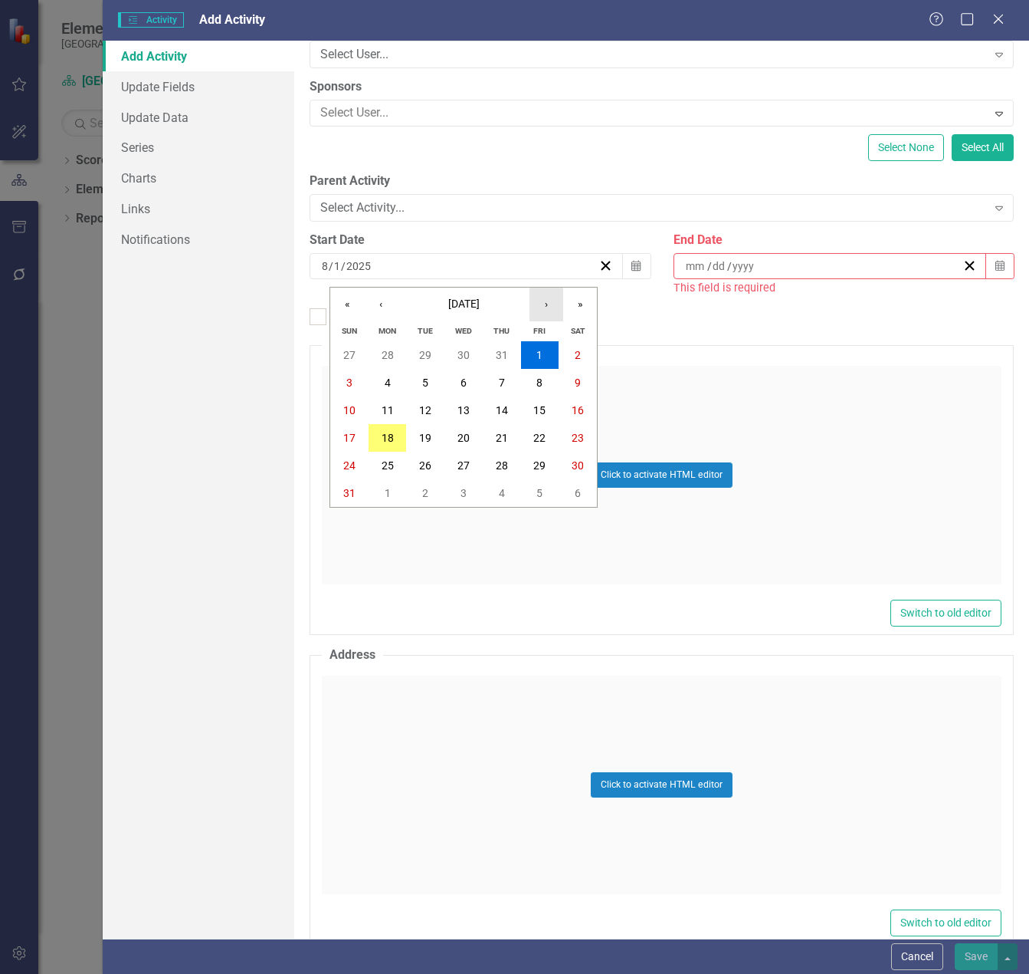
click at [545, 303] on button "›" at bounding box center [547, 304] width 34 height 34
click at [570, 353] on button "1" at bounding box center [578, 355] width 38 height 28
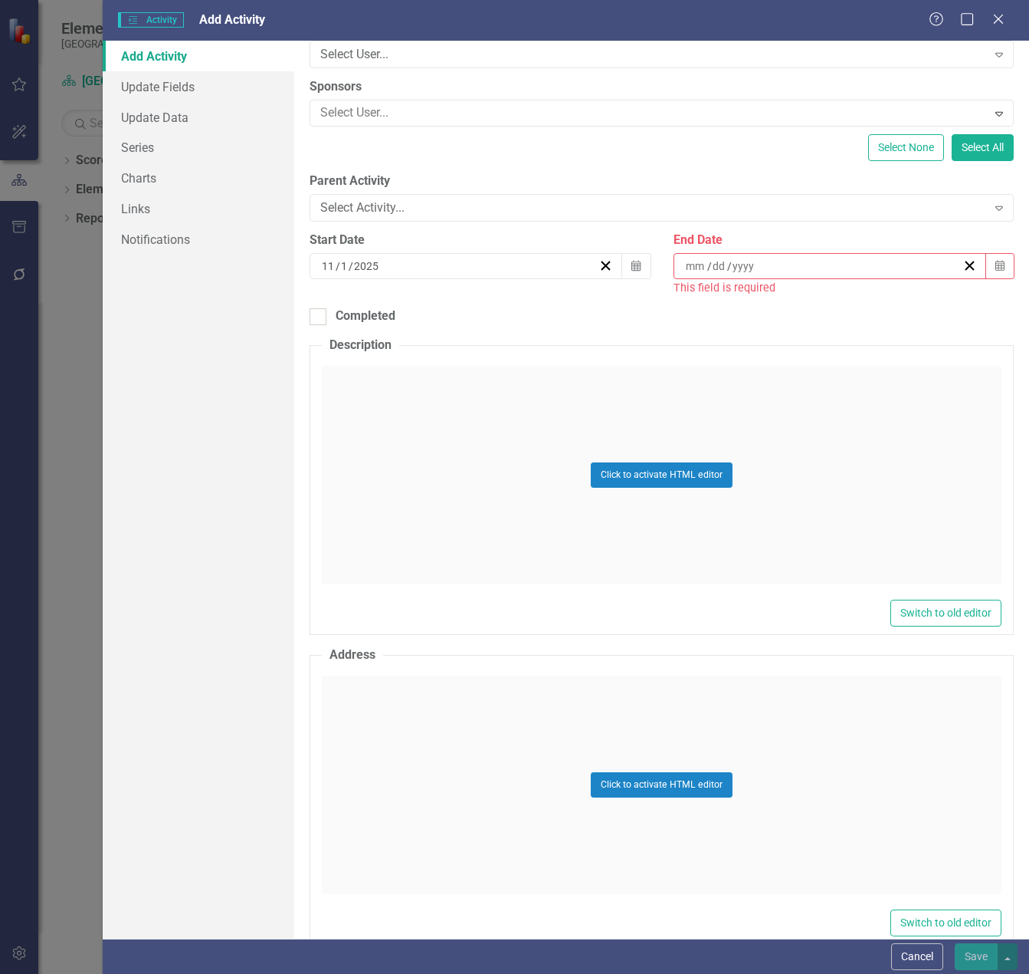
click at [898, 267] on div "/ /" at bounding box center [823, 265] width 279 height 15
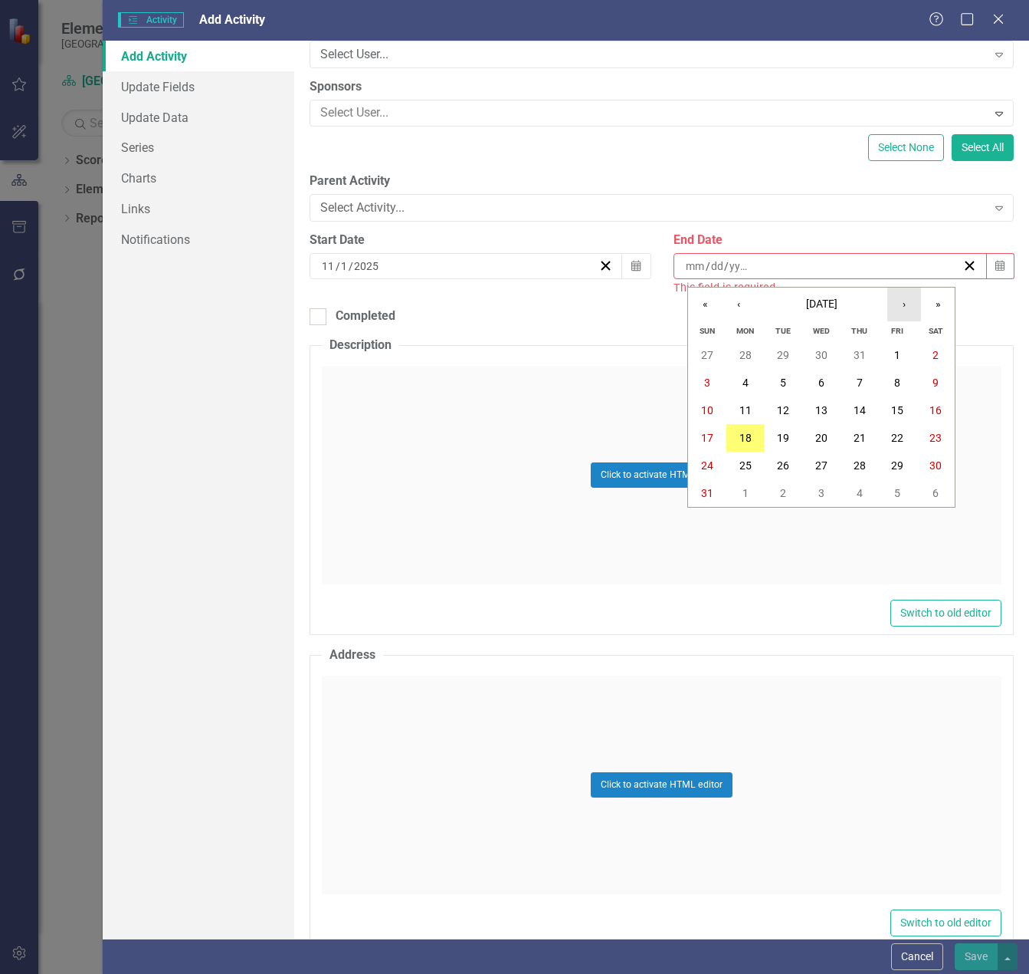
click at [906, 305] on button "›" at bounding box center [905, 304] width 34 height 34
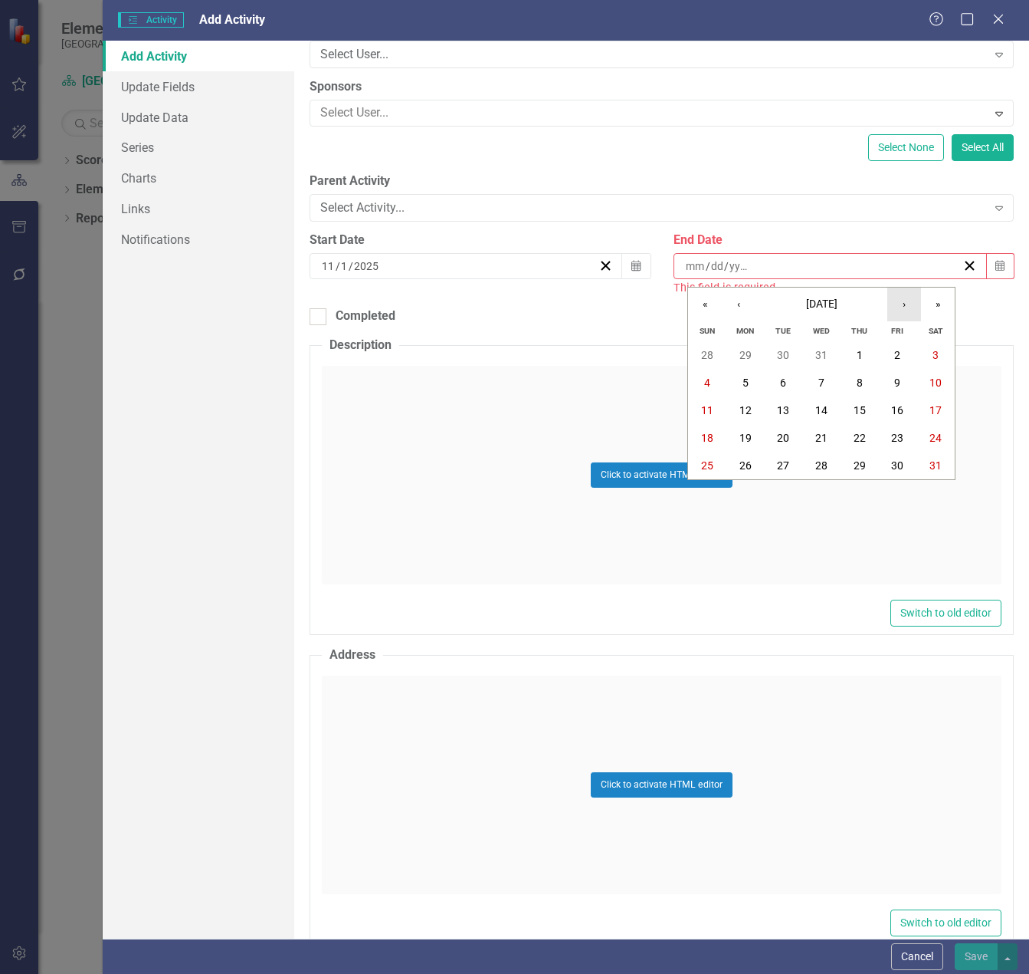
click at [906, 305] on button "›" at bounding box center [905, 304] width 34 height 34
click at [736, 304] on button "‹" at bounding box center [739, 304] width 34 height 34
click at [930, 465] on abbr "31" at bounding box center [936, 465] width 12 height 12
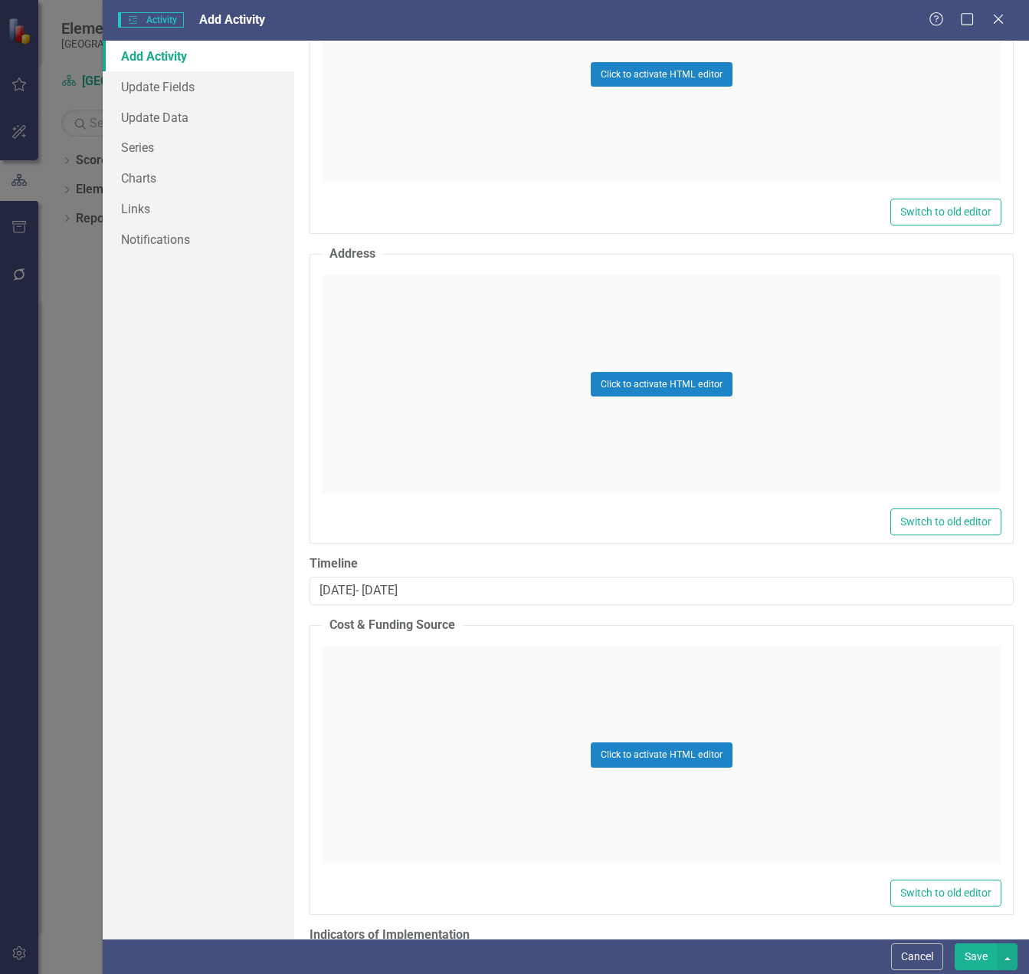
scroll to position [717, 0]
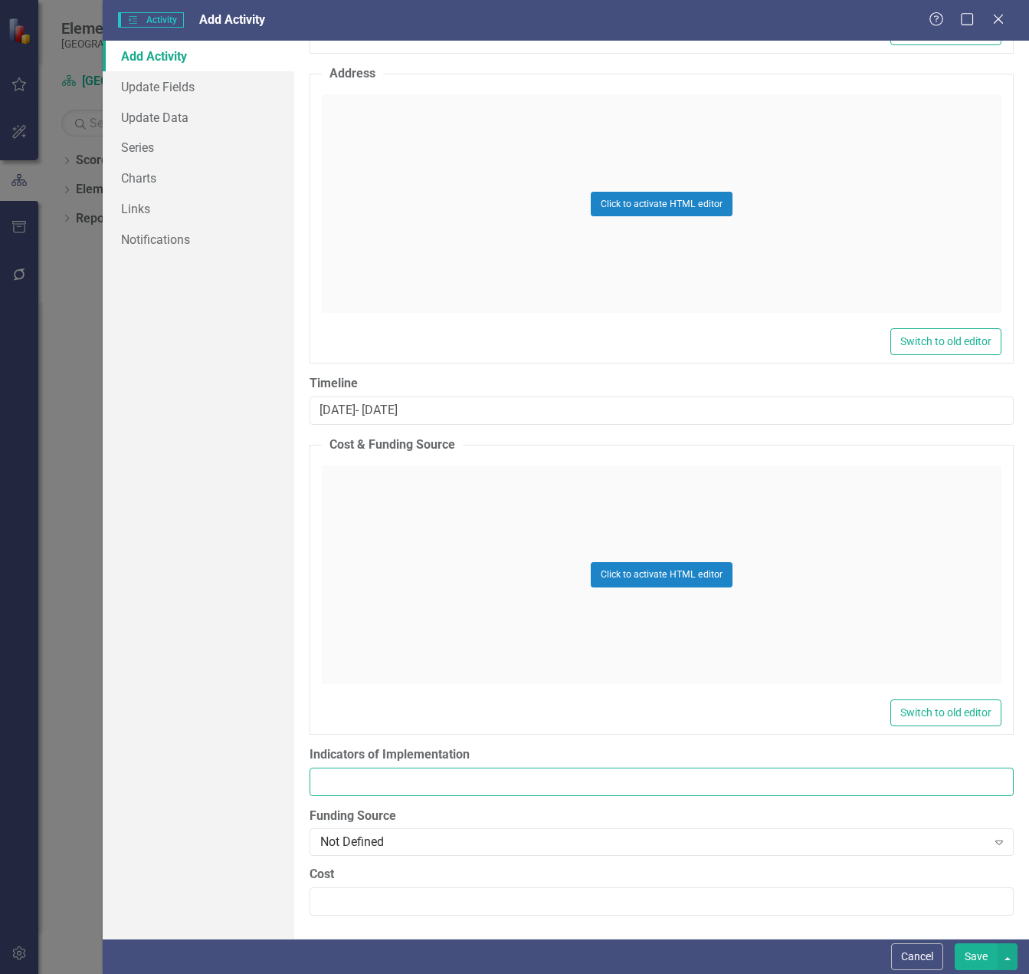
click at [383, 777] on input "Indicators of Implementation" at bounding box center [662, 781] width 704 height 28
paste input "Agendas and MBA Report"
type input "Agendas and MBA Report"
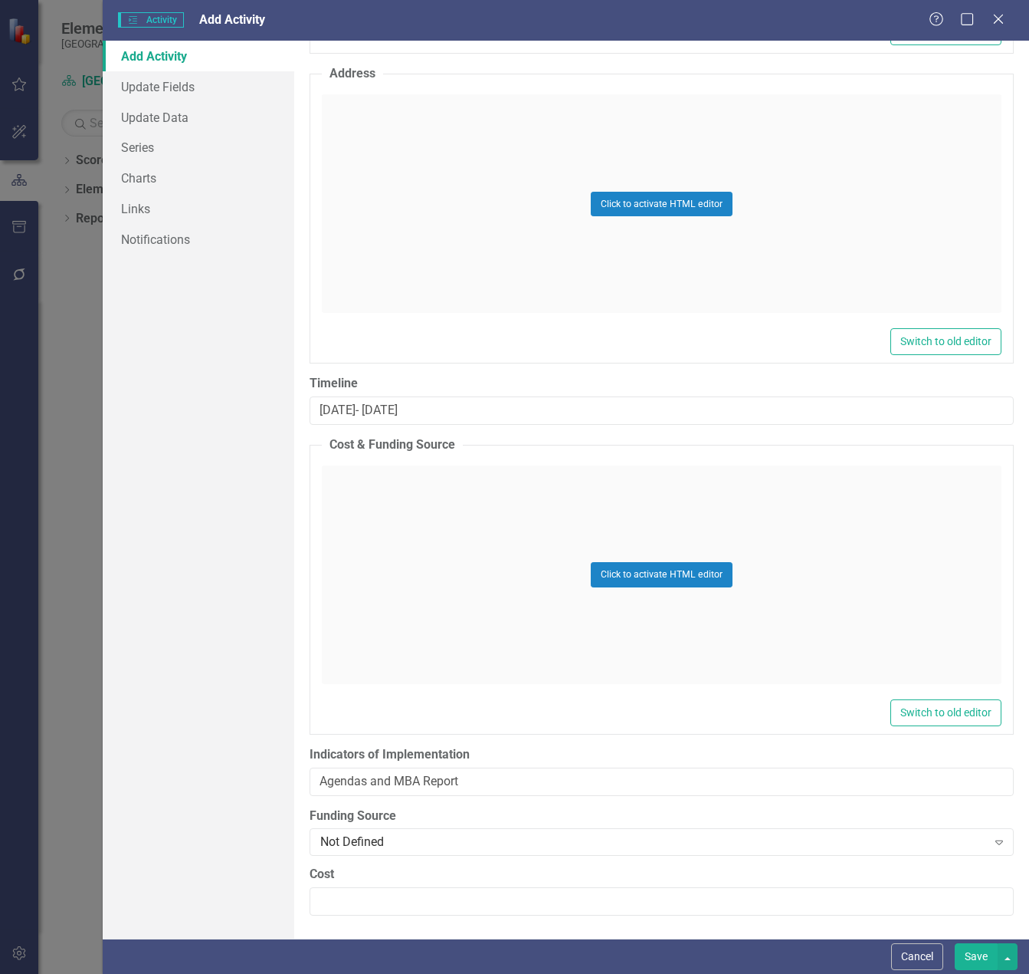
click at [977, 957] on button "Save" at bounding box center [976, 956] width 43 height 27
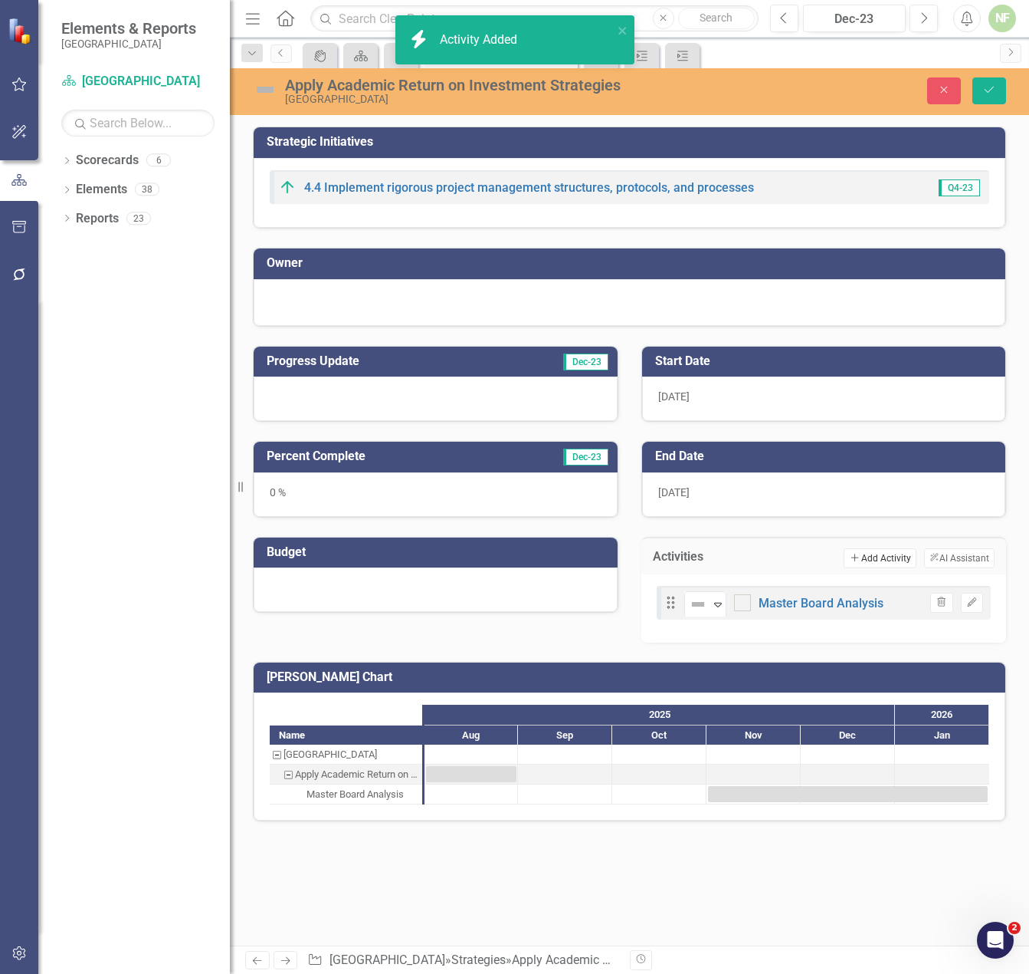
click at [881, 553] on button "Add Add Activity" at bounding box center [880, 558] width 72 height 20
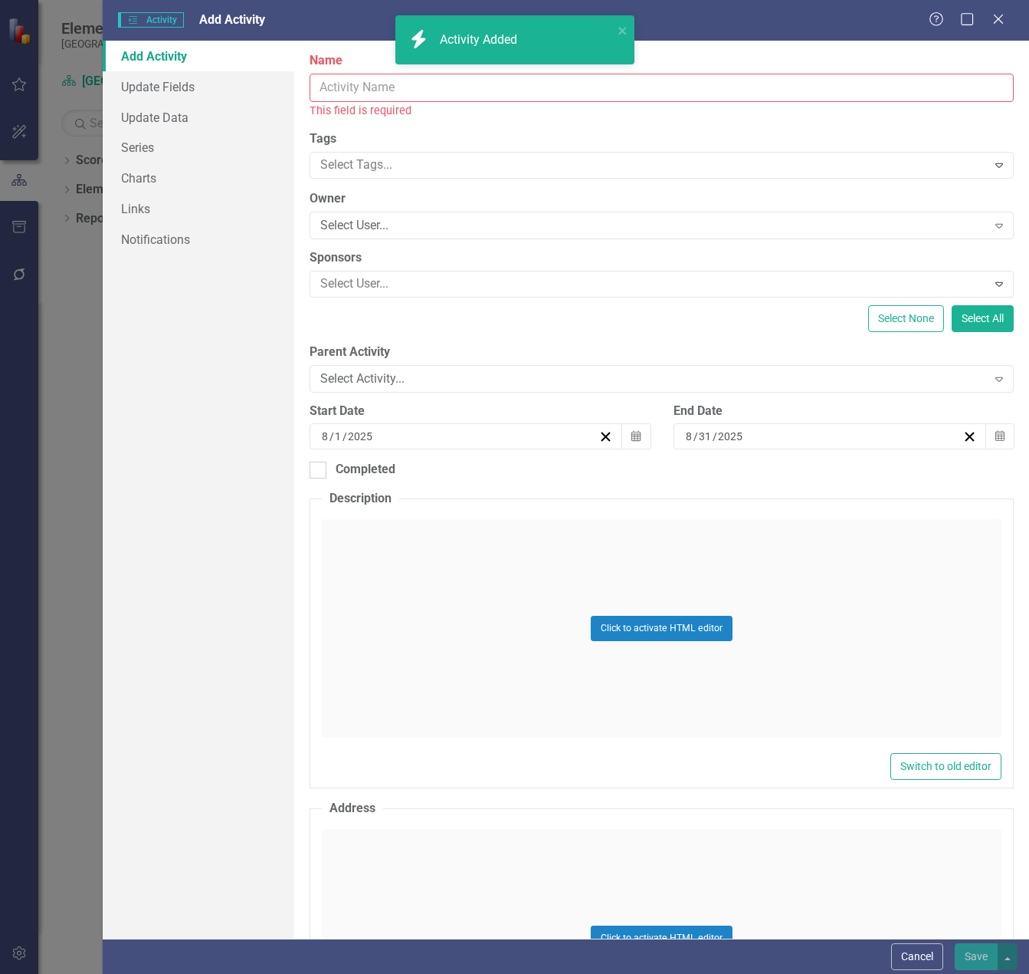
click at [493, 88] on input "Name" at bounding box center [662, 88] width 704 height 28
paste input "Portfolio Meeting AROI Activity"
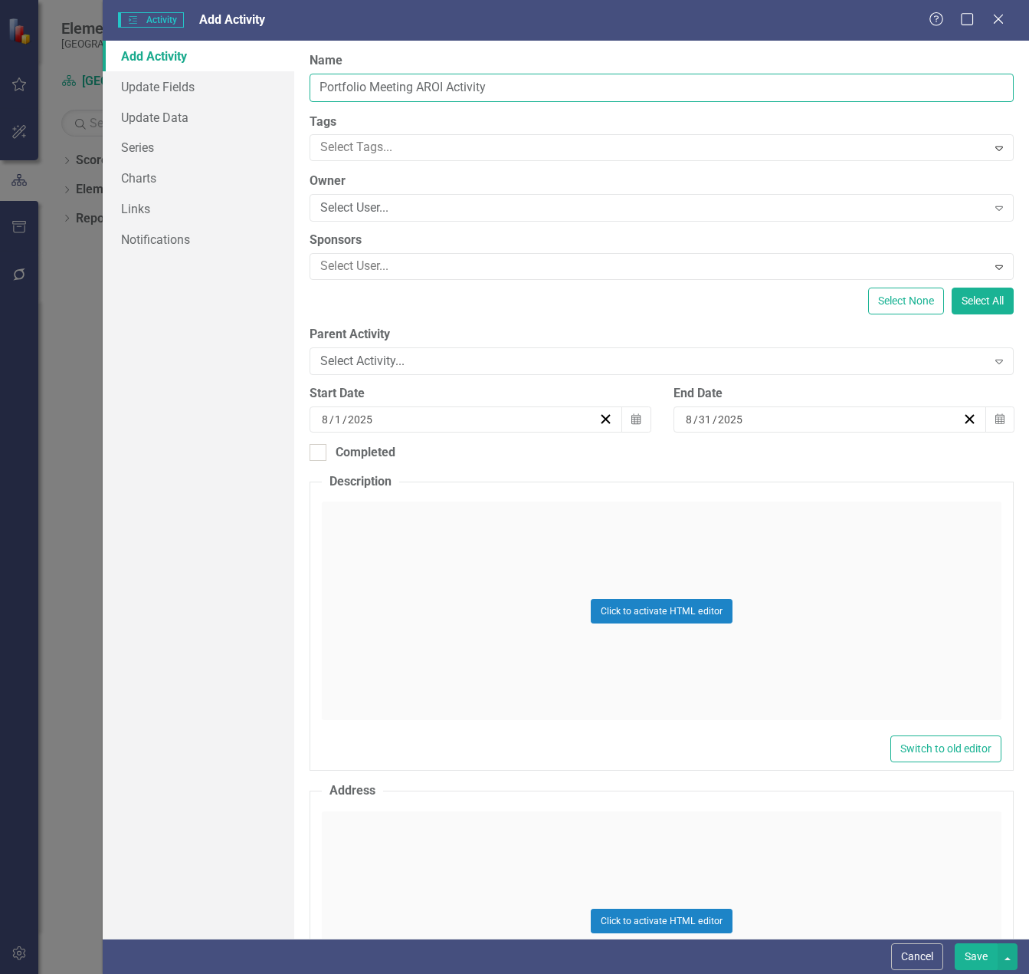
type input "Portfolio Meeting AROI Activity"
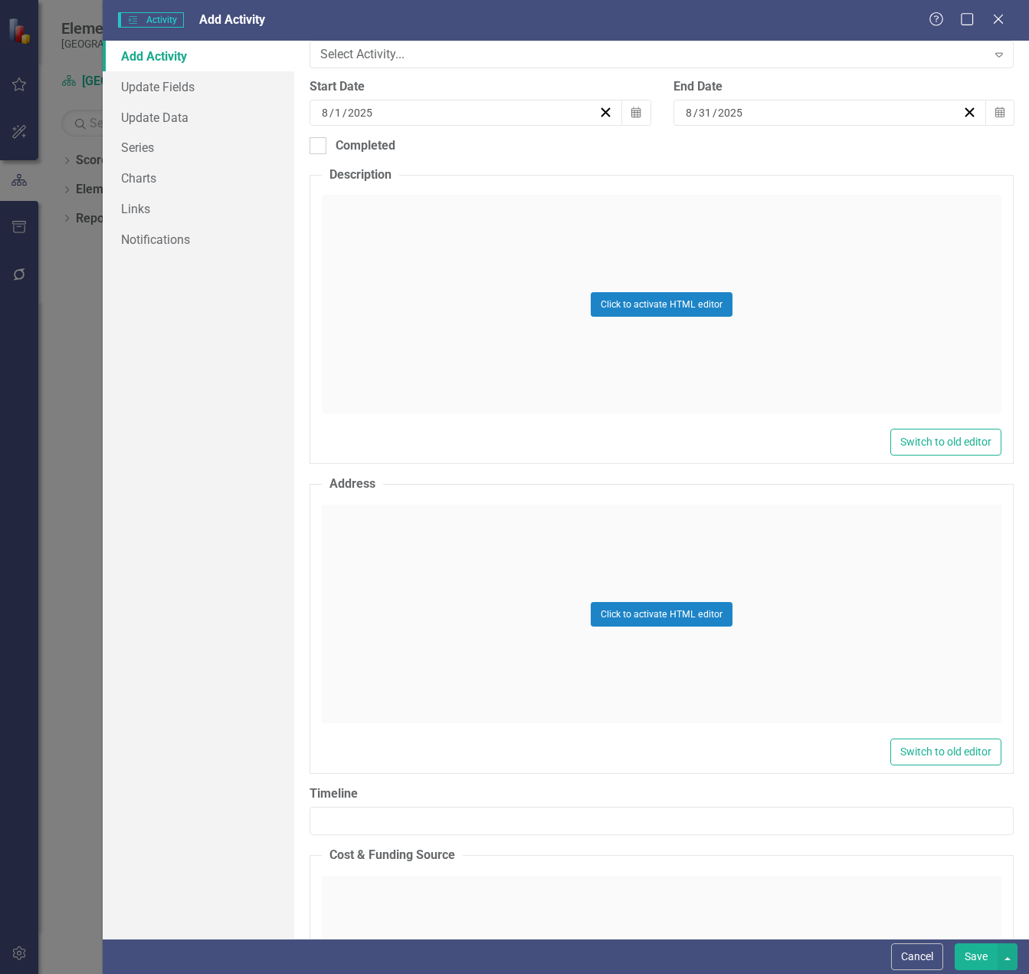
scroll to position [460, 0]
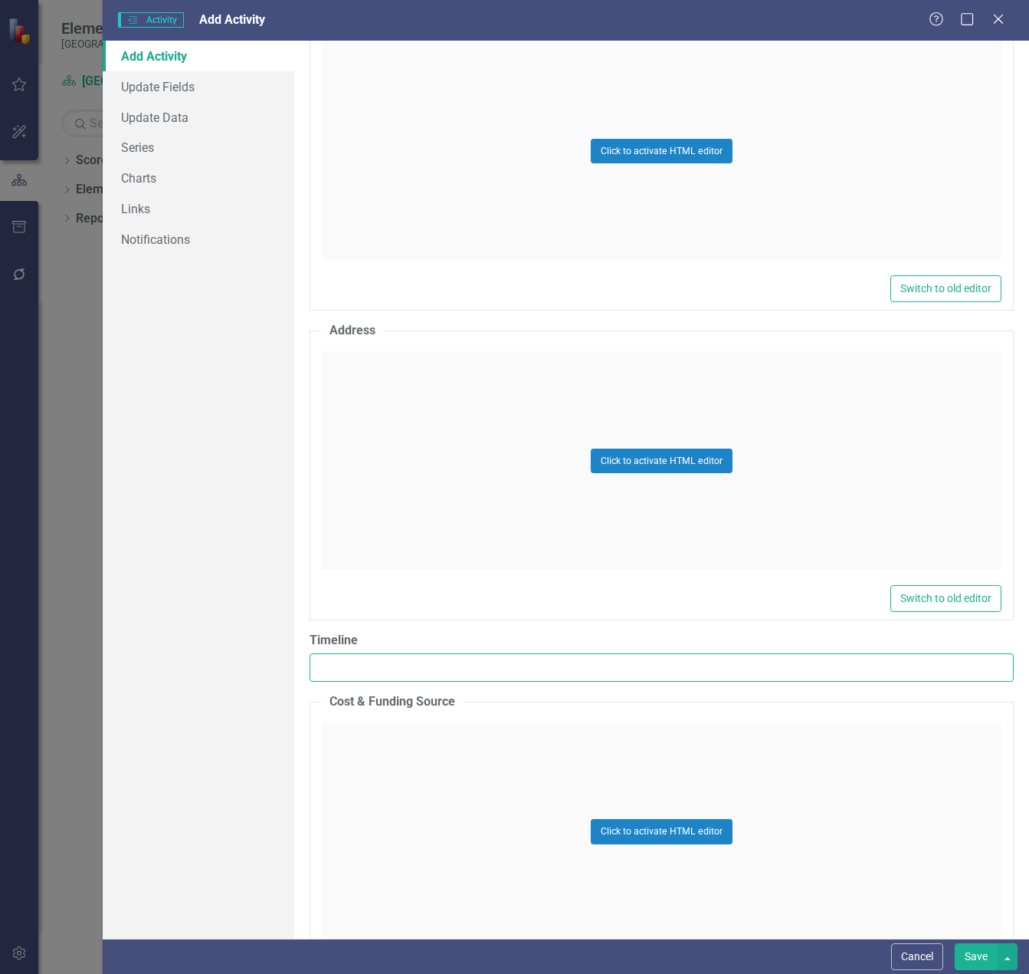
click at [412, 665] on input "Timeline" at bounding box center [662, 667] width 704 height 28
paste input "[DATE]"
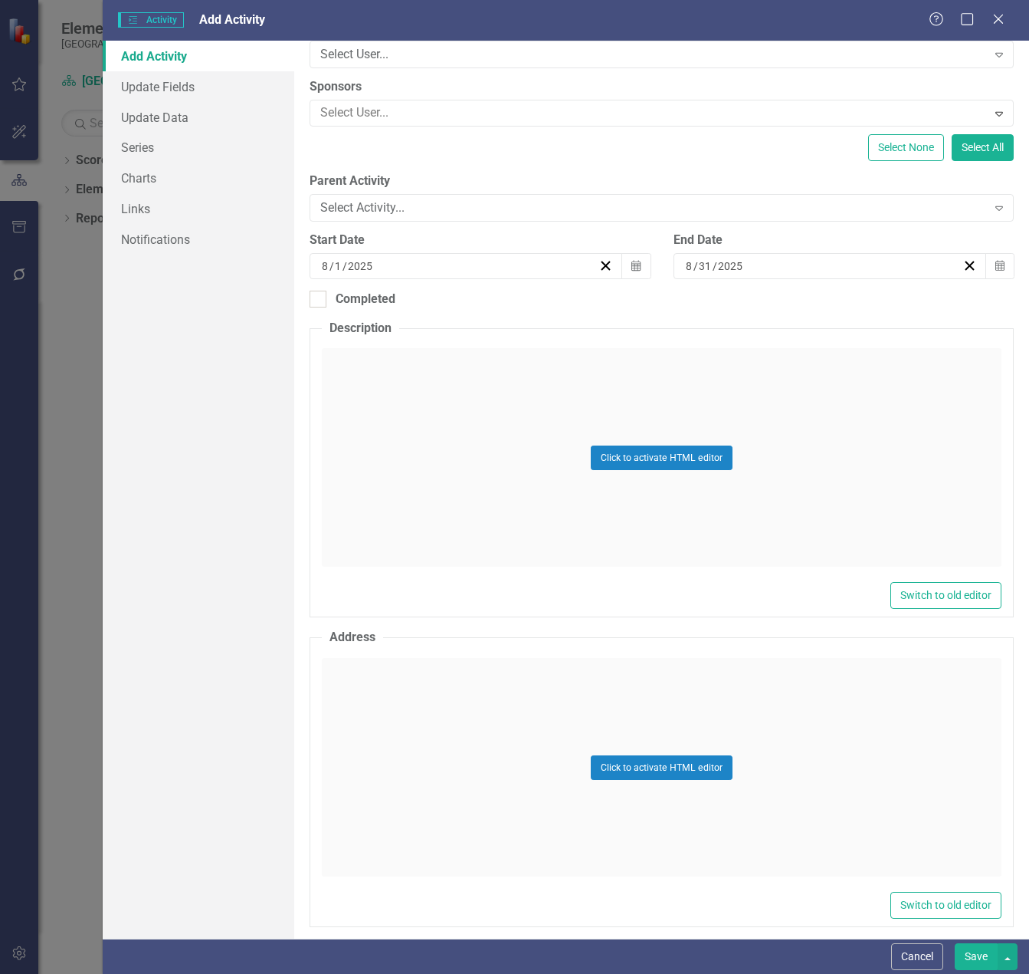
scroll to position [0, 0]
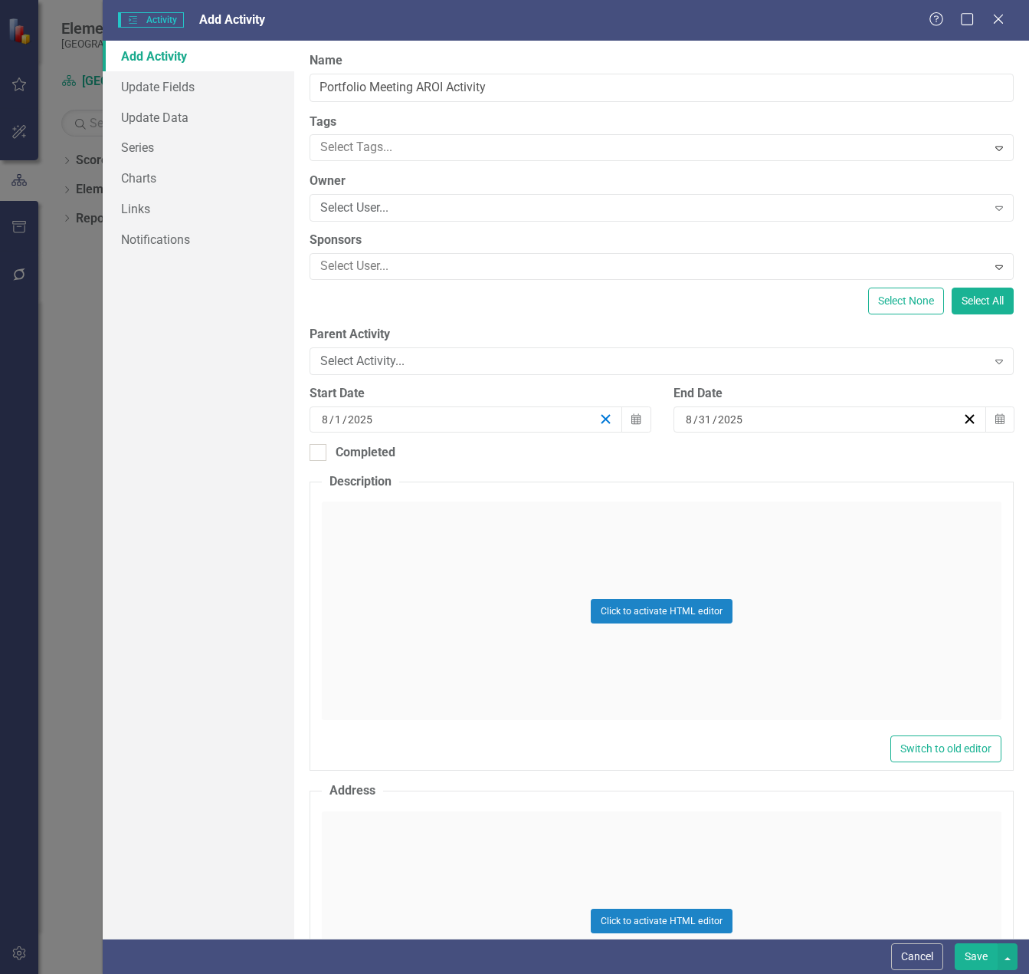
type input "[DATE]"
click at [599, 419] on icon "button" at bounding box center [606, 419] width 15 height 15
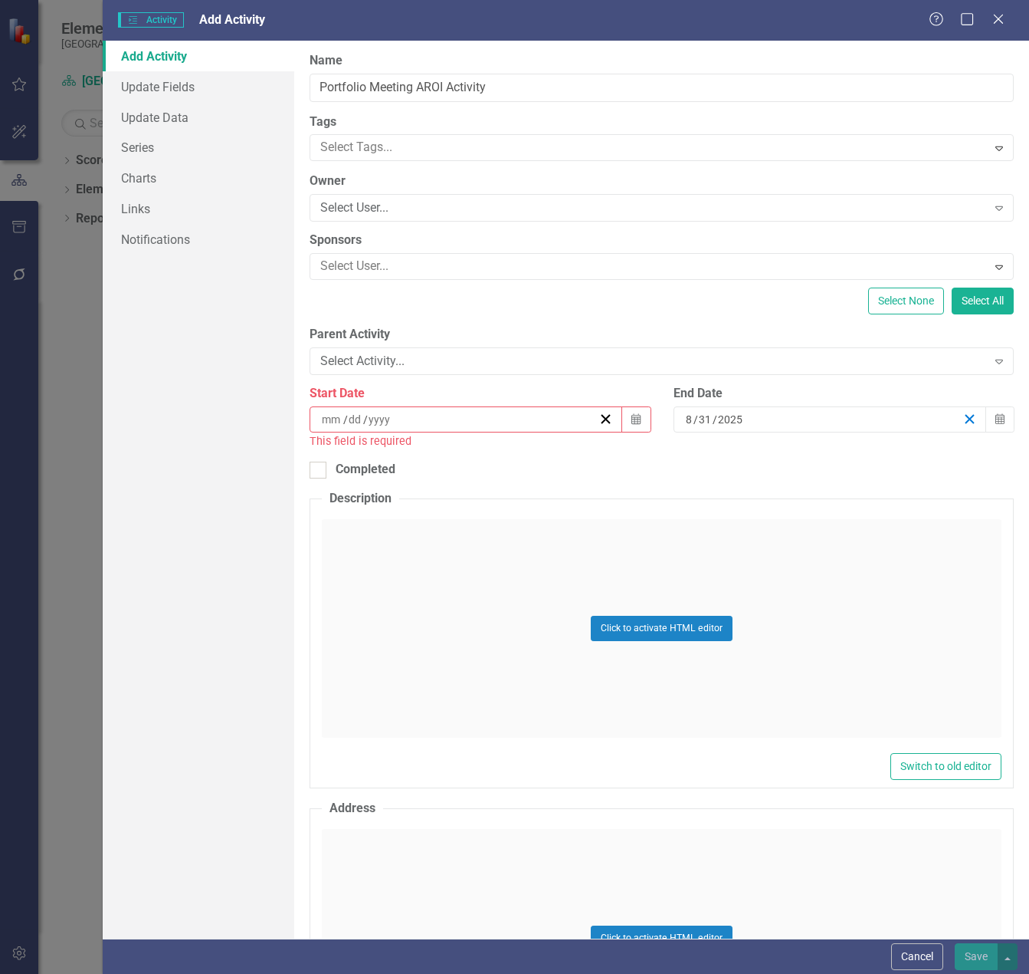
click at [966, 420] on line "button" at bounding box center [970, 419] width 8 height 8
click at [632, 422] on icon "Calendar" at bounding box center [636, 419] width 9 height 11
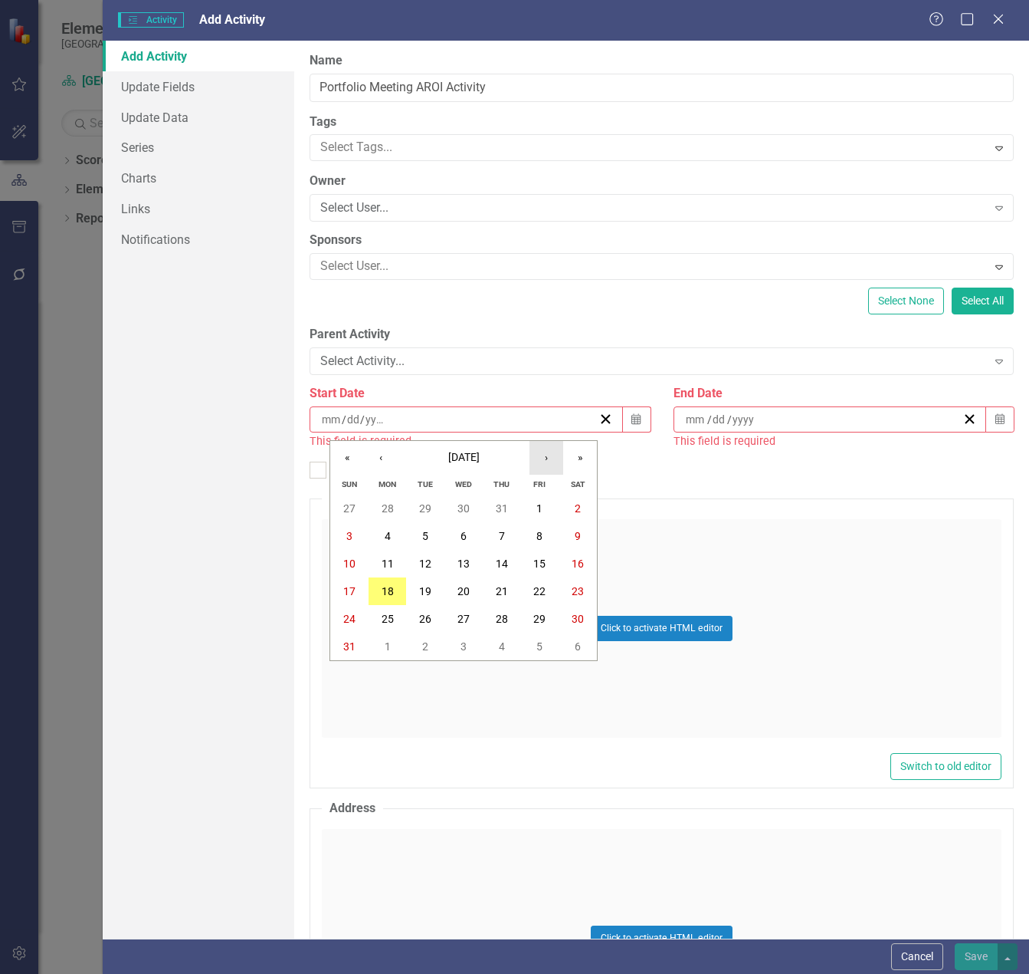
click at [547, 458] on button "›" at bounding box center [547, 458] width 34 height 34
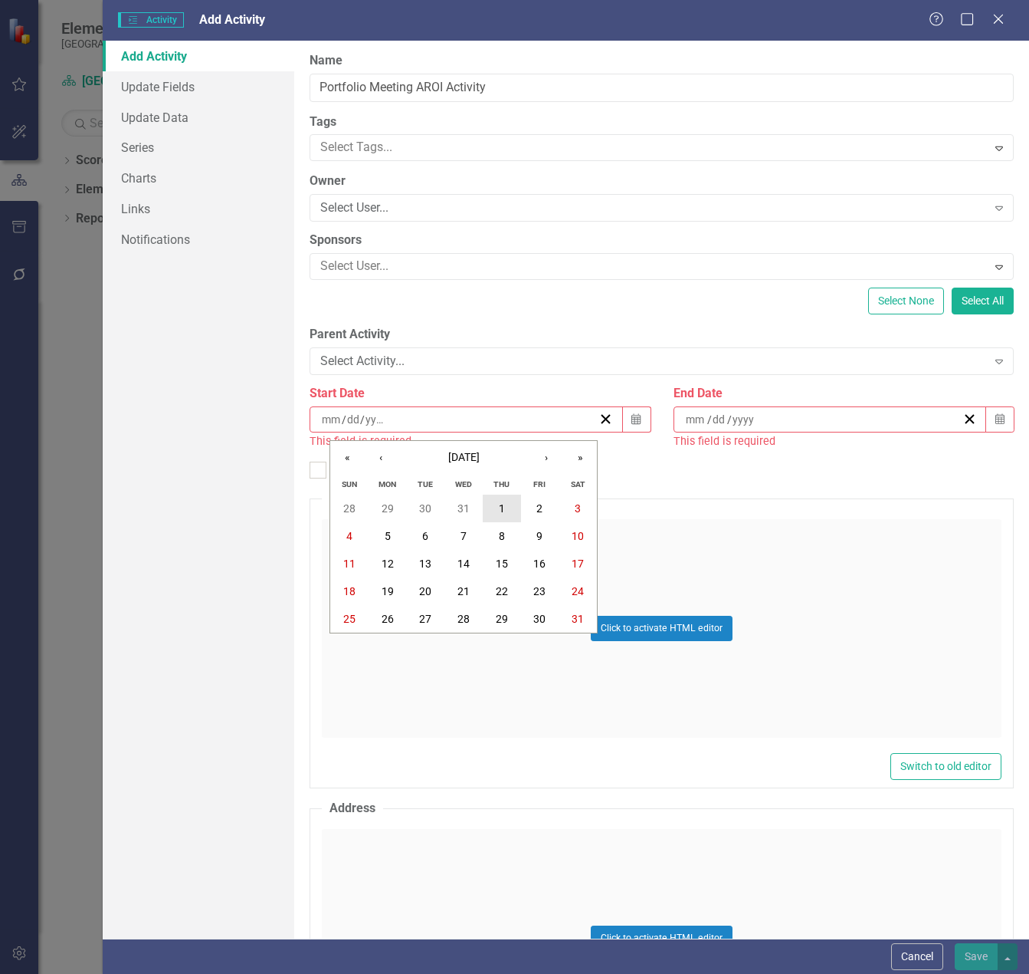
click at [501, 512] on abbr "1" at bounding box center [502, 508] width 6 height 12
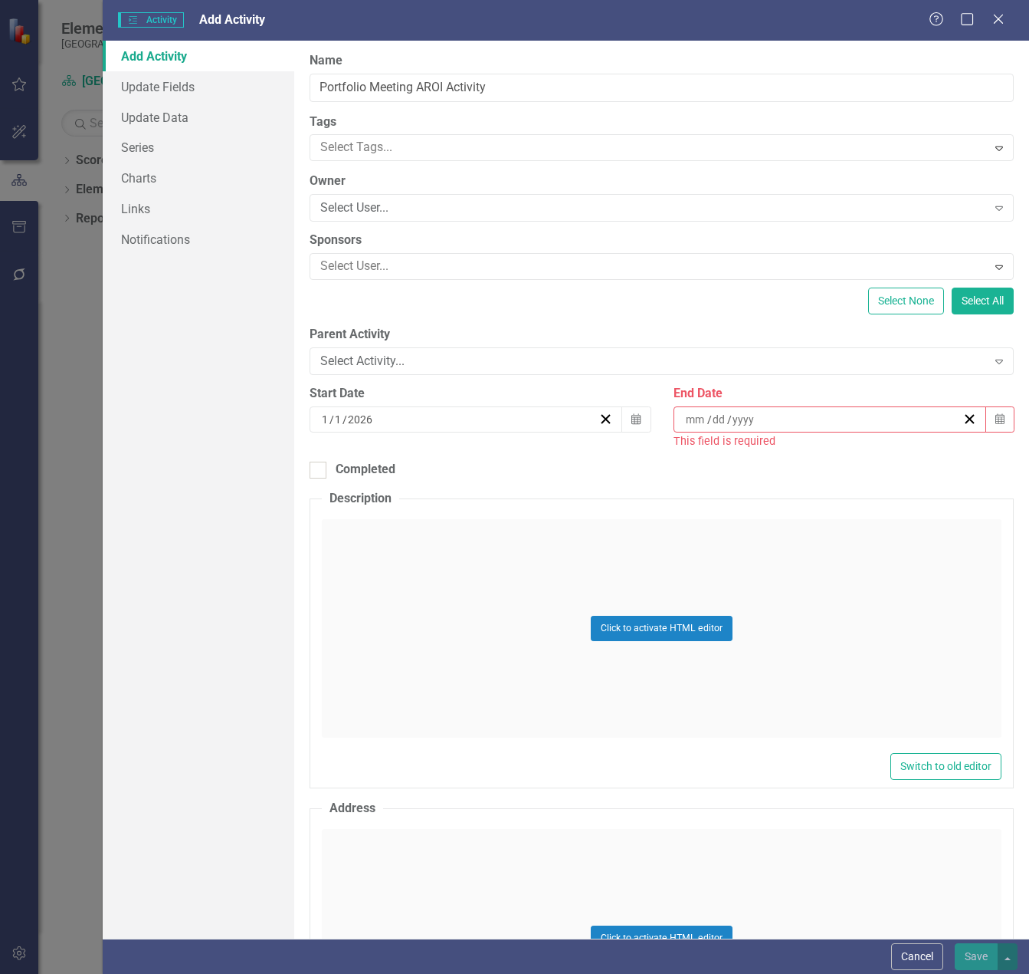
click at [767, 422] on div "/ /" at bounding box center [823, 419] width 279 height 15
click at [903, 464] on button "›" at bounding box center [905, 458] width 34 height 34
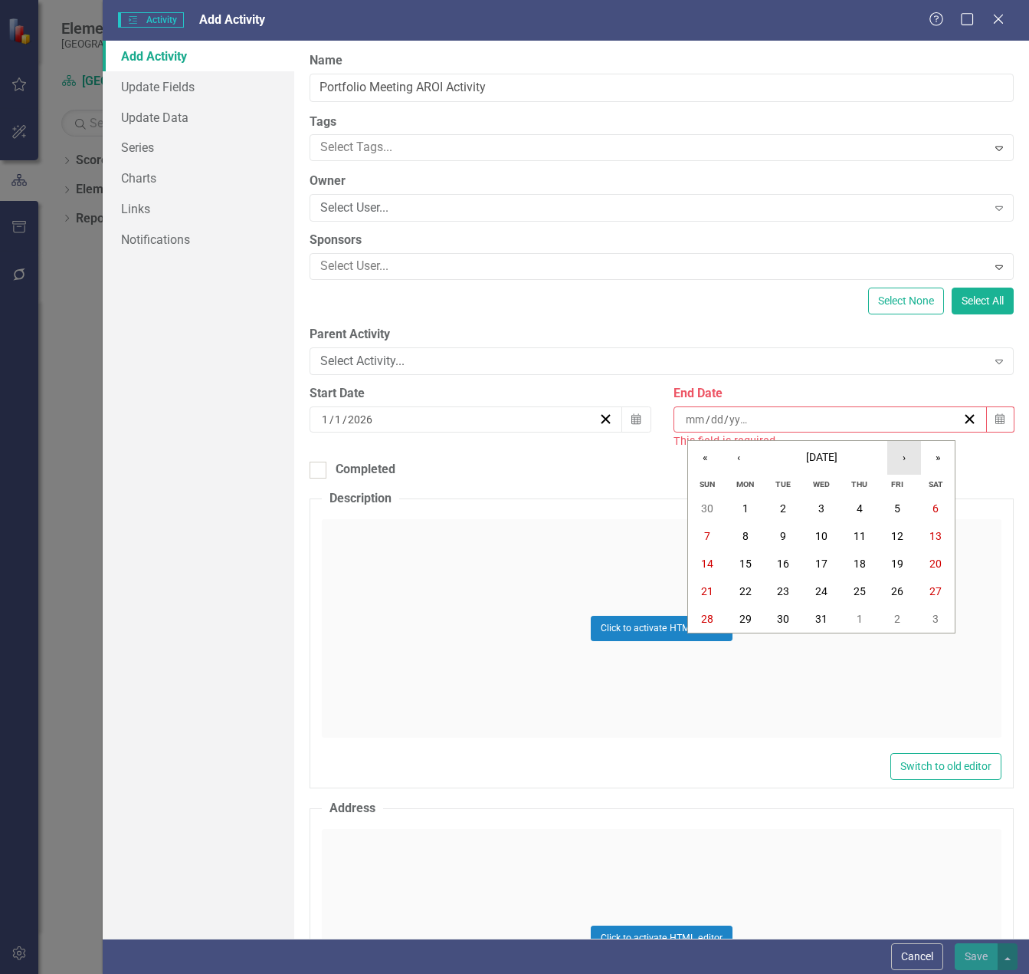
click at [903, 464] on button "›" at bounding box center [905, 458] width 34 height 34
click at [934, 619] on abbr "31" at bounding box center [936, 618] width 12 height 12
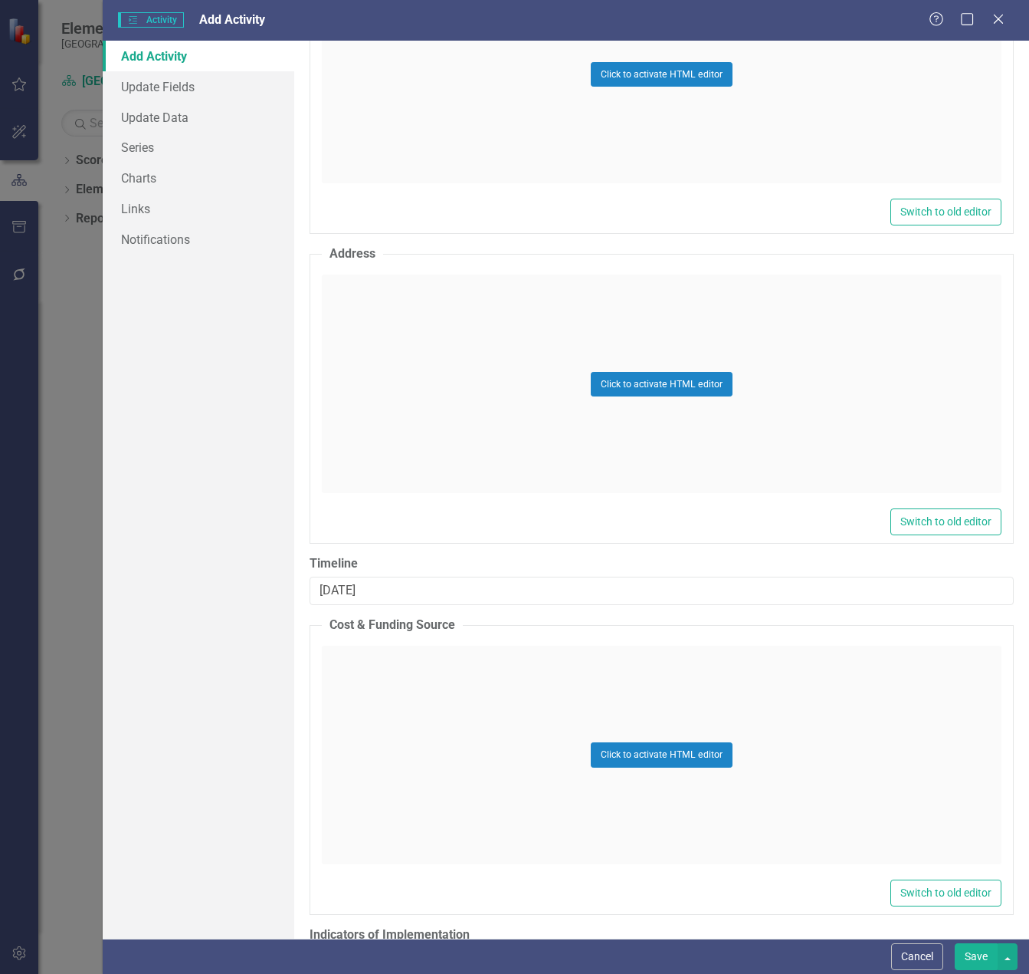
scroll to position [717, 0]
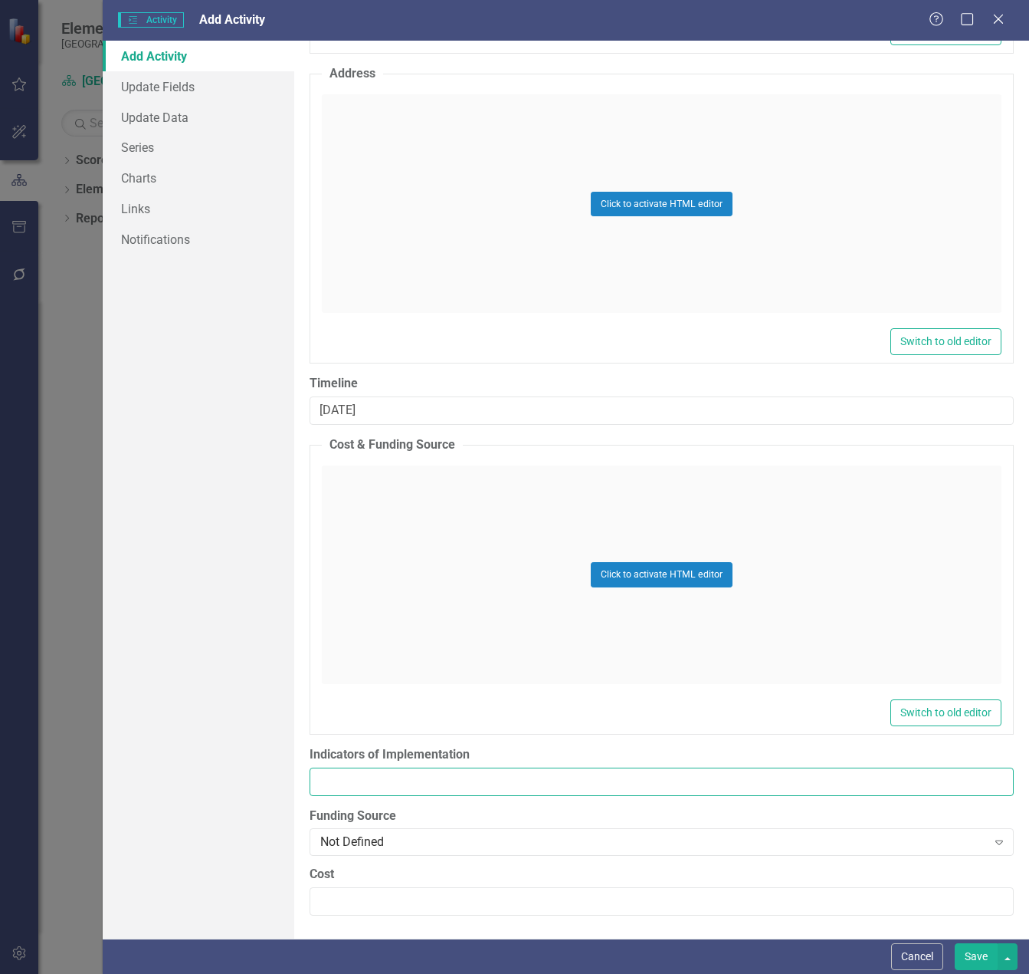
click at [369, 783] on input "Indicators of Implementation" at bounding box center [662, 781] width 704 height 28
paste input "Agenda and AROI Outcomes"
type input "Agenda and AROI Outcomes"
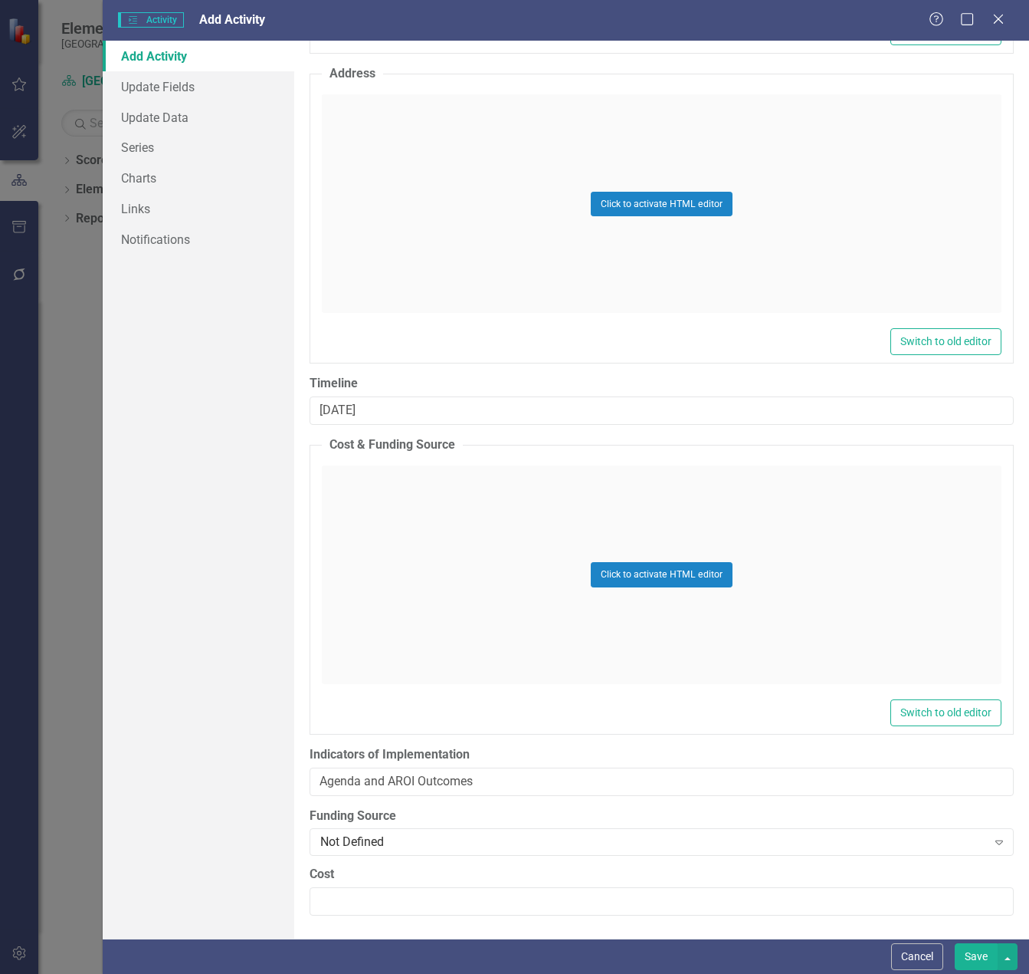
click at [976, 947] on button "Save" at bounding box center [976, 956] width 43 height 27
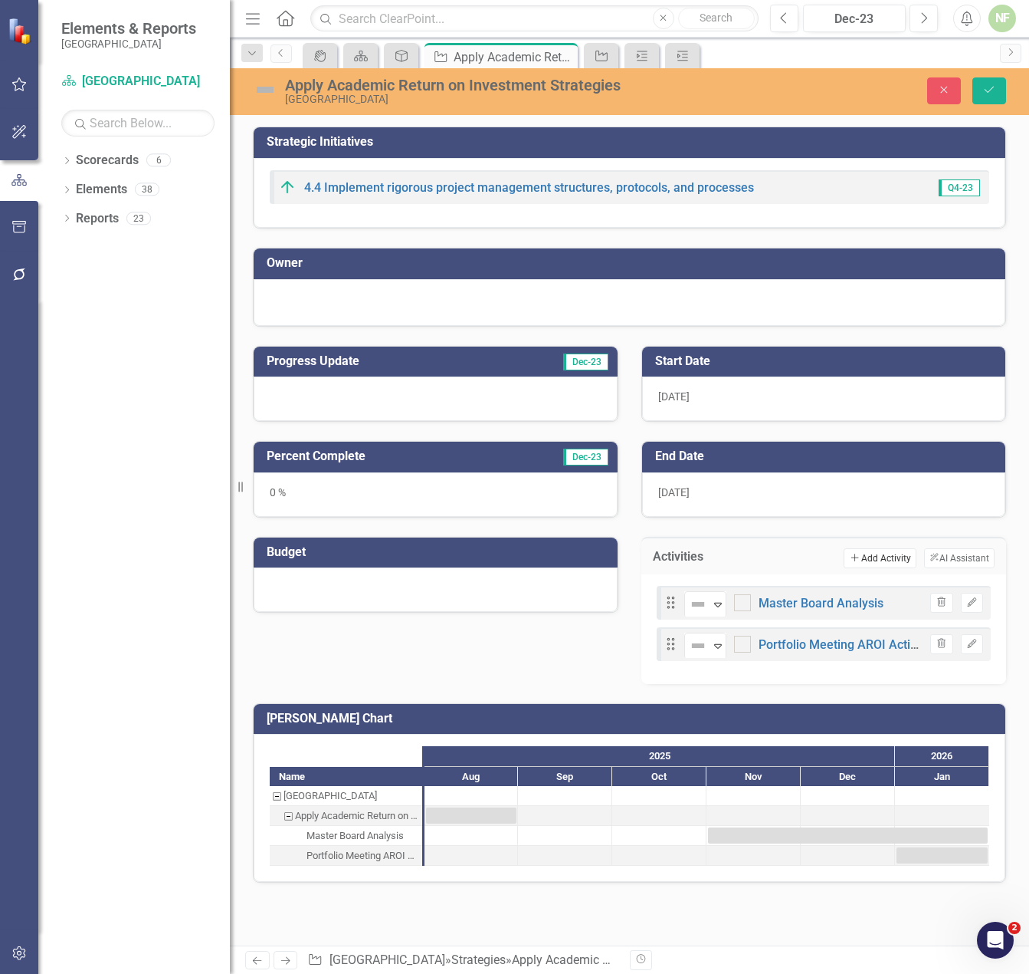
click at [888, 561] on button "Add Add Activity" at bounding box center [880, 558] width 72 height 20
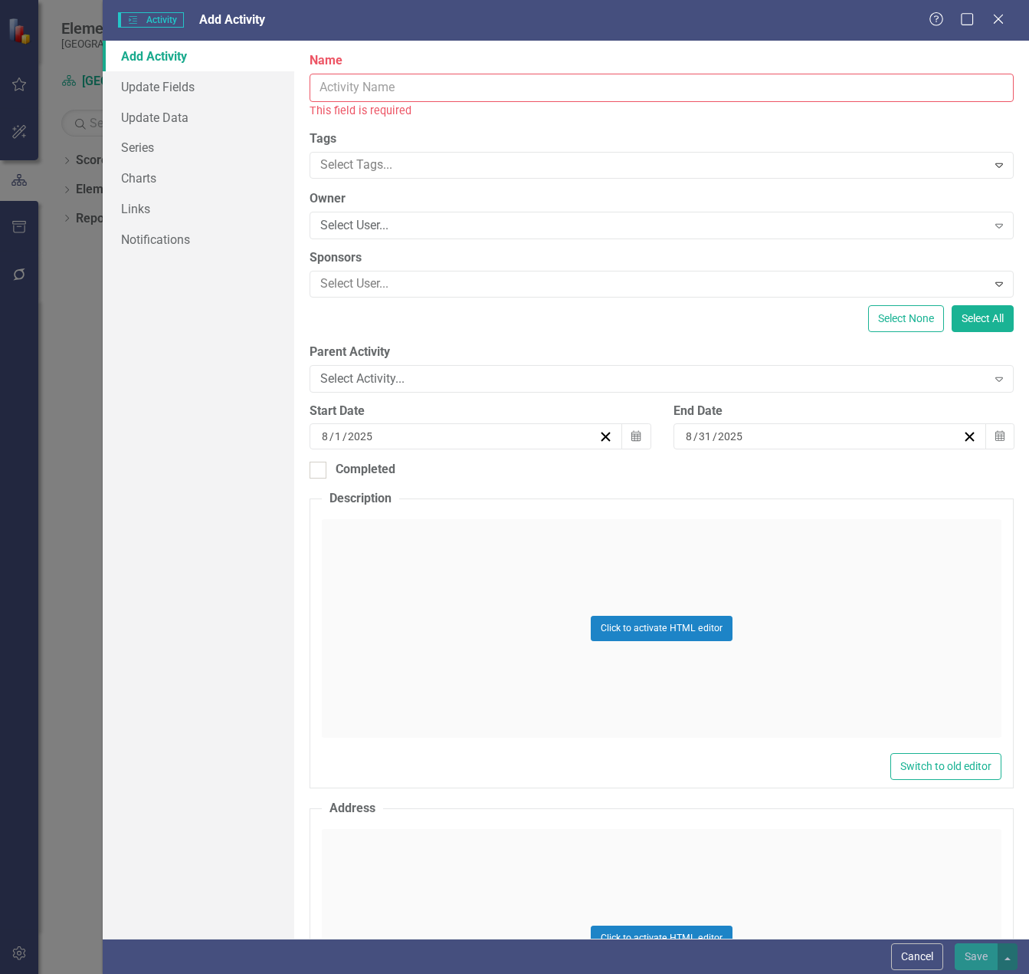
click at [529, 97] on input "Name" at bounding box center [662, 88] width 704 height 28
paste input "AROI Activity for Academic Cabinet"
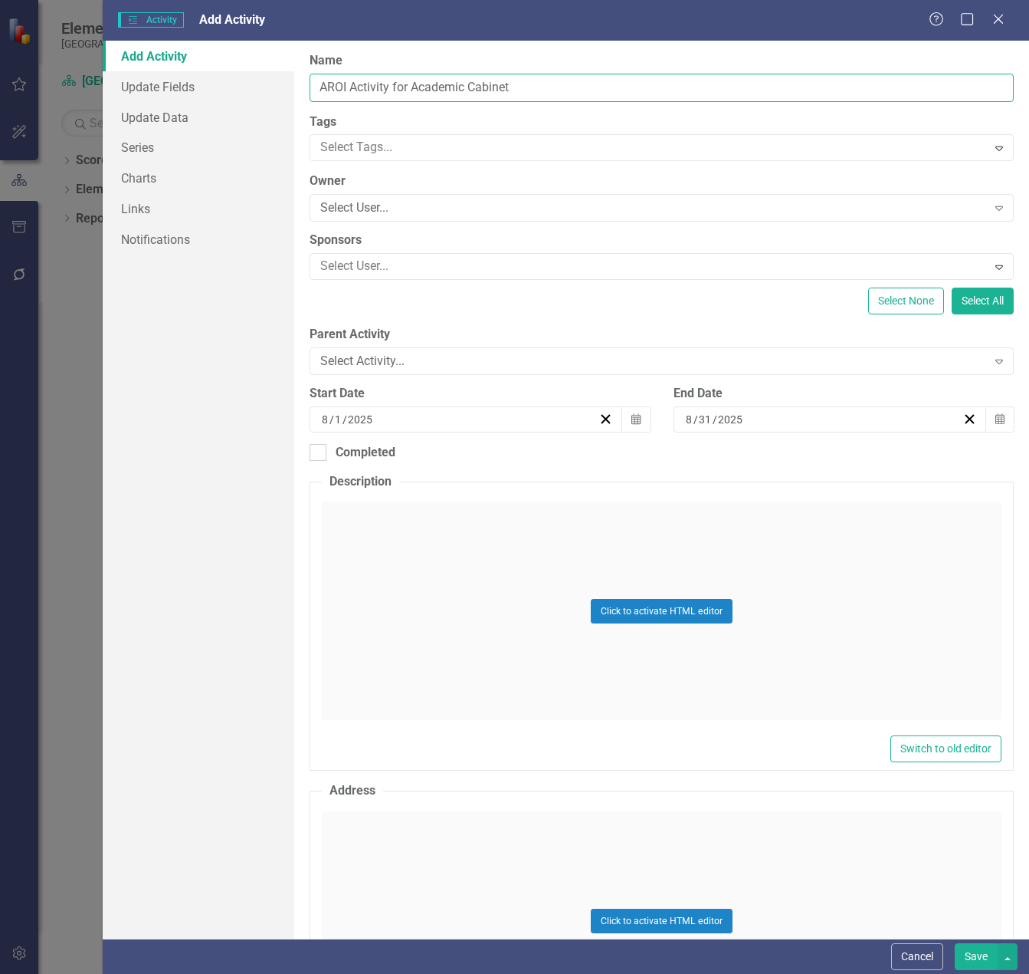
type input "AROI Activity for Academic Cabinet"
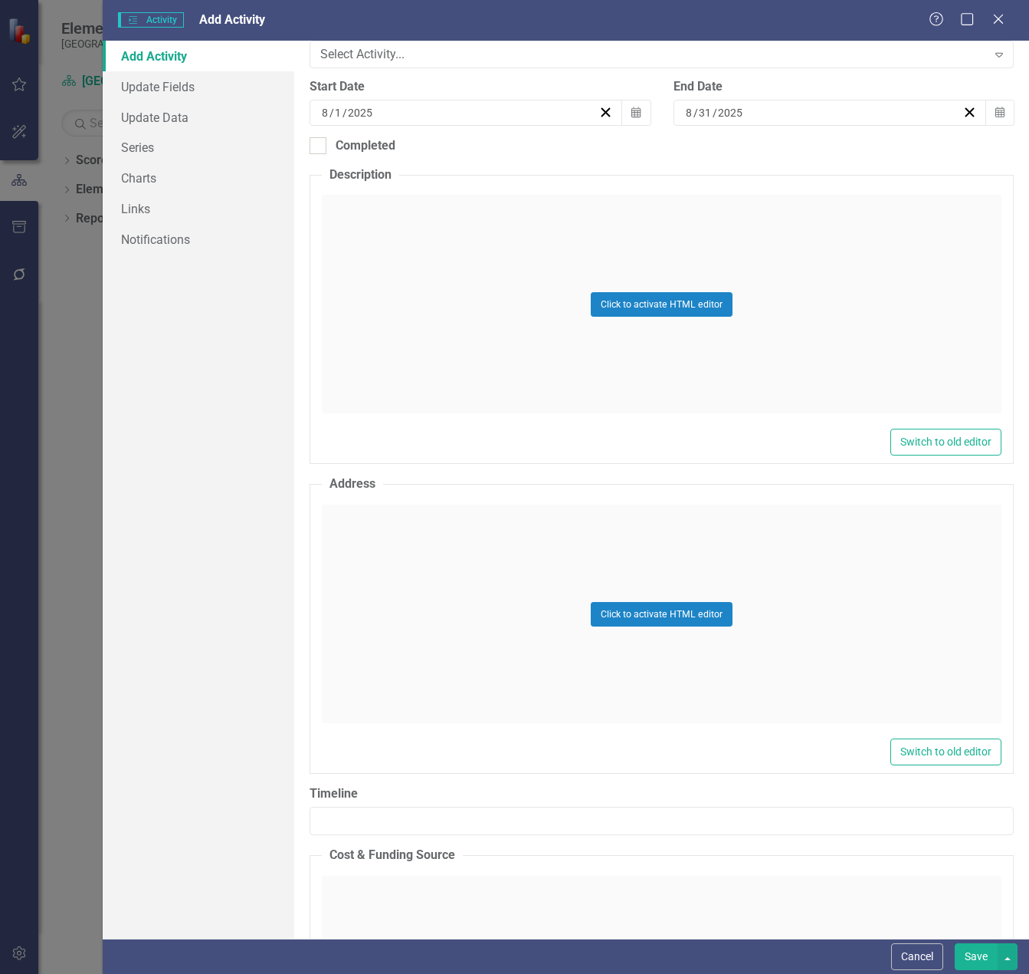
scroll to position [383, 0]
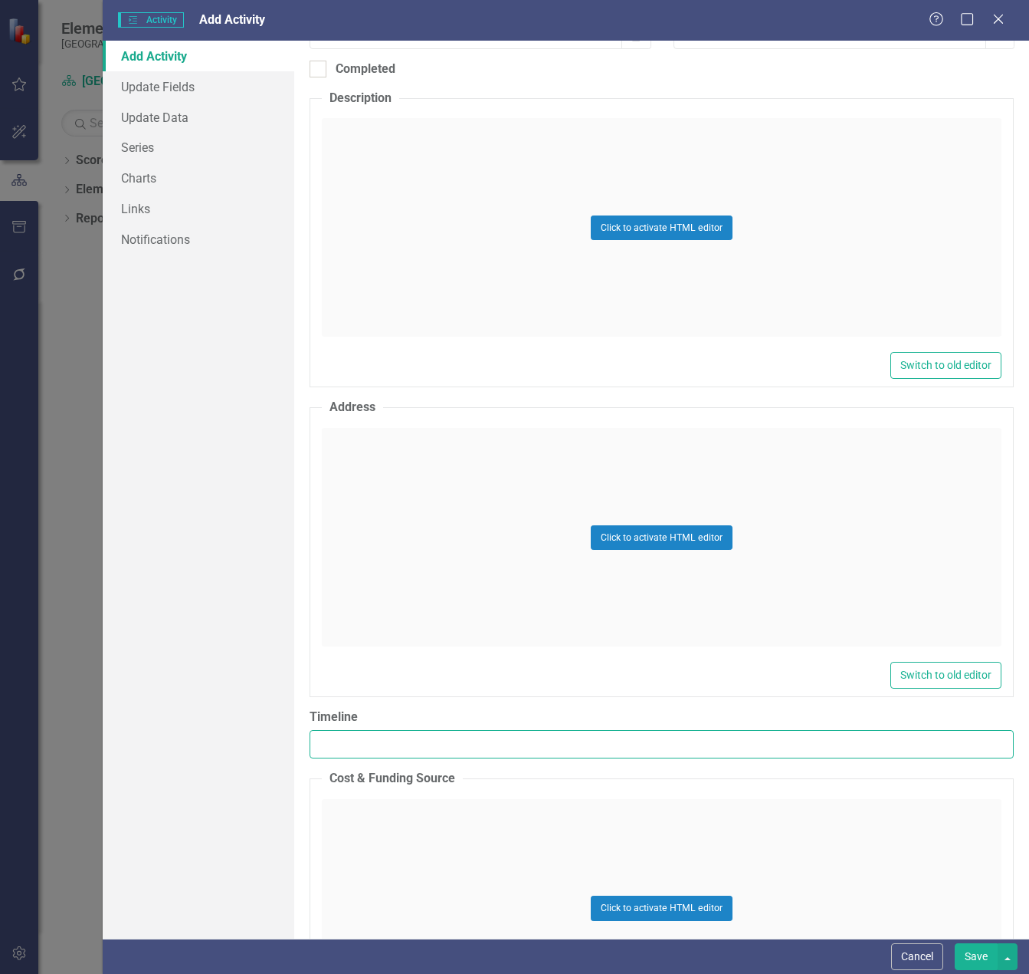
click at [405, 743] on input "Timeline" at bounding box center [662, 744] width 704 height 28
paste input "[DATE]"
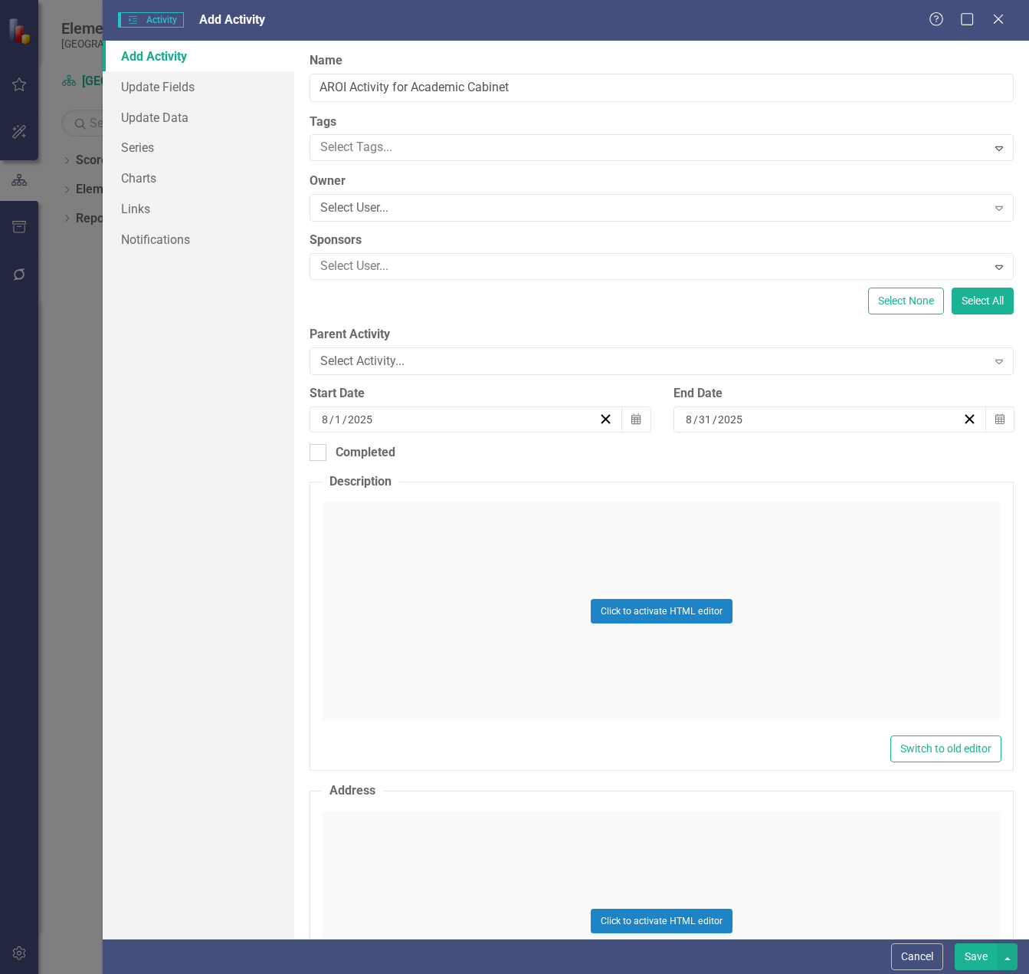
type input "[DATE]"
click at [327, 412] on input "8" at bounding box center [325, 419] width 8 height 15
type input "1"
click at [369, 420] on input "2025" at bounding box center [360, 419] width 27 height 15
type input "2026"
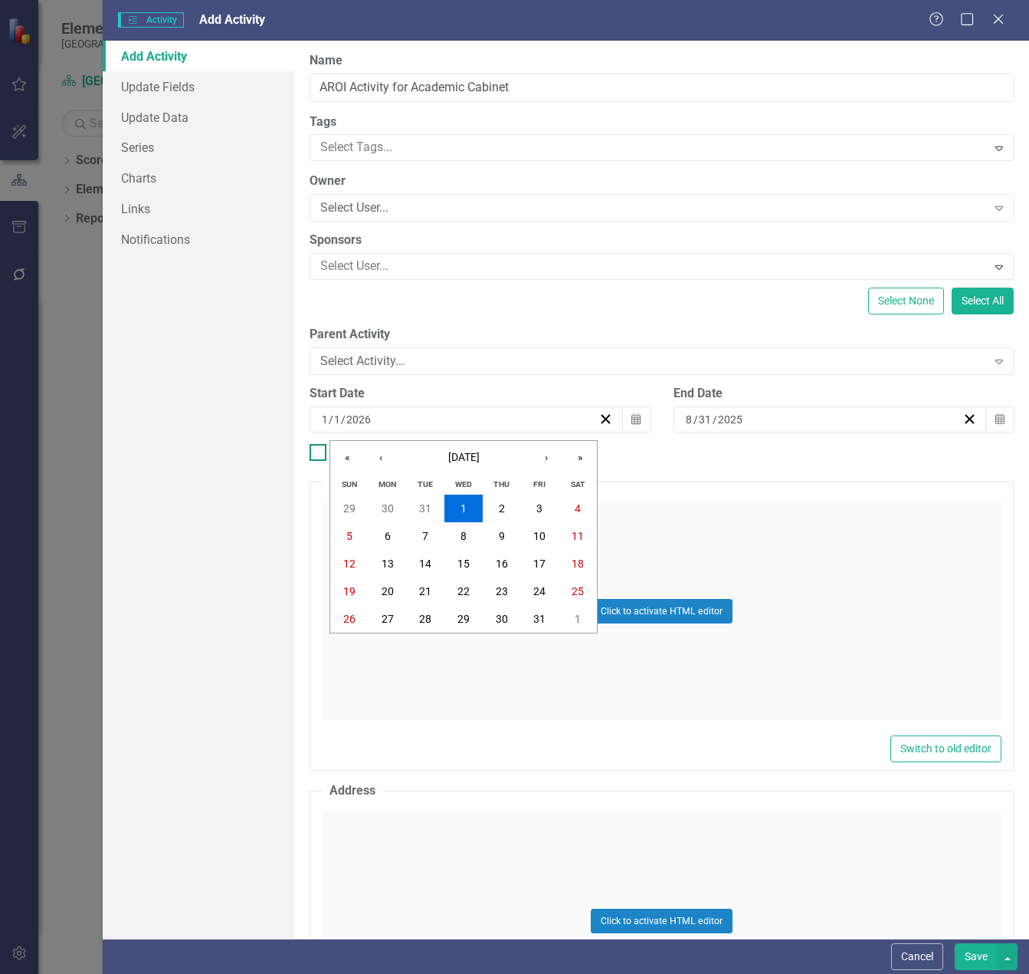
click at [659, 459] on div "ClearPoint Can Do More! How ClearPoint Can Help Close Enterprise plans can auto…" at bounding box center [661, 490] width 735 height 898
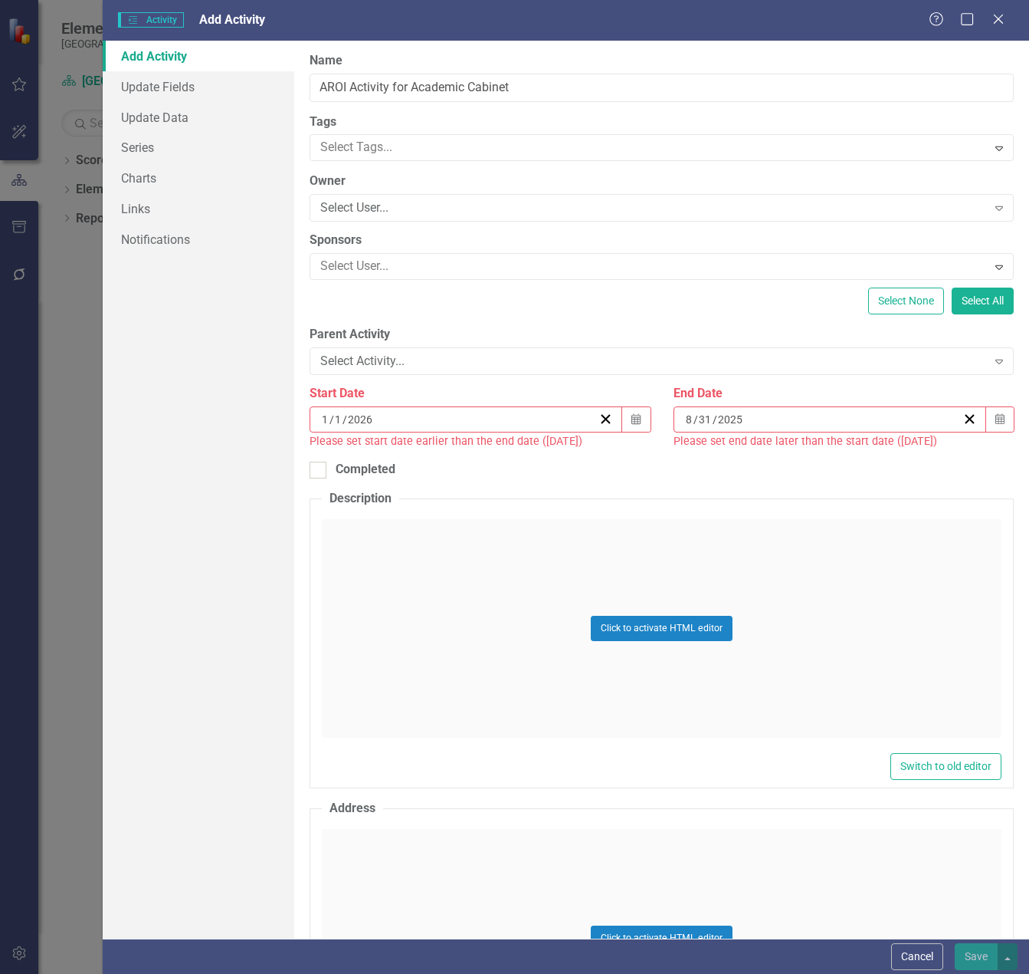
click at [744, 418] on div "[DATE]" at bounding box center [823, 419] width 279 height 15
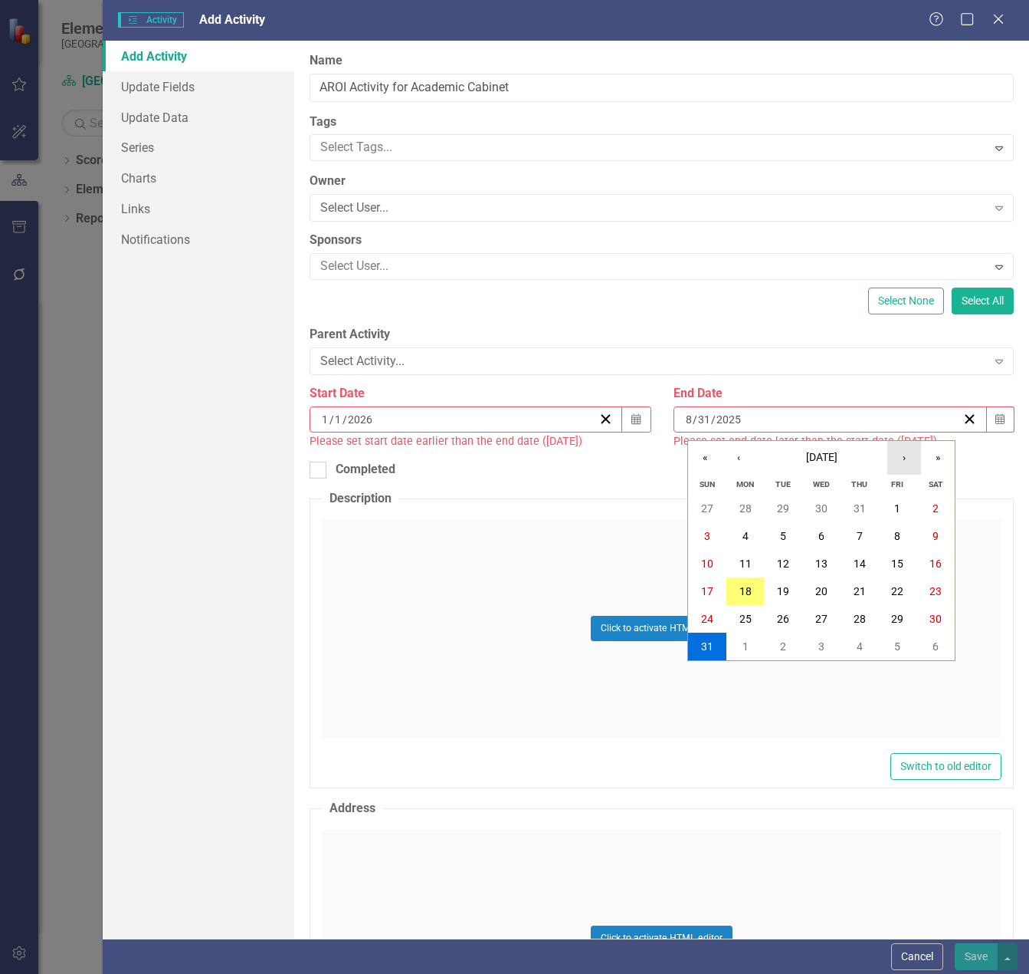
click at [899, 454] on button "›" at bounding box center [905, 458] width 34 height 34
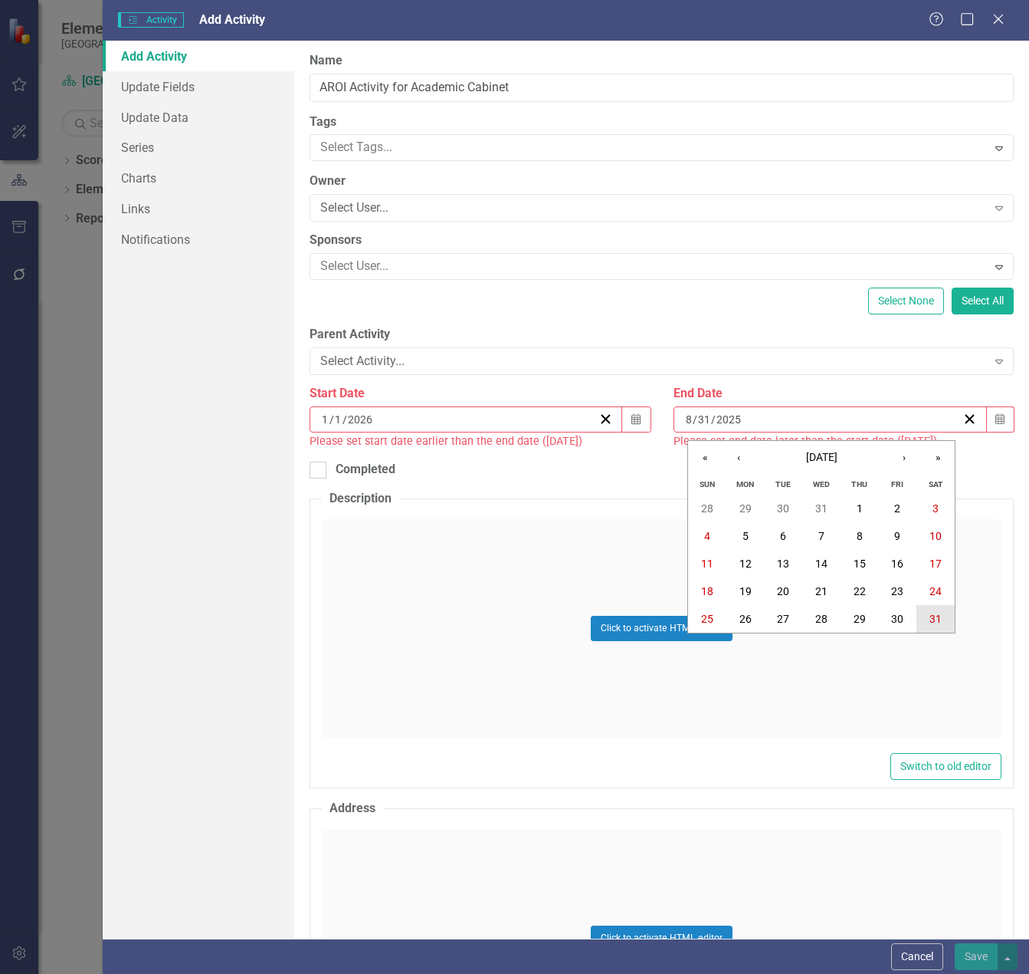
click at [931, 616] on abbr "31" at bounding box center [936, 618] width 12 height 12
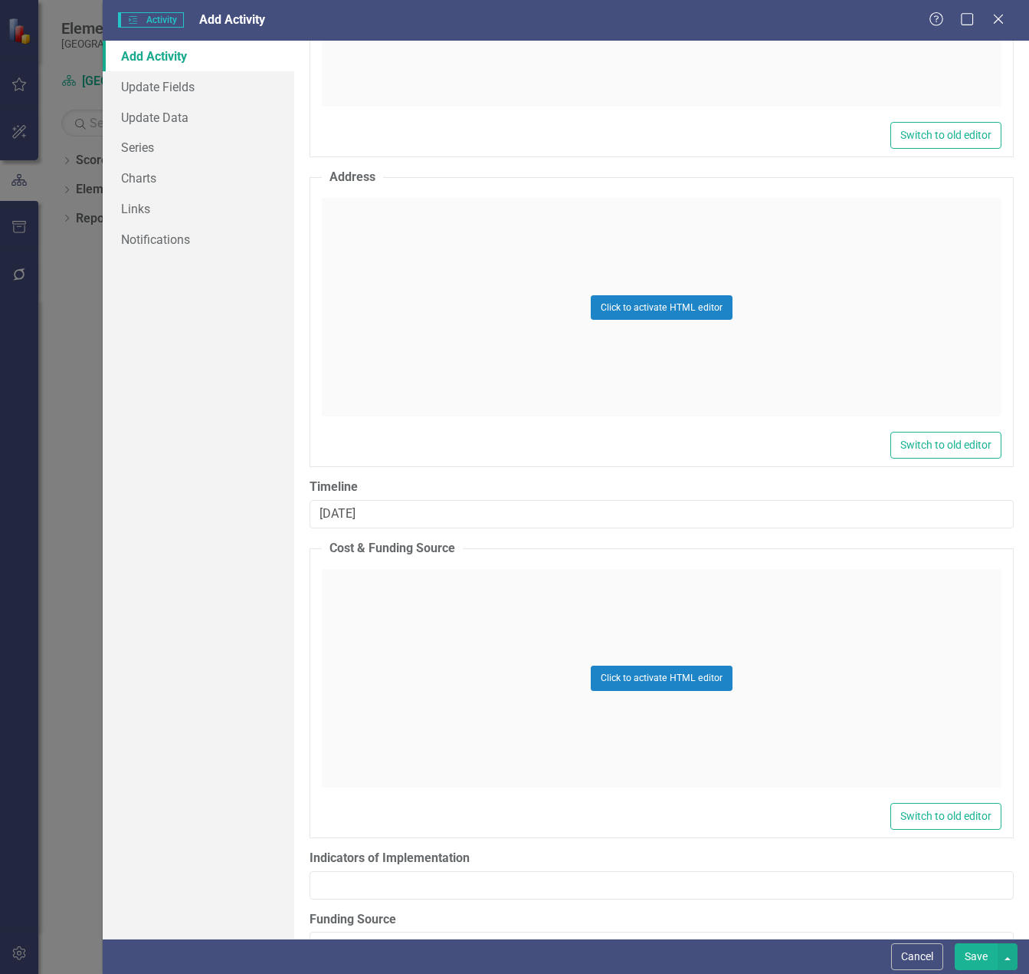
scroll to position [717, 0]
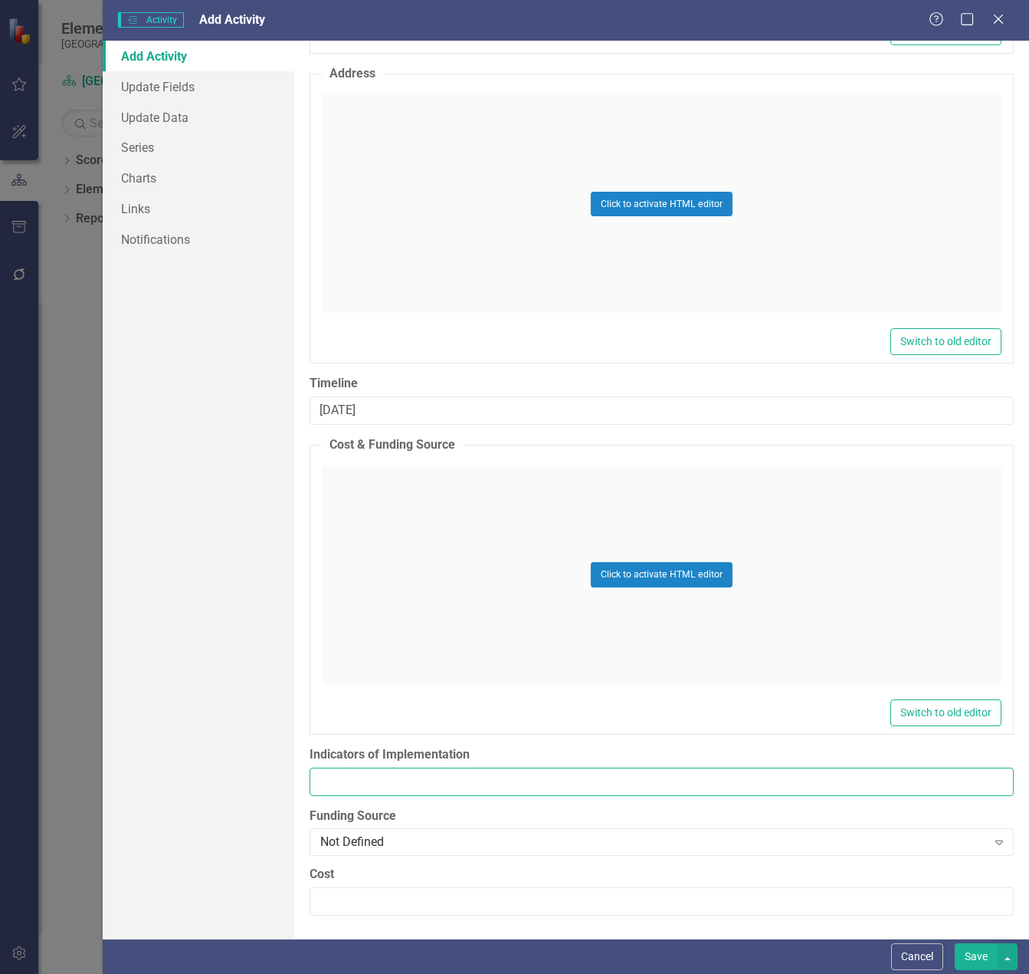
click at [409, 773] on input "Indicators of Implementation" at bounding box center [662, 781] width 704 height 28
paste input "Agenda and AROI Outcomes"
type input "Agenda and AROI Outcomes"
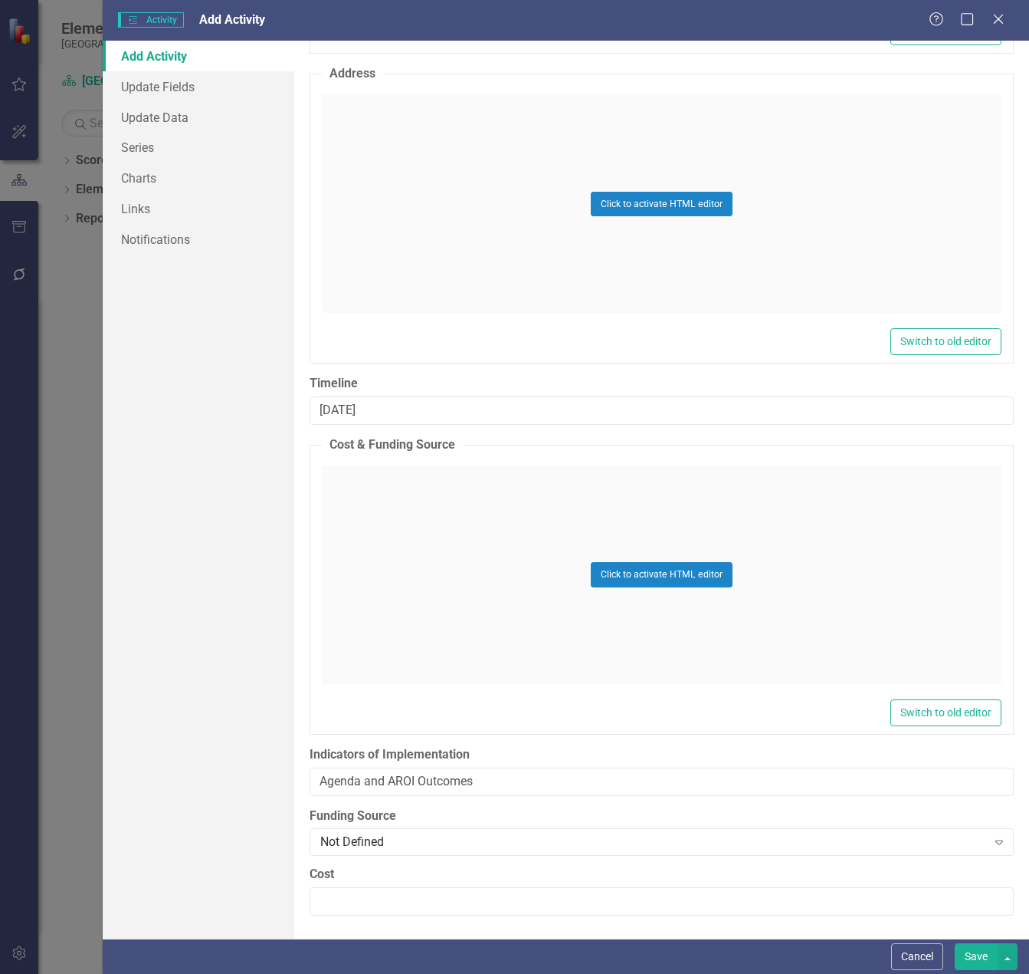
click at [980, 951] on button "Save" at bounding box center [976, 956] width 43 height 27
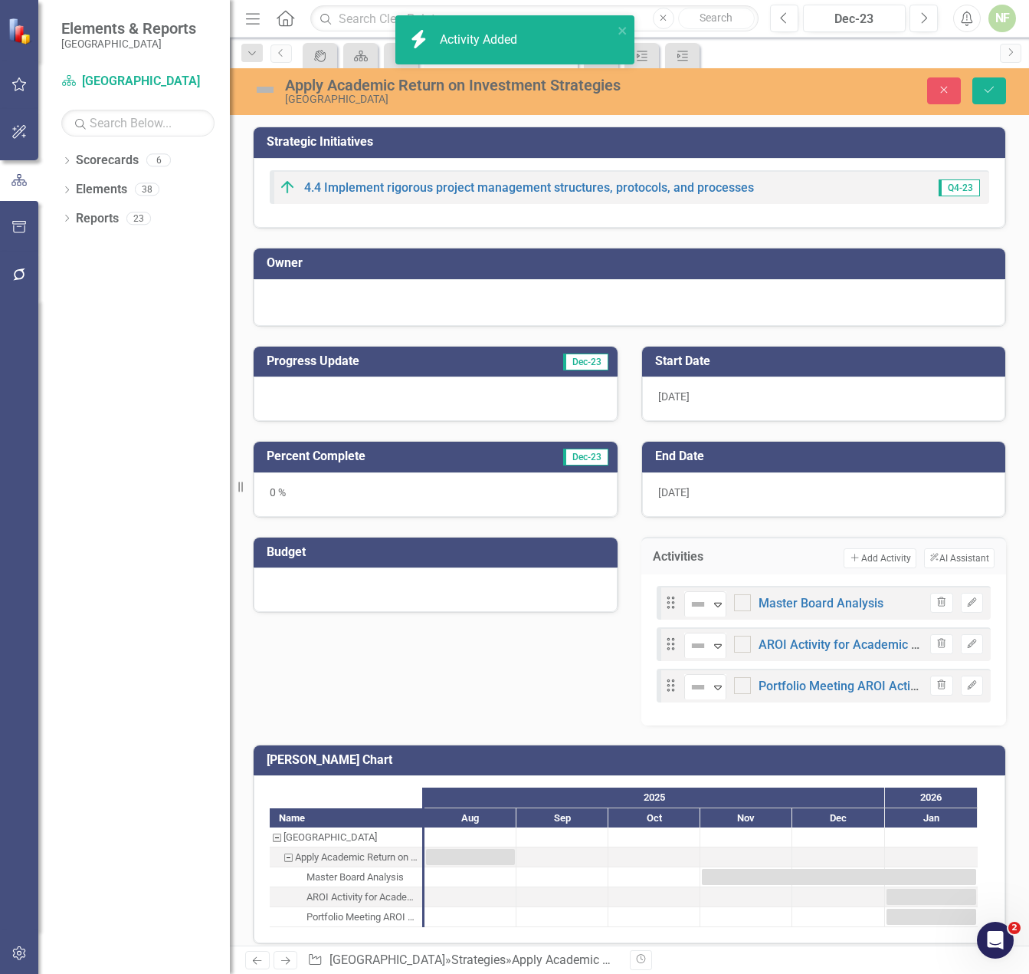
scroll to position [14, 0]
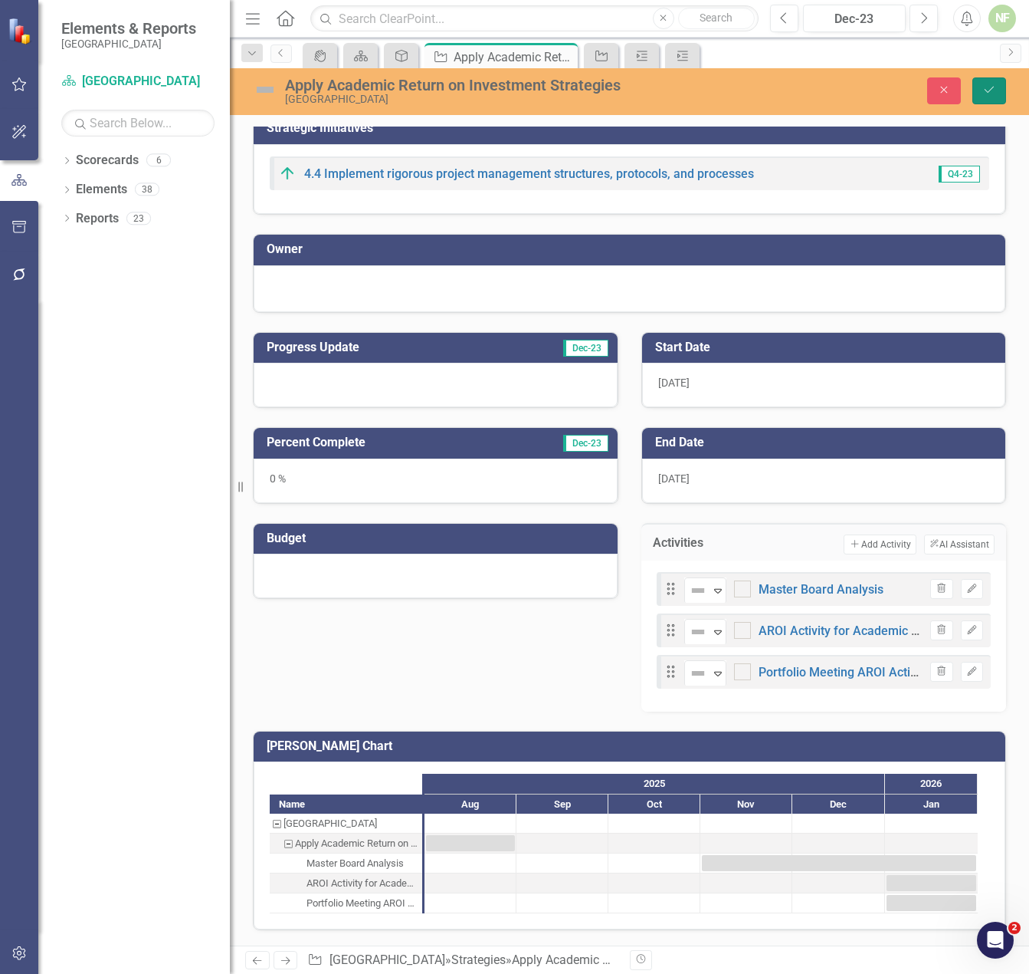
click at [987, 88] on icon "Save" at bounding box center [990, 89] width 14 height 11
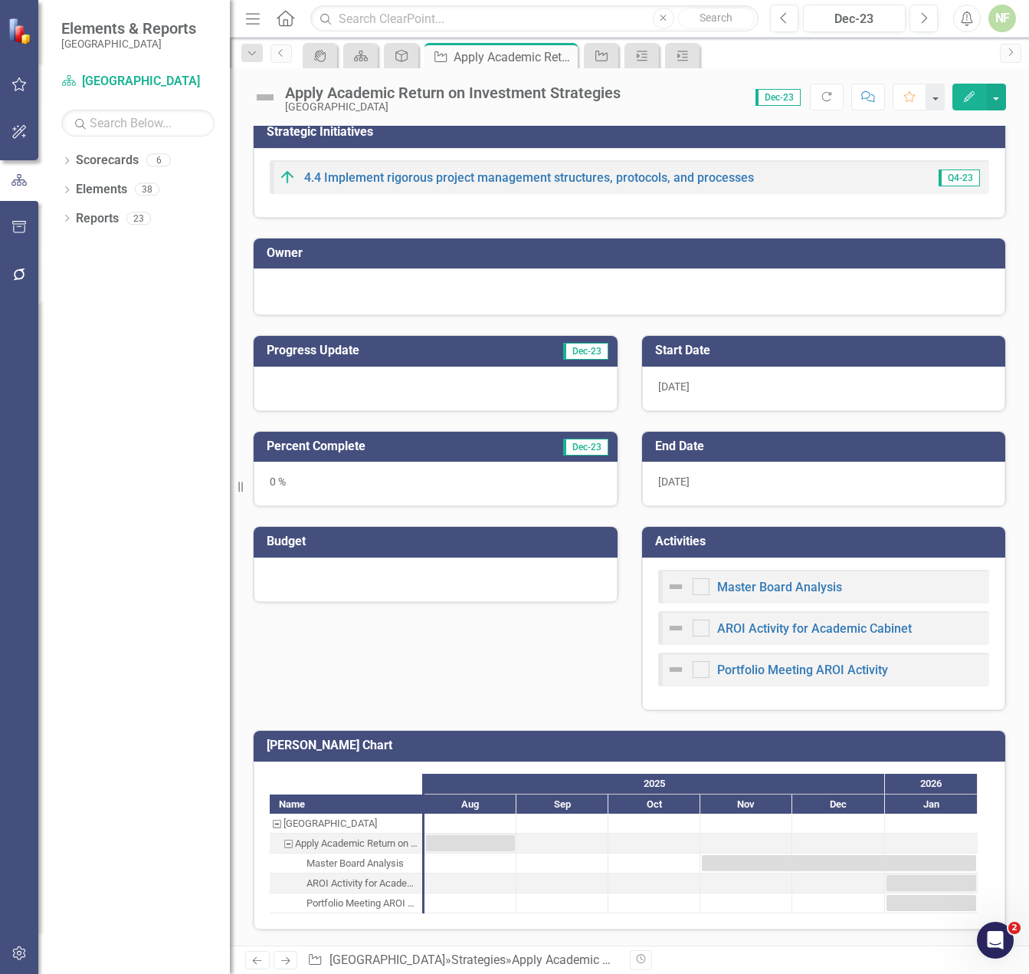
scroll to position [0, 0]
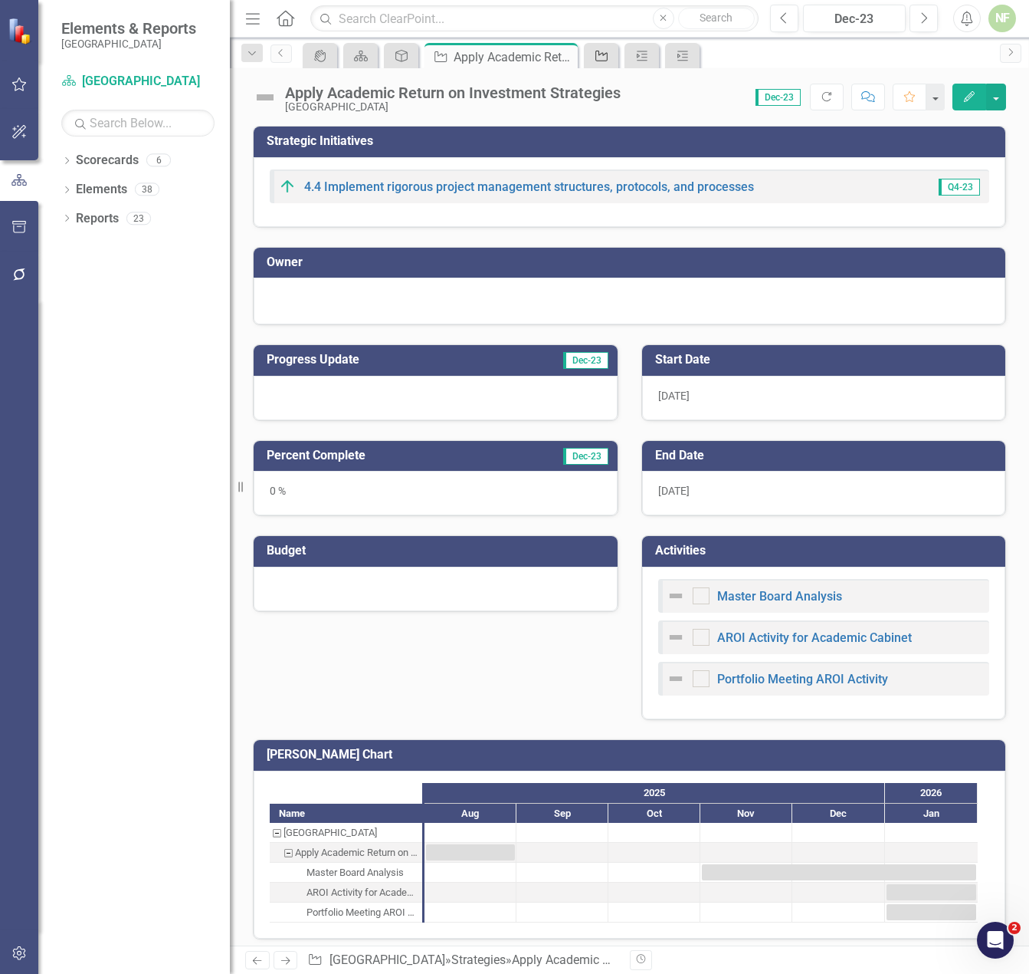
click at [601, 63] on div "Strategies" at bounding box center [598, 55] width 21 height 19
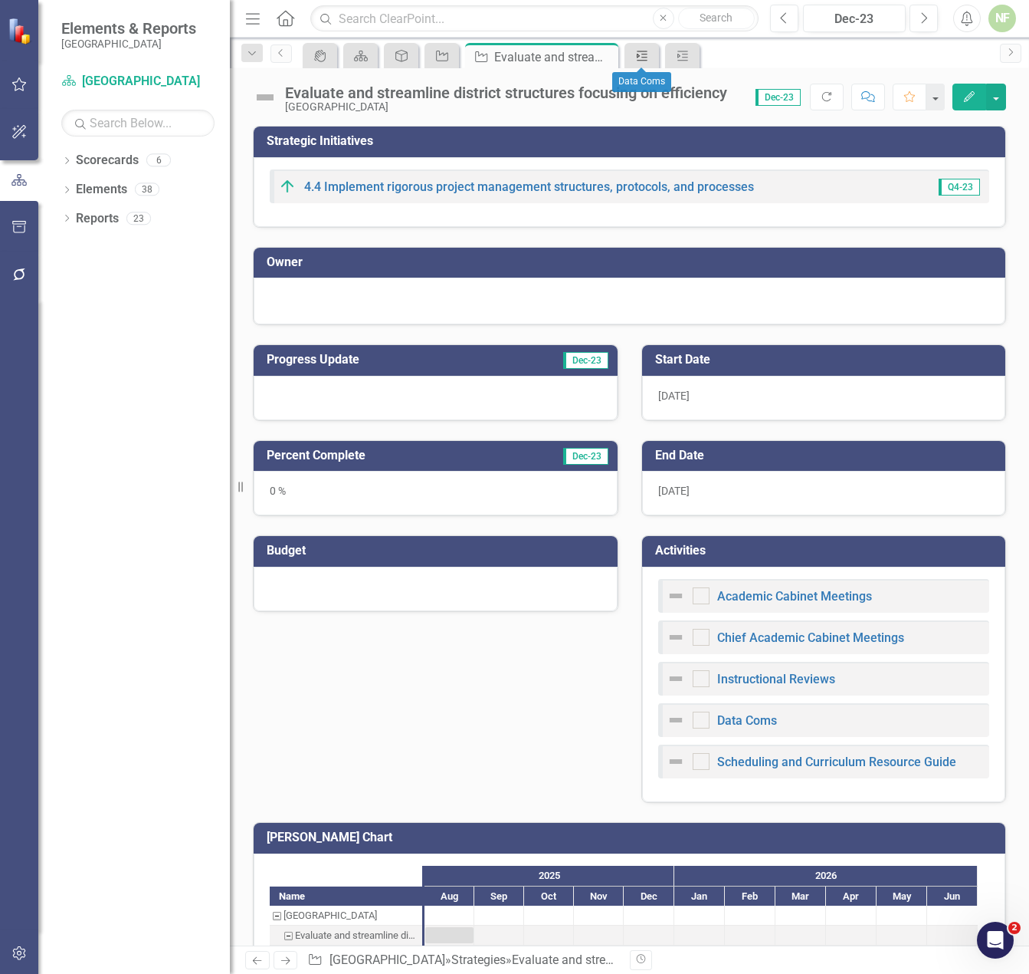
click at [639, 55] on icon at bounding box center [642, 56] width 11 height 10
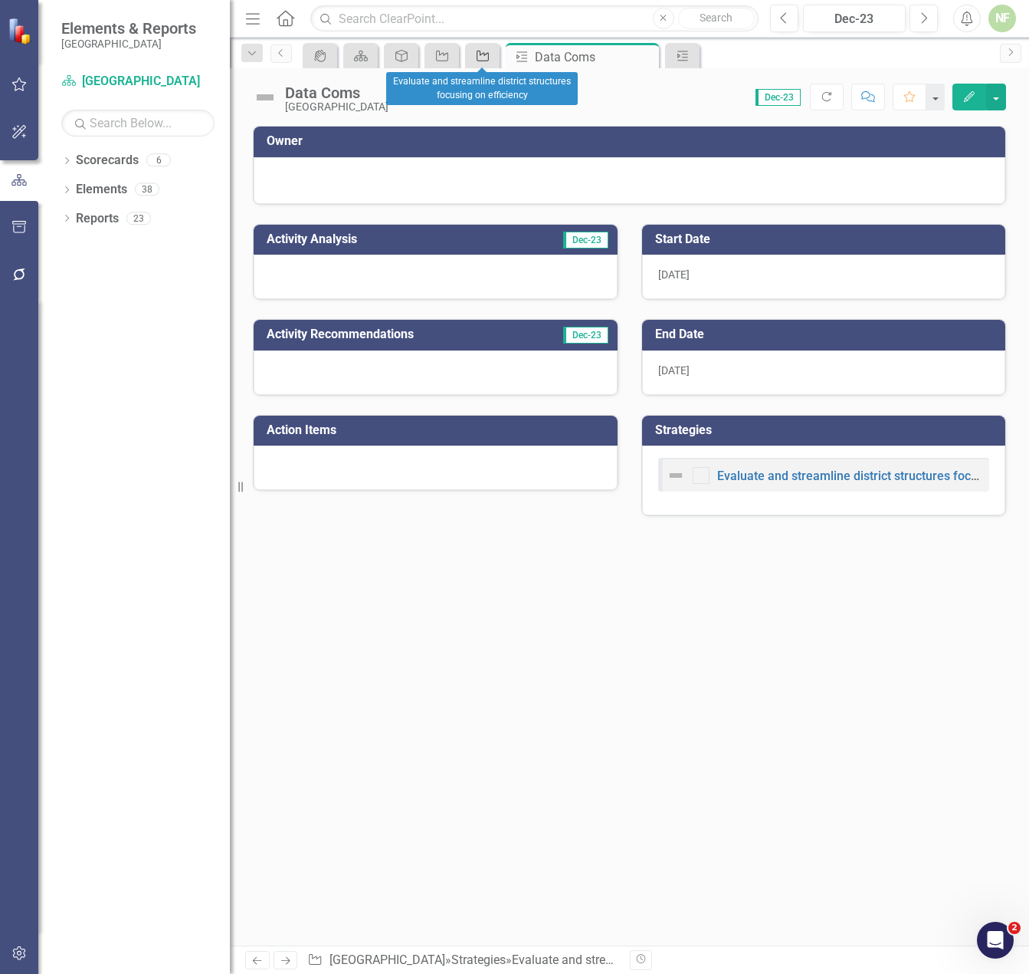
click at [473, 60] on div "Strategies" at bounding box center [479, 55] width 21 height 19
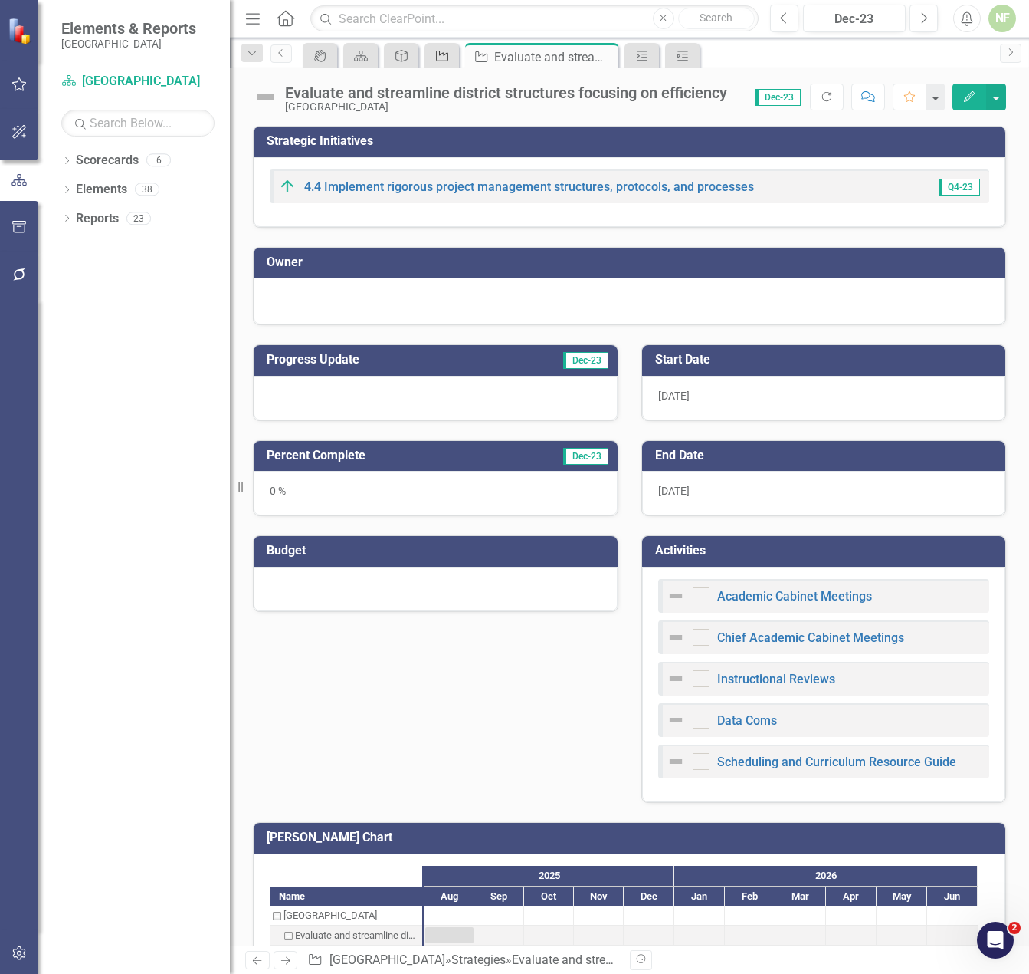
click at [451, 62] on link "Strategies" at bounding box center [442, 55] width 27 height 19
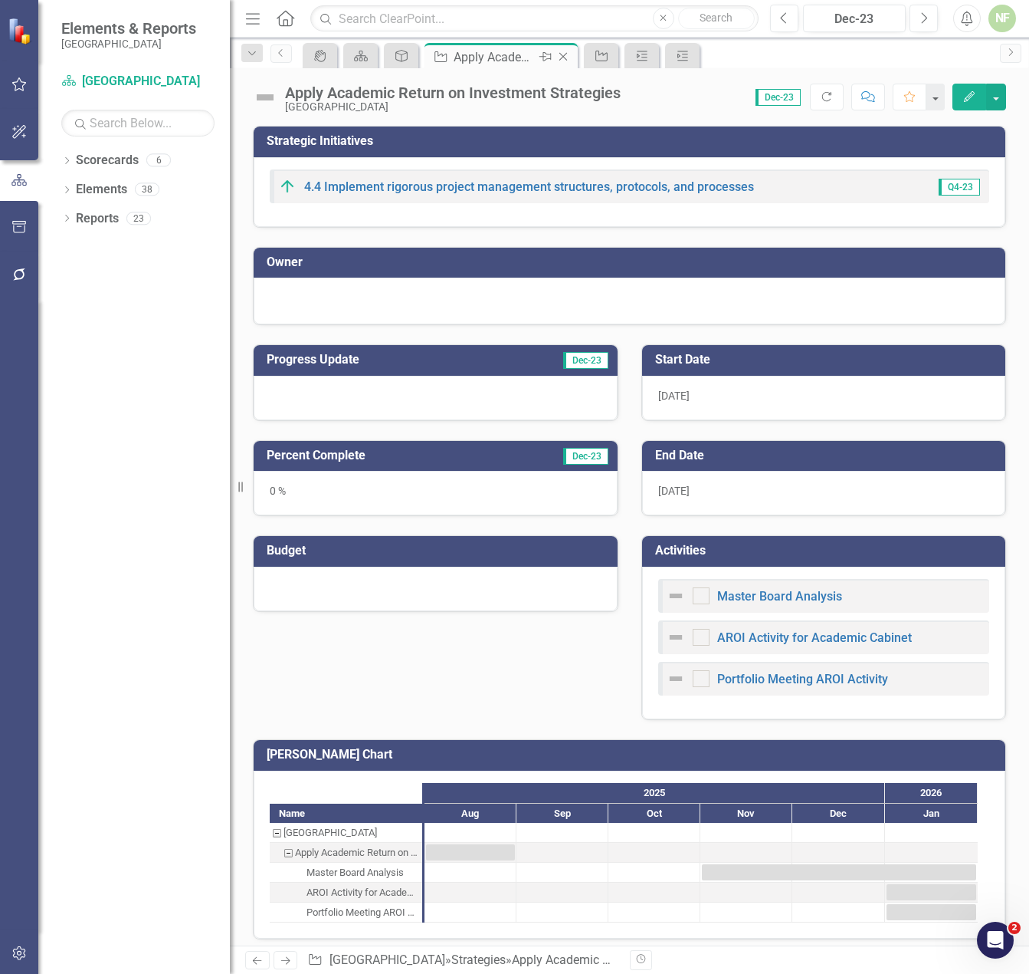
click at [563, 58] on icon "Close" at bounding box center [563, 57] width 15 height 12
